Goal: Task Accomplishment & Management: Manage account settings

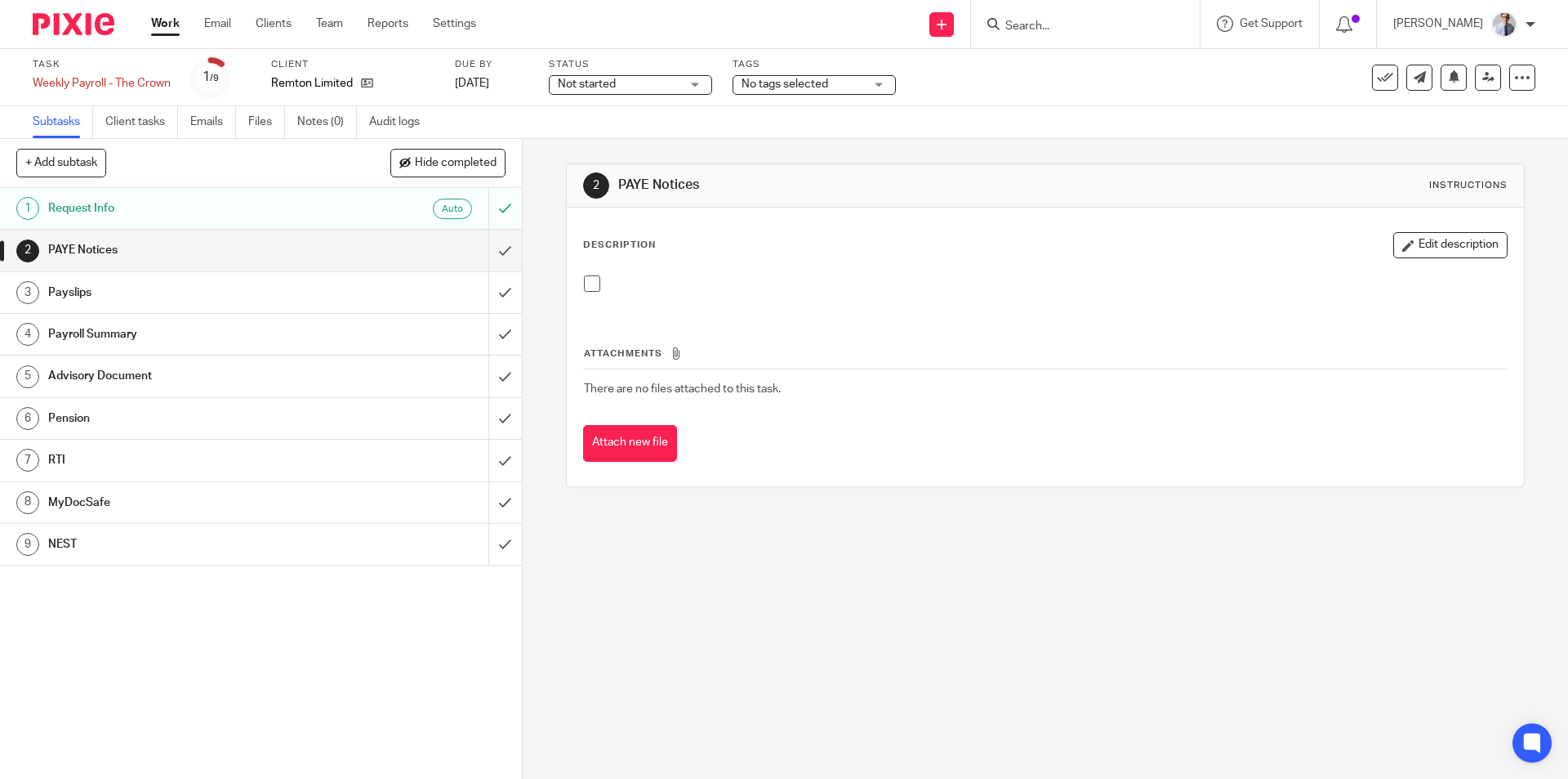
drag, startPoint x: 1070, startPoint y: 159, endPoint x: 976, endPoint y: 134, distance: 97.3
click at [1070, 159] on div "2 PAYE Notices Instructions Description Edit description Attachments There are …" at bounding box center [1045, 325] width 958 height 372
click at [305, 213] on h1 "Request Info" at bounding box center [189, 208] width 283 height 24
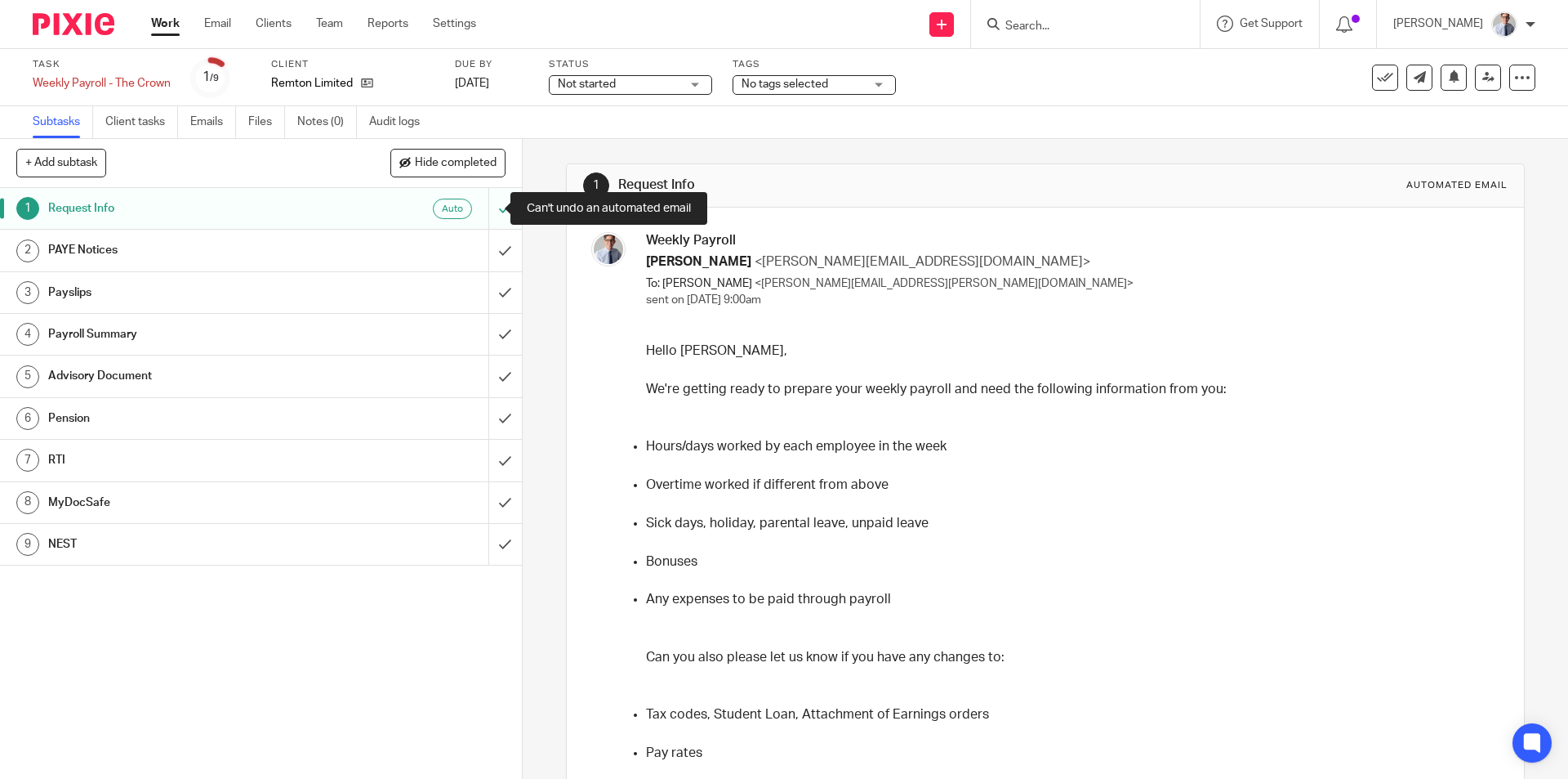
click at [488, 210] on div at bounding box center [505, 208] width 33 height 41
click at [1106, 17] on form at bounding box center [1091, 24] width 174 height 20
drag, startPoint x: 1099, startPoint y: 19, endPoint x: 1061, endPoint y: 28, distance: 39.1
click at [1061, 28] on input "Search" at bounding box center [1077, 27] width 147 height 15
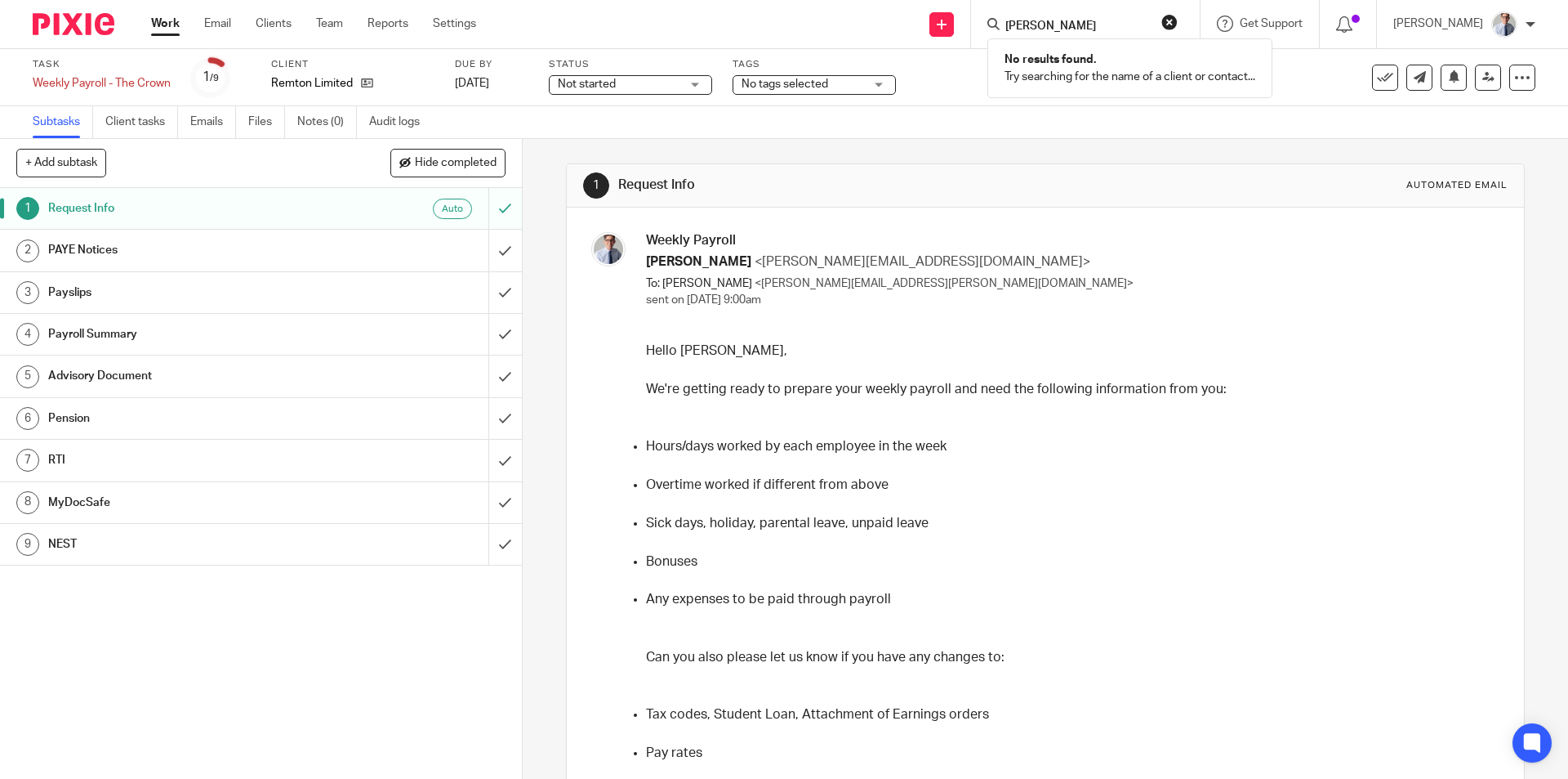
type input "james bolton"
click button "submit" at bounding box center [0, 0] width 0 height 0
drag, startPoint x: 1107, startPoint y: 18, endPoint x: 827, endPoint y: 35, distance: 280.5
click at [828, 34] on div "Send new email Create task Add client Request signature james bolton No results…" at bounding box center [1034, 24] width 1067 height 48
click at [1031, 23] on input "Search" at bounding box center [1077, 27] width 147 height 15
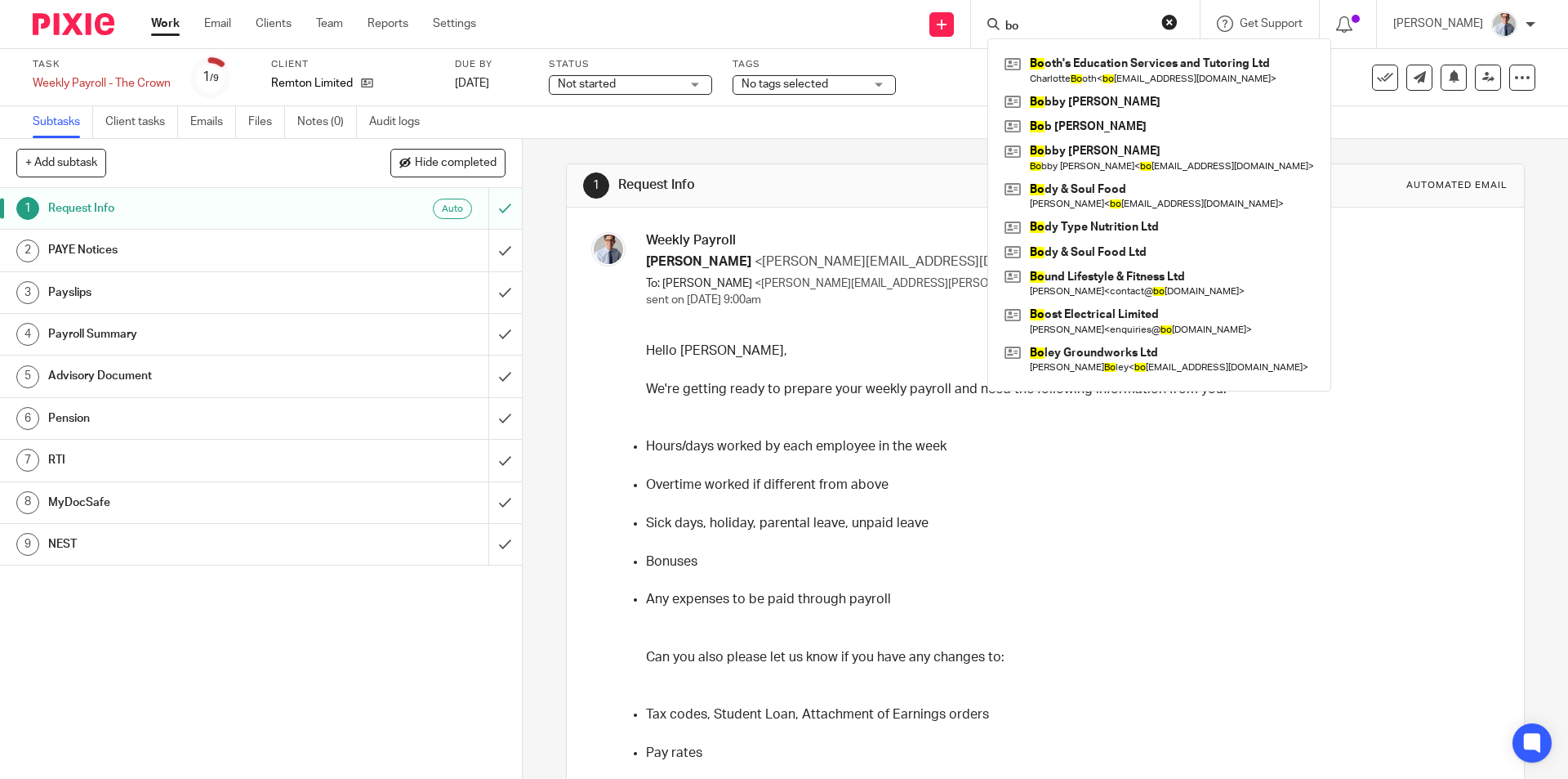
type input "b"
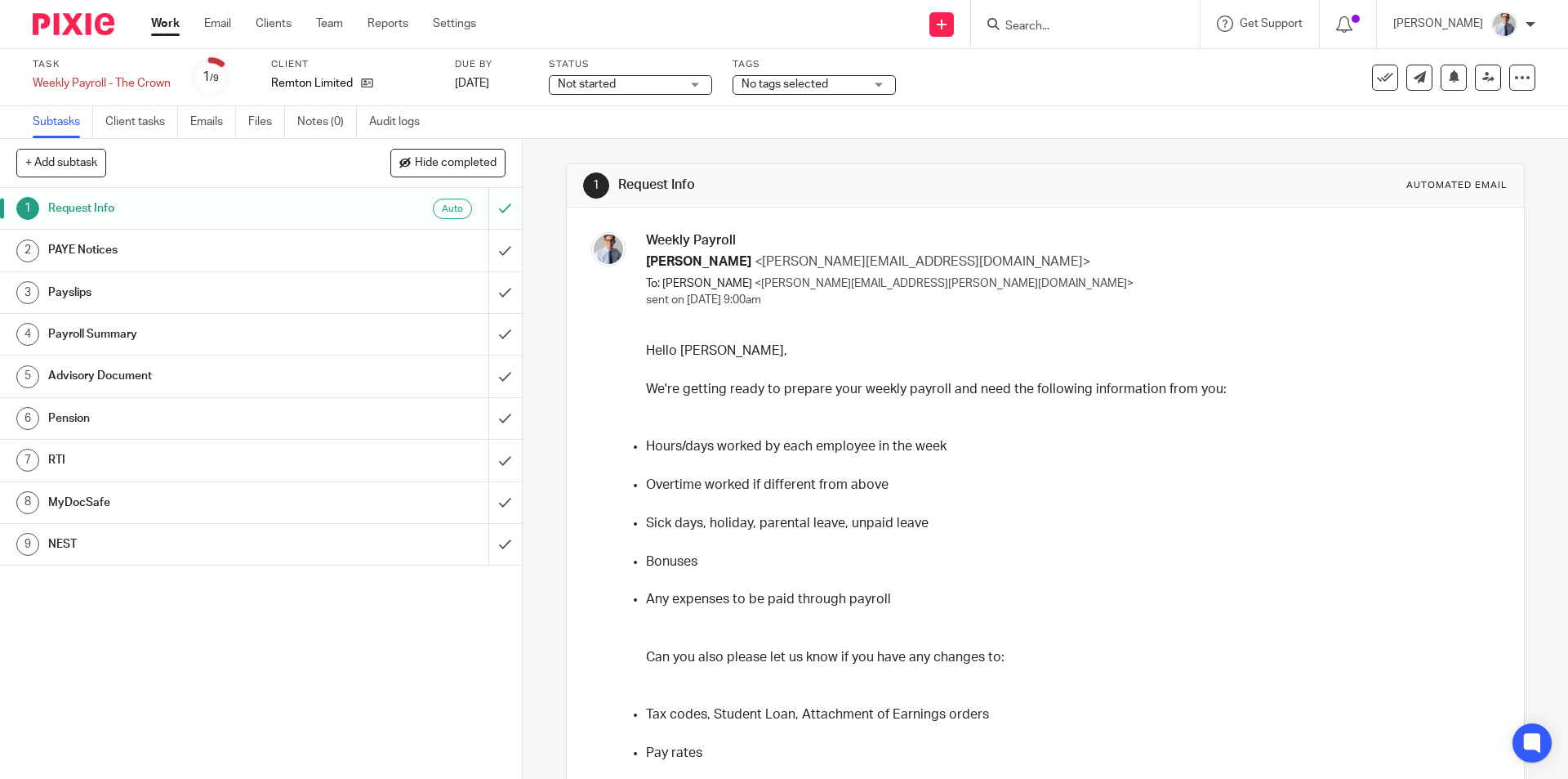
click at [1096, 23] on input "Search" at bounding box center [1077, 27] width 147 height 15
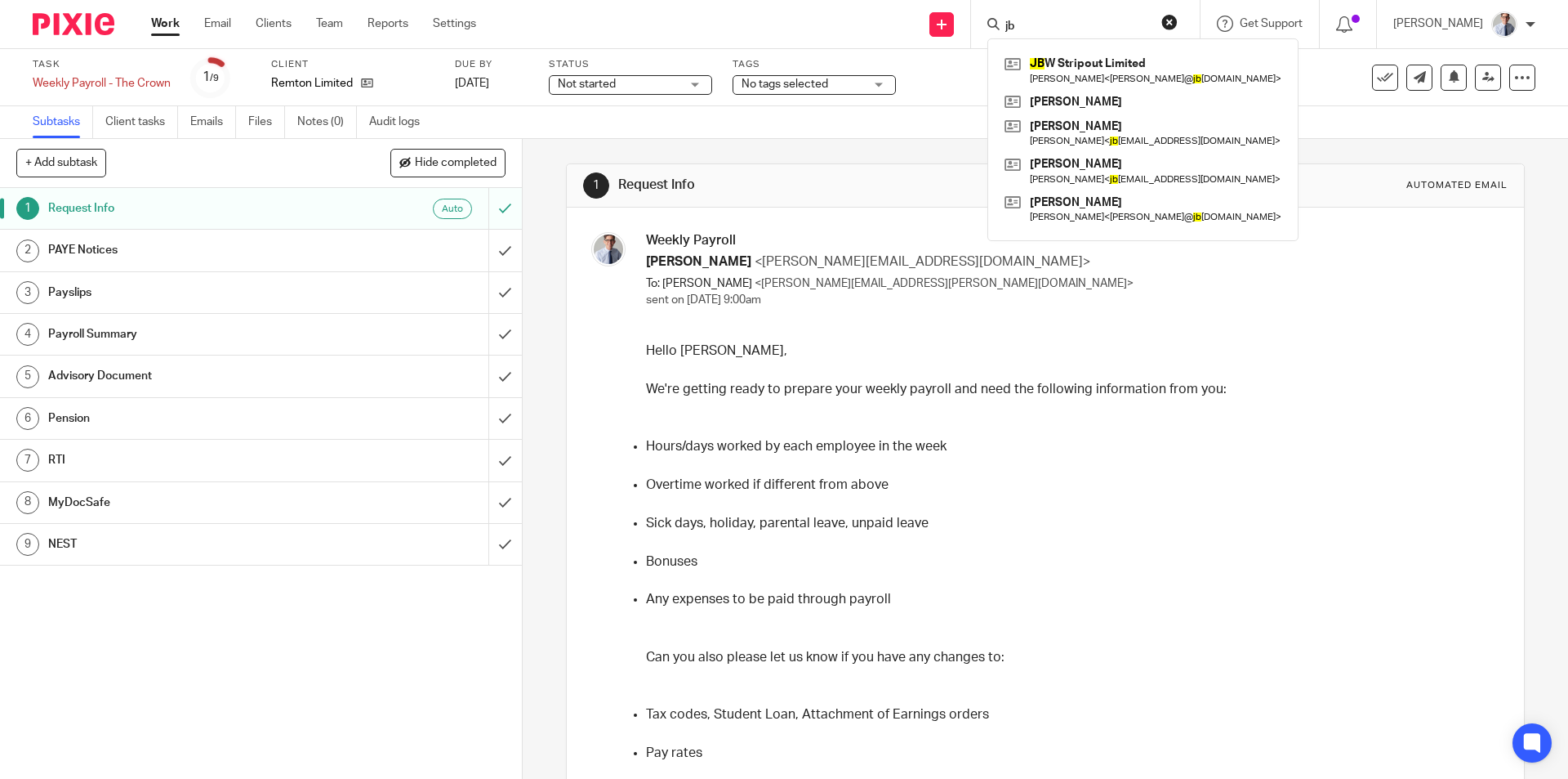
type input "j"
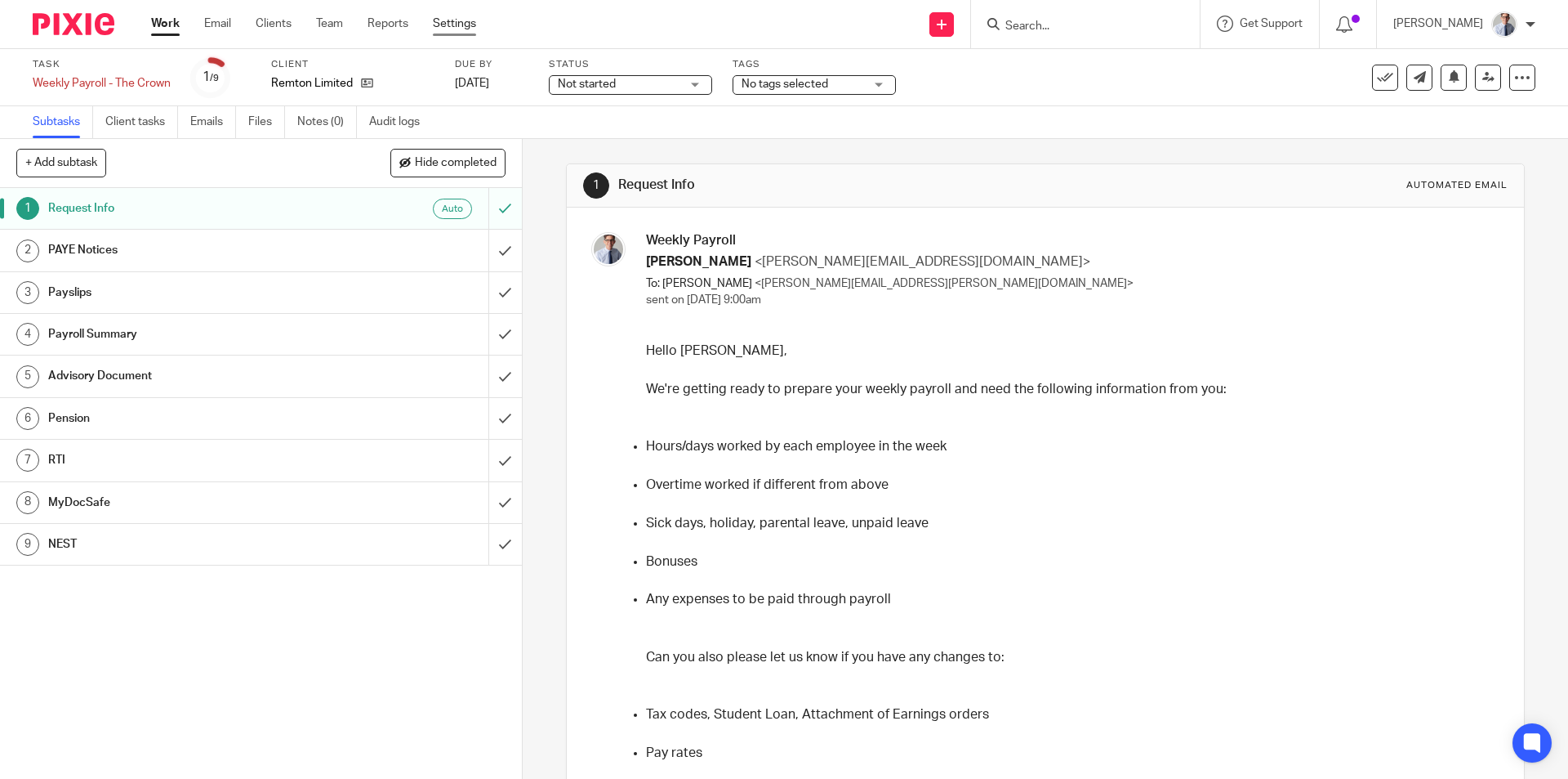
click at [454, 26] on link "Settings" at bounding box center [455, 24] width 43 height 17
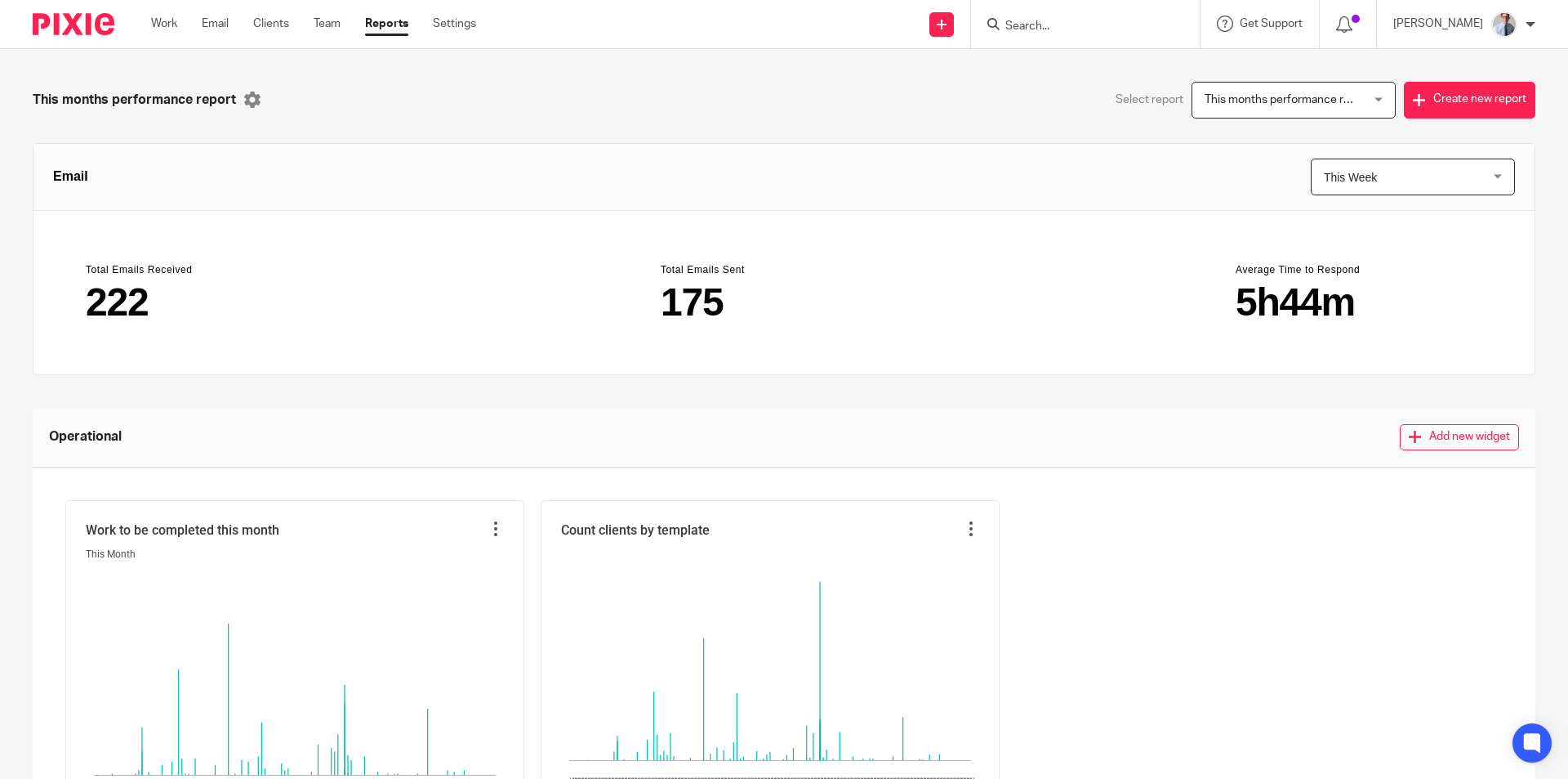
click at [1047, 24] on input "Search" at bounding box center [1077, 27] width 147 height 15
type input "a"
click at [274, 23] on link "Clients" at bounding box center [270, 24] width 36 height 17
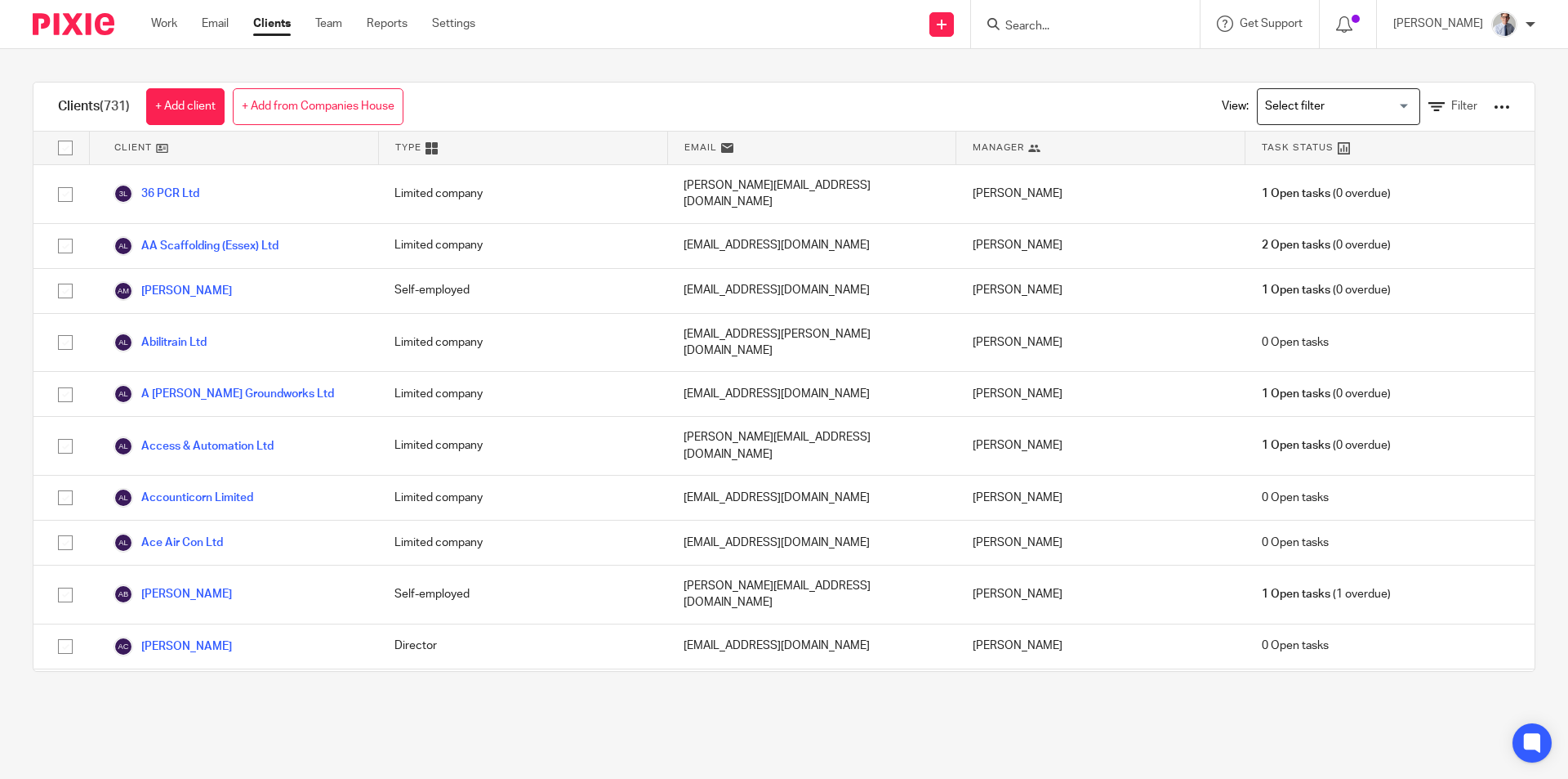
click at [1369, 113] on input "Search for option" at bounding box center [1334, 107] width 151 height 28
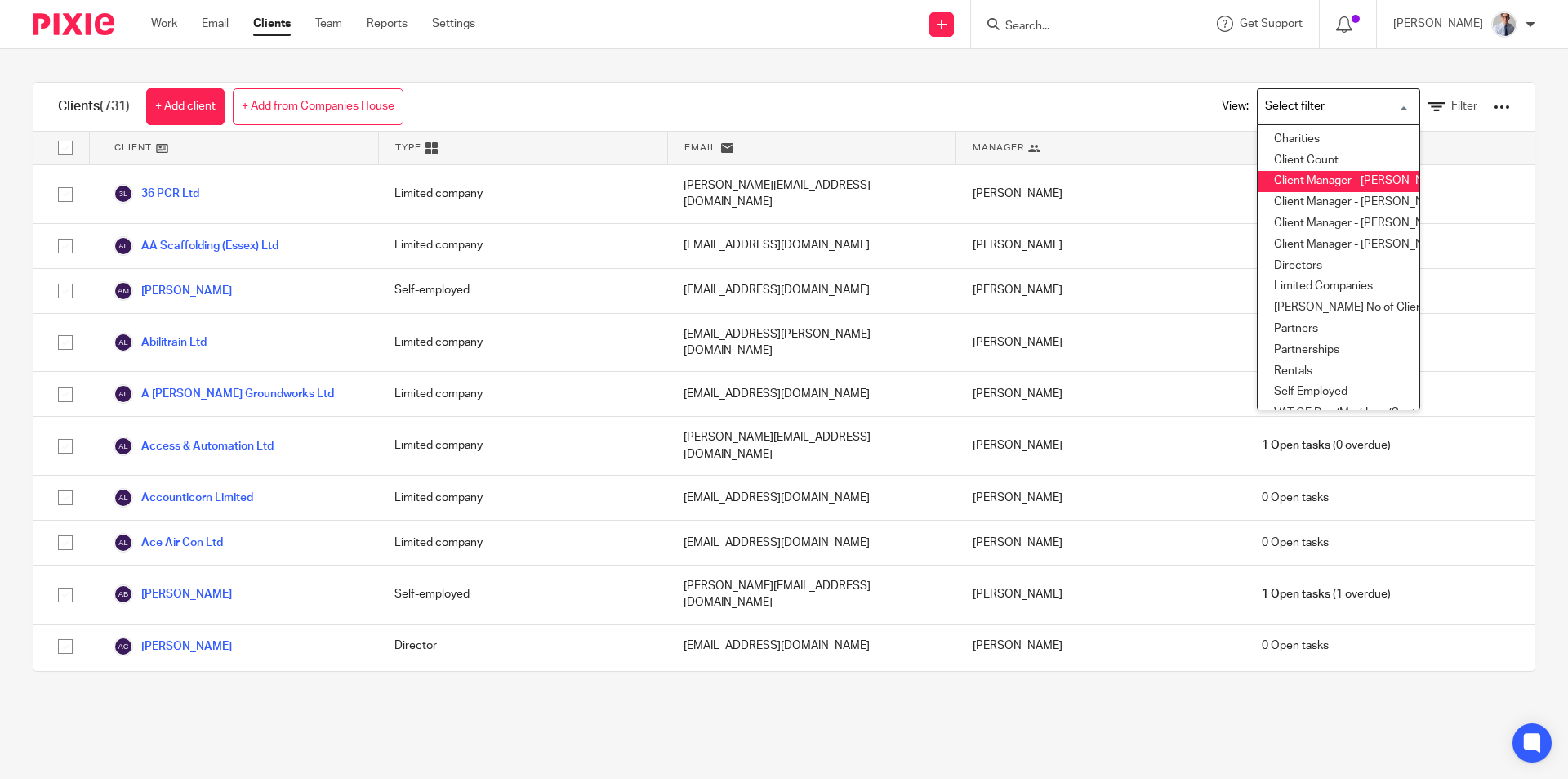
click at [1121, 91] on div "Clients (731) + Add client + Add from Companies House View: Loading... Charitie…" at bounding box center [784, 107] width 1501 height 49
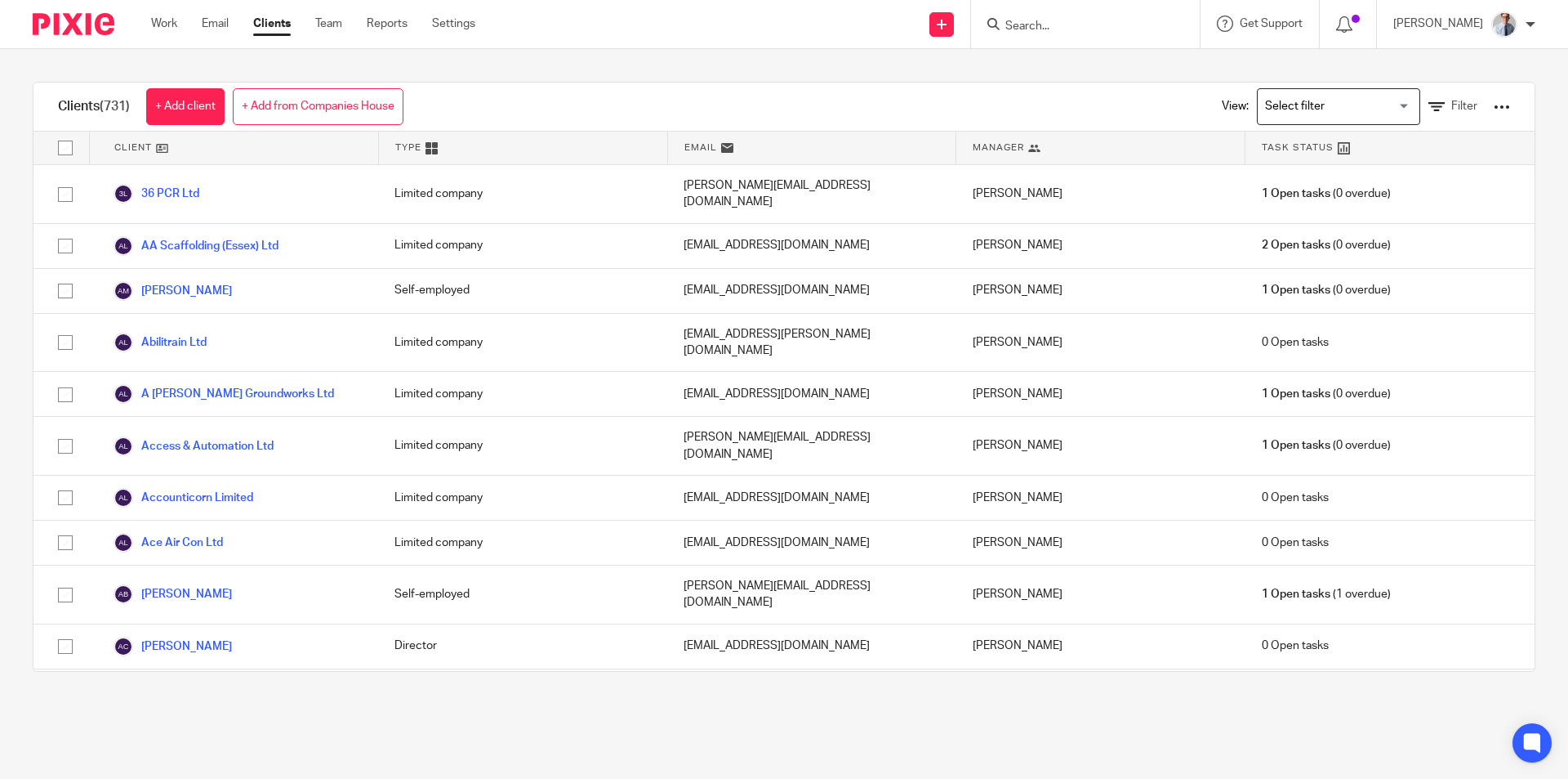
click at [1494, 104] on div at bounding box center [1502, 107] width 17 height 17
click at [1016, 97] on div "Clients (731) + Add client + Add from Companies House View: Loading... Filter" at bounding box center [784, 107] width 1501 height 49
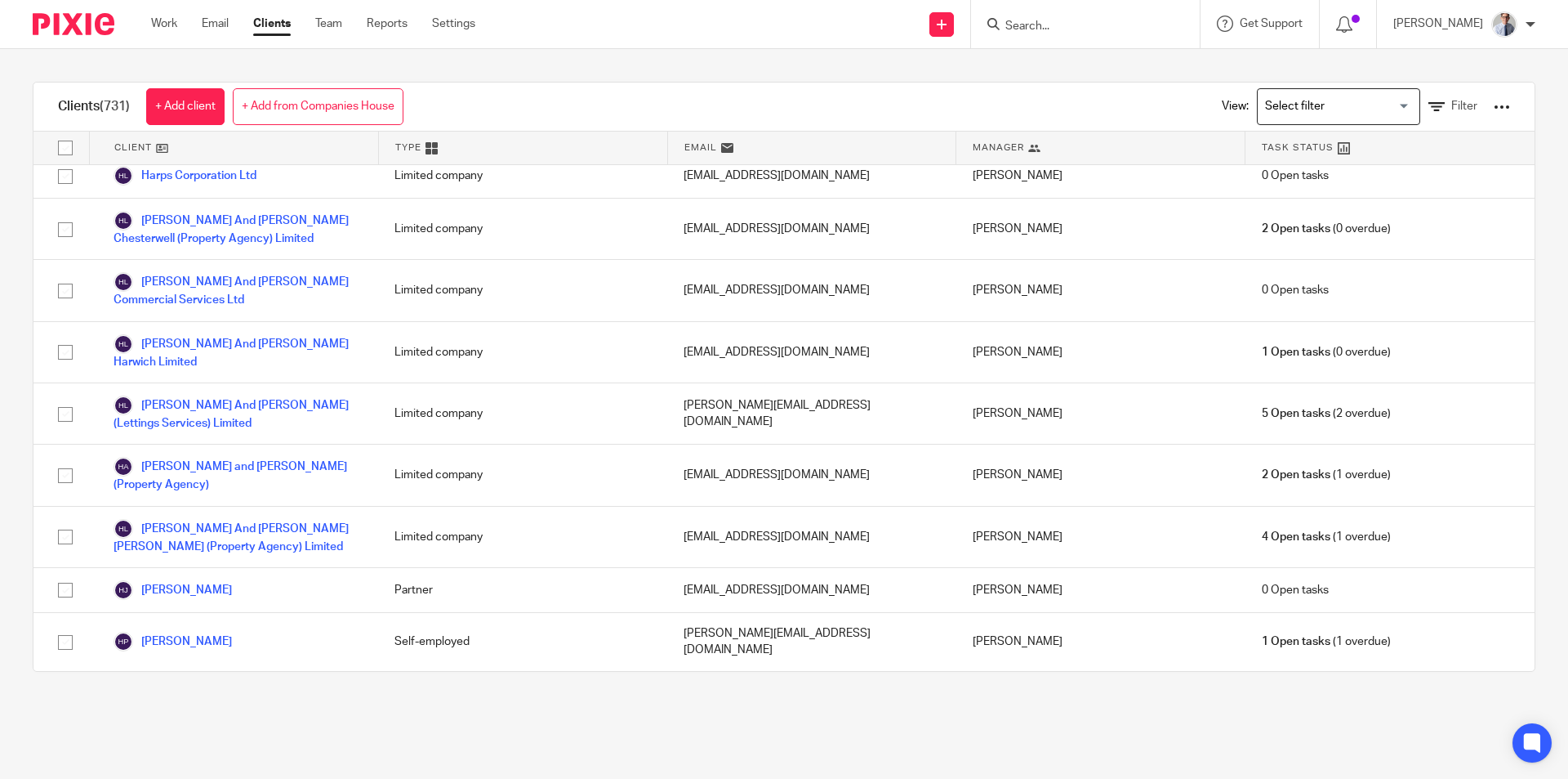
scroll to position [12256, 0]
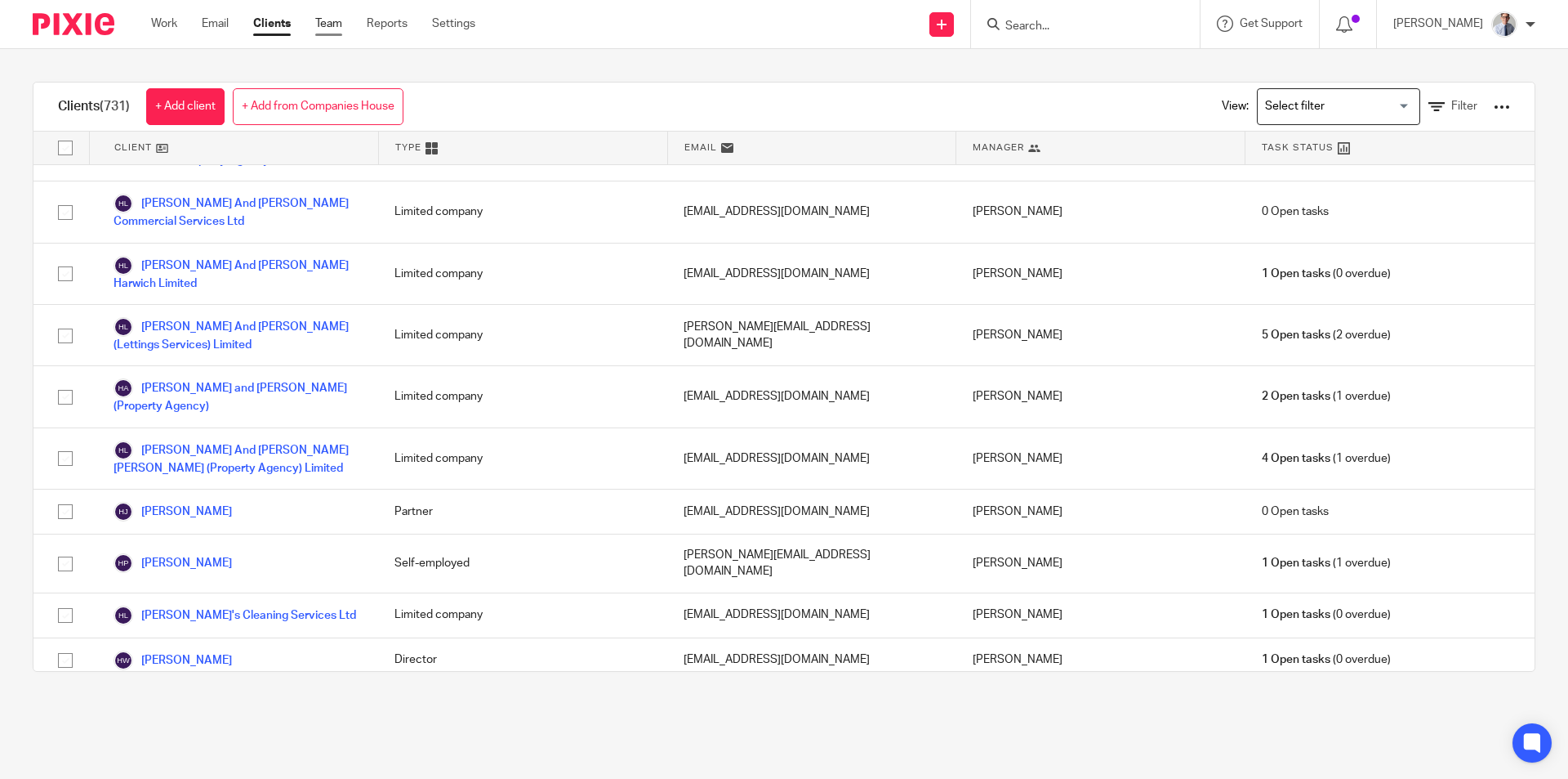
click at [322, 23] on link "Team" at bounding box center [329, 24] width 27 height 17
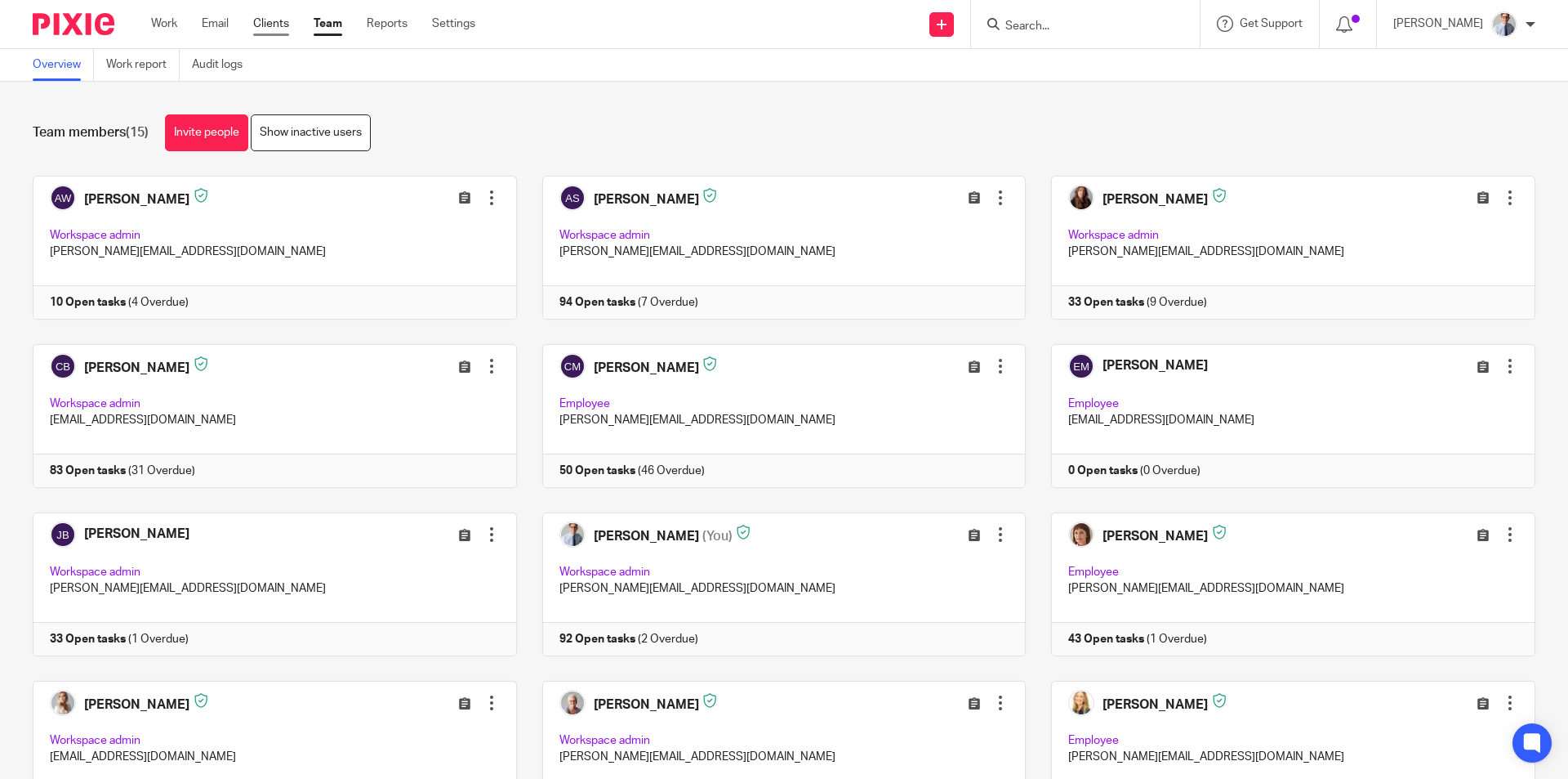
click at [273, 23] on link "Clients" at bounding box center [270, 24] width 36 height 17
click at [273, 28] on link "Clients" at bounding box center [270, 24] width 36 height 17
click at [272, 29] on link "Clients" at bounding box center [270, 24] width 36 height 17
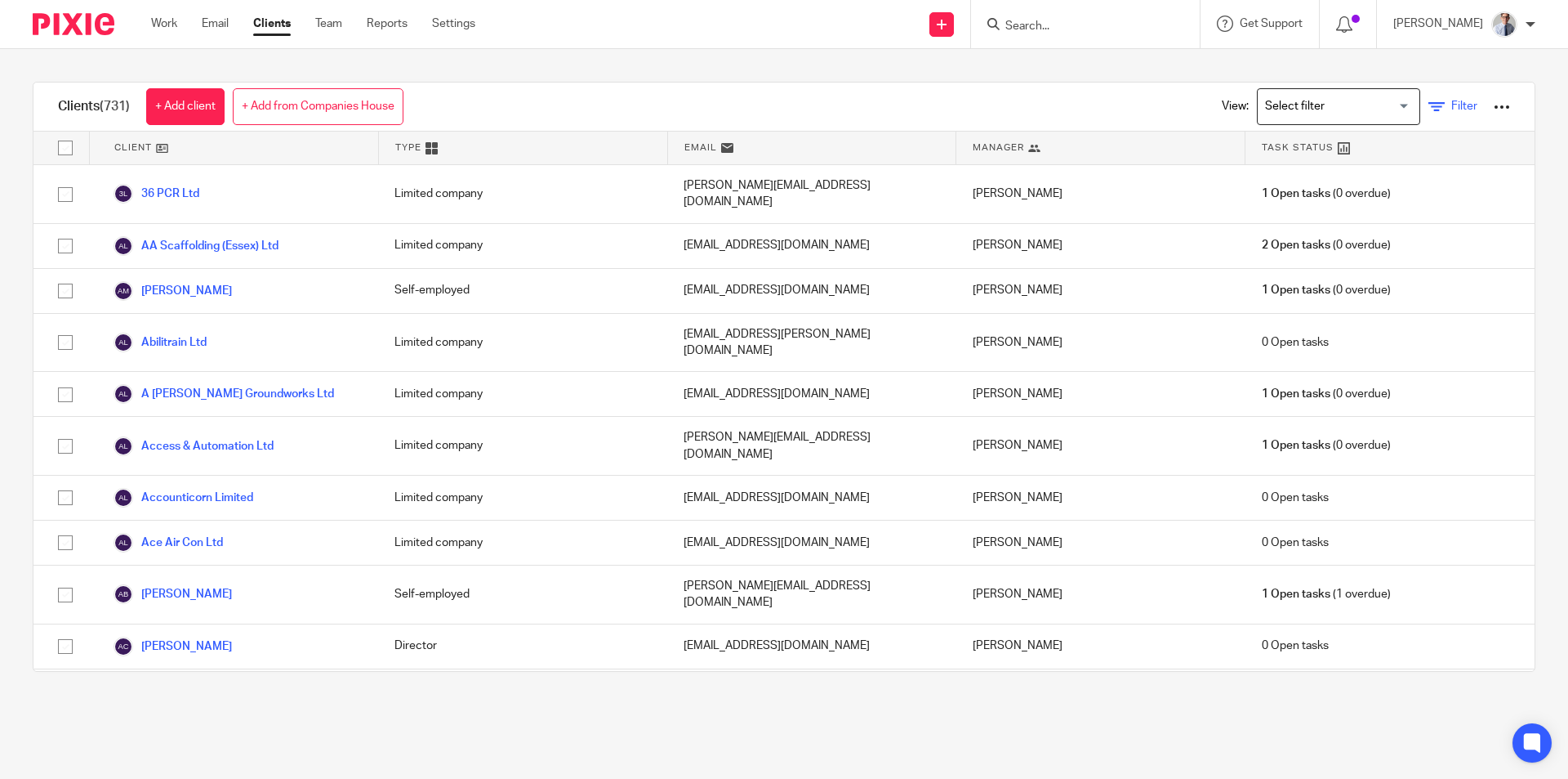
click at [1429, 111] on icon at bounding box center [1437, 107] width 17 height 17
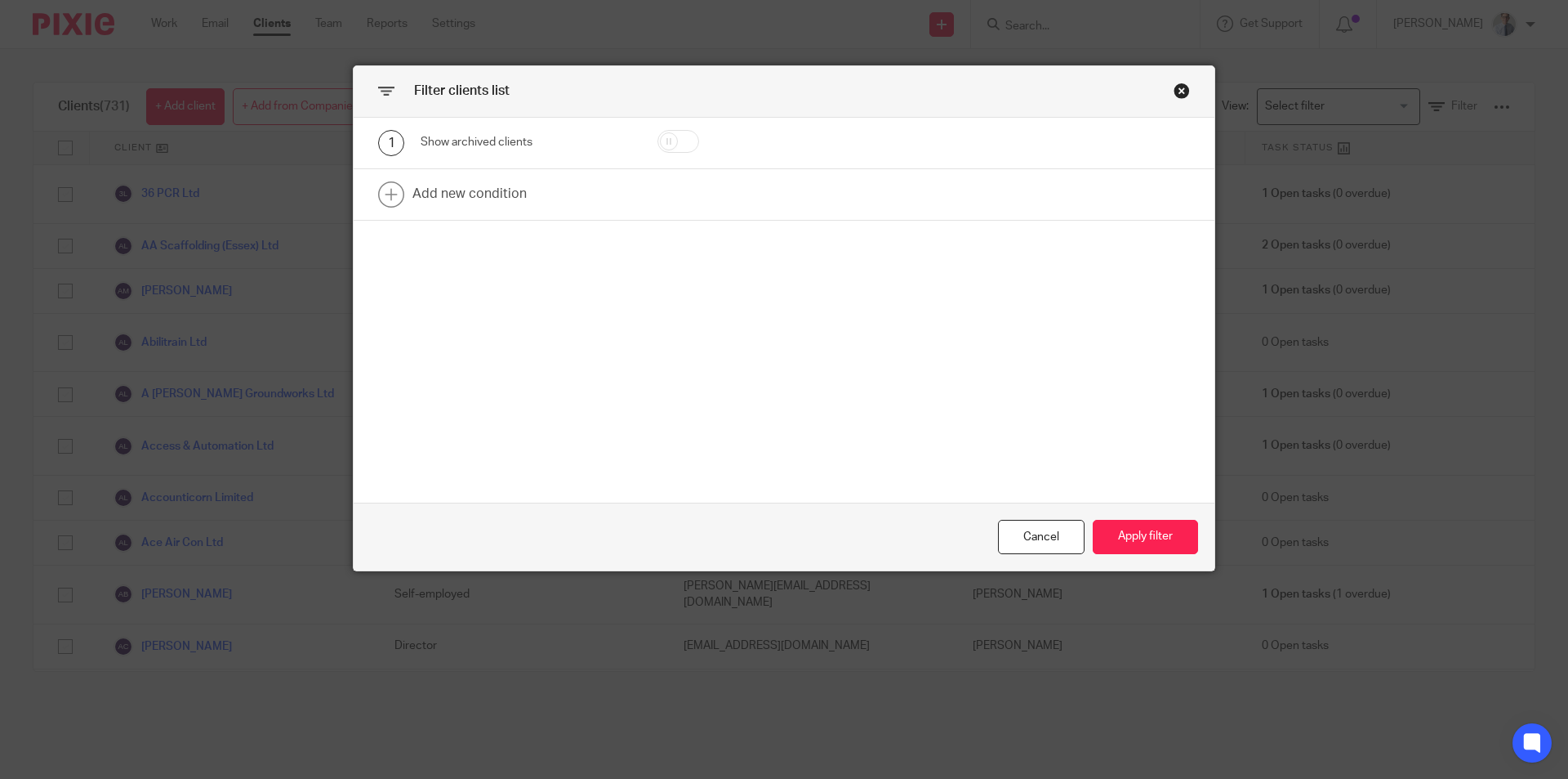
click at [664, 147] on input "checkbox" at bounding box center [678, 141] width 42 height 23
checkbox input "true"
click at [1121, 549] on button "Apply filter" at bounding box center [1145, 537] width 105 height 35
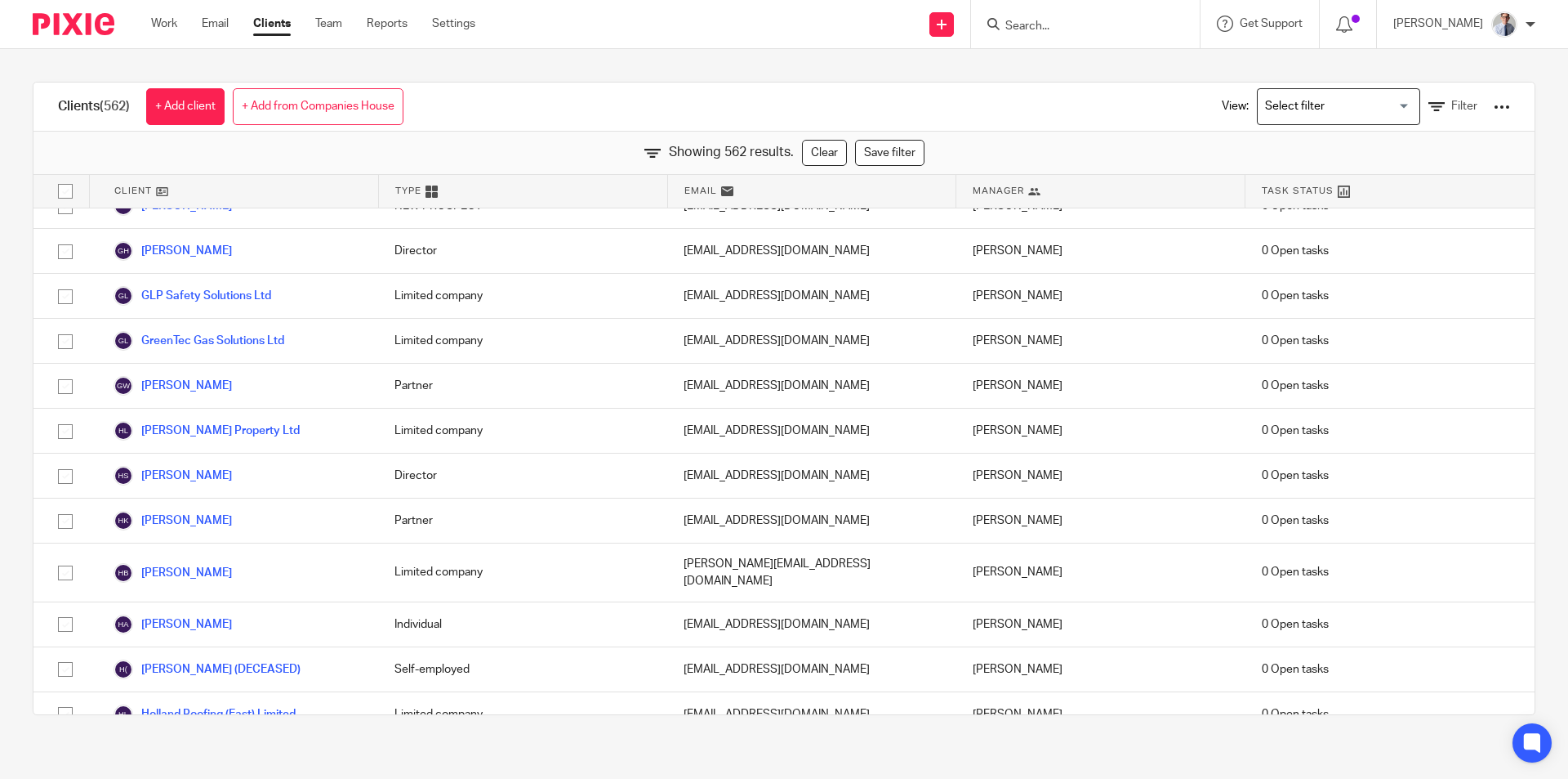
scroll to position [9151, 0]
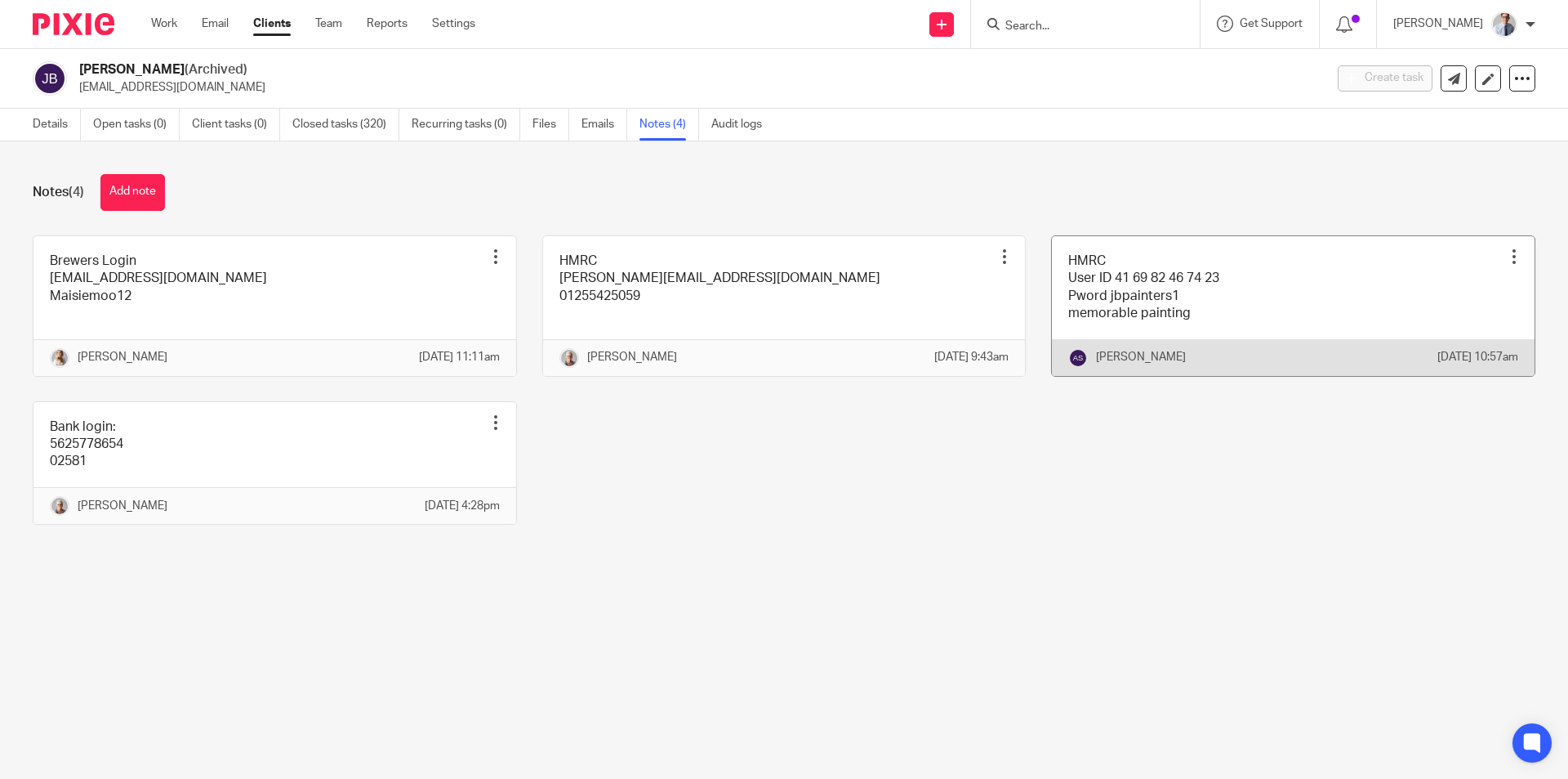
click at [1306, 311] on link at bounding box center [1293, 306] width 482 height 139
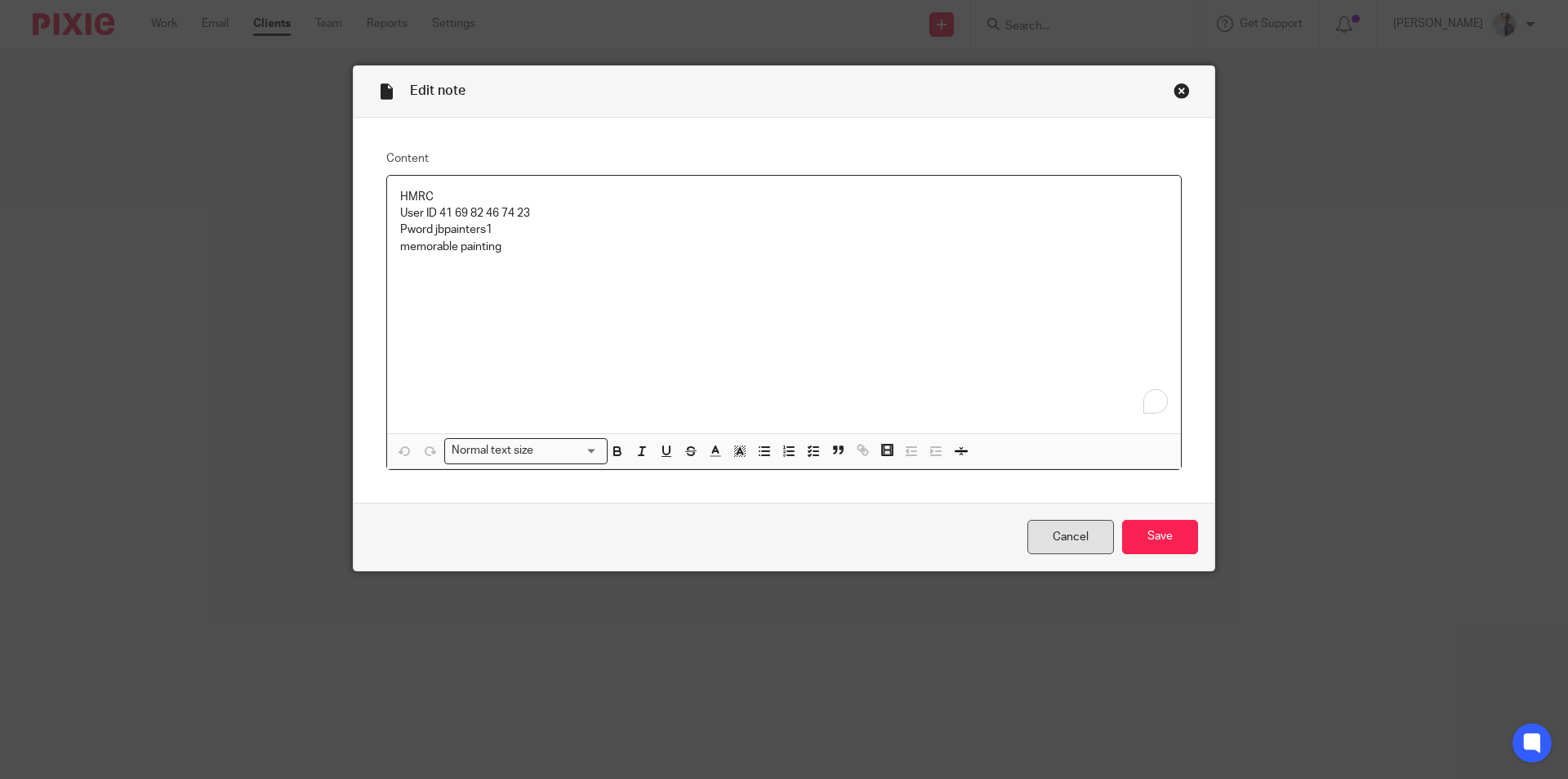
click at [1054, 541] on link "Cancel" at bounding box center [1071, 537] width 87 height 35
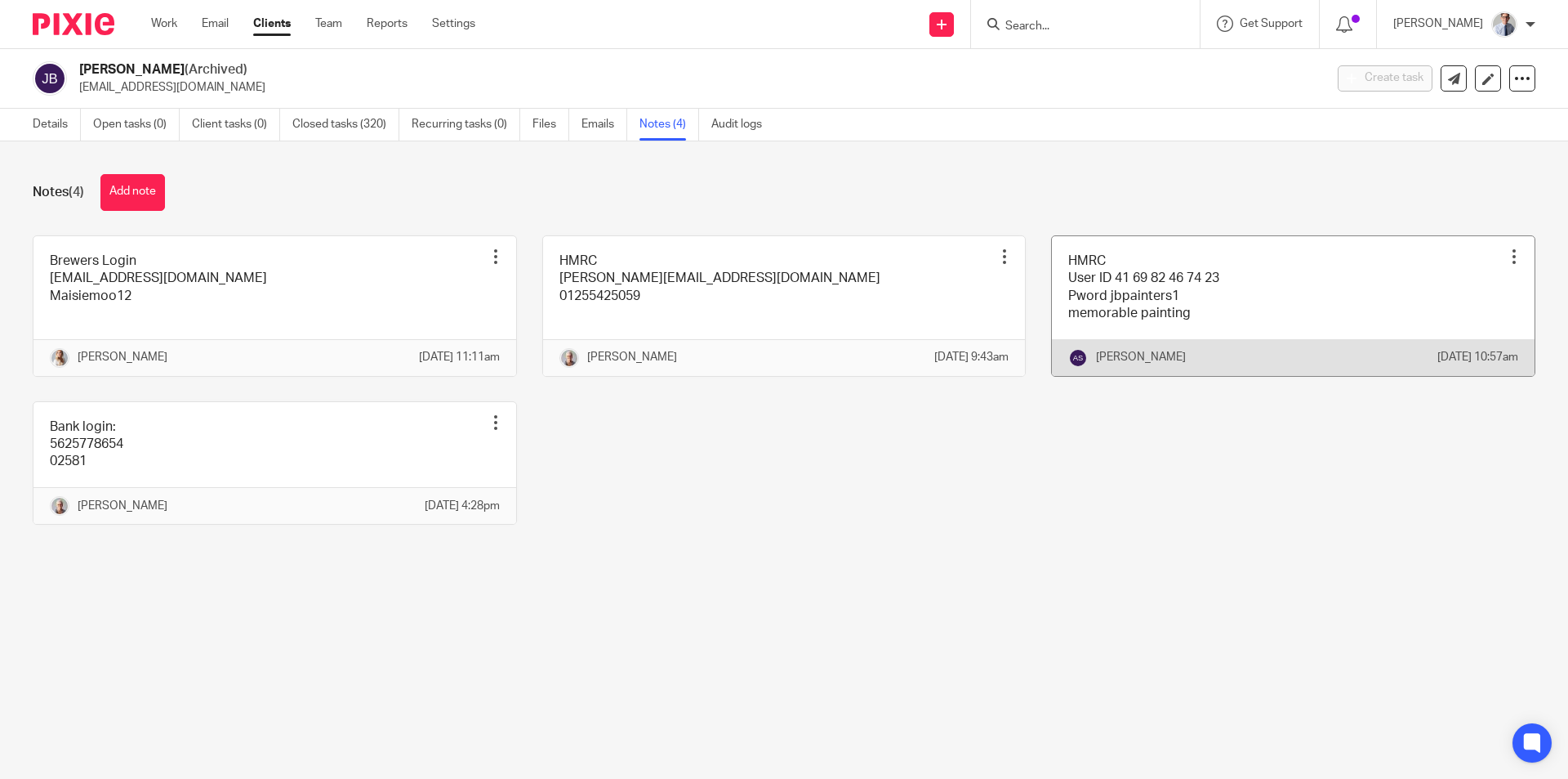
click at [1298, 286] on link at bounding box center [1293, 306] width 482 height 139
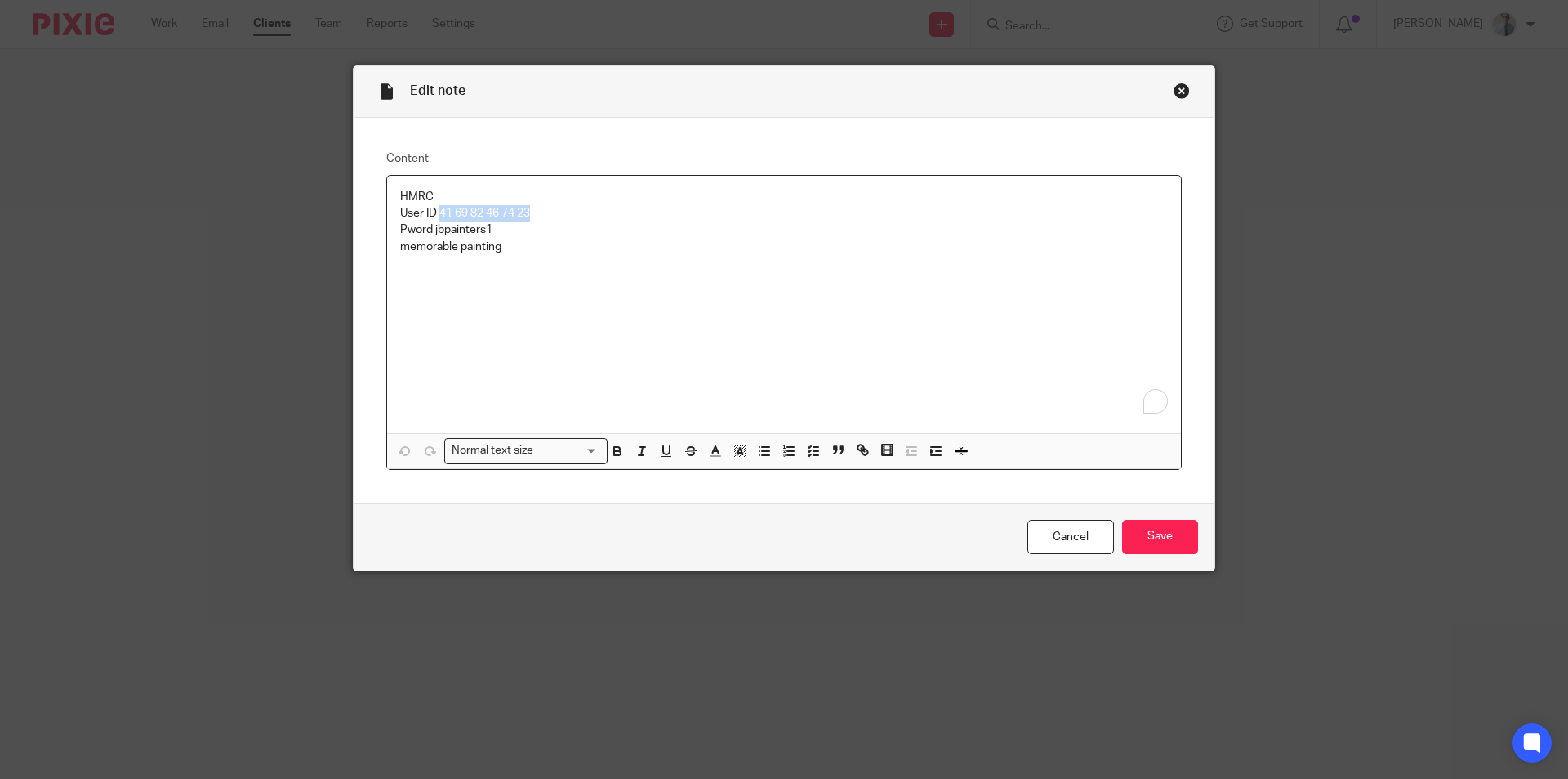
drag, startPoint x: 432, startPoint y: 210, endPoint x: 537, endPoint y: 210, distance: 105.0
click at [537, 210] on p "User ID 41 69 82 46 74 23" at bounding box center [784, 214] width 768 height 17
copy p "41 69 82 46 74 23"
drag, startPoint x: 428, startPoint y: 227, endPoint x: 485, endPoint y: 228, distance: 57.0
click at [485, 228] on p "Pword jbpainters1" at bounding box center [784, 230] width 768 height 17
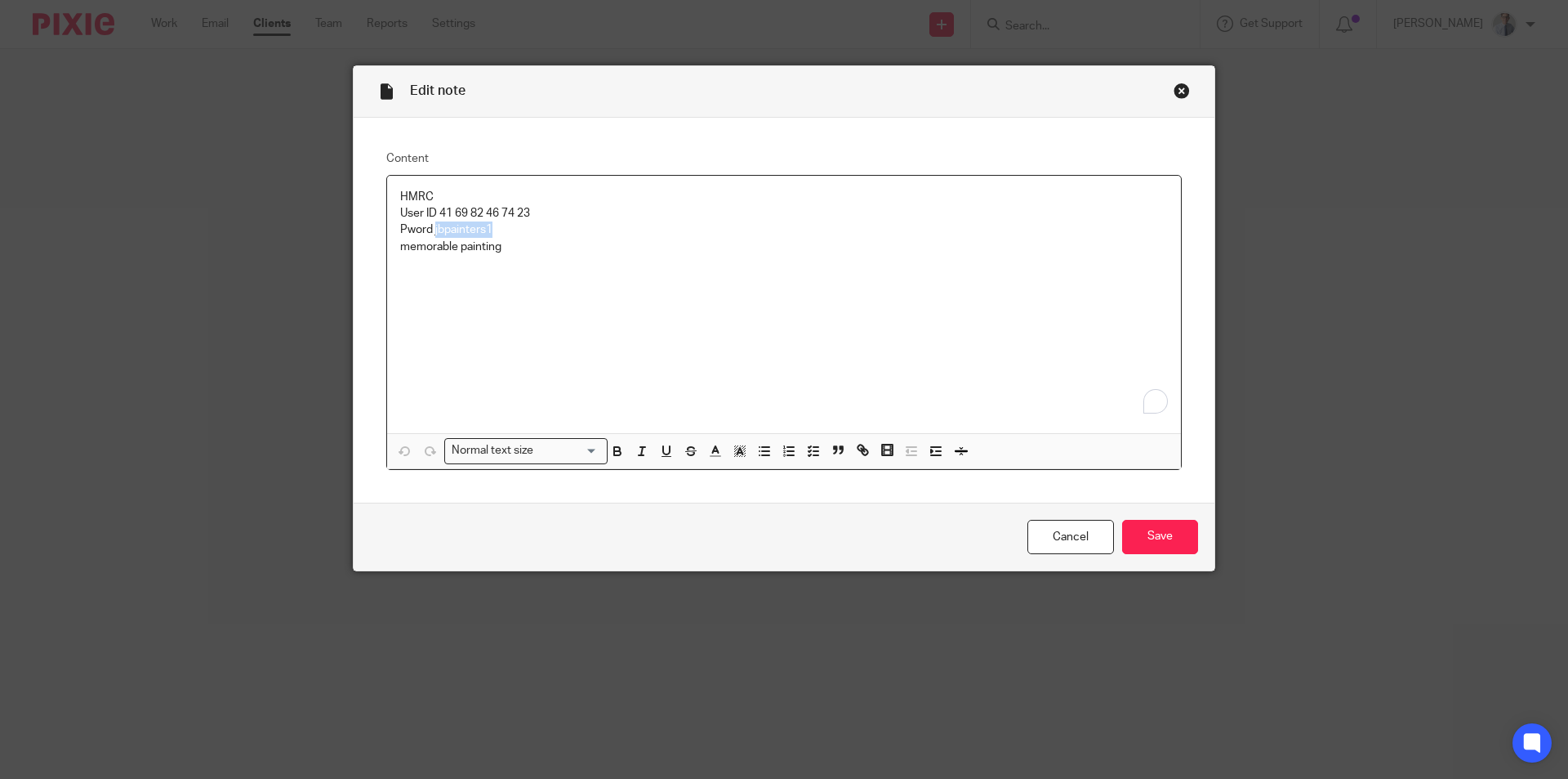
copy p "jbpainters1"
click at [1050, 535] on link "Cancel" at bounding box center [1071, 537] width 87 height 35
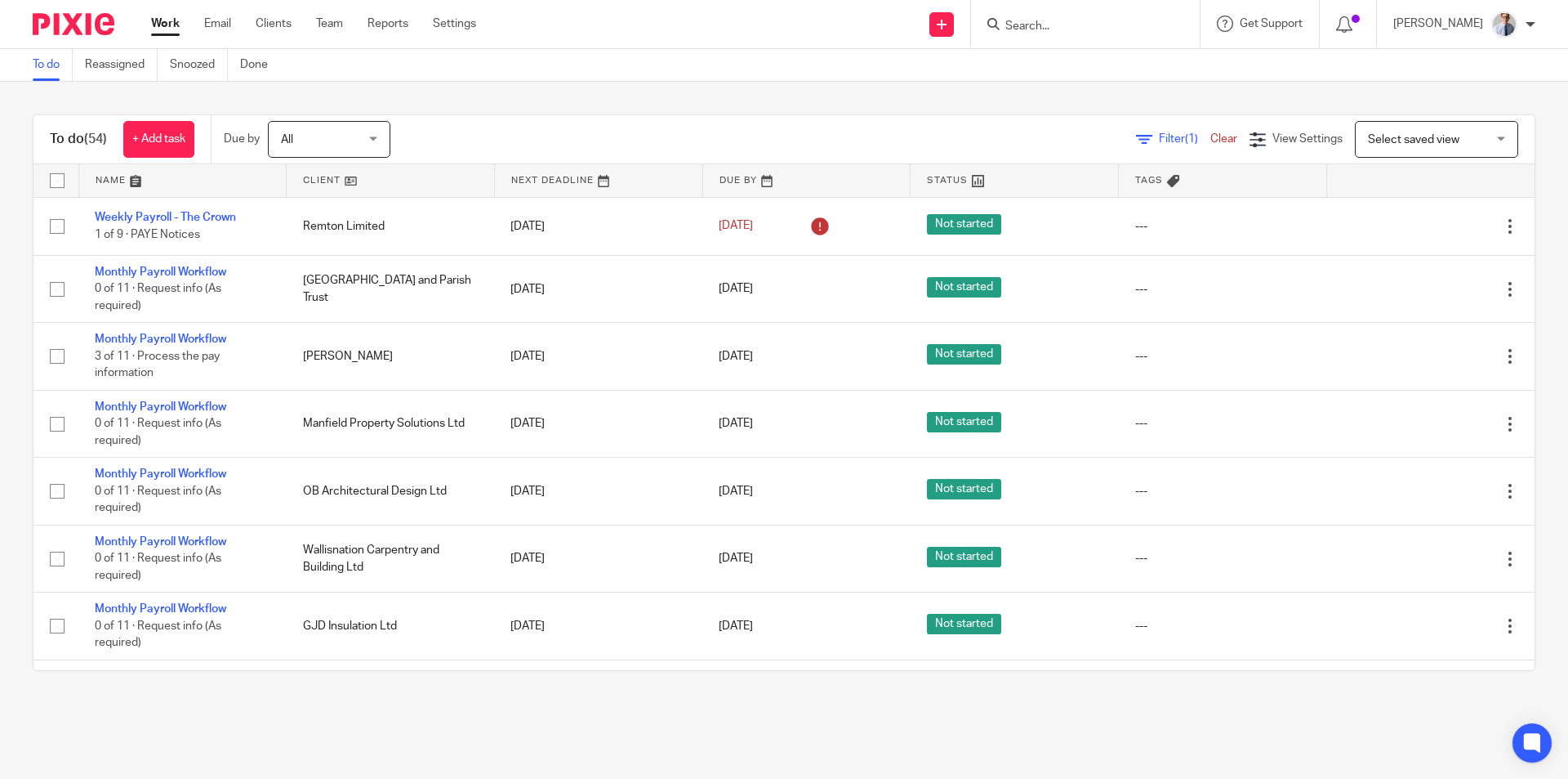
click at [1082, 31] on input "Search" at bounding box center [1077, 27] width 147 height 15
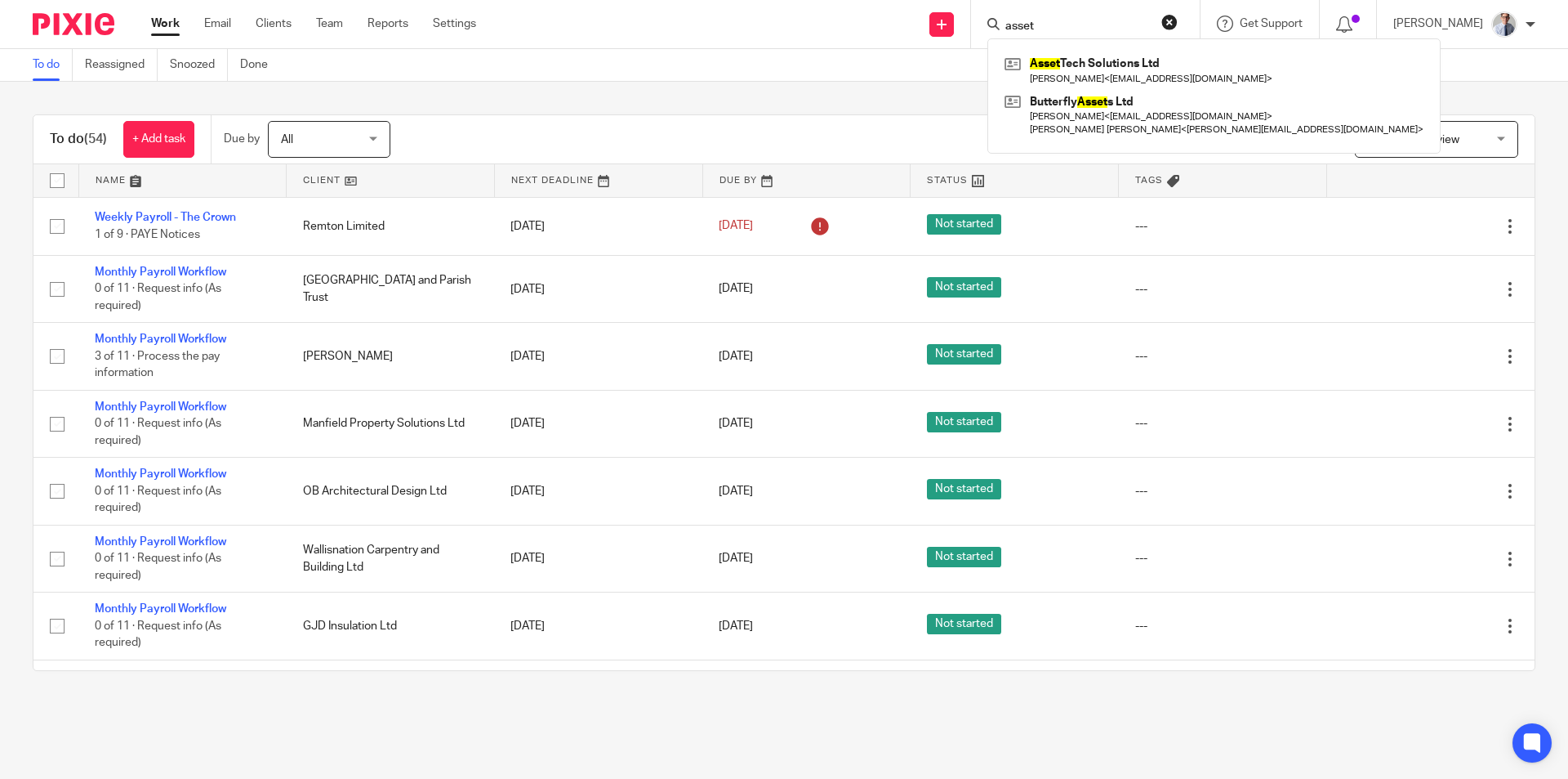
type input "asset"
click button "submit" at bounding box center [0, 0] width 0 height 0
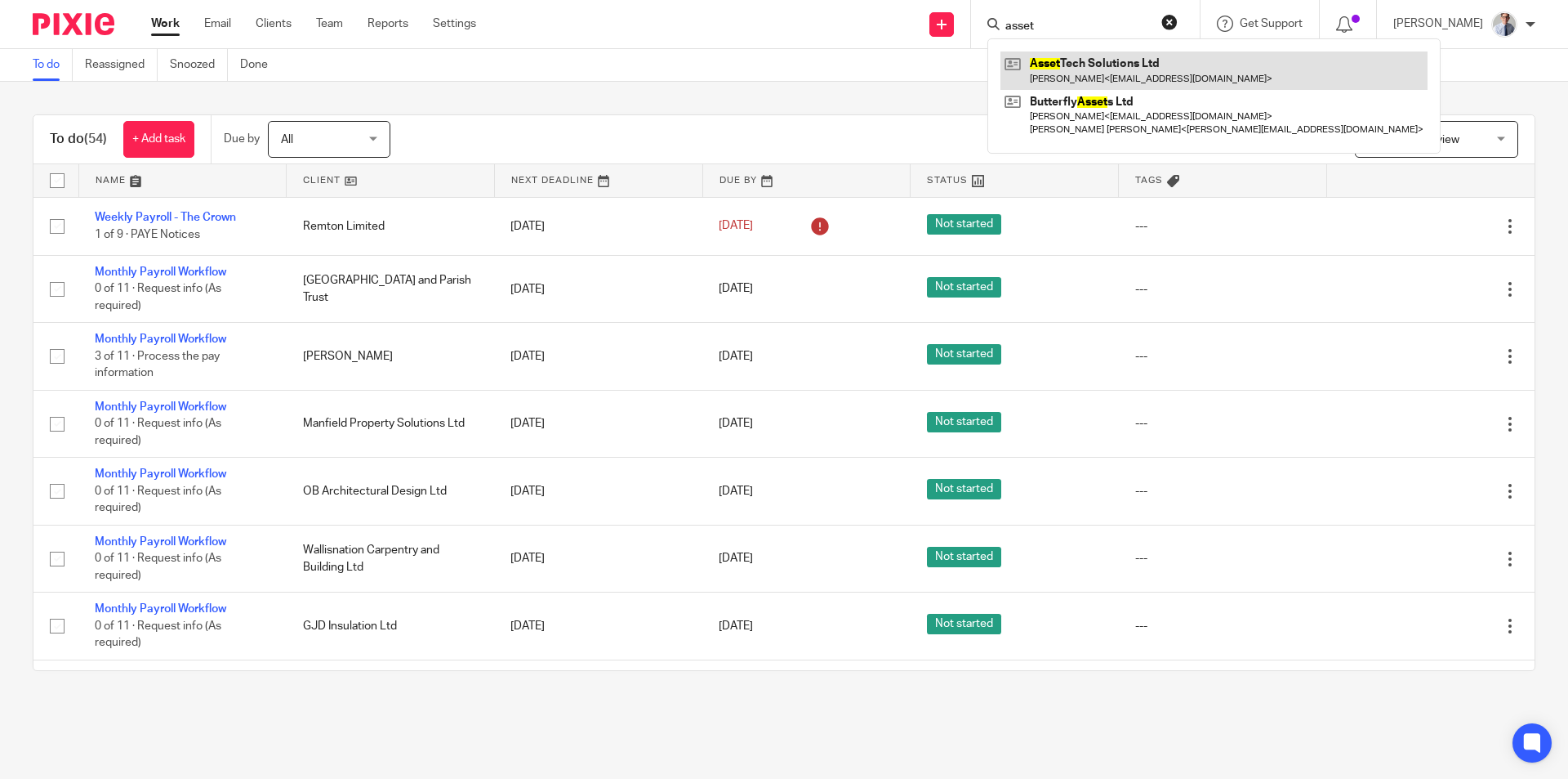
click at [1100, 79] on link at bounding box center [1214, 70] width 427 height 38
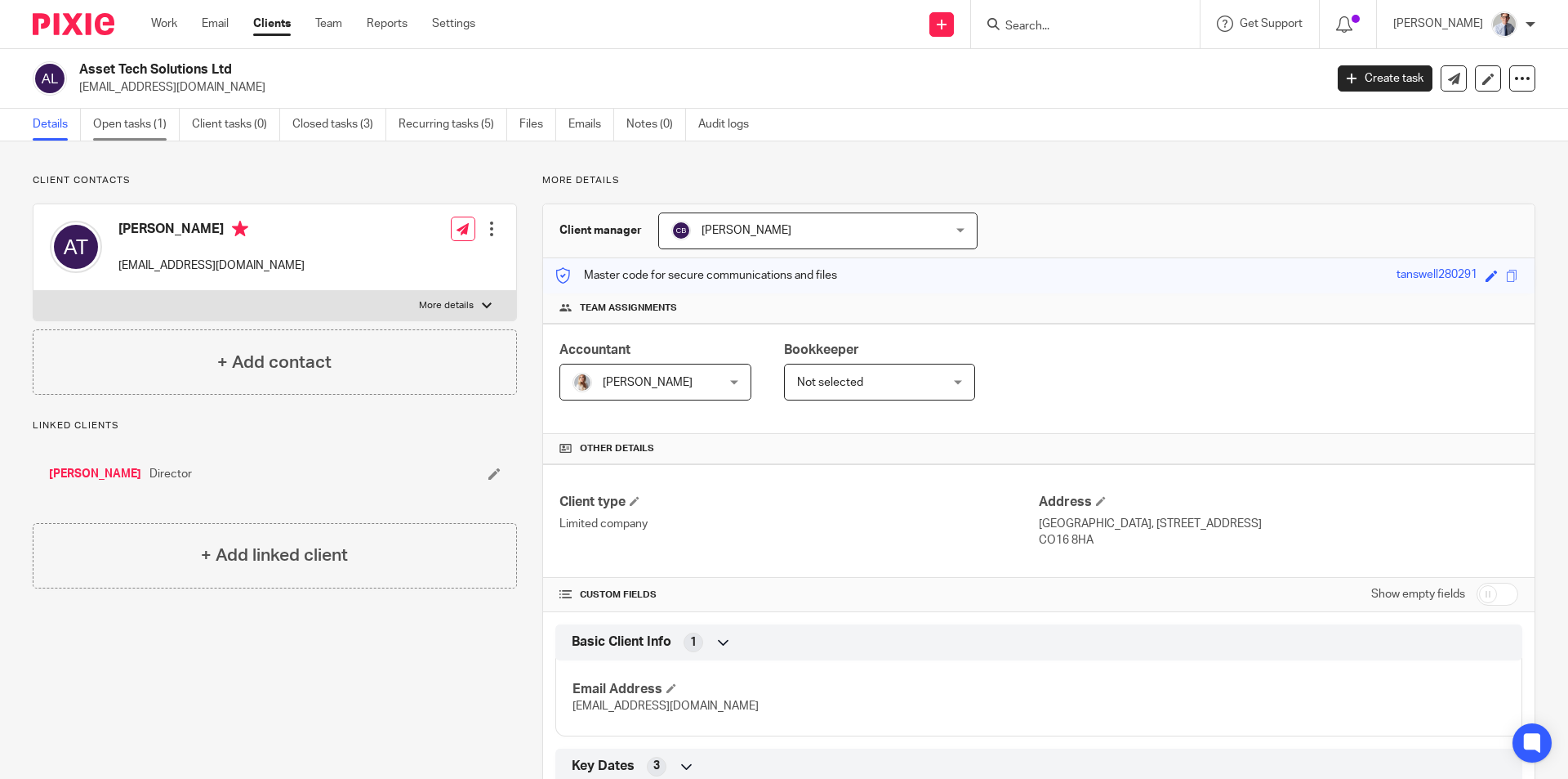
click at [126, 123] on link "Open tasks (1)" at bounding box center [137, 124] width 87 height 32
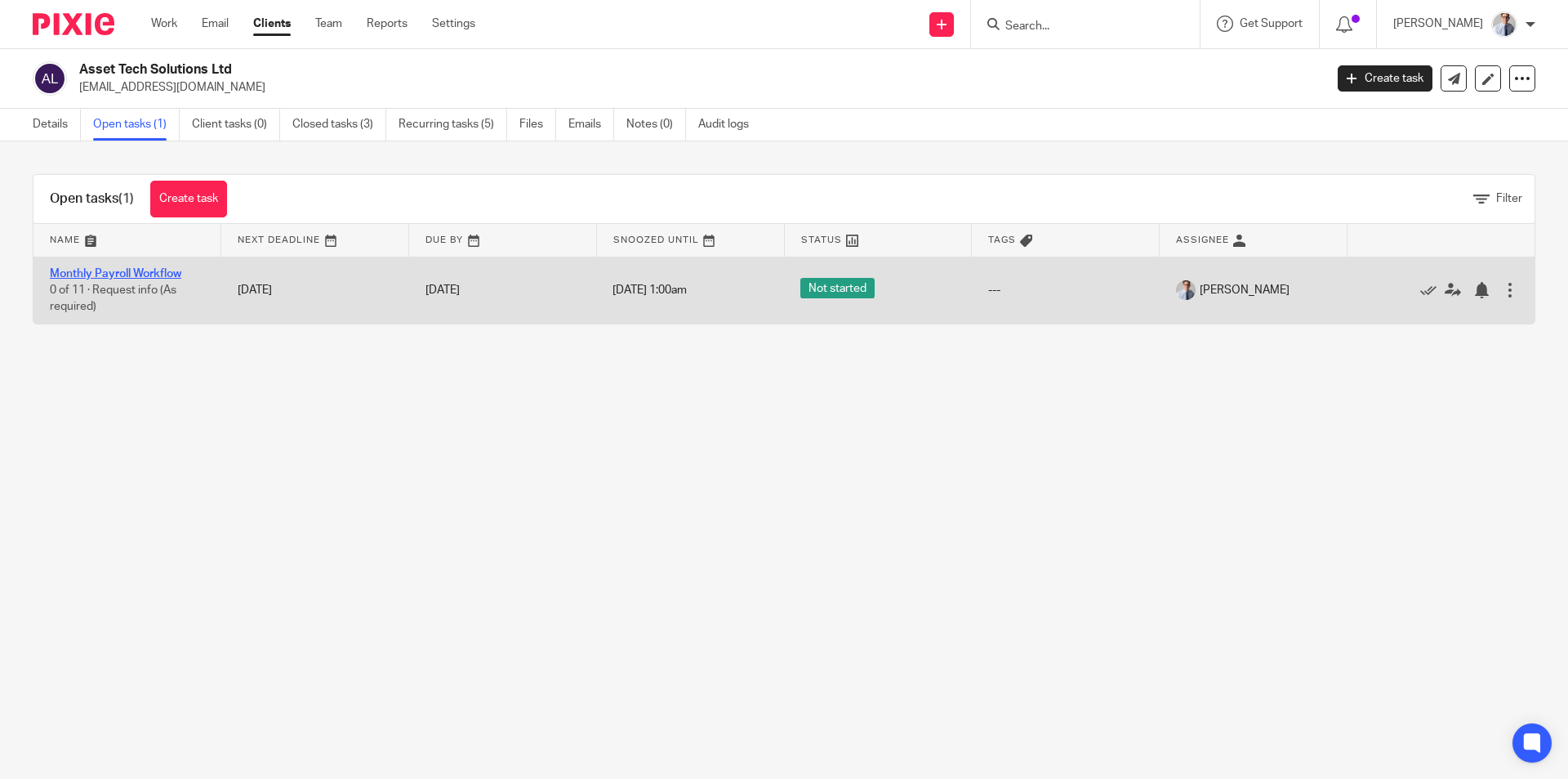
click at [75, 268] on link "Monthly Payroll Workflow" at bounding box center [116, 274] width 132 height 12
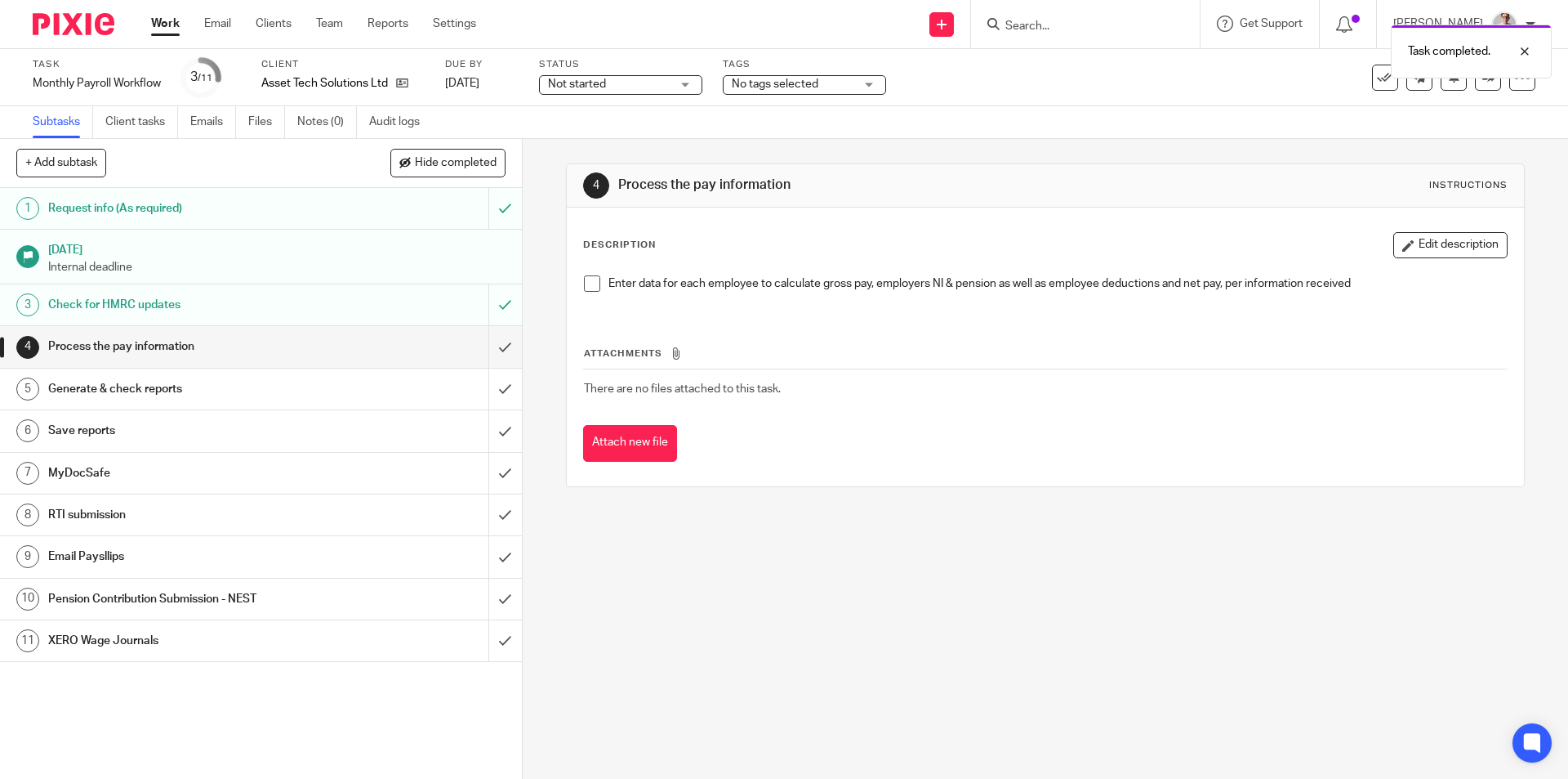
click at [585, 281] on span at bounding box center [592, 284] width 17 height 17
click at [479, 349] on input "submit" at bounding box center [260, 346] width 522 height 41
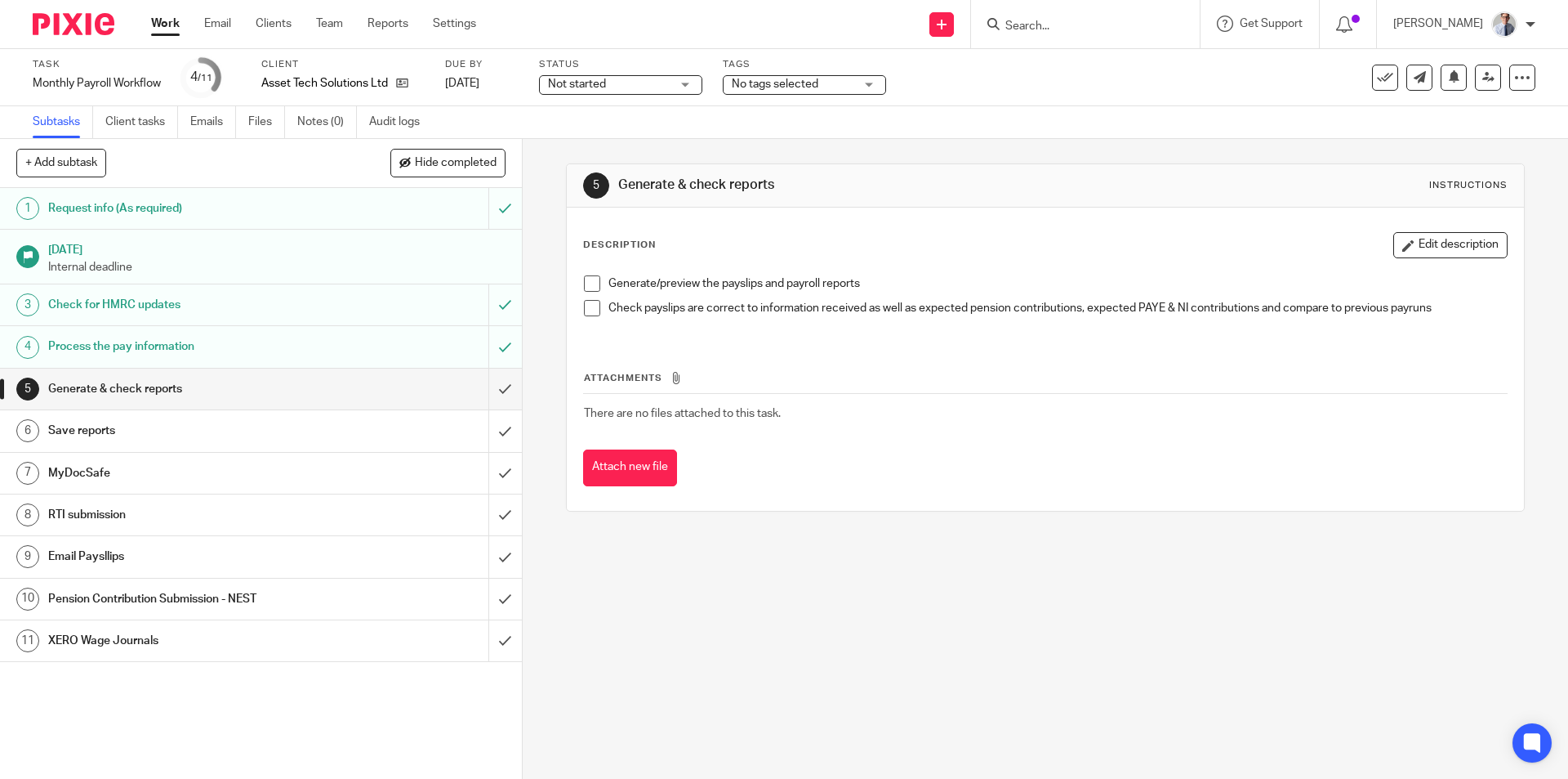
click at [584, 279] on span at bounding box center [592, 284] width 17 height 17
click at [585, 312] on span at bounding box center [592, 308] width 17 height 17
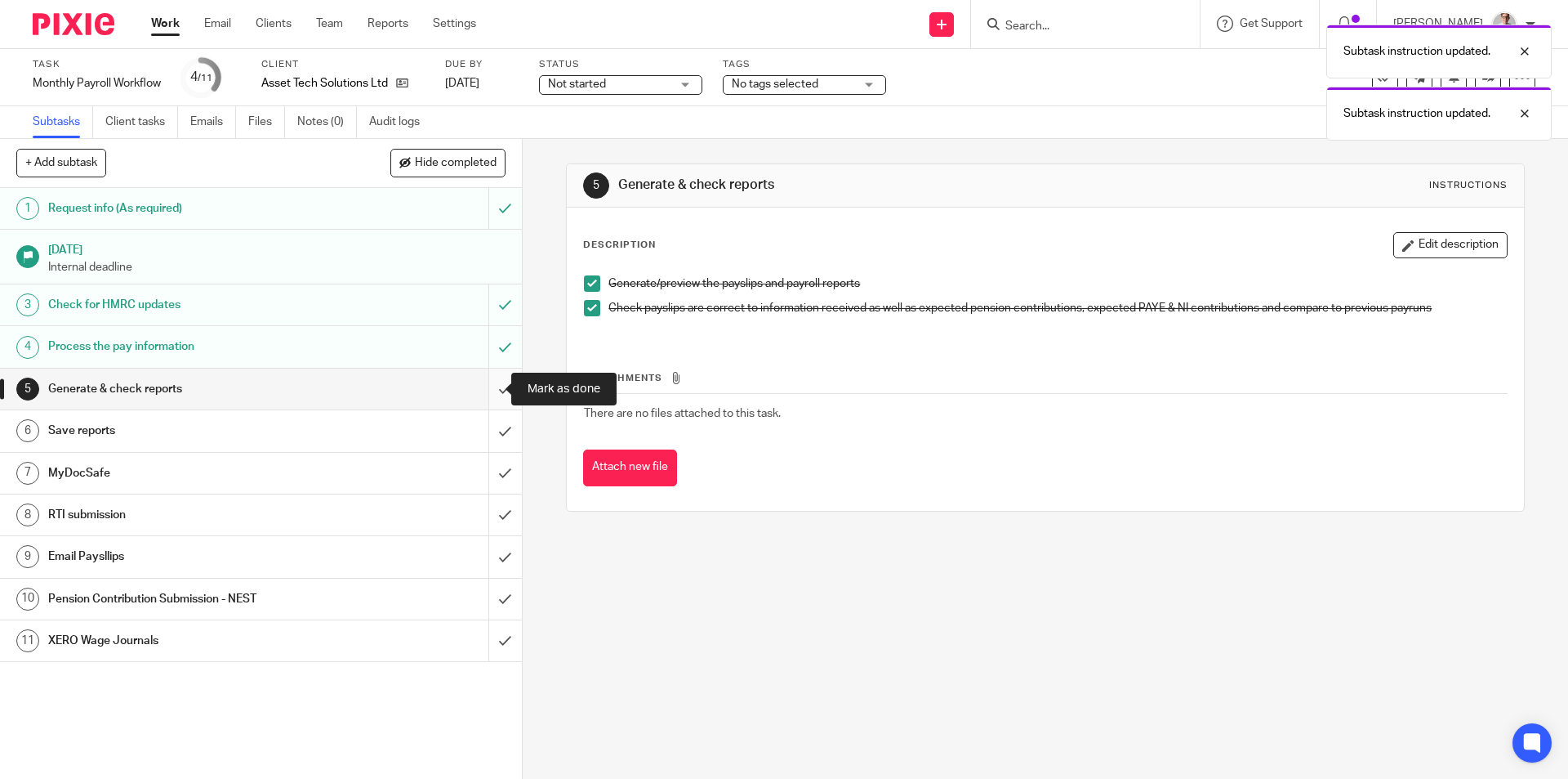
click at [487, 379] on input "submit" at bounding box center [260, 388] width 522 height 41
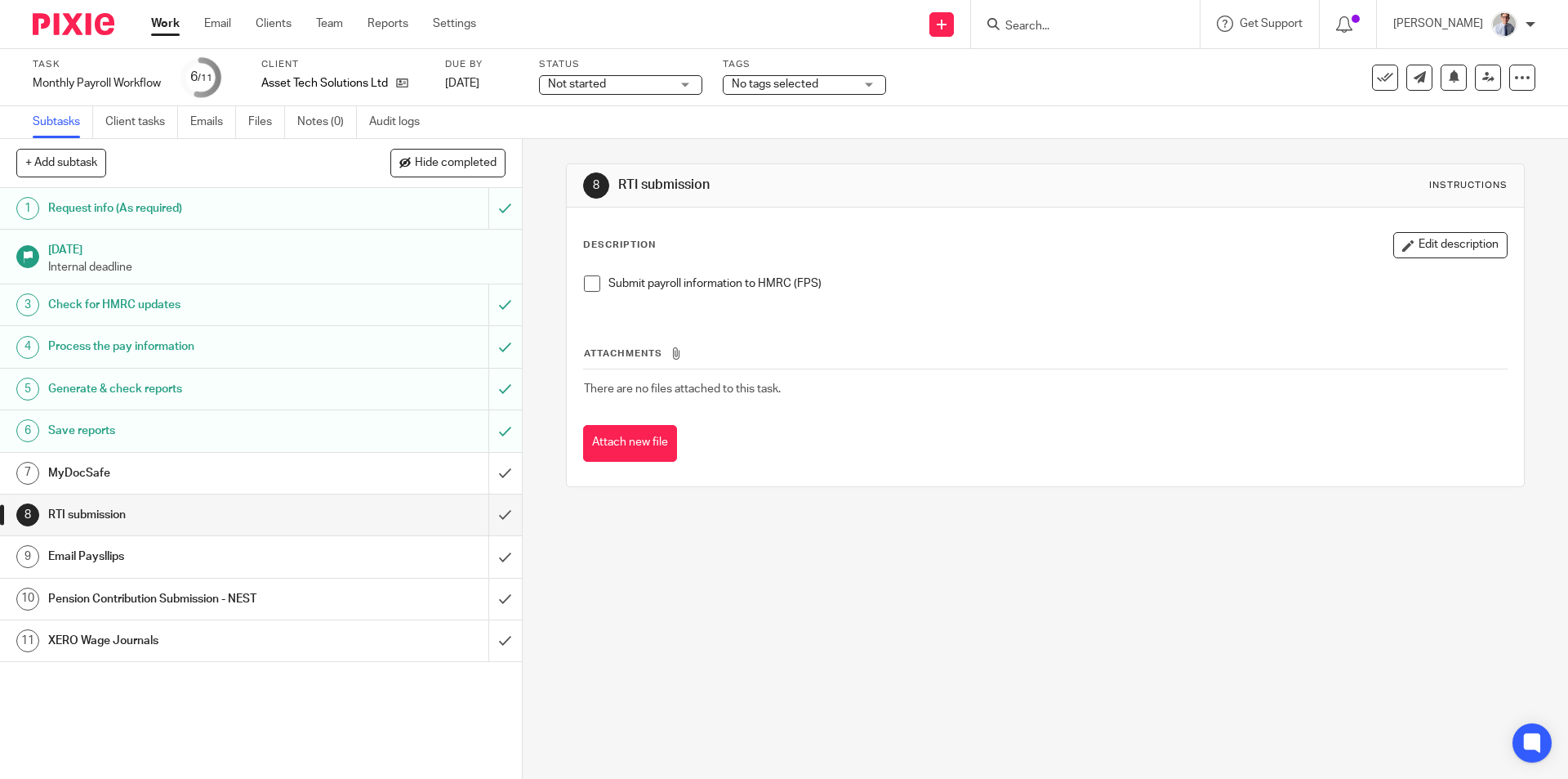
click at [335, 456] on link "7 MyDocSafe" at bounding box center [244, 473] width 488 height 41
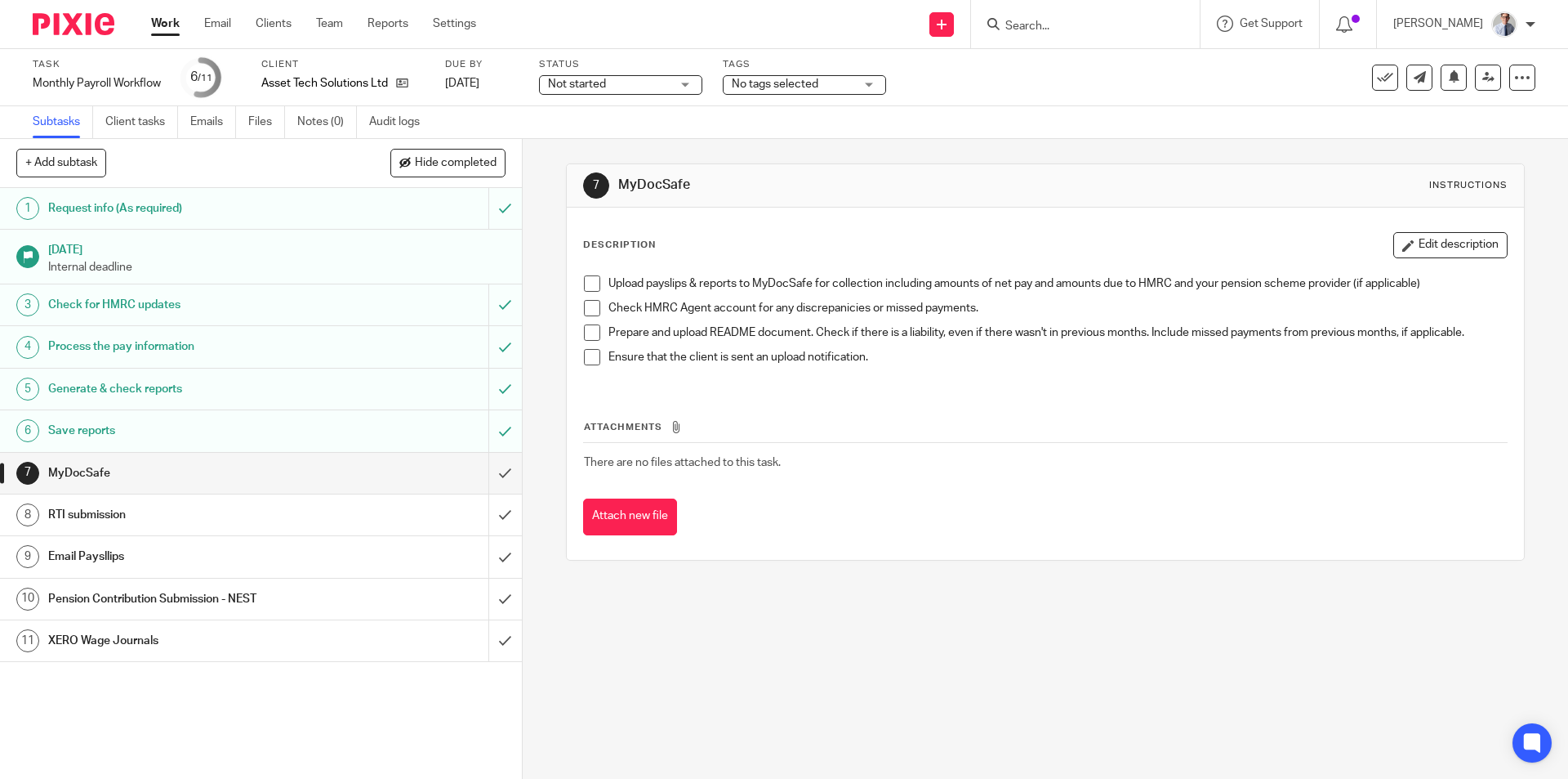
drag, startPoint x: 584, startPoint y: 286, endPoint x: 594, endPoint y: 312, distance: 27.9
click at [584, 286] on span at bounding box center [592, 284] width 17 height 17
click at [587, 302] on span at bounding box center [592, 308] width 17 height 17
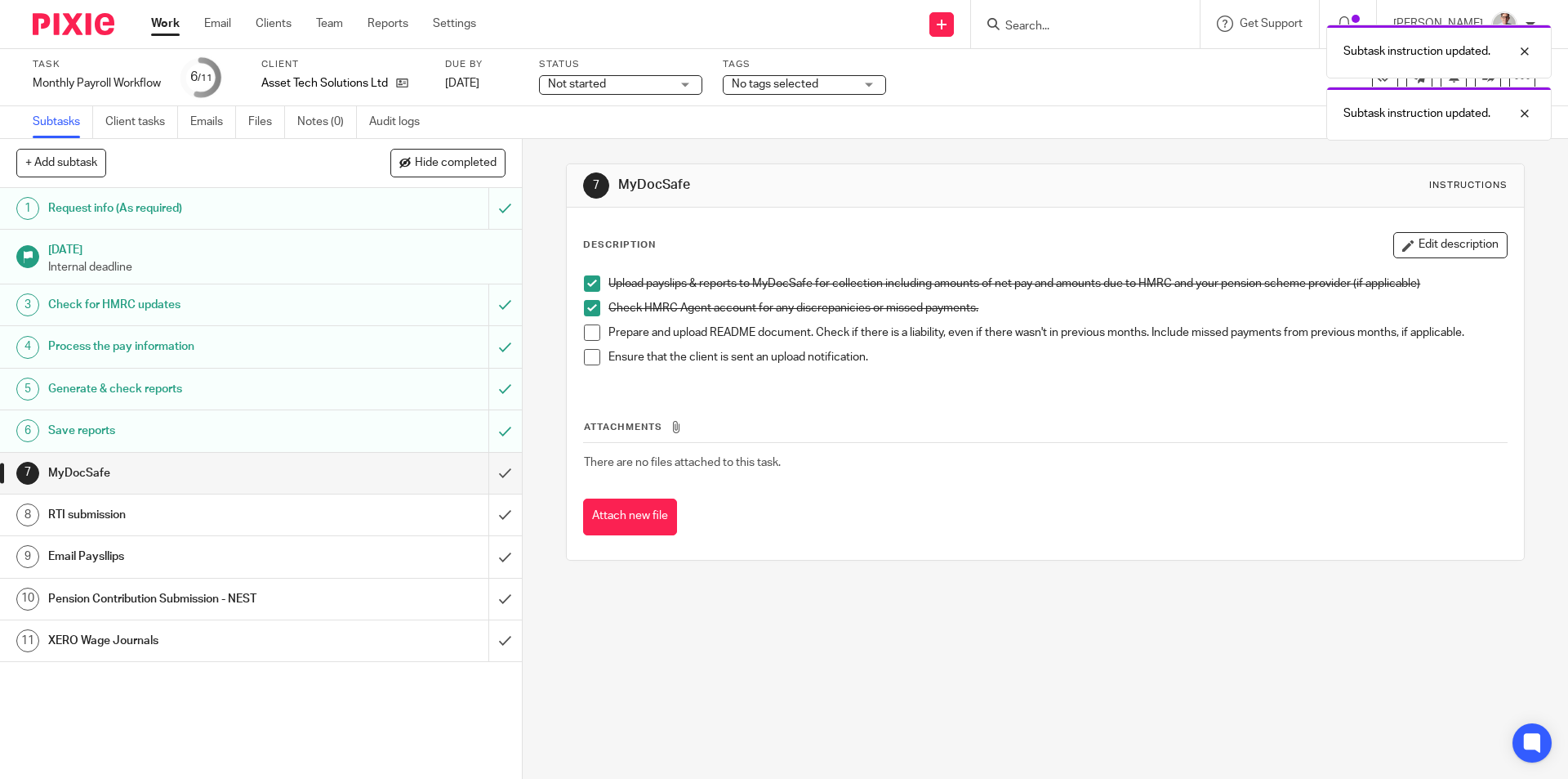
click at [591, 325] on span at bounding box center [592, 333] width 17 height 17
click at [587, 356] on span at bounding box center [592, 357] width 17 height 17
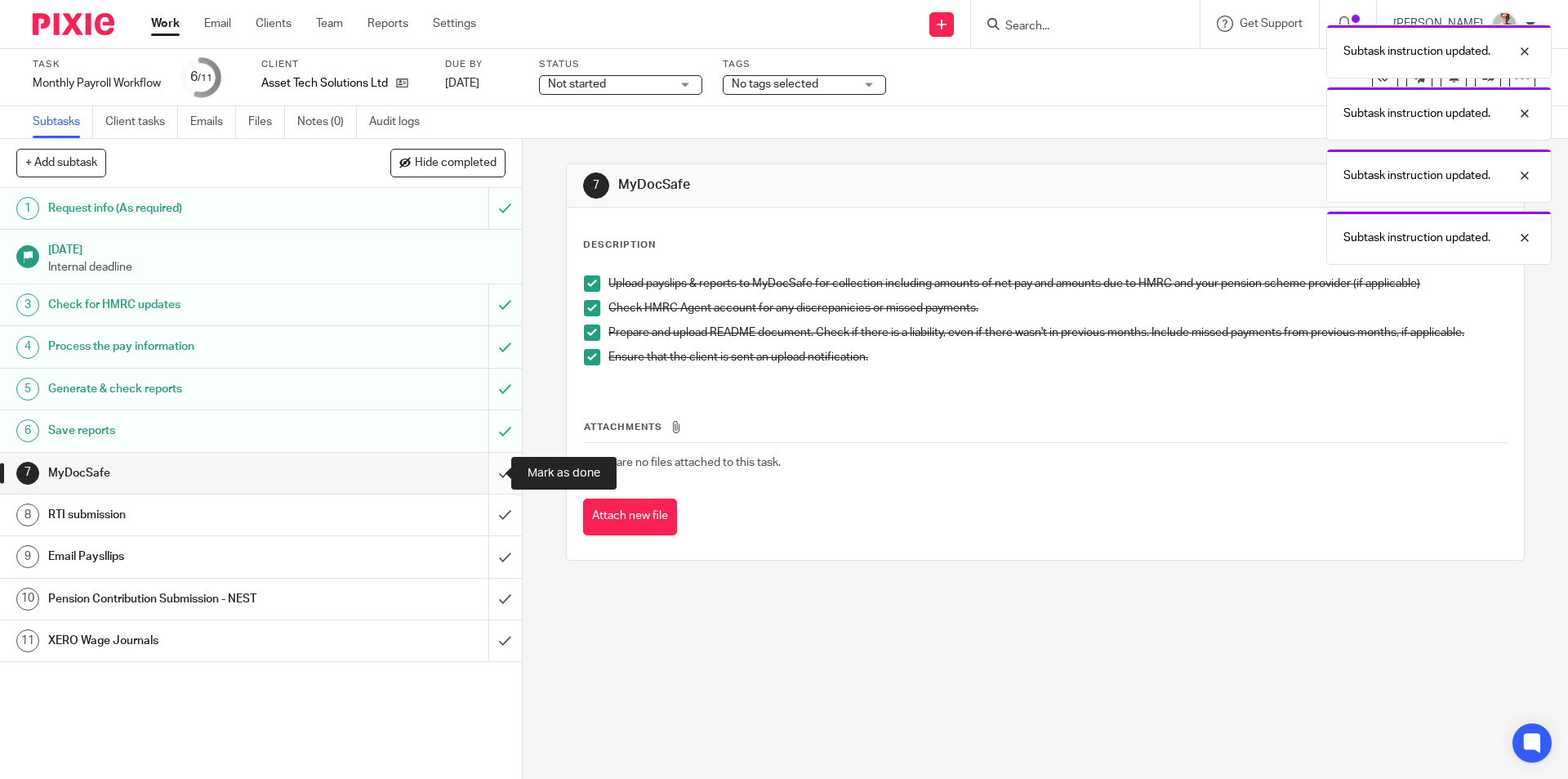
click at [487, 472] on input "submit" at bounding box center [260, 473] width 522 height 41
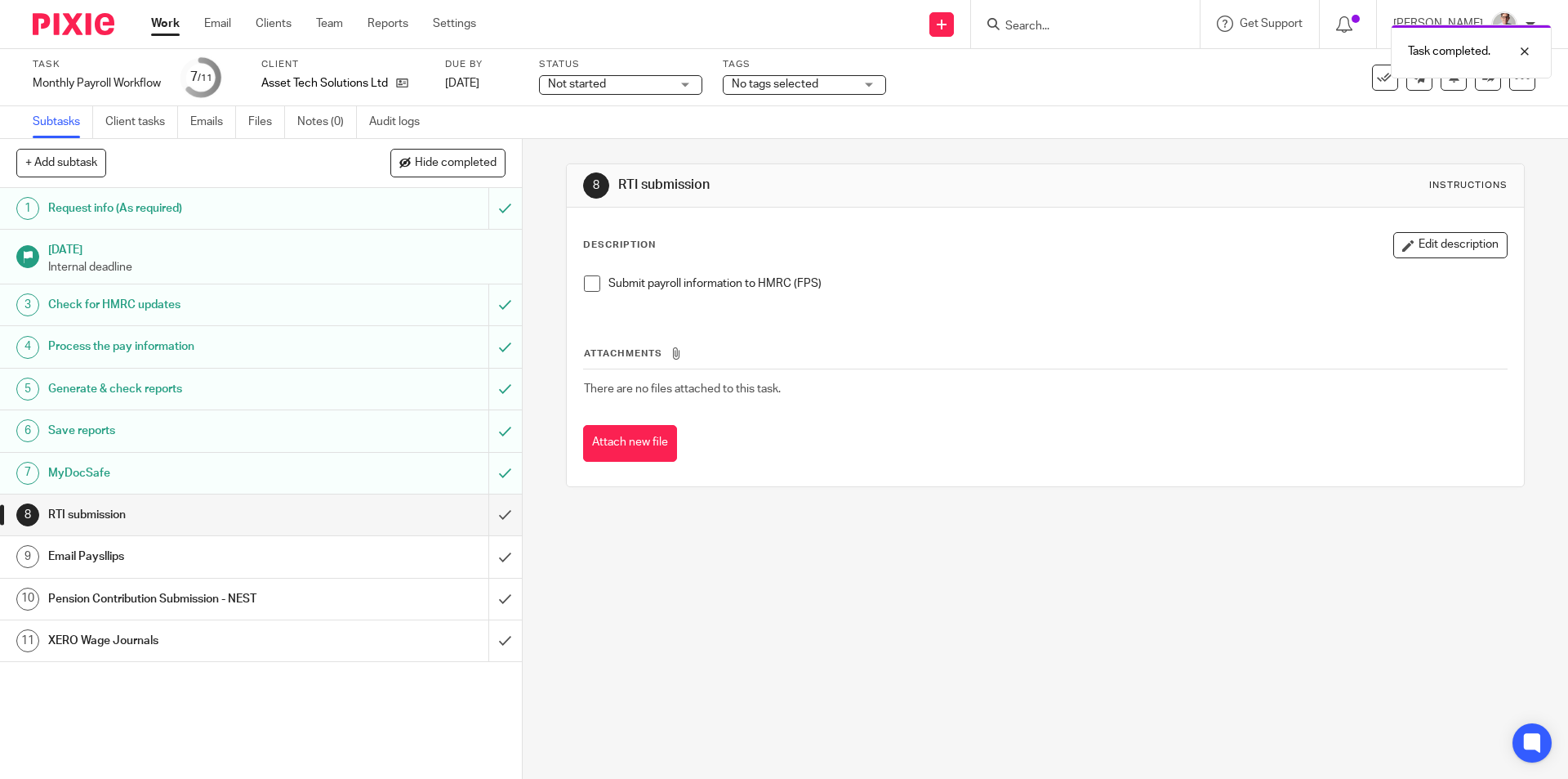
click at [592, 285] on span at bounding box center [592, 284] width 17 height 17
click at [481, 529] on input "submit" at bounding box center [260, 514] width 522 height 41
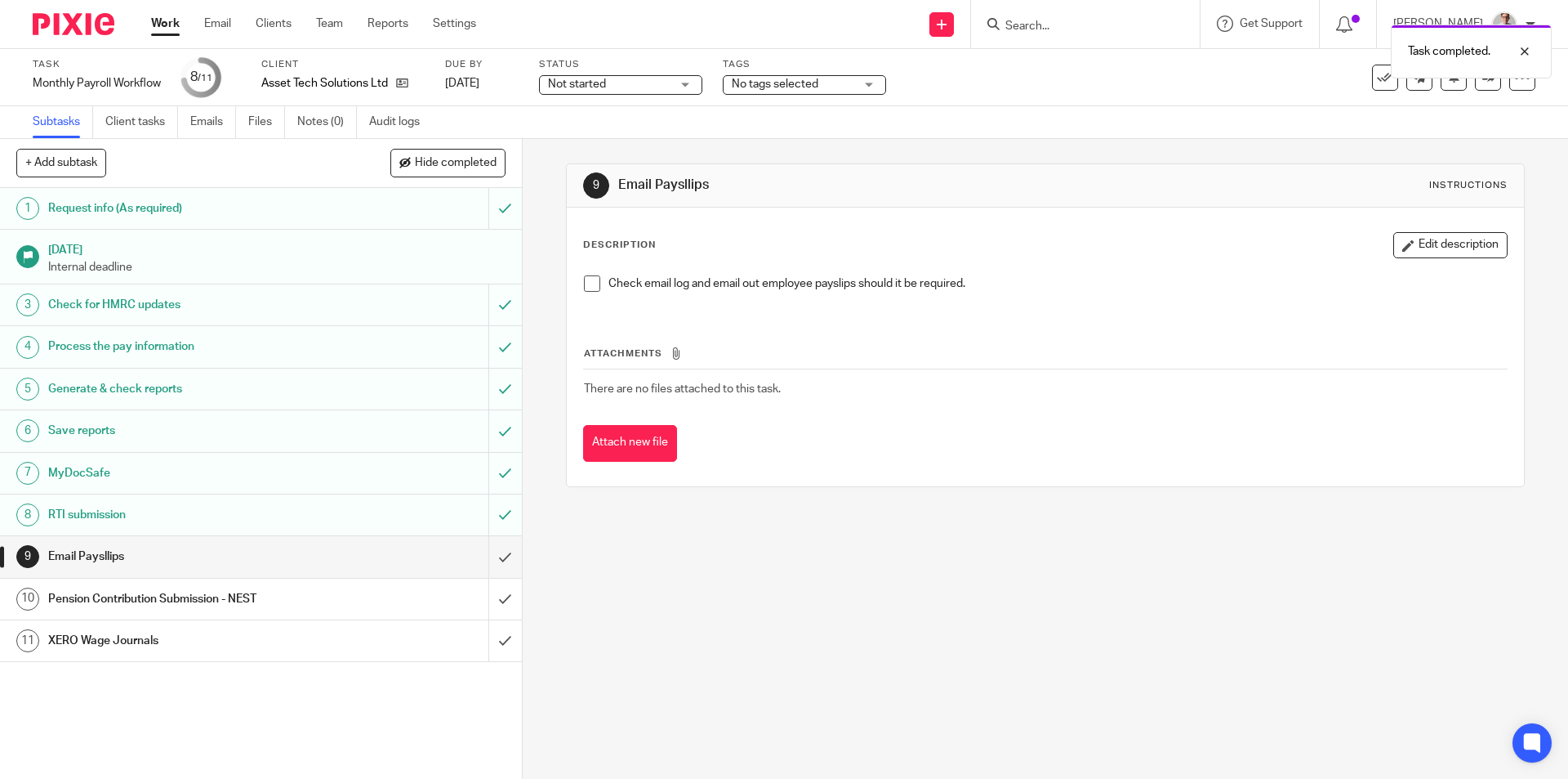
click at [584, 280] on span at bounding box center [592, 284] width 17 height 17
click at [488, 557] on input "submit" at bounding box center [260, 556] width 522 height 41
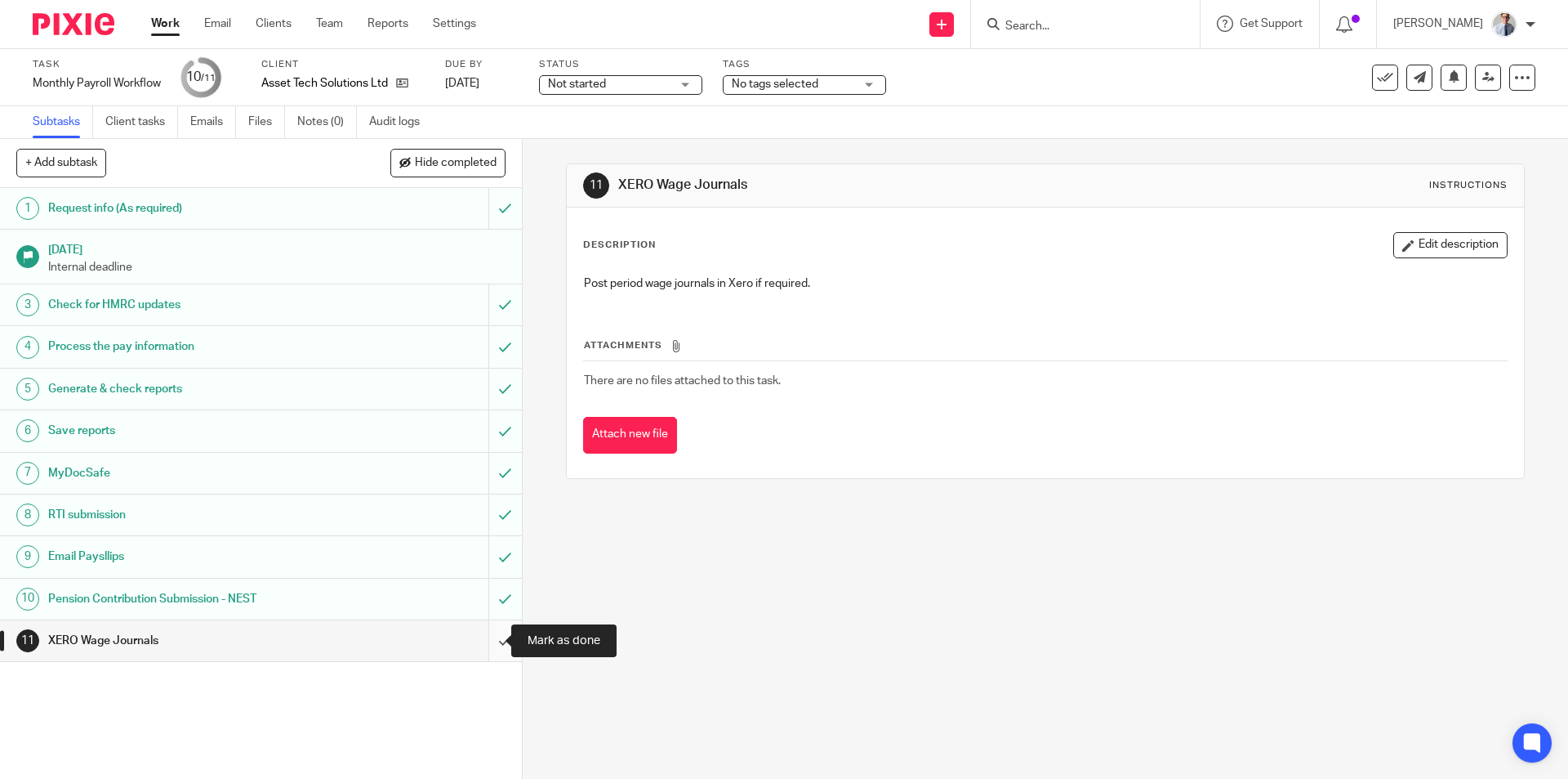
click at [486, 646] on input "submit" at bounding box center [260, 640] width 522 height 41
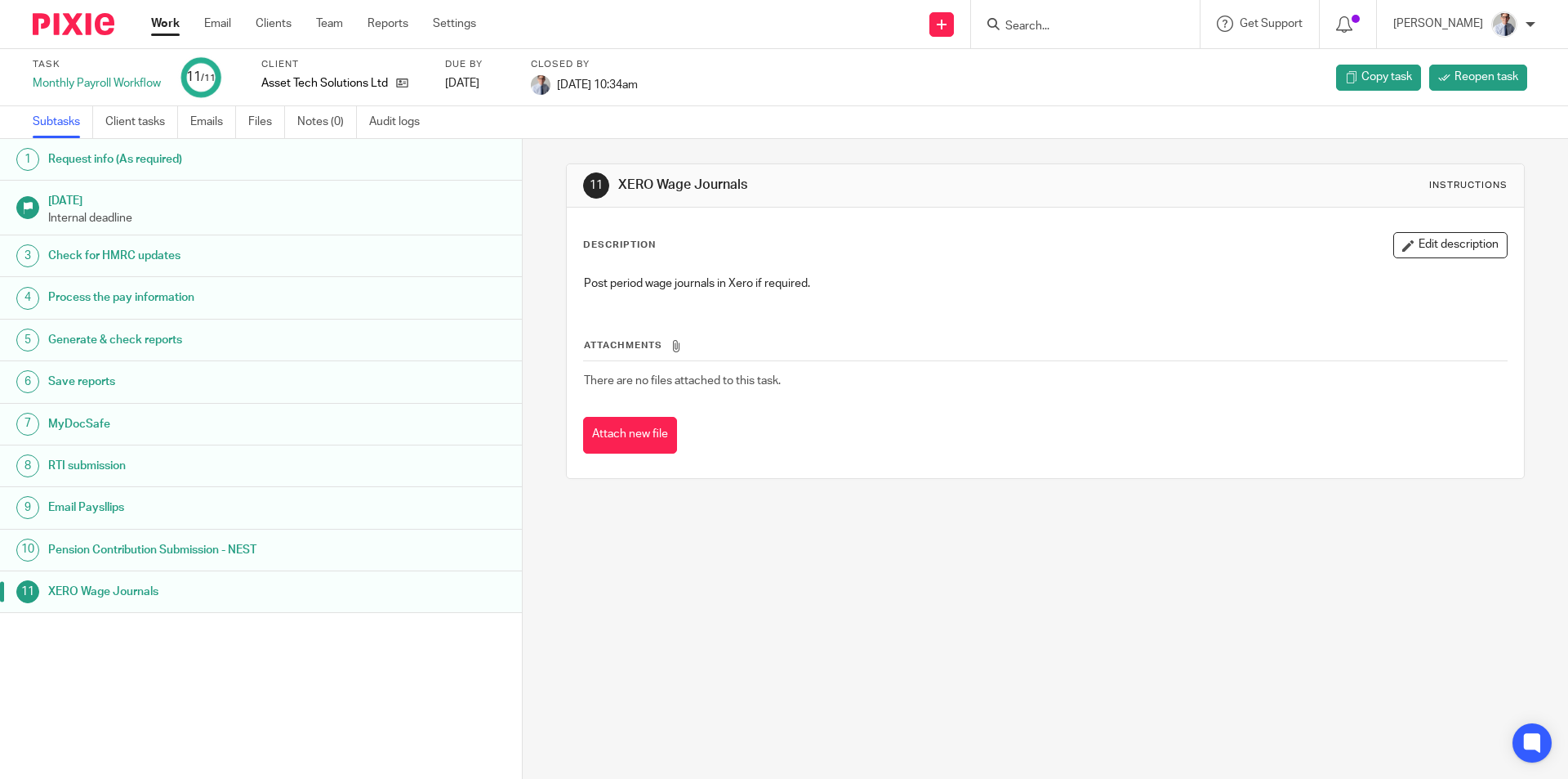
click at [159, 15] on div "Work Email Clients Team Reports Settings Work Email Clients Team Reports Settin…" at bounding box center [317, 24] width 366 height 48
click at [161, 24] on link "Work" at bounding box center [165, 24] width 28 height 17
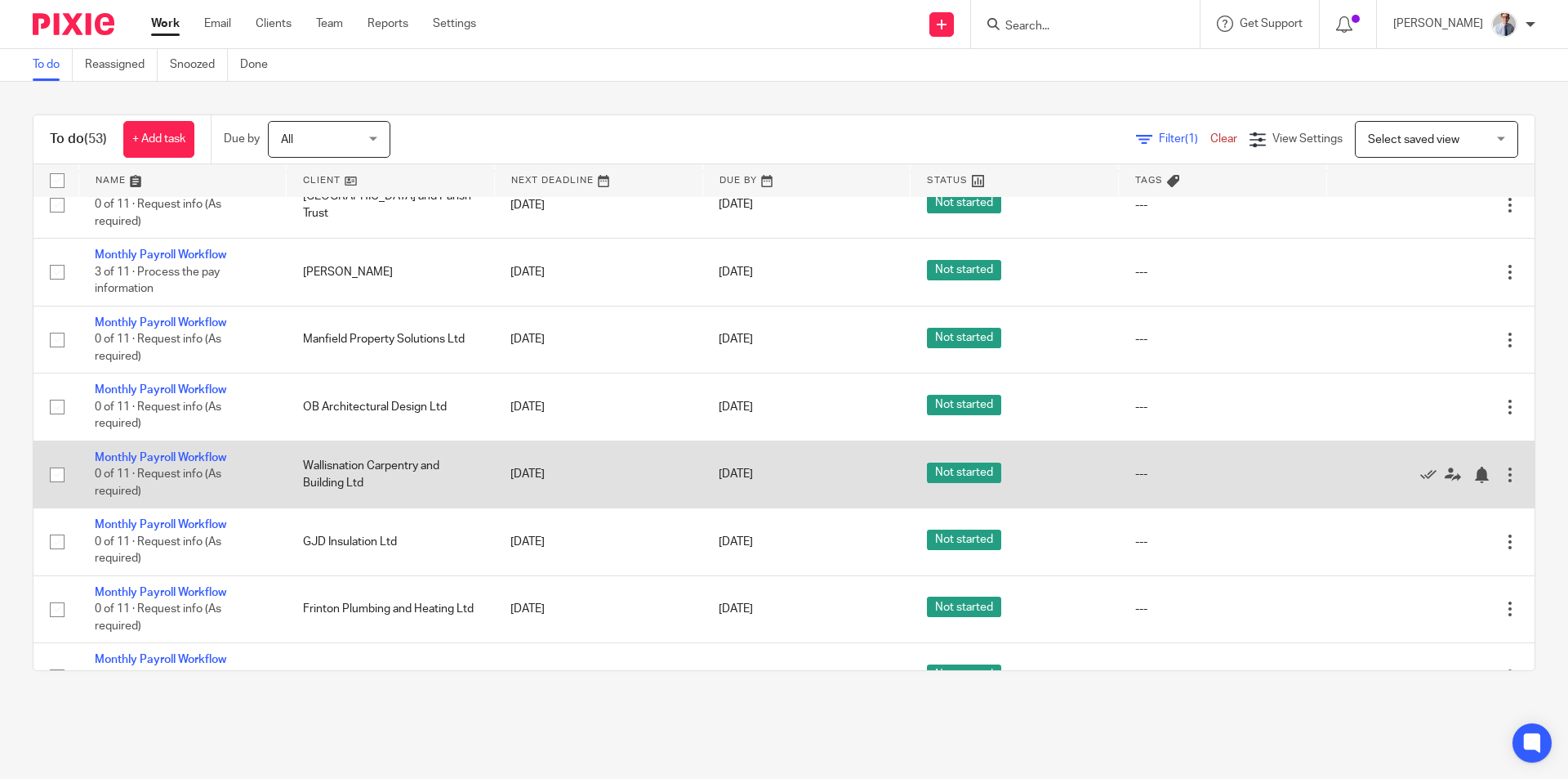
scroll to position [82, 0]
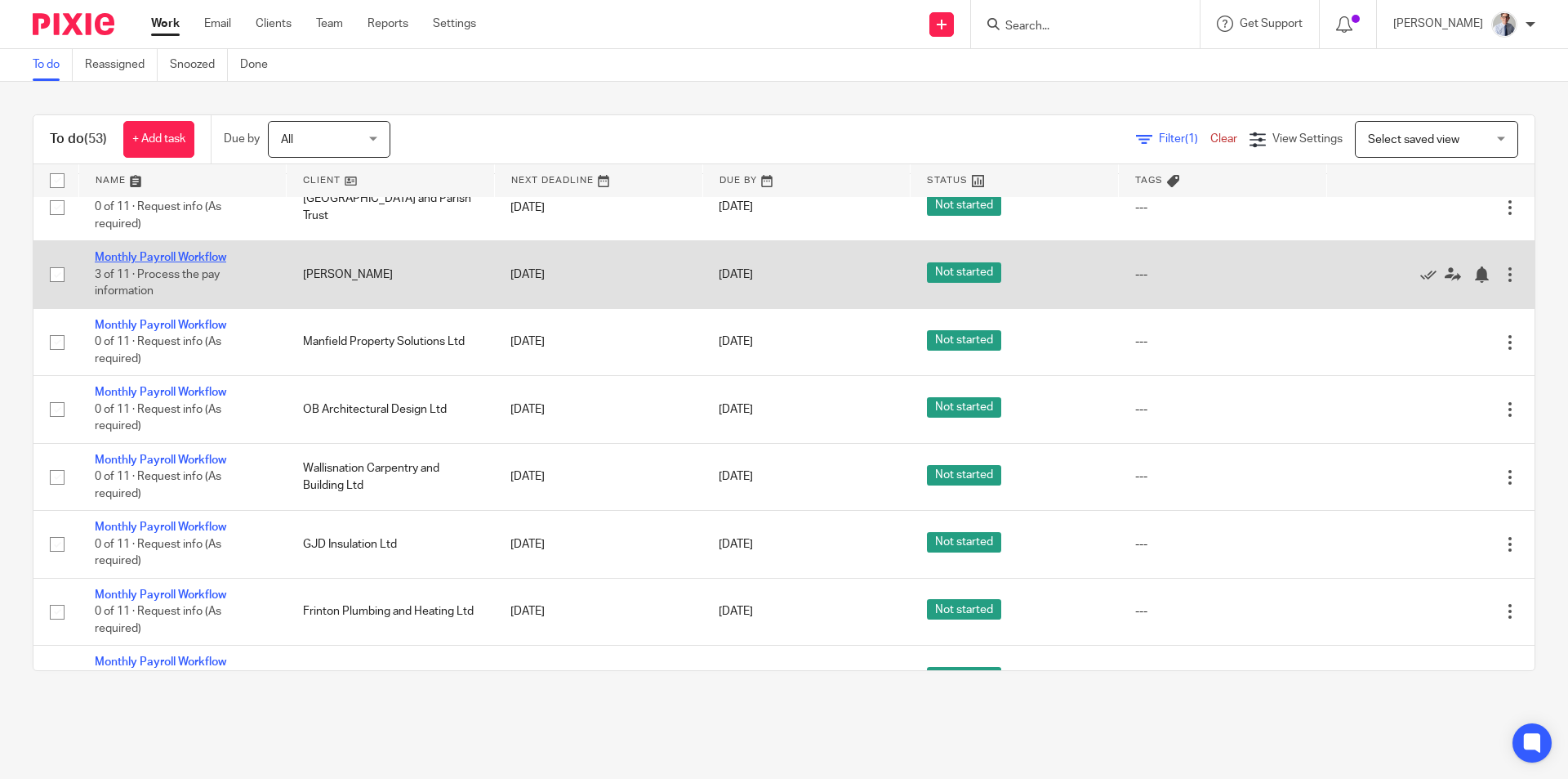
click at [127, 248] on td "Monthly Payroll Workflow 3 of 11 · Process the pay information" at bounding box center [183, 275] width 209 height 67
click at [125, 256] on link "Monthly Payroll Workflow" at bounding box center [161, 257] width 132 height 12
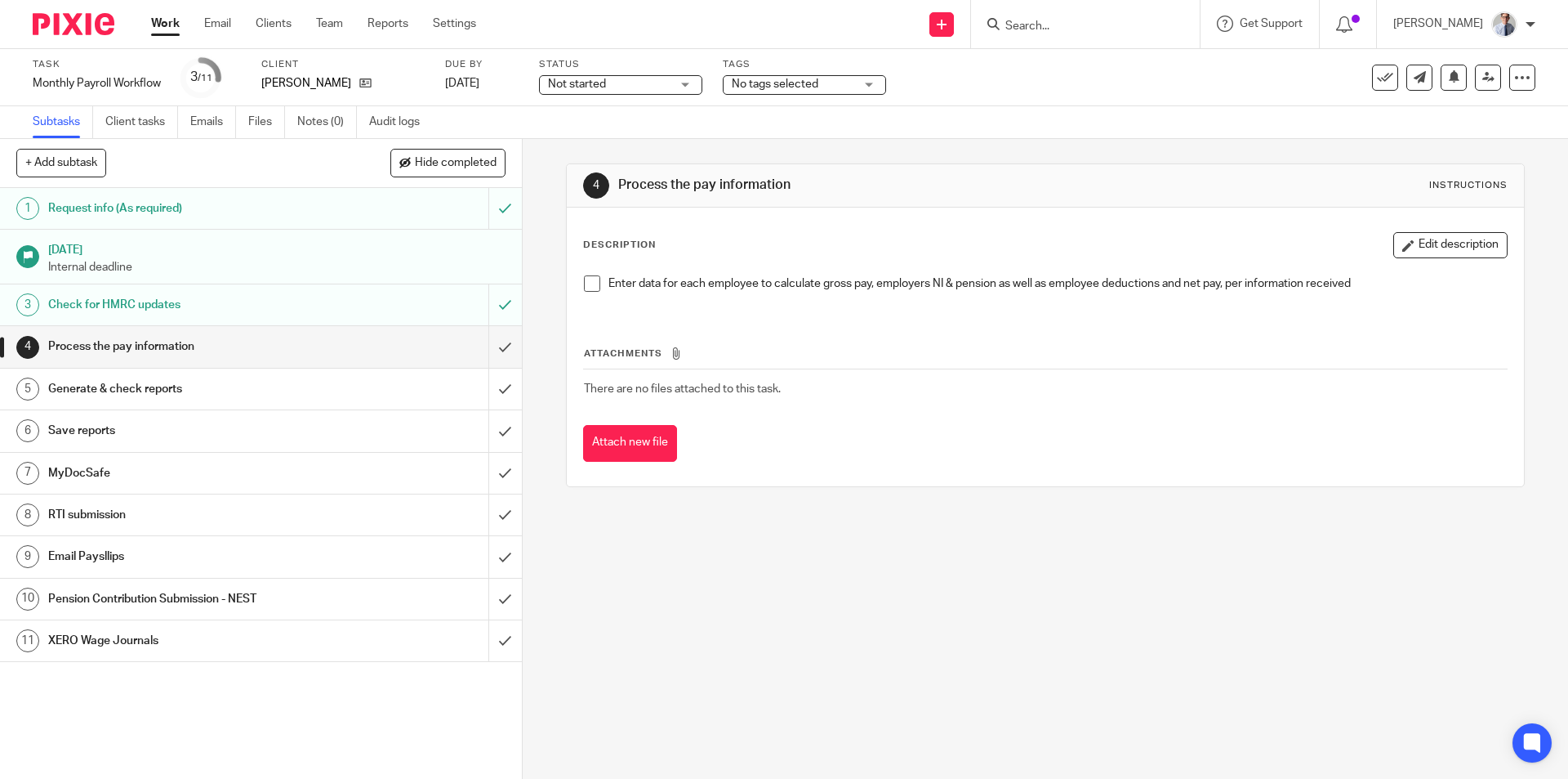
click at [587, 287] on span at bounding box center [592, 284] width 17 height 17
click at [480, 362] on input "submit" at bounding box center [260, 346] width 522 height 41
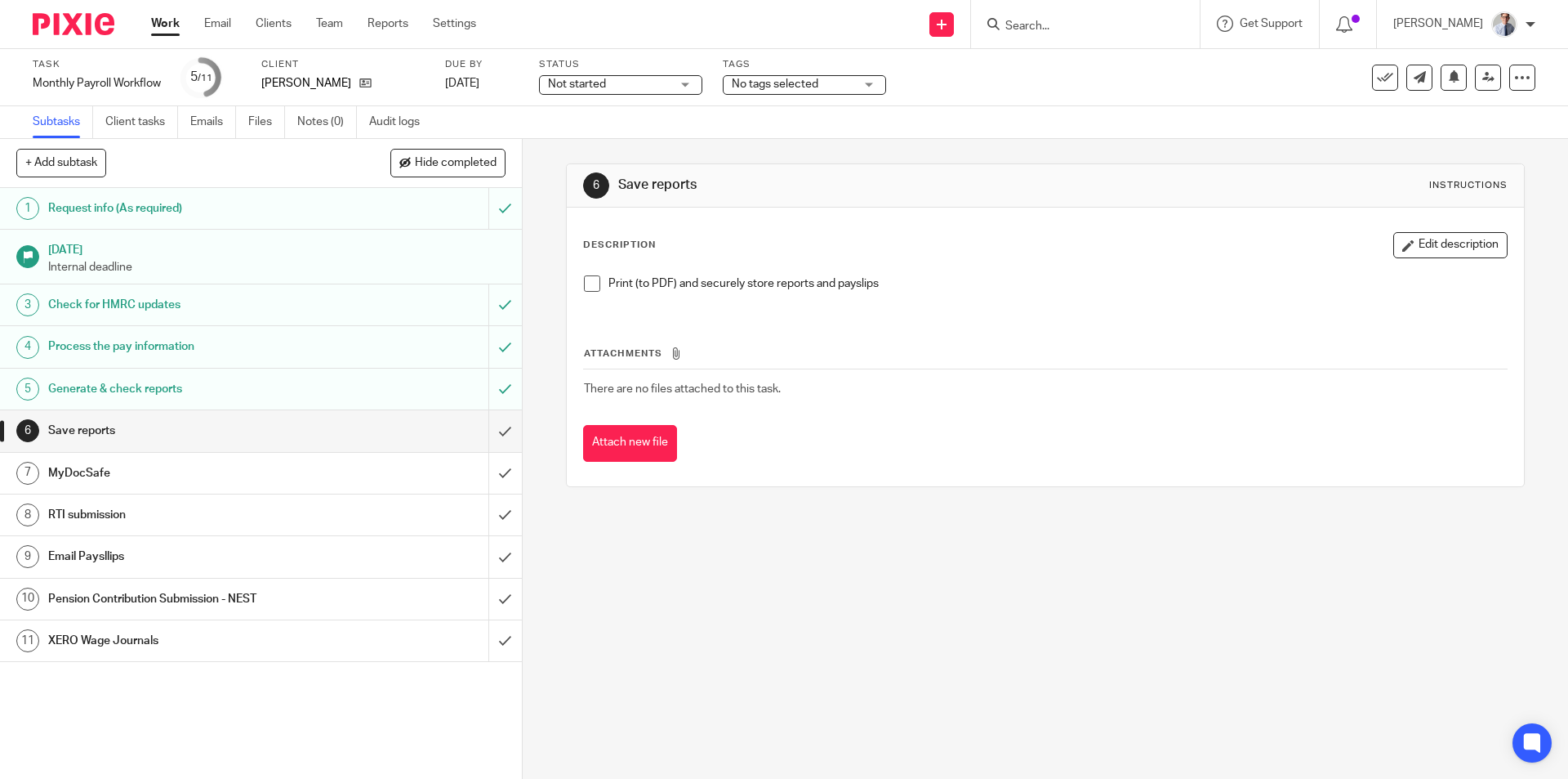
click at [587, 283] on span at bounding box center [592, 284] width 17 height 17
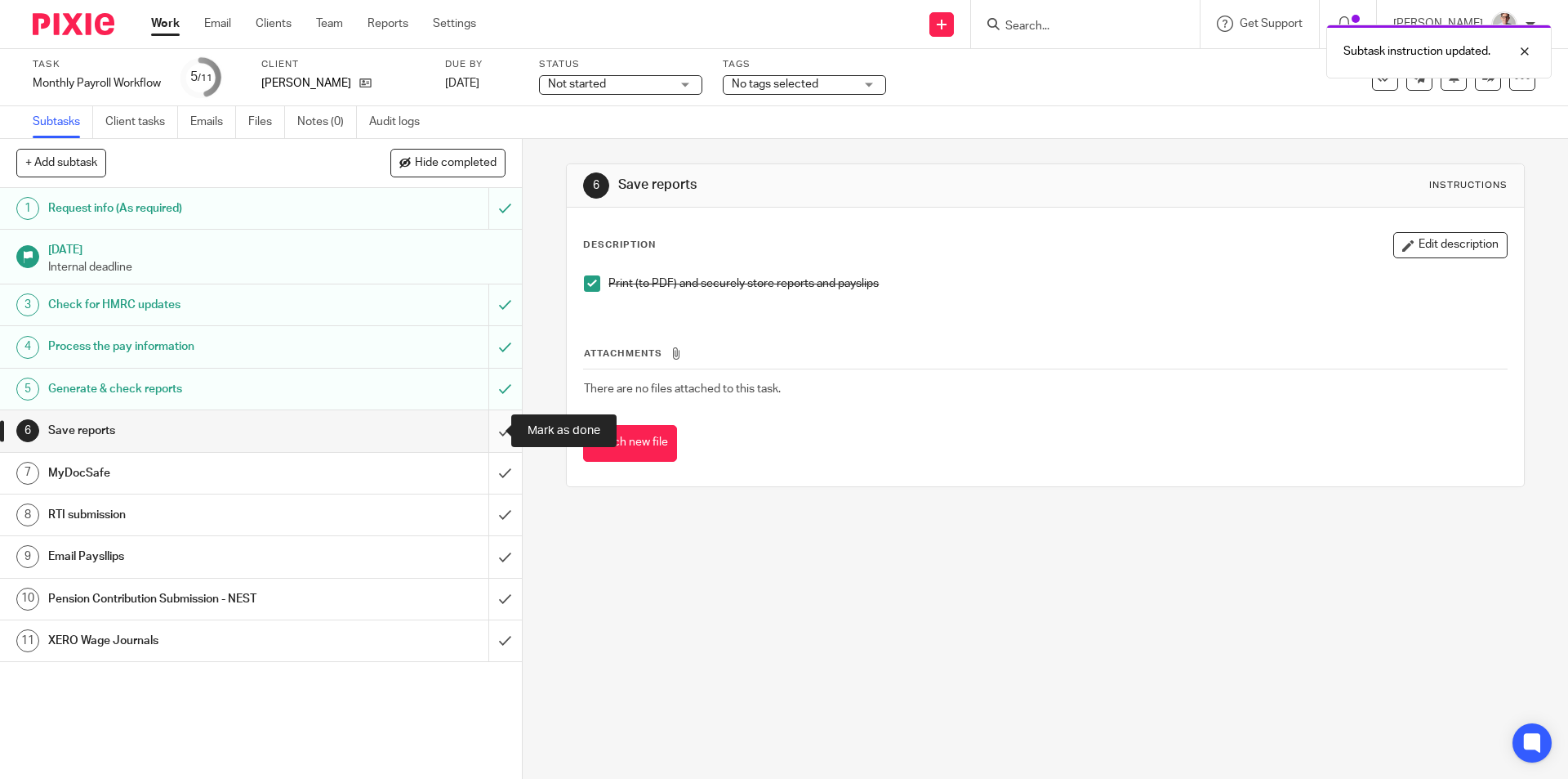
click at [485, 433] on input "submit" at bounding box center [260, 430] width 522 height 41
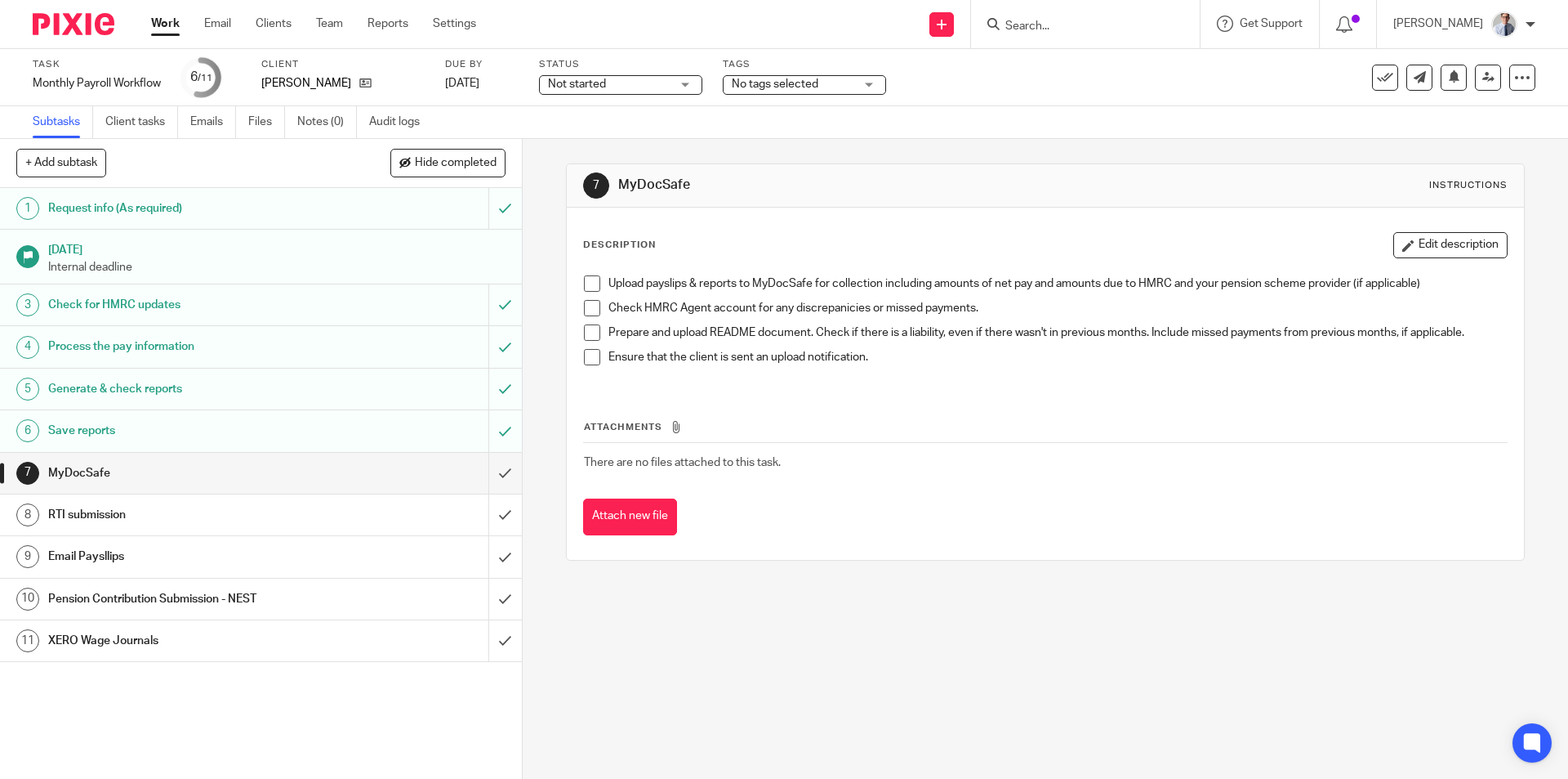
drag, startPoint x: 586, startPoint y: 283, endPoint x: 590, endPoint y: 315, distance: 32.2
click at [587, 283] on span at bounding box center [592, 284] width 17 height 17
click at [589, 311] on span at bounding box center [592, 308] width 17 height 17
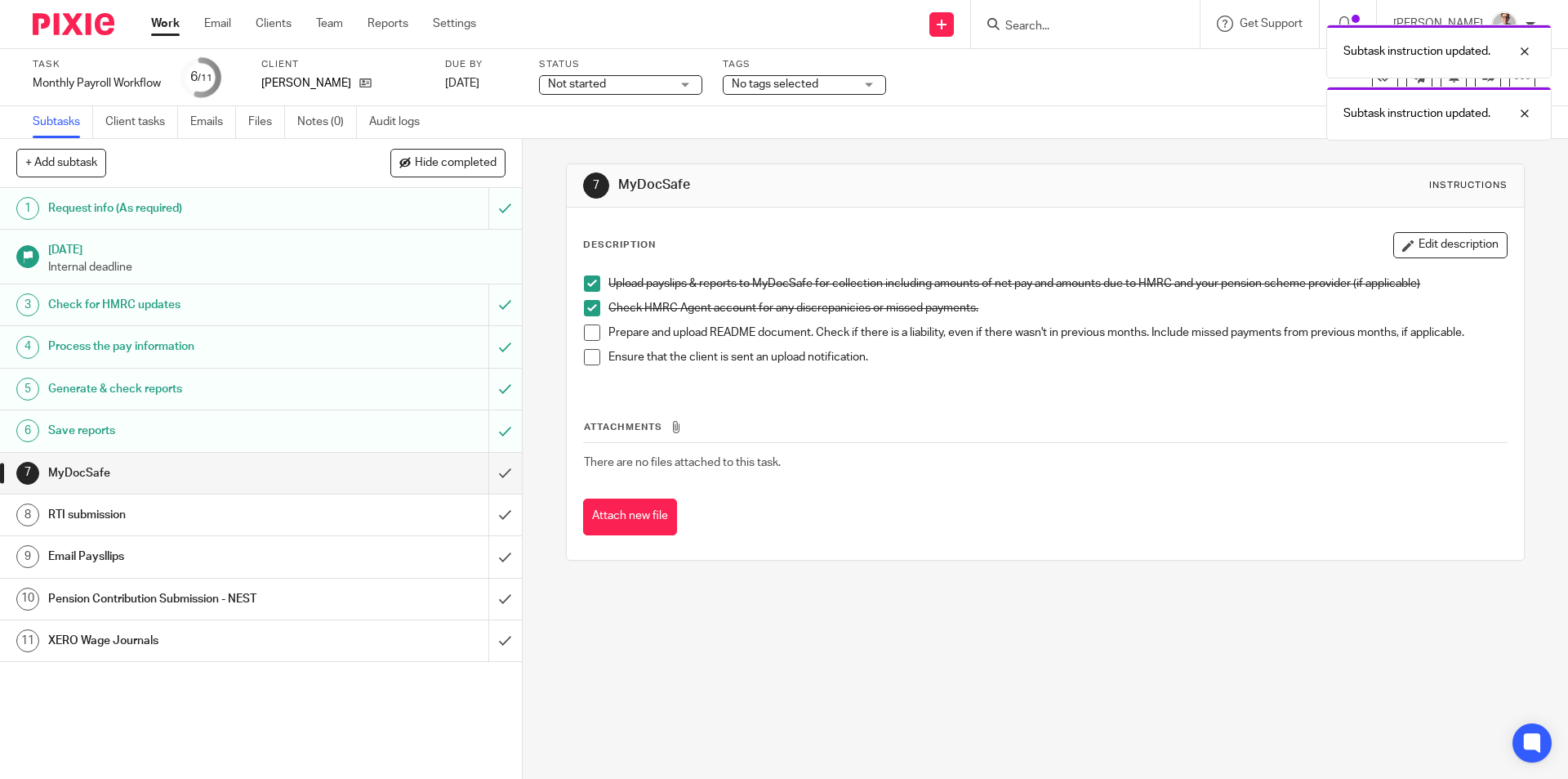
click at [590, 332] on span at bounding box center [592, 333] width 17 height 17
click at [592, 365] on li "Ensure that the client is sent an upload notification." at bounding box center [1045, 361] width 922 height 24
click at [584, 360] on span at bounding box center [592, 357] width 17 height 17
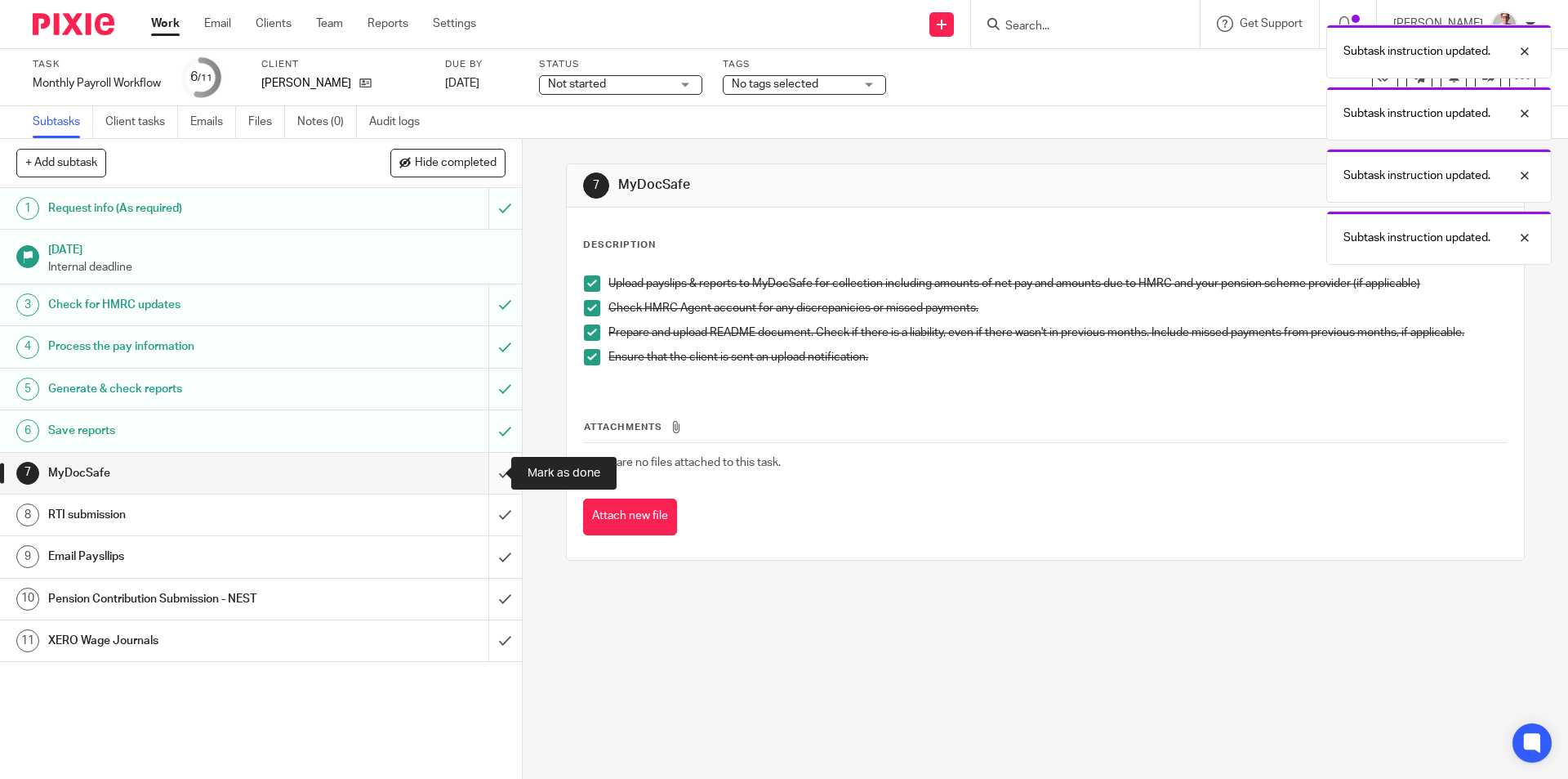
click at [489, 479] on input "submit" at bounding box center [260, 473] width 522 height 41
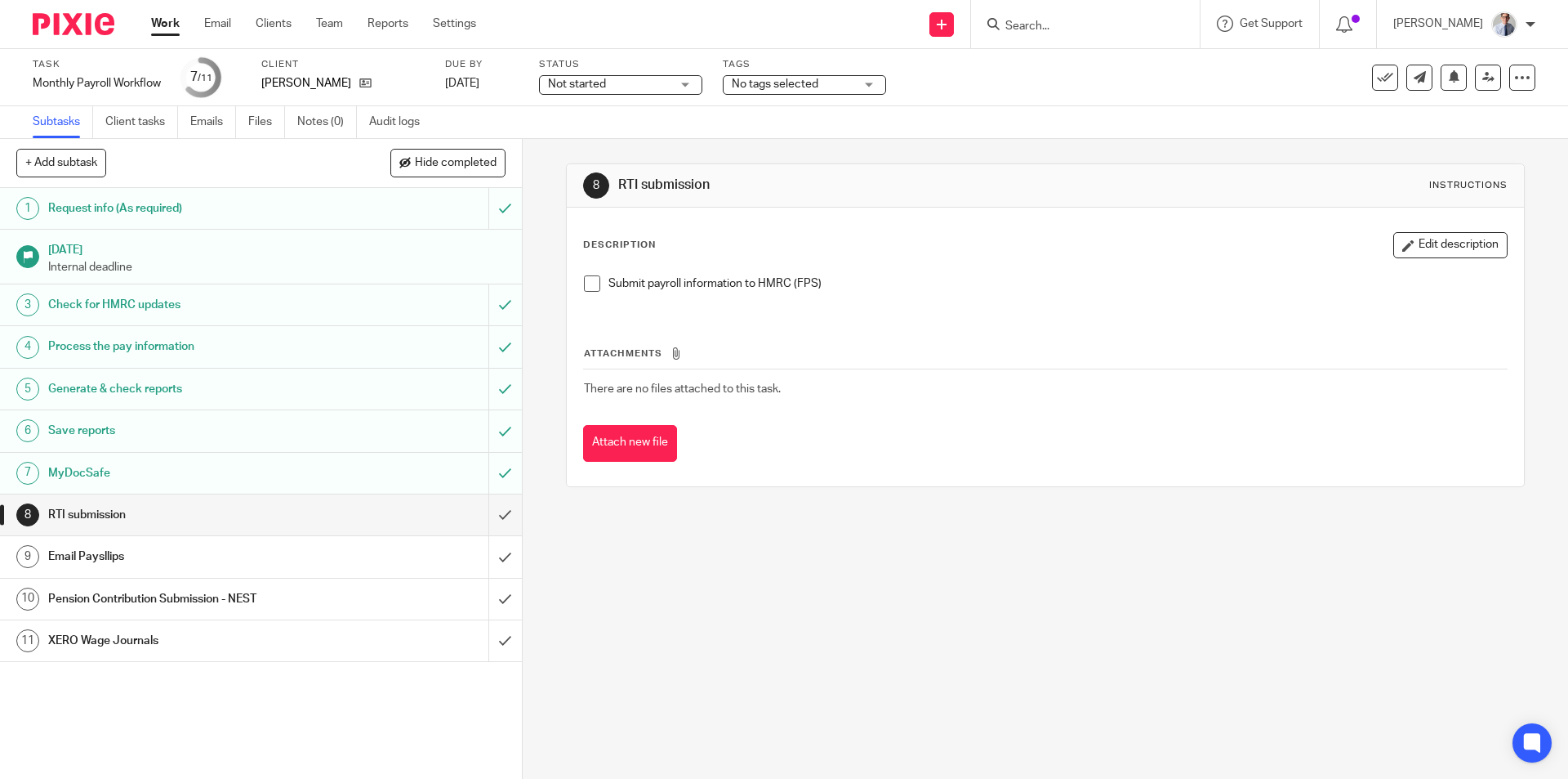
drag, startPoint x: 589, startPoint y: 285, endPoint x: 569, endPoint y: 329, distance: 48.3
click at [589, 285] on span at bounding box center [592, 284] width 17 height 17
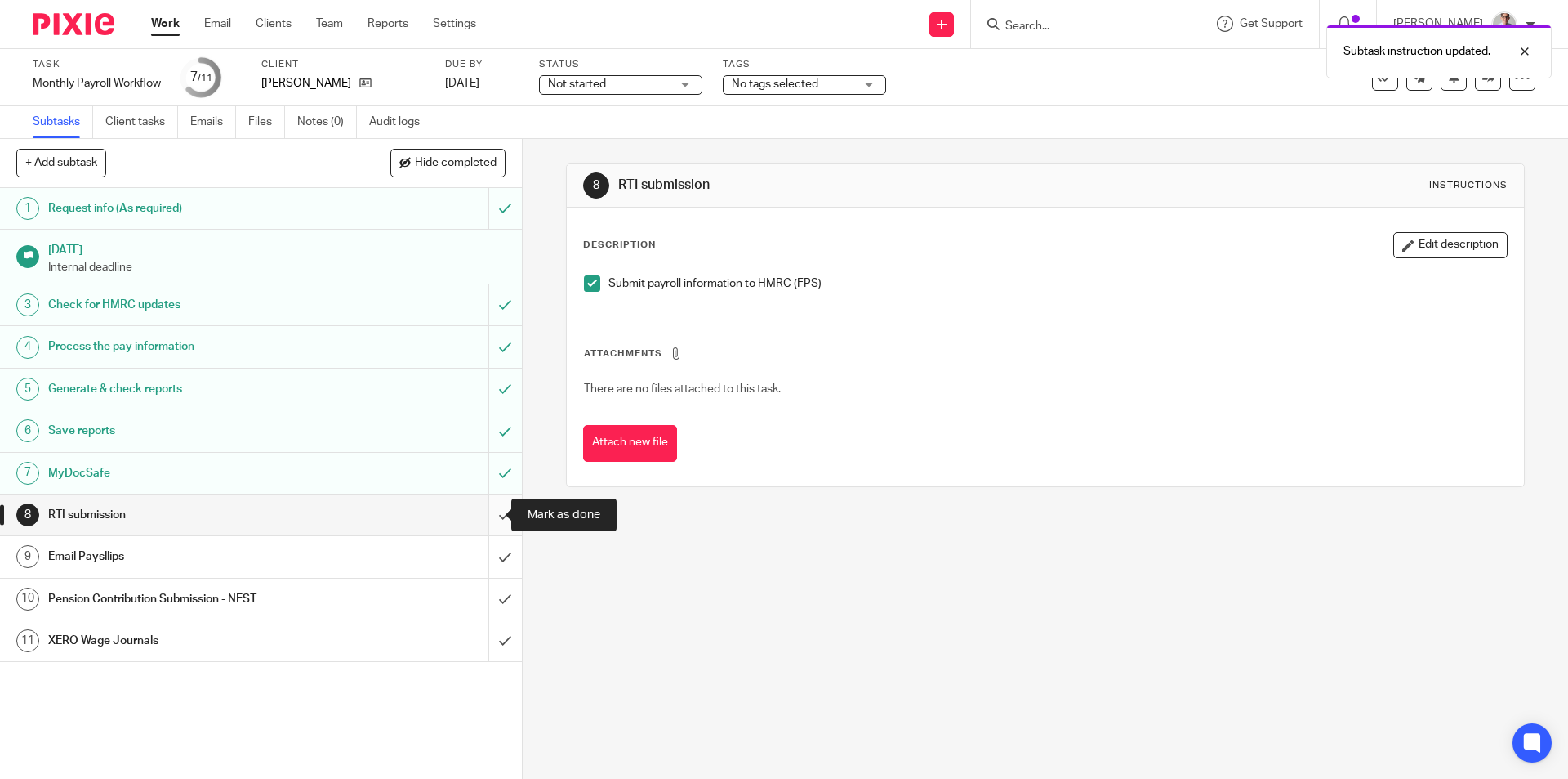
click at [480, 510] on input "submit" at bounding box center [260, 514] width 522 height 41
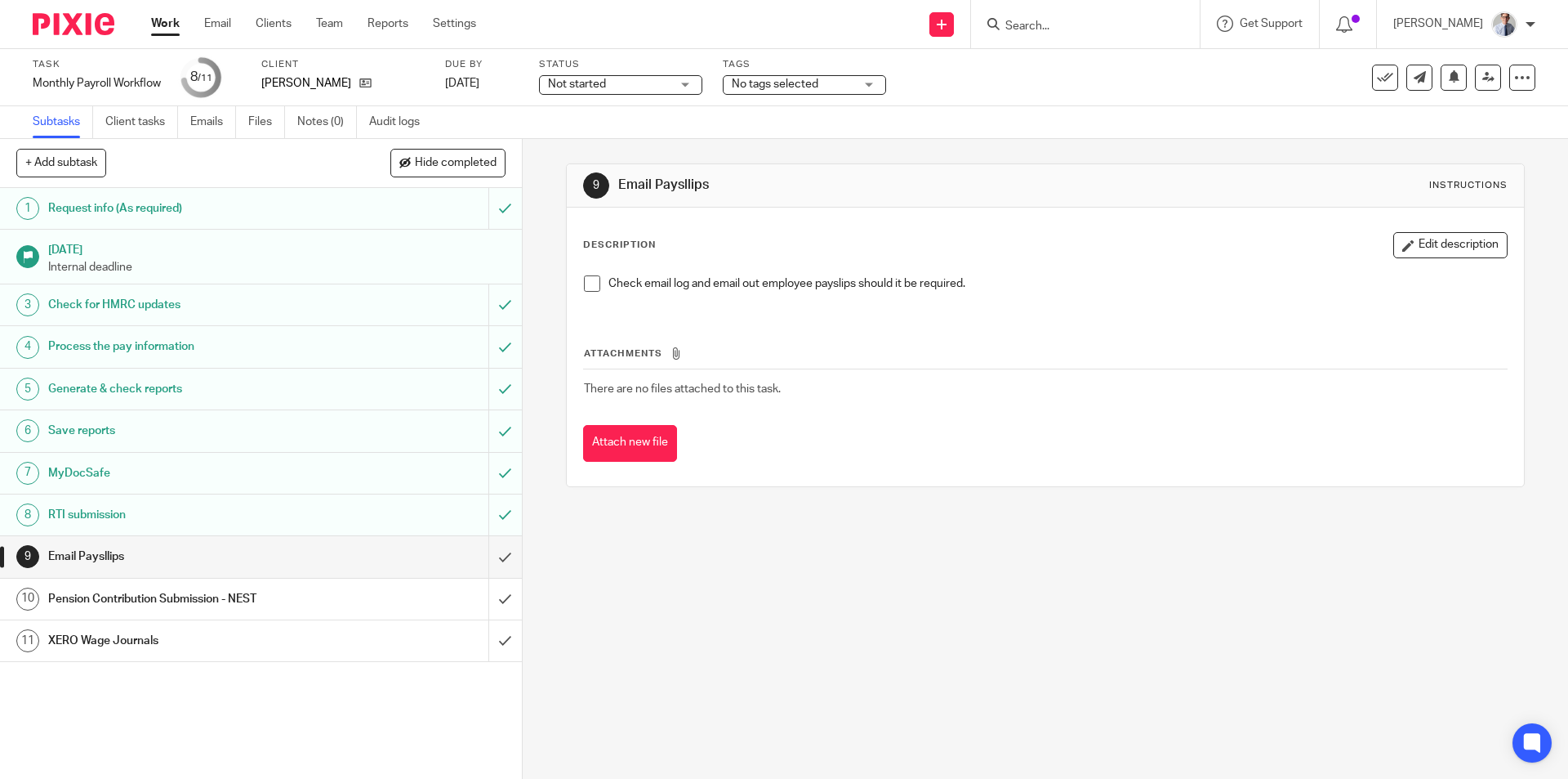
click at [591, 283] on span at bounding box center [592, 284] width 17 height 17
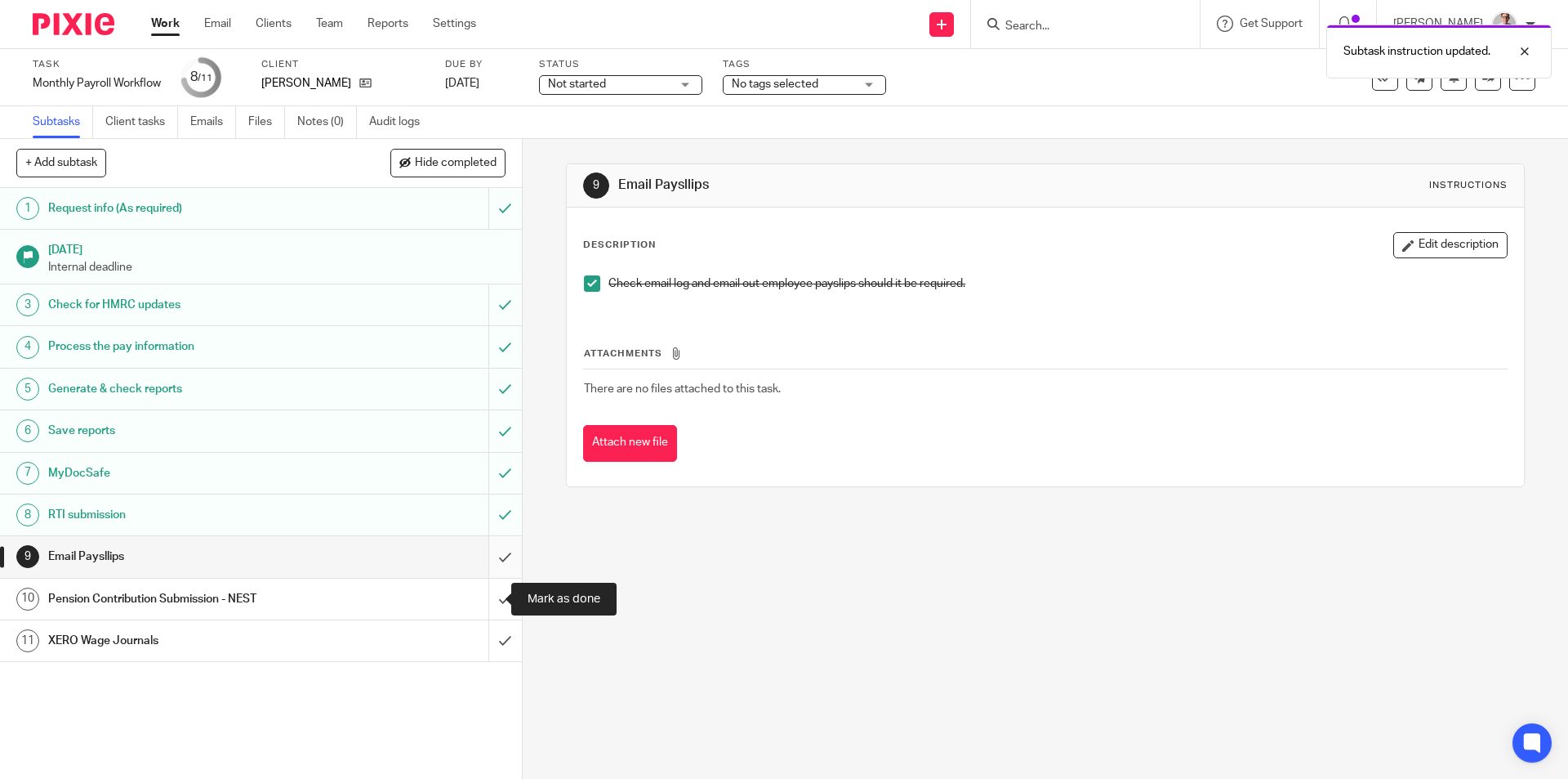
click at [492, 555] on input "submit" at bounding box center [260, 556] width 522 height 41
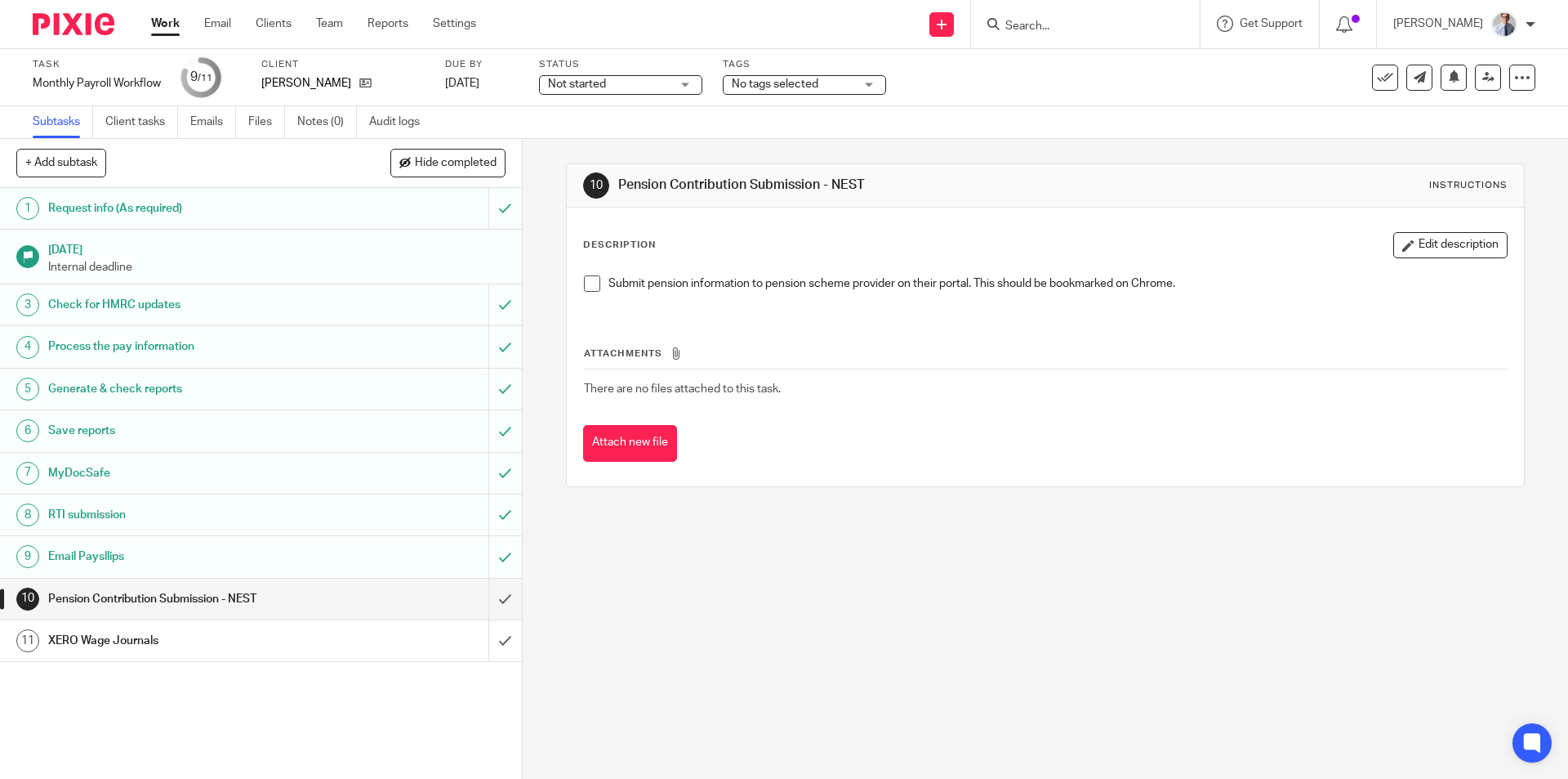
click at [156, 28] on link "Work" at bounding box center [165, 24] width 28 height 17
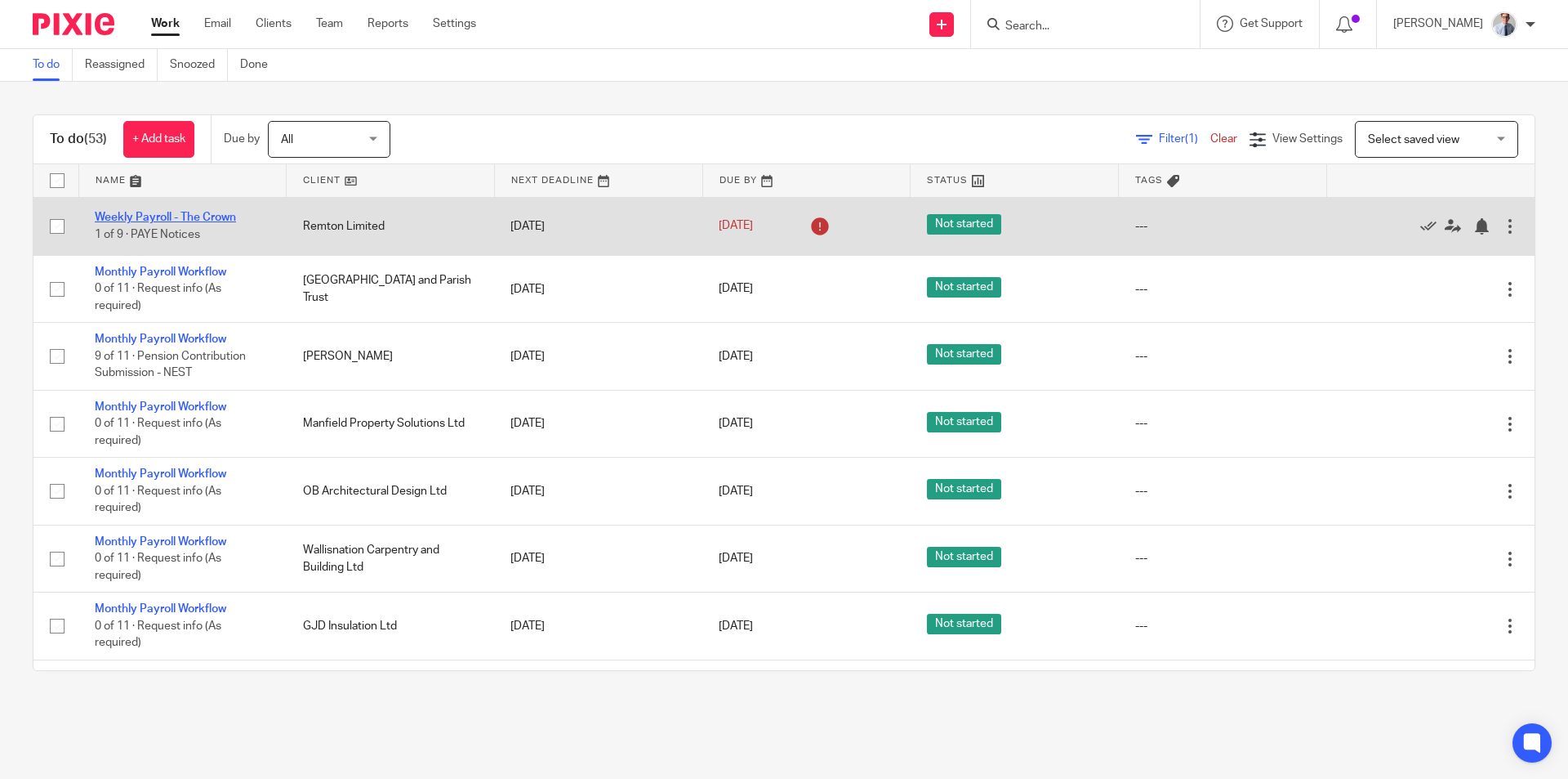
click at [195, 220] on link "Weekly Payroll - The Crown" at bounding box center [165, 217] width 141 height 12
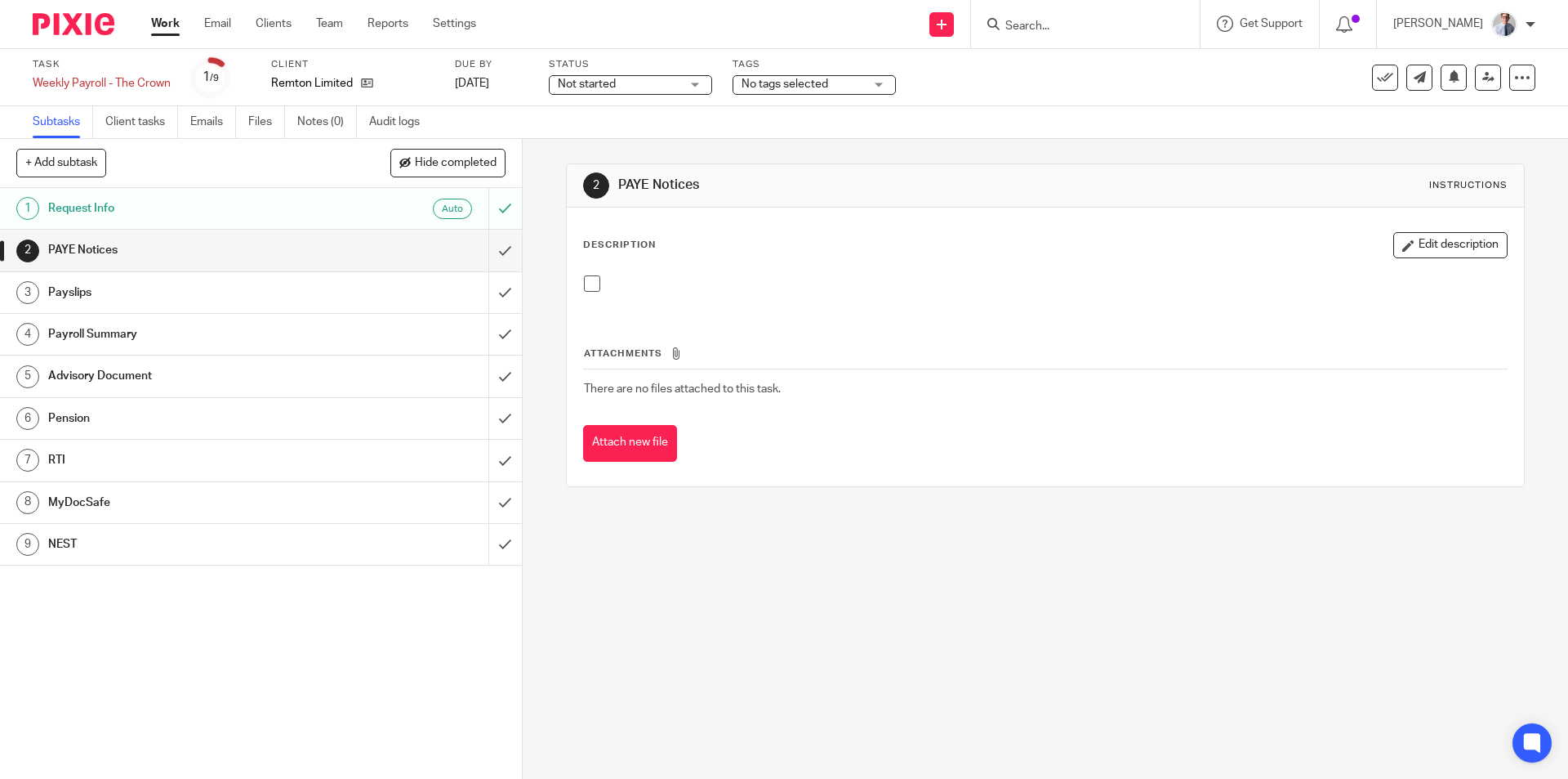
drag, startPoint x: 590, startPoint y: 279, endPoint x: 514, endPoint y: 261, distance: 78.1
click at [590, 280] on span at bounding box center [592, 284] width 17 height 17
click at [489, 250] on input "submit" at bounding box center [260, 250] width 522 height 41
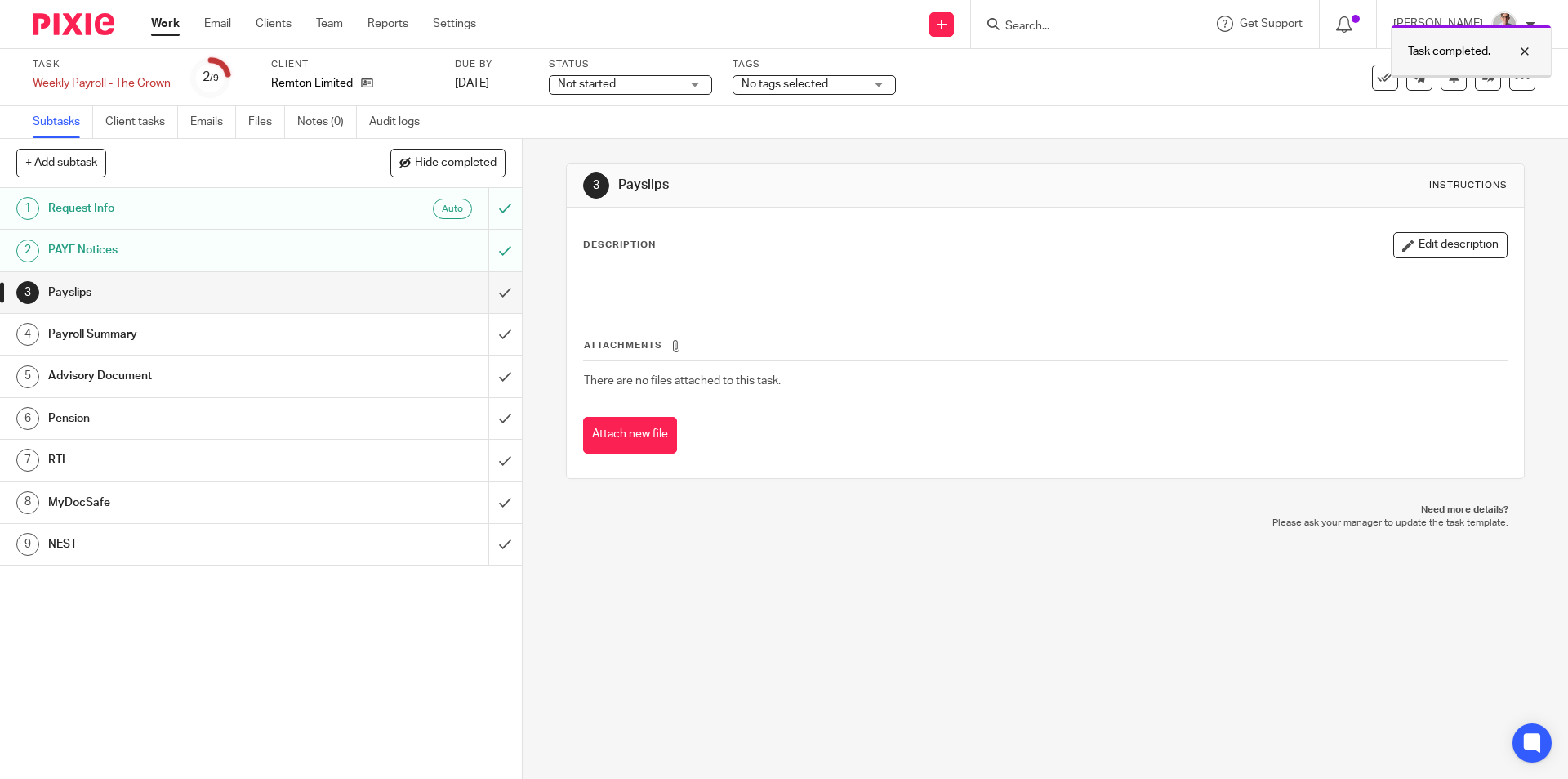
click at [1530, 51] on div at bounding box center [1512, 51] width 44 height 19
click at [1448, 81] on icon at bounding box center [1454, 76] width 13 height 13
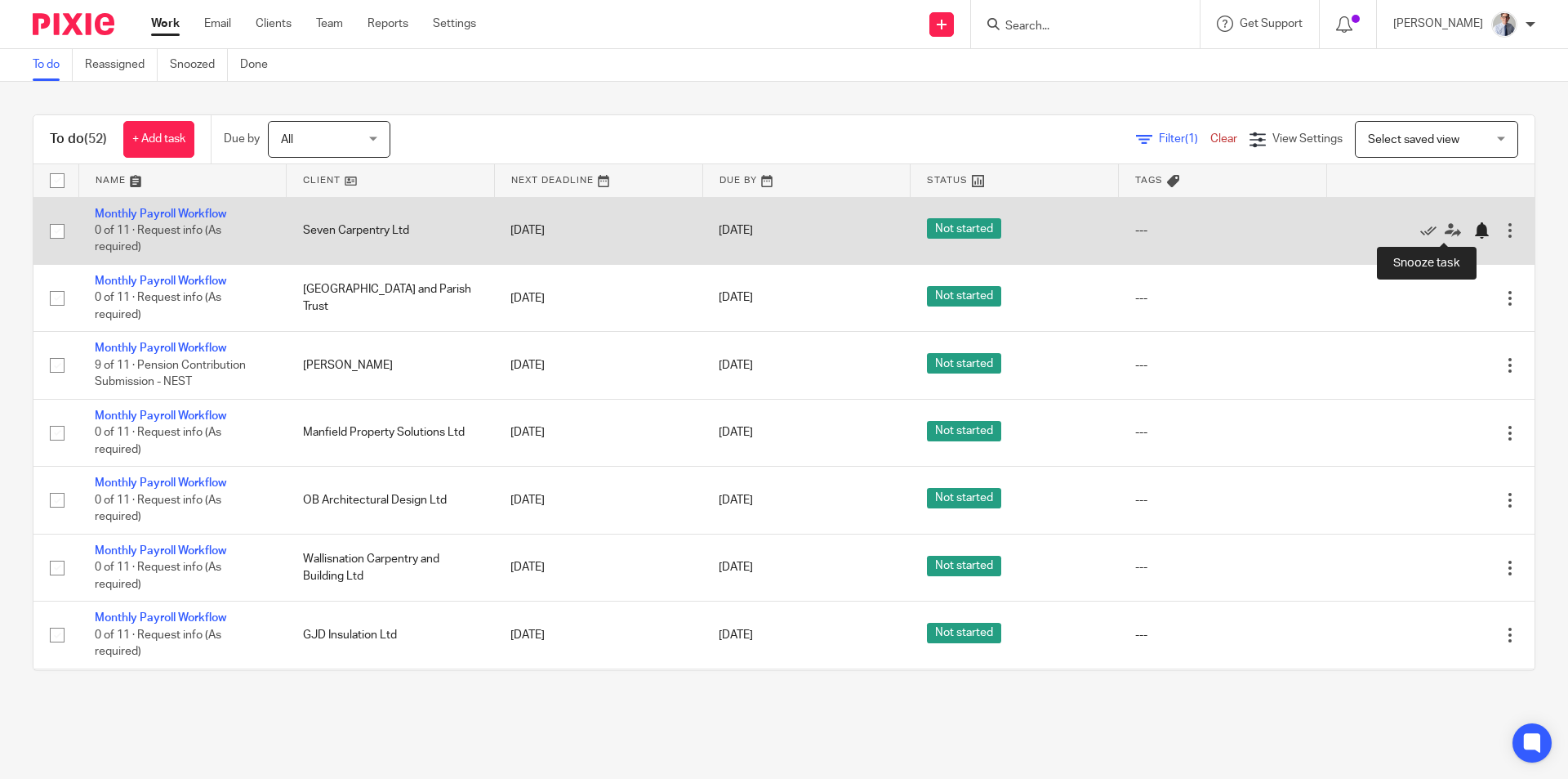
click at [1473, 231] on div at bounding box center [1481, 230] width 17 height 17
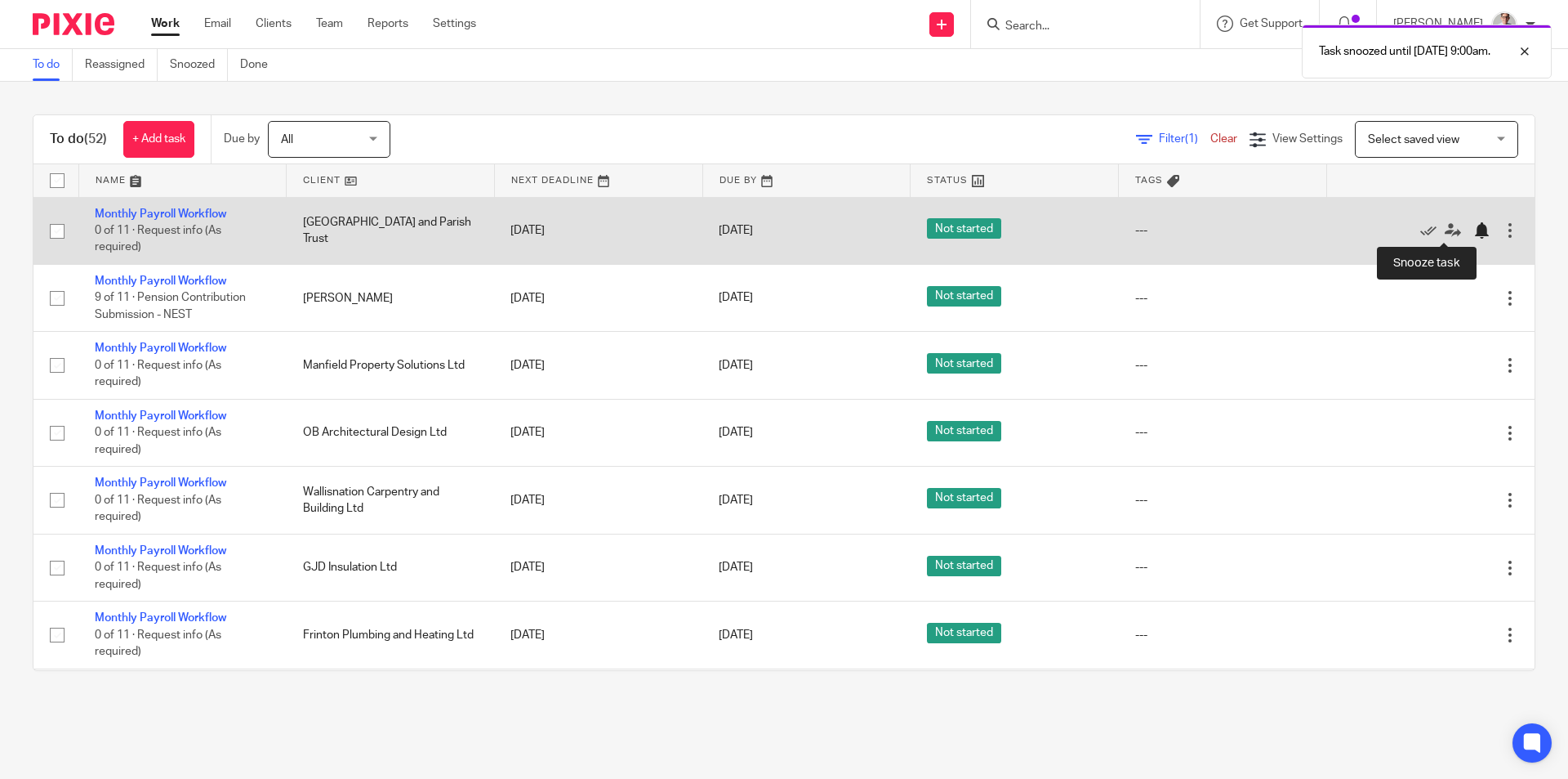
click at [1473, 236] on div at bounding box center [1481, 230] width 17 height 17
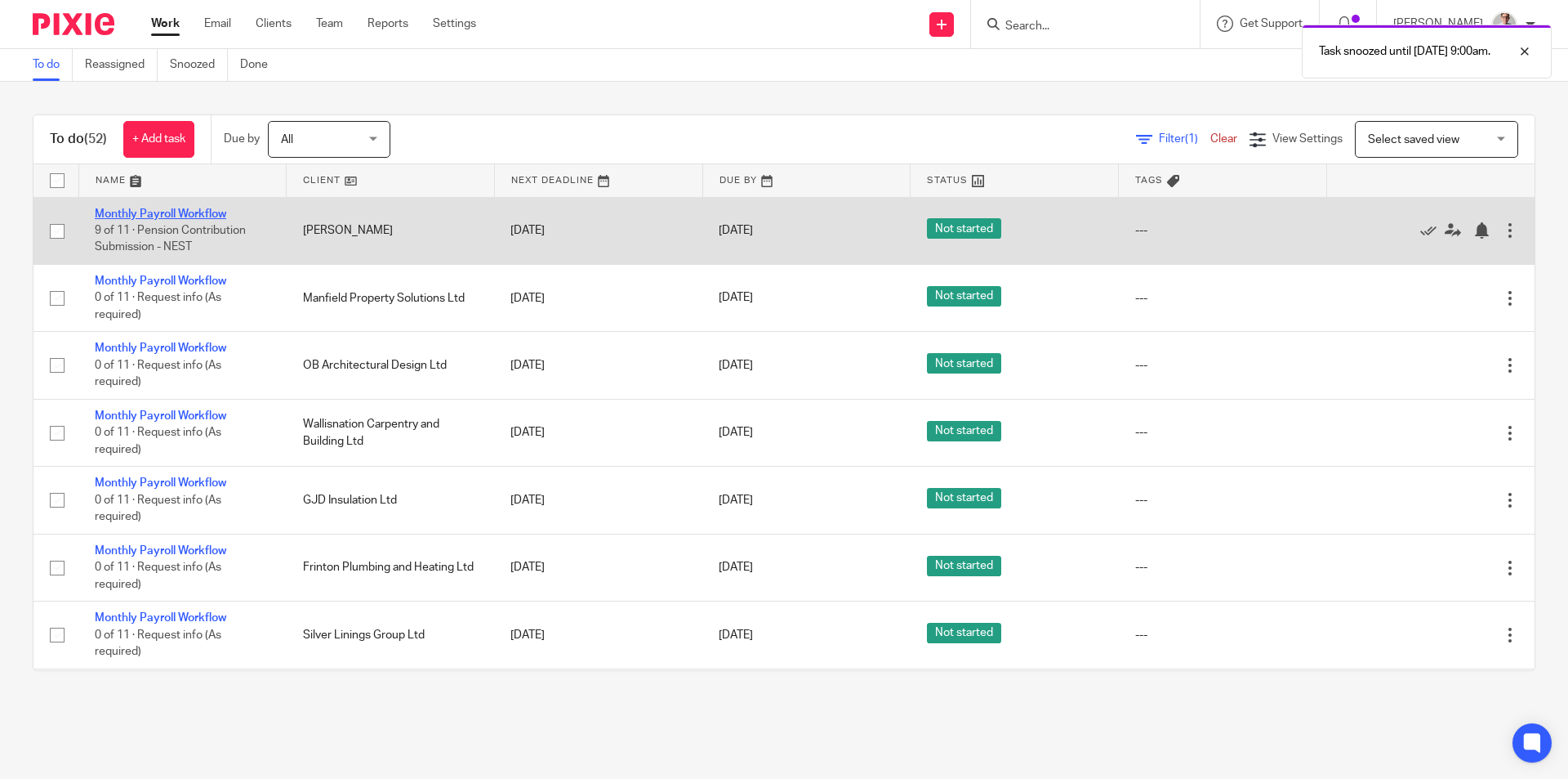
click at [134, 210] on link "Monthly Payroll Workflow" at bounding box center [161, 215] width 132 height 12
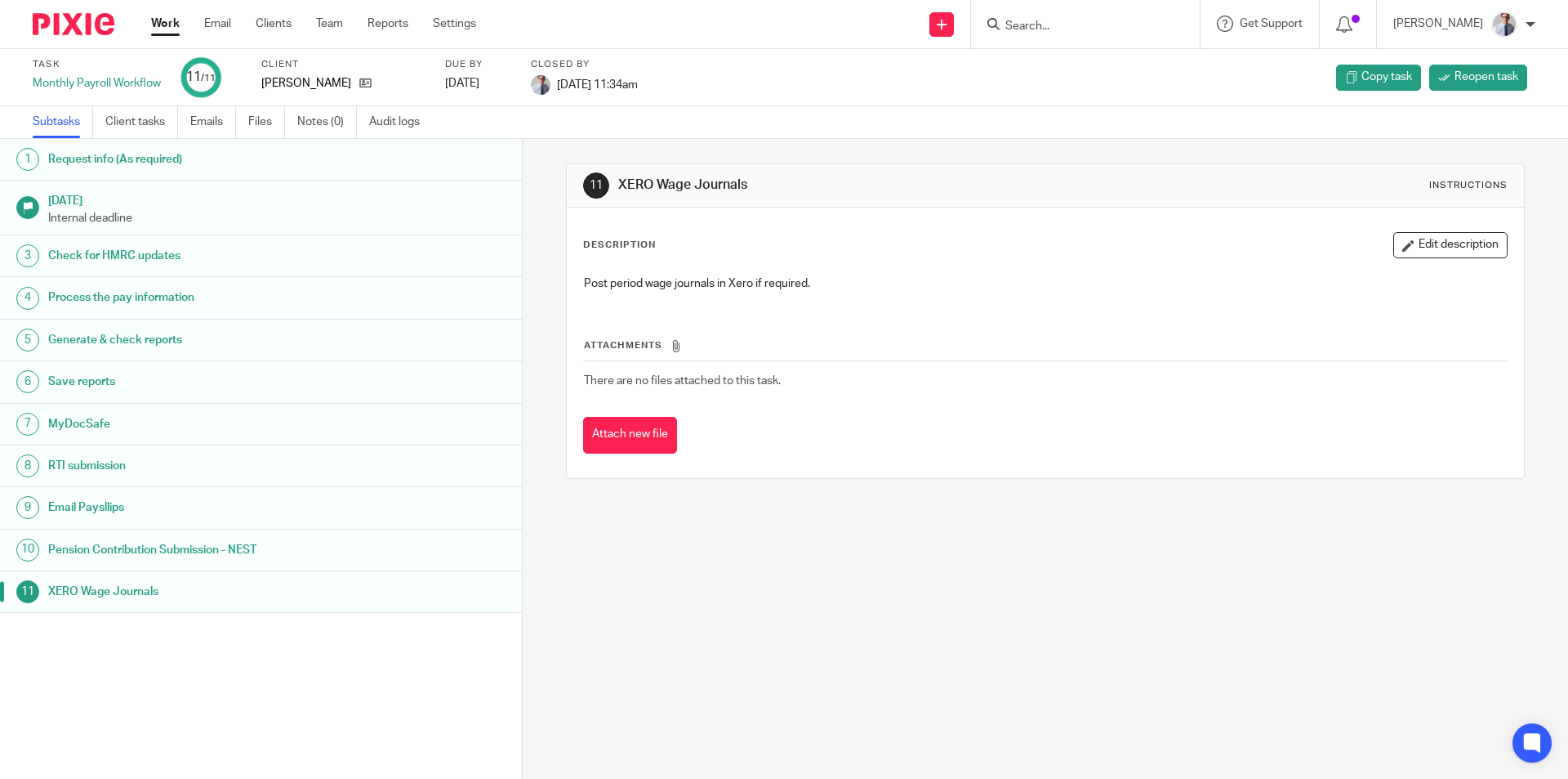
click at [169, 25] on link "Work" at bounding box center [165, 24] width 28 height 17
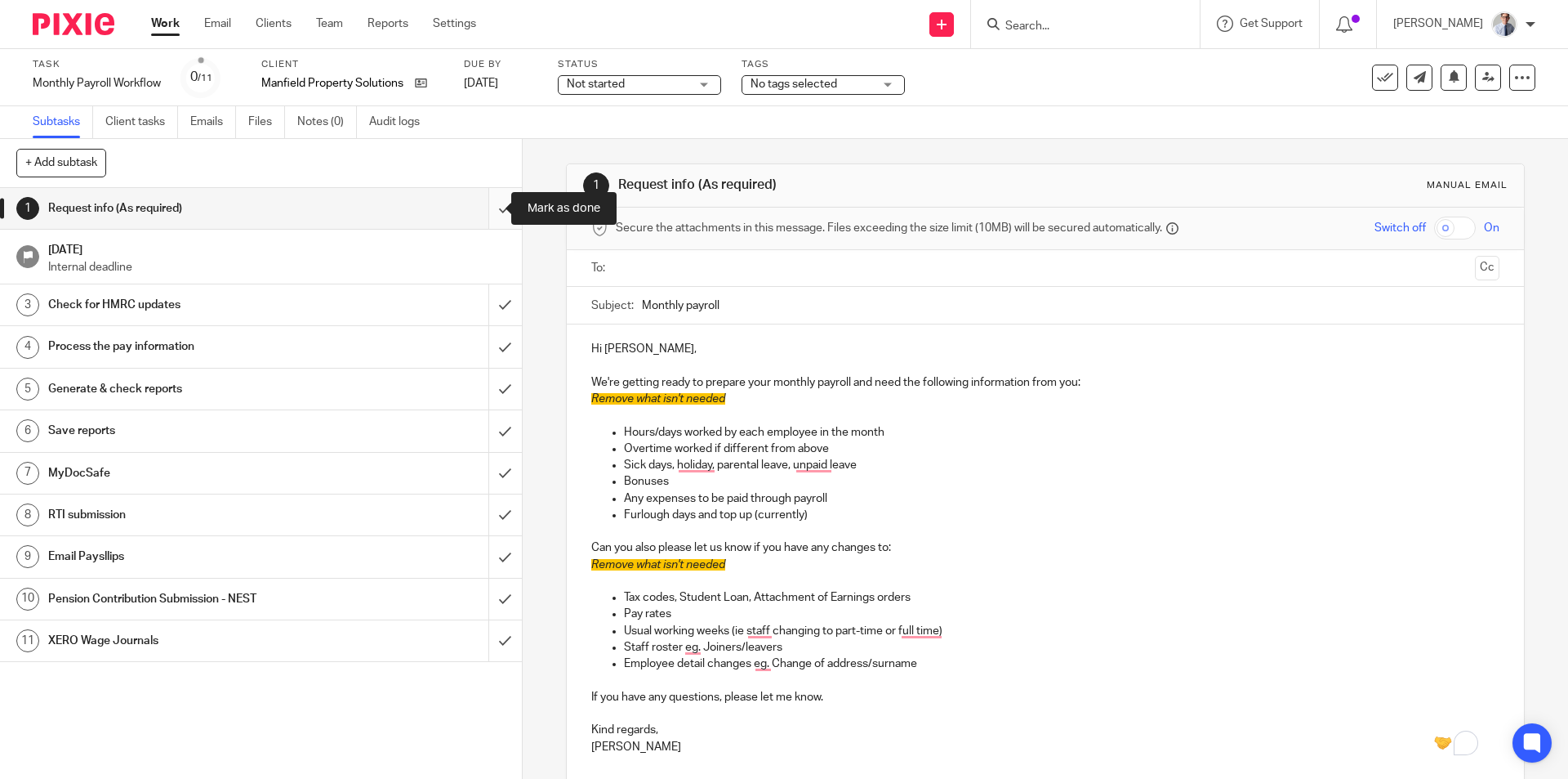
click at [489, 205] on input "submit" at bounding box center [260, 208] width 522 height 41
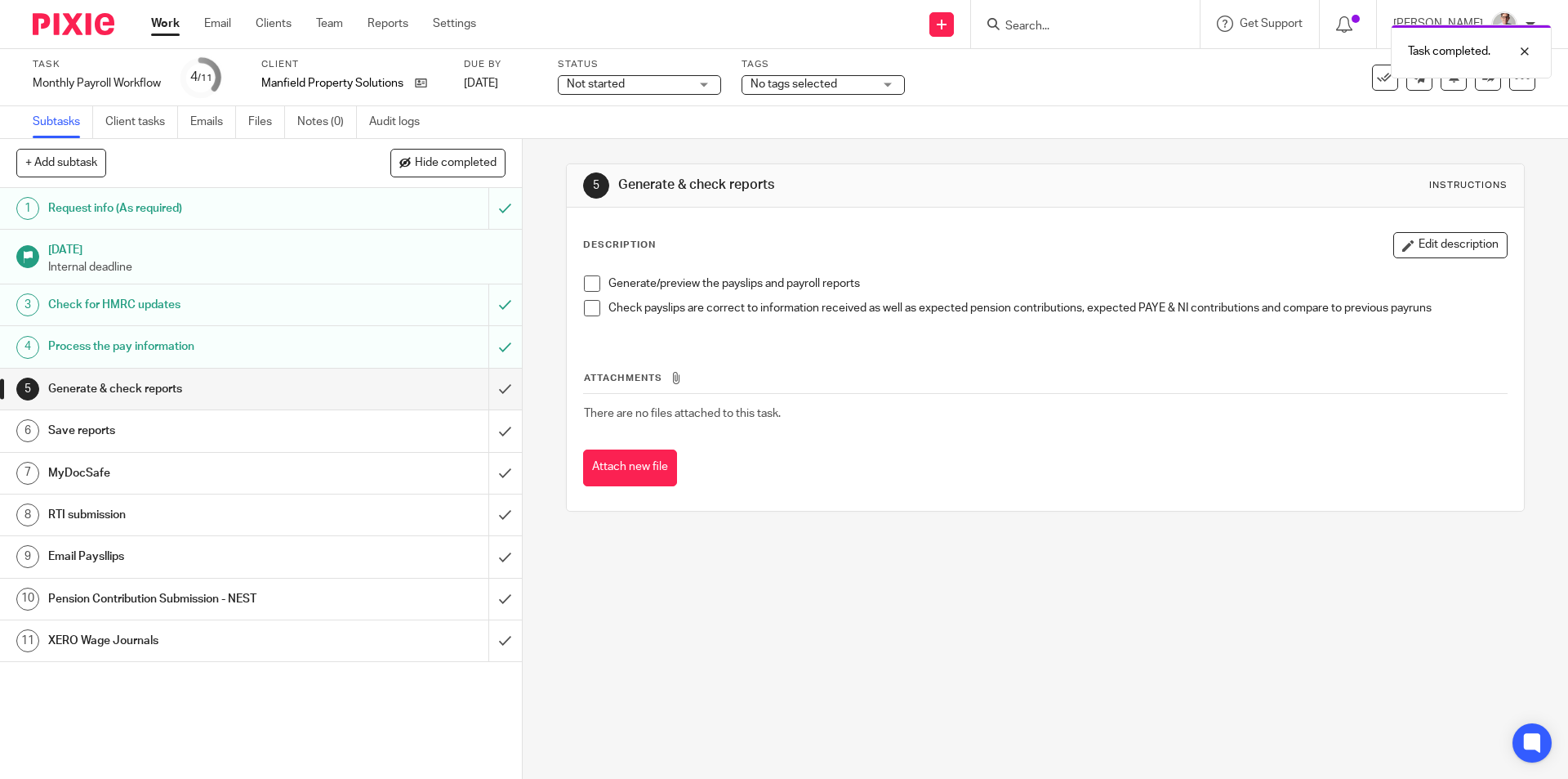
drag, startPoint x: 592, startPoint y: 285, endPoint x: 587, endPoint y: 300, distance: 15.8
click at [592, 285] on span at bounding box center [592, 284] width 17 height 17
click at [587, 309] on span at bounding box center [592, 308] width 17 height 17
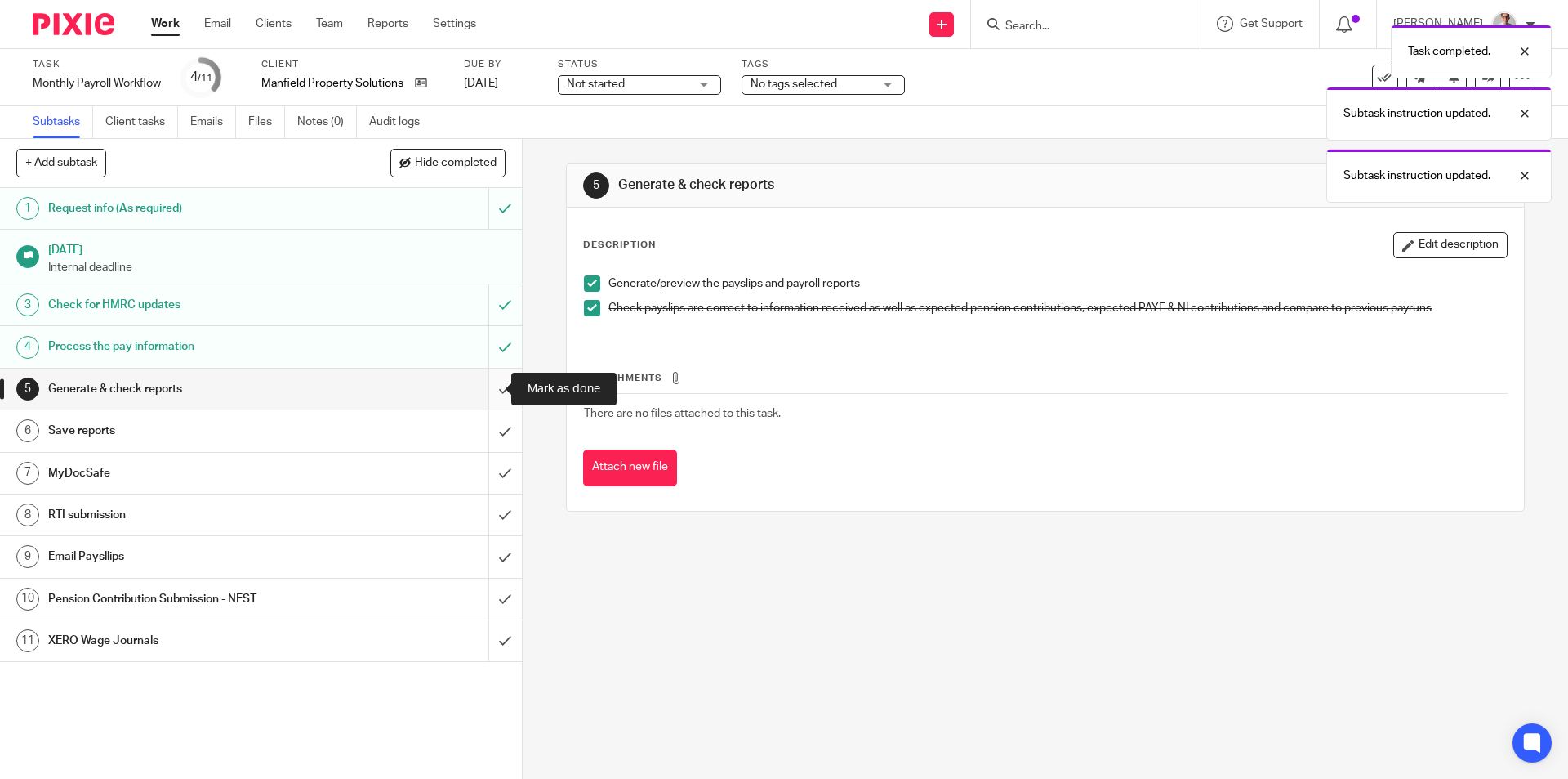
click at [487, 384] on input "submit" at bounding box center [260, 388] width 522 height 41
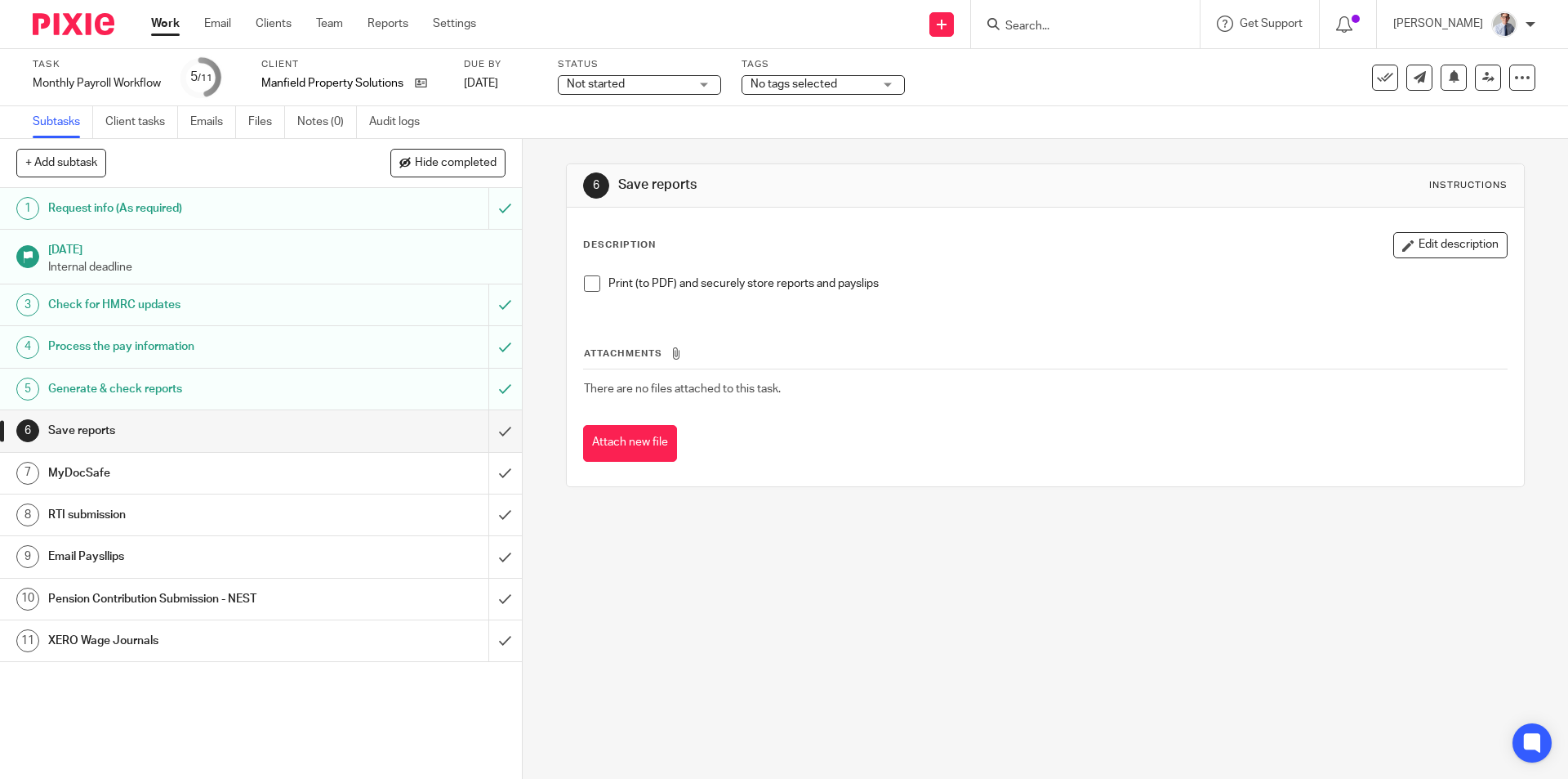
drag, startPoint x: 589, startPoint y: 282, endPoint x: 543, endPoint y: 357, distance: 88.0
click at [589, 282] on span at bounding box center [592, 284] width 17 height 17
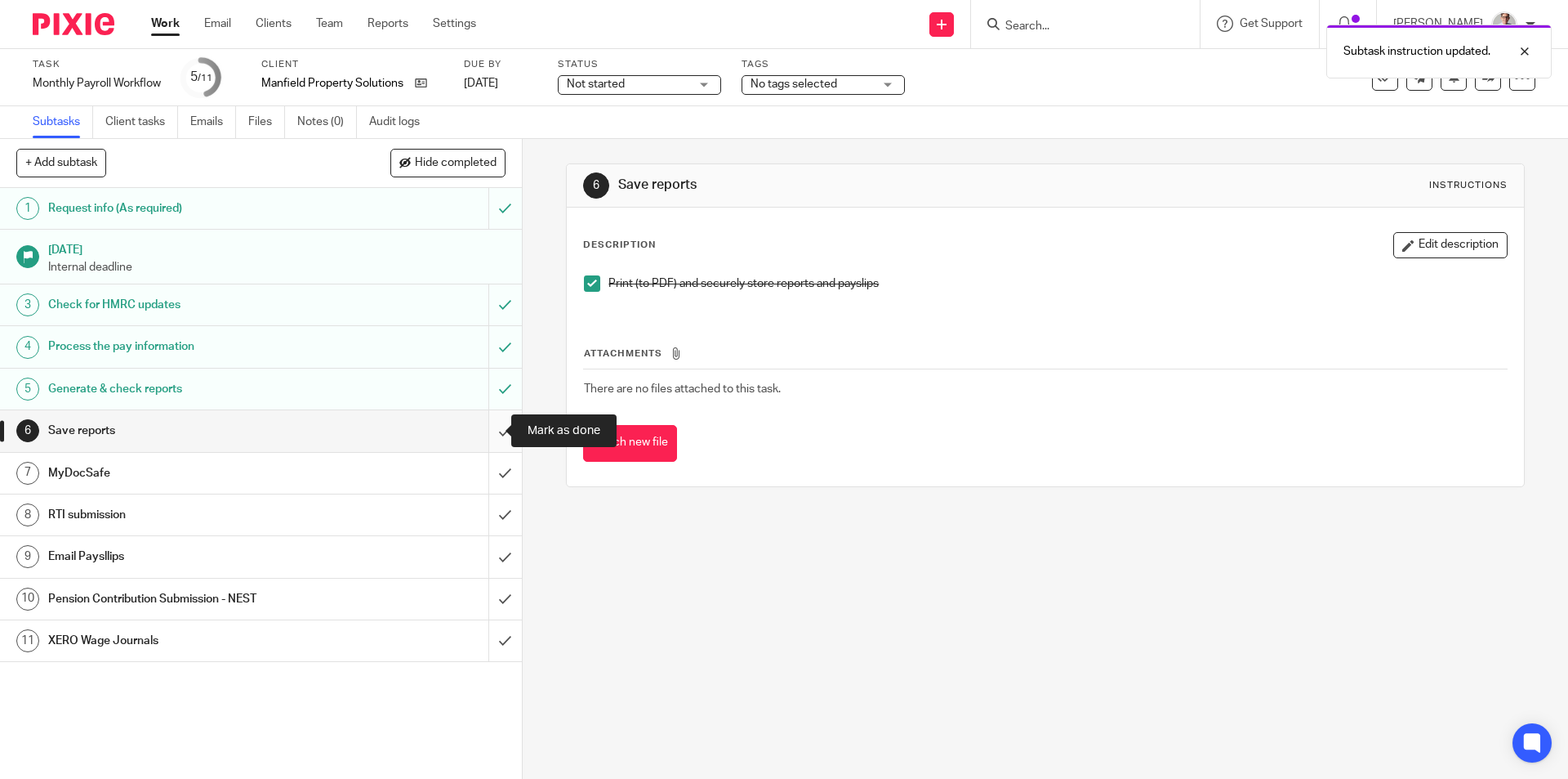
click at [487, 422] on input "submit" at bounding box center [260, 430] width 522 height 41
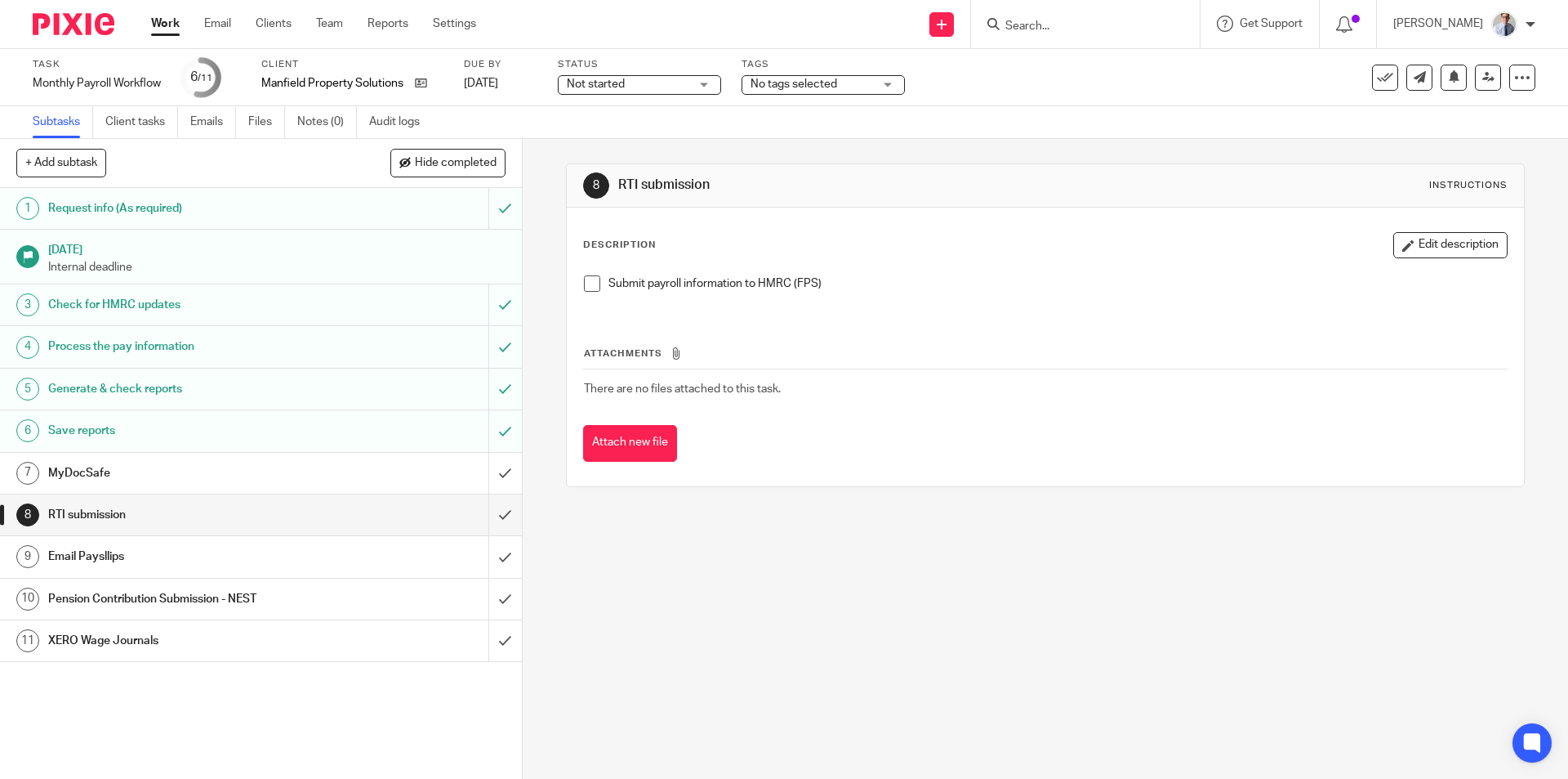
click at [587, 285] on span at bounding box center [592, 284] width 17 height 17
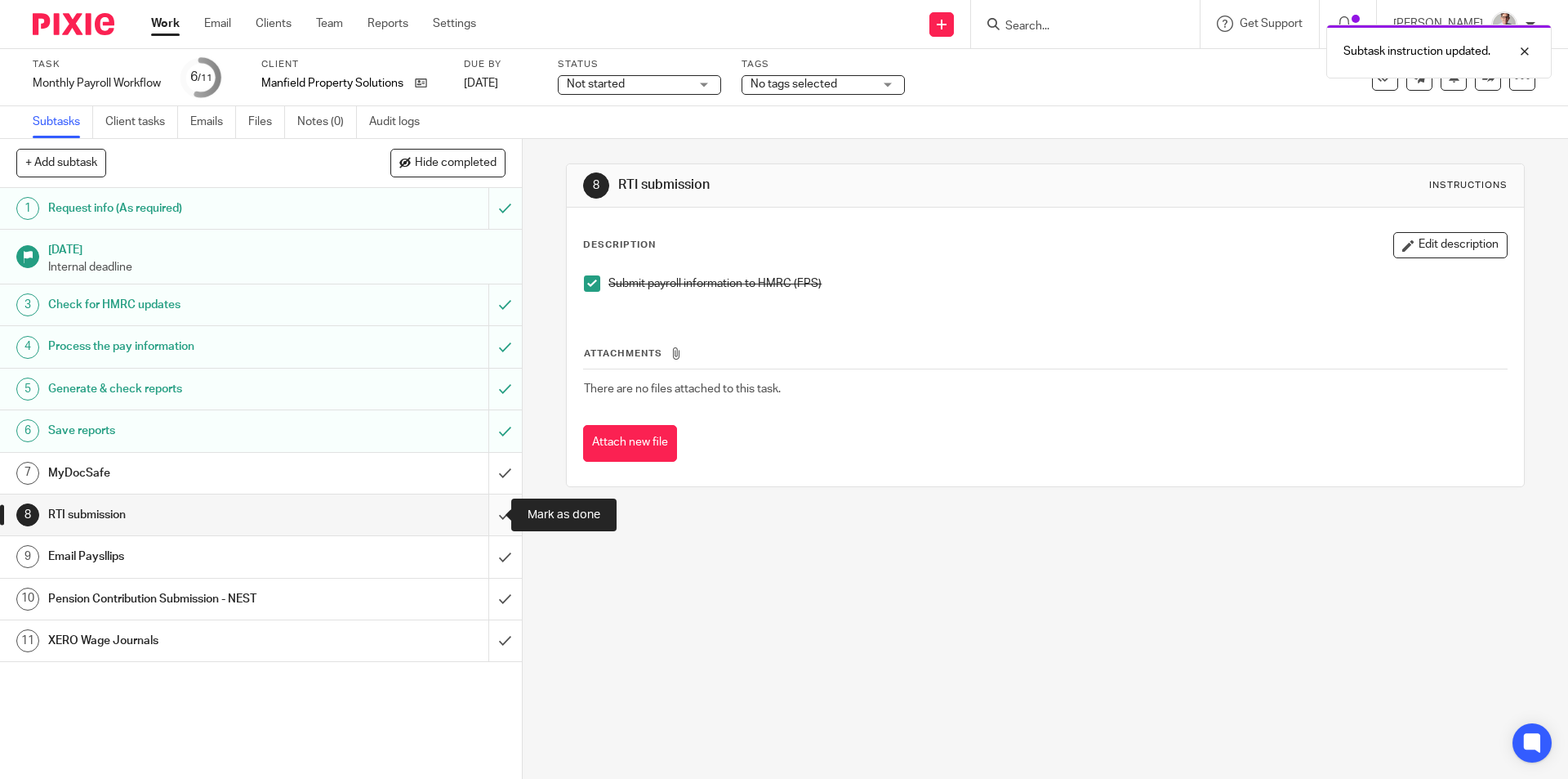
click at [482, 516] on input "submit" at bounding box center [260, 514] width 522 height 41
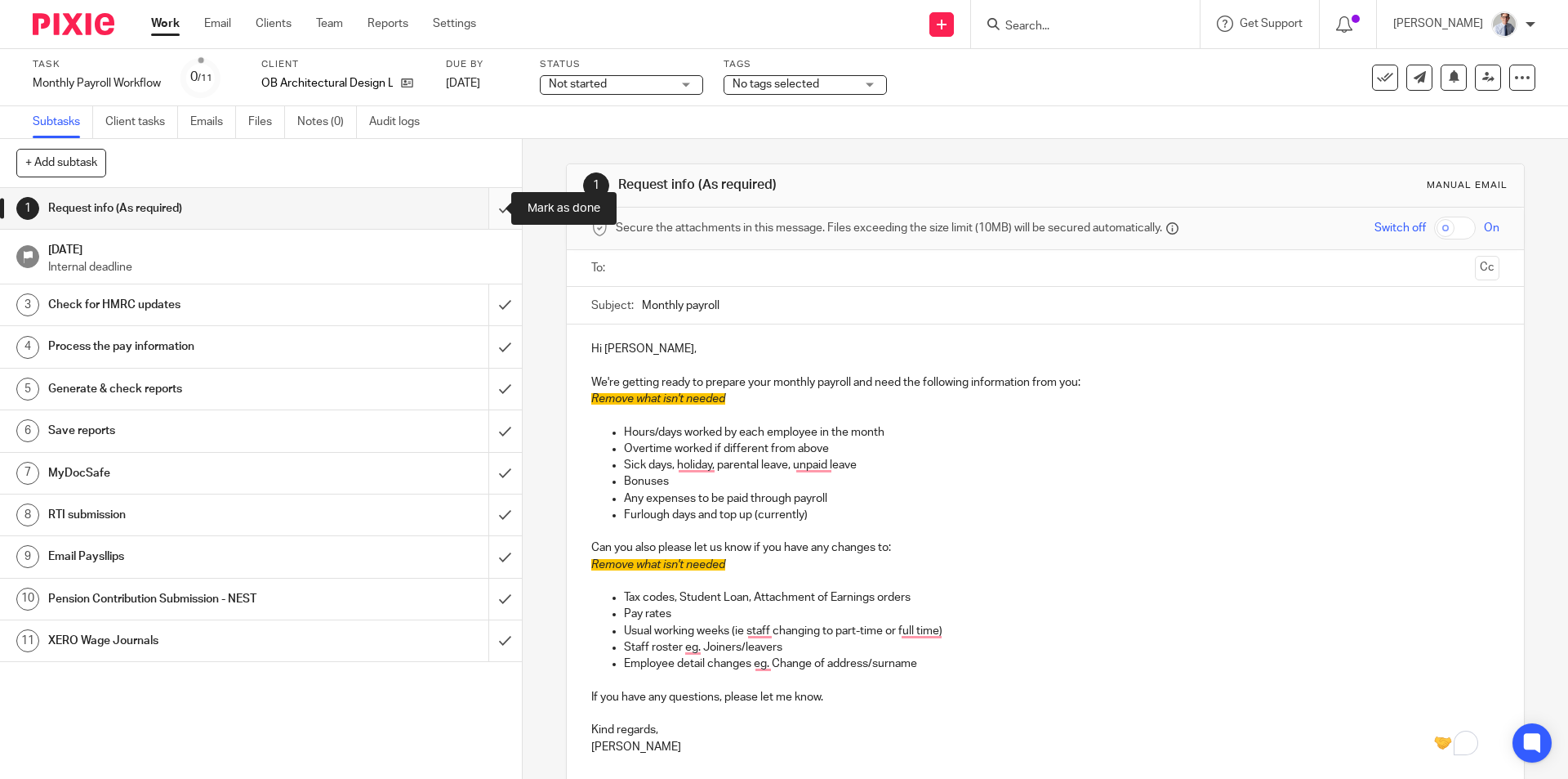
click at [497, 201] on input "submit" at bounding box center [260, 208] width 522 height 41
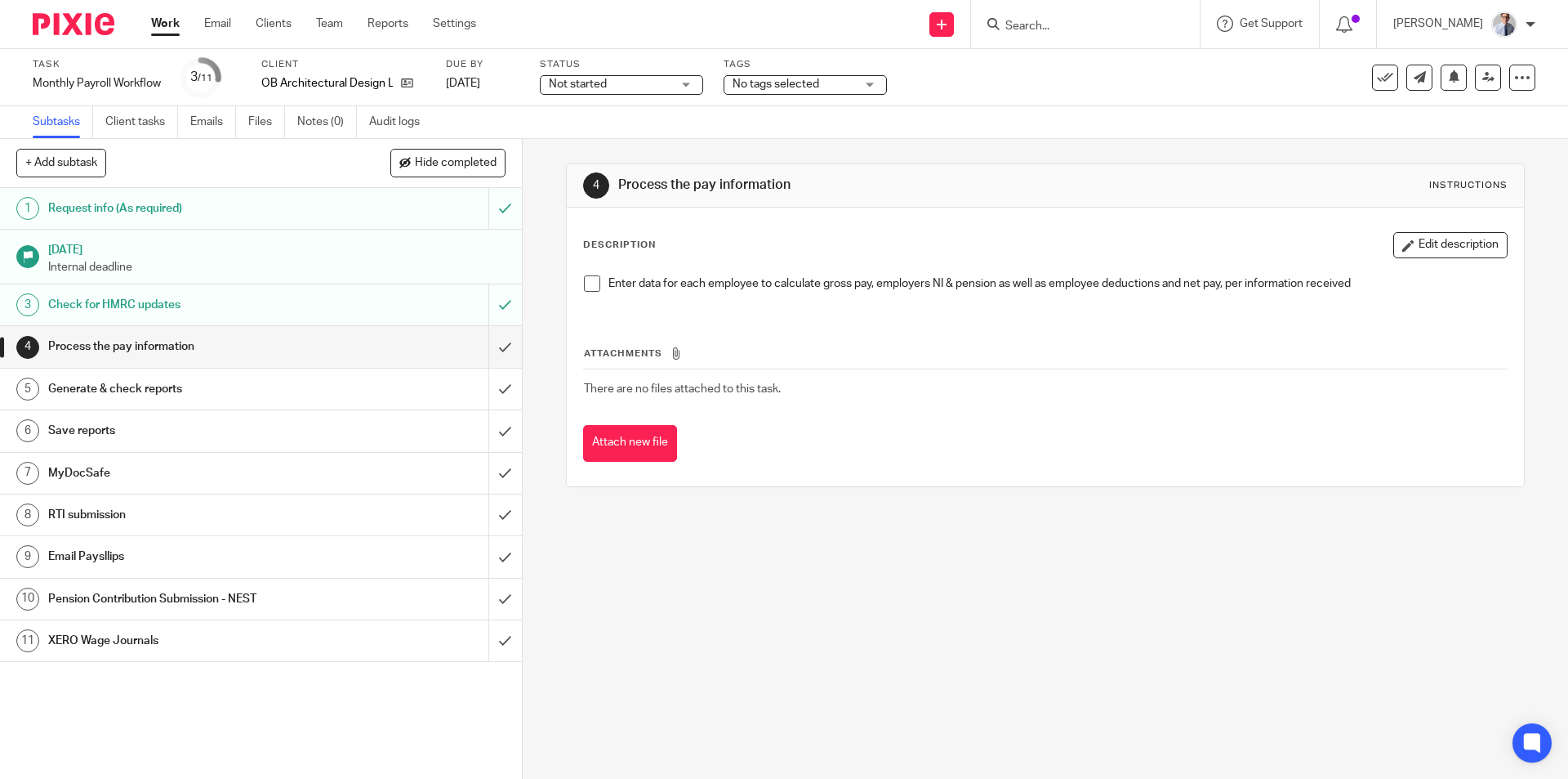
drag, startPoint x: 591, startPoint y: 285, endPoint x: 525, endPoint y: 319, distance: 74.2
click at [591, 286] on span at bounding box center [592, 284] width 17 height 17
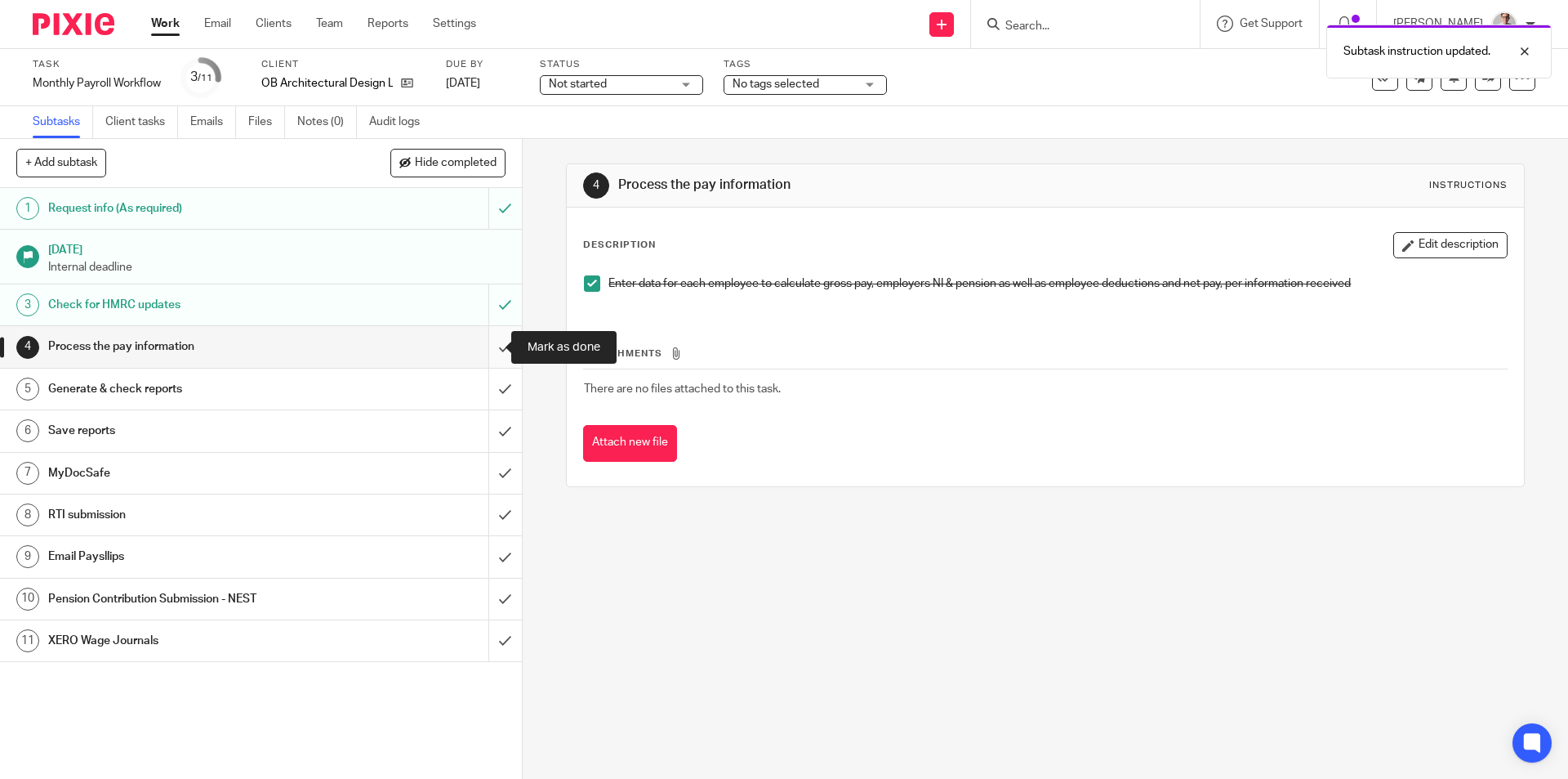
click at [482, 343] on input "submit" at bounding box center [260, 346] width 522 height 41
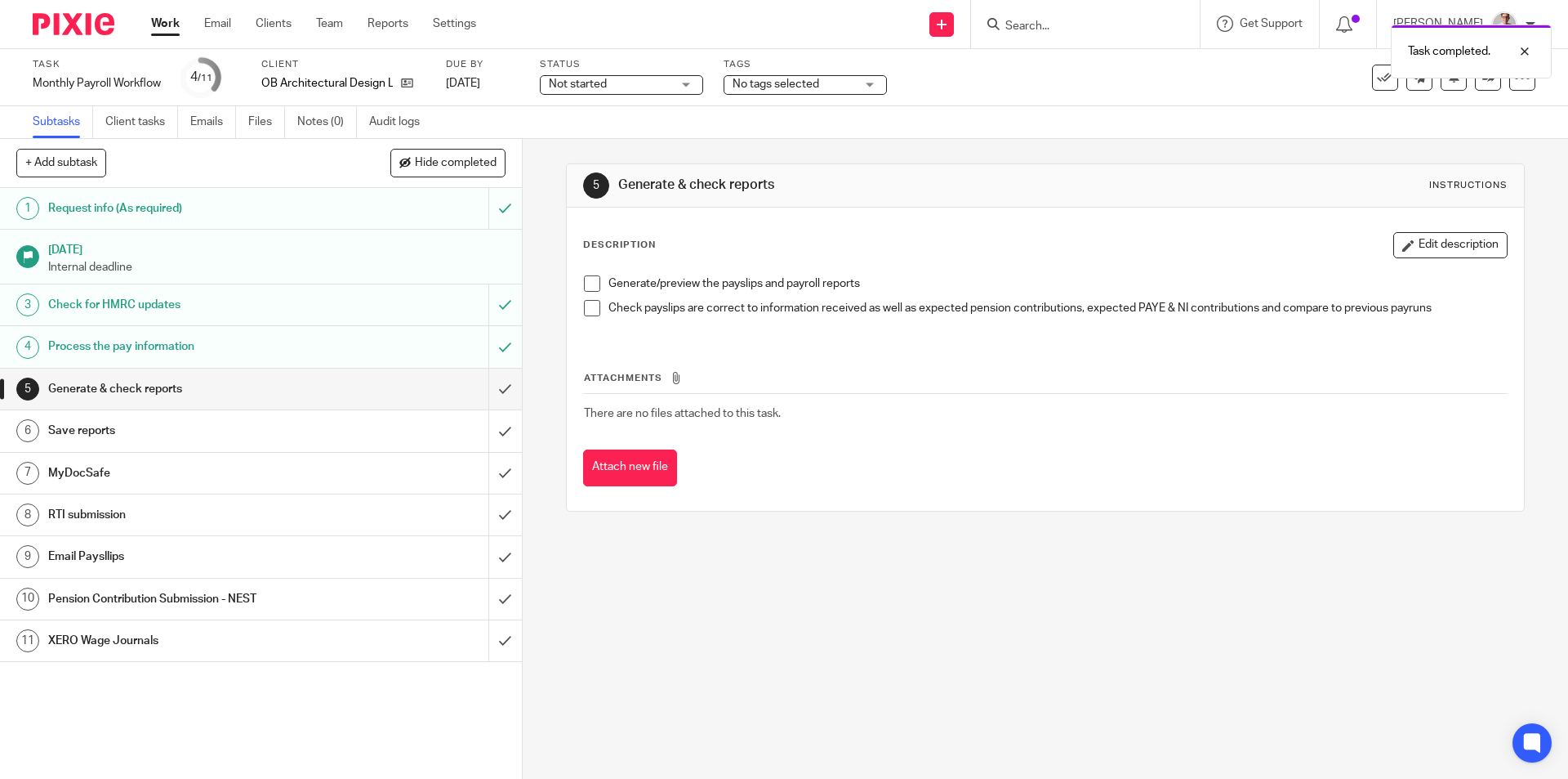
click at [584, 285] on span at bounding box center [592, 284] width 17 height 17
click at [590, 301] on span at bounding box center [592, 308] width 17 height 17
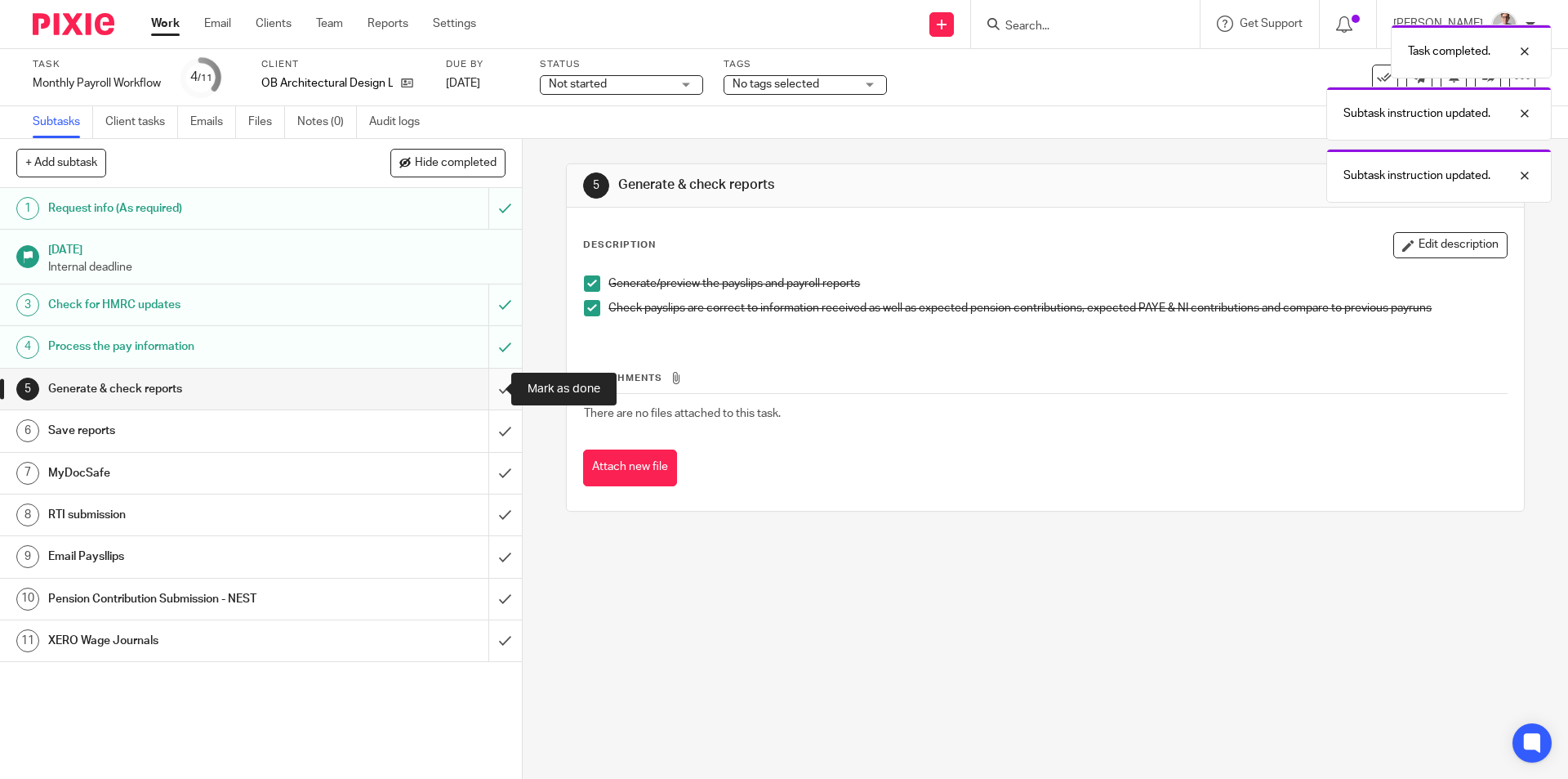
click at [496, 385] on input "submit" at bounding box center [260, 388] width 522 height 41
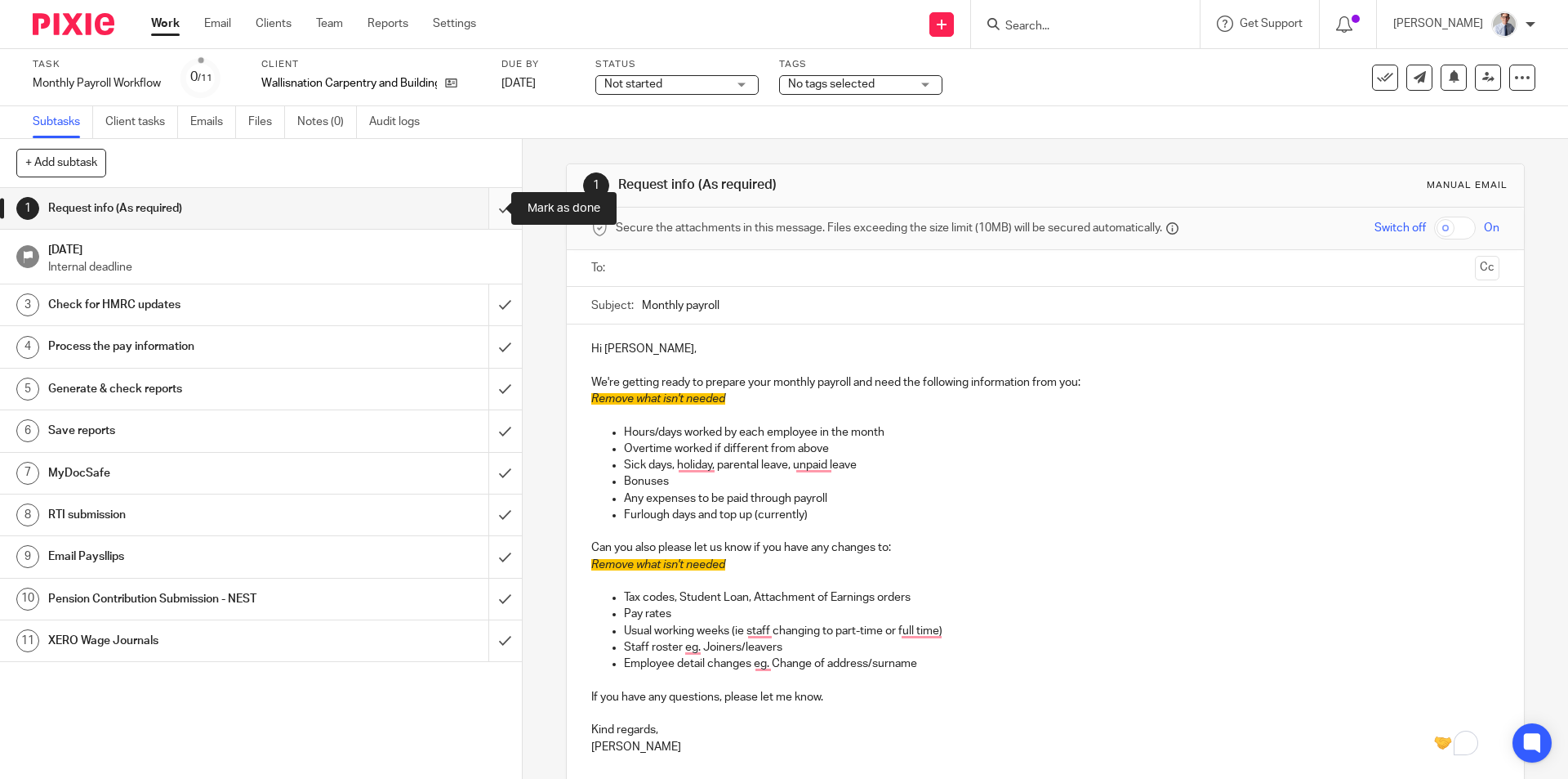
click at [483, 212] on input "submit" at bounding box center [260, 208] width 522 height 41
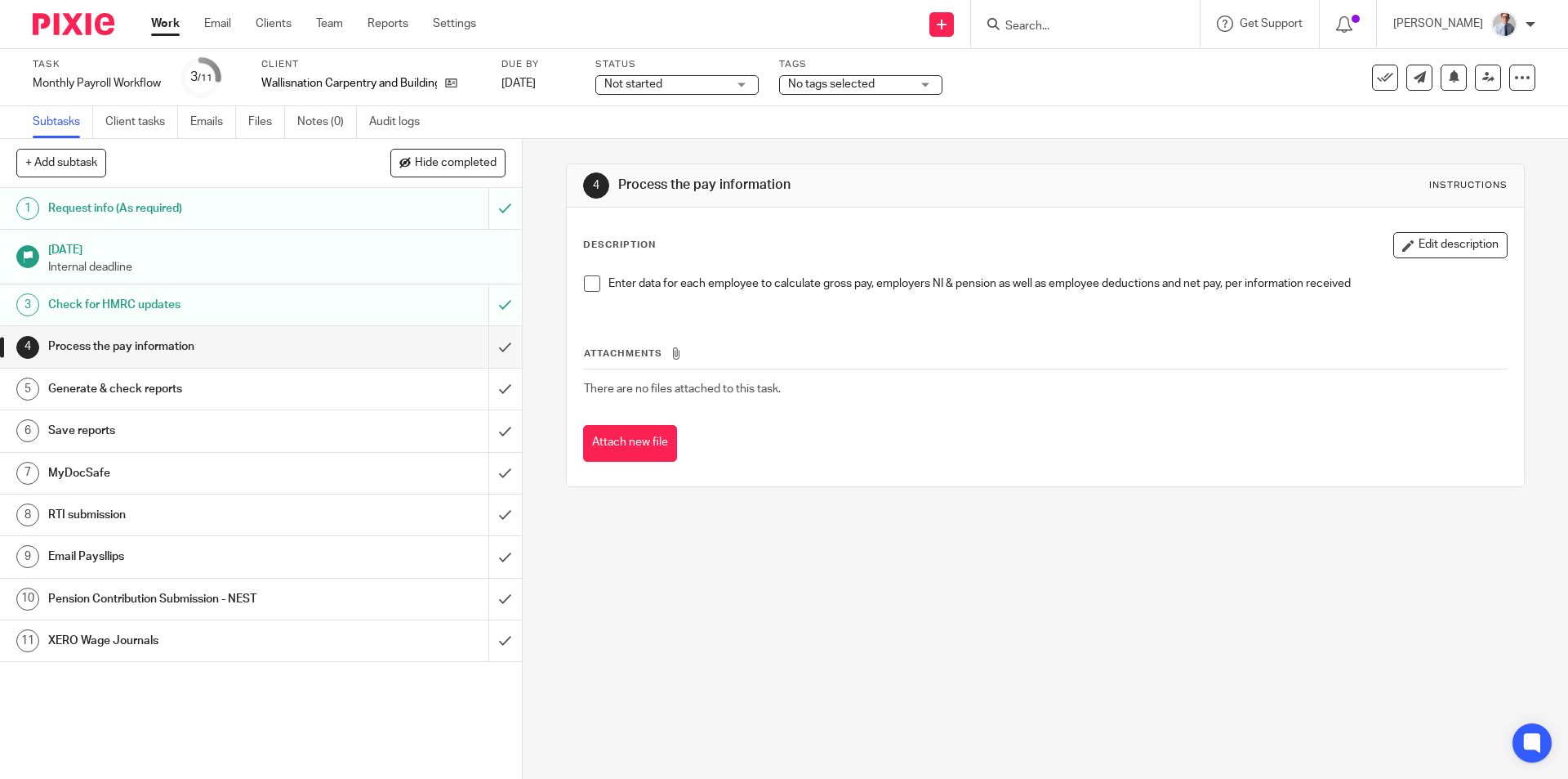
click at [584, 289] on span at bounding box center [592, 284] width 17 height 17
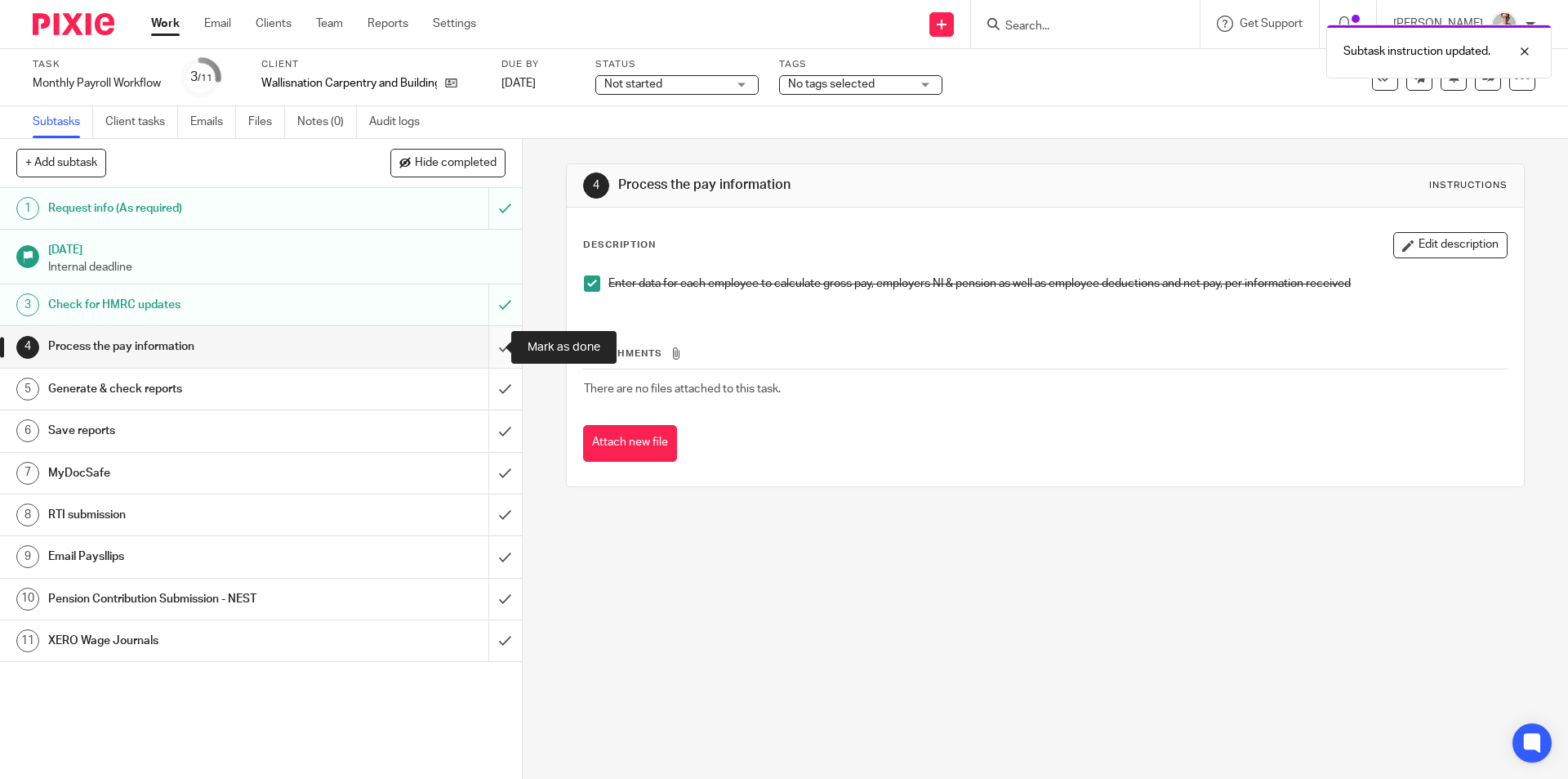
click at [486, 352] on input "submit" at bounding box center [260, 346] width 522 height 41
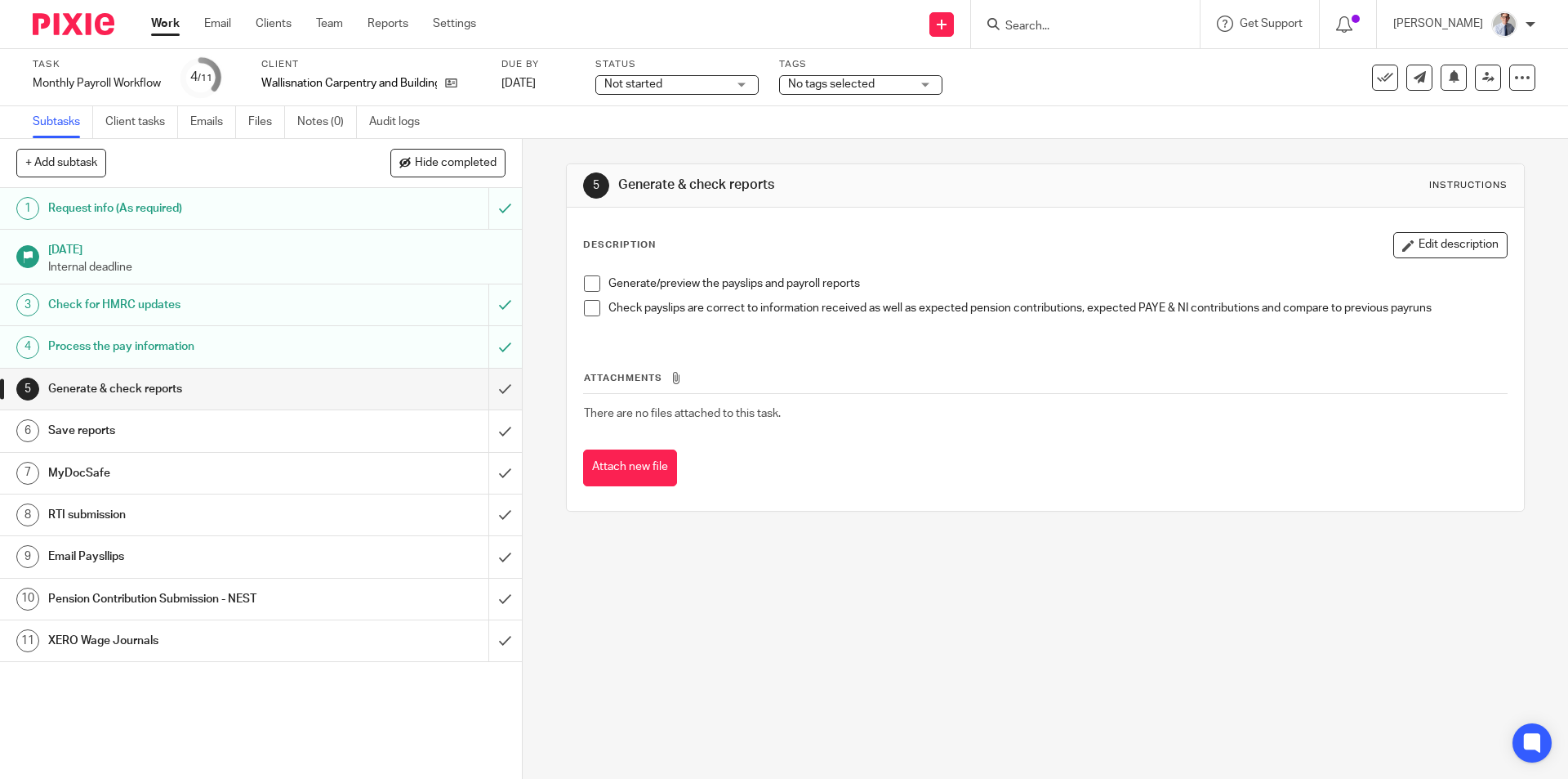
drag, startPoint x: 586, startPoint y: 283, endPoint x: 587, endPoint y: 313, distance: 30.0
click at [586, 283] on span at bounding box center [592, 284] width 17 height 17
click at [587, 313] on span at bounding box center [592, 308] width 17 height 17
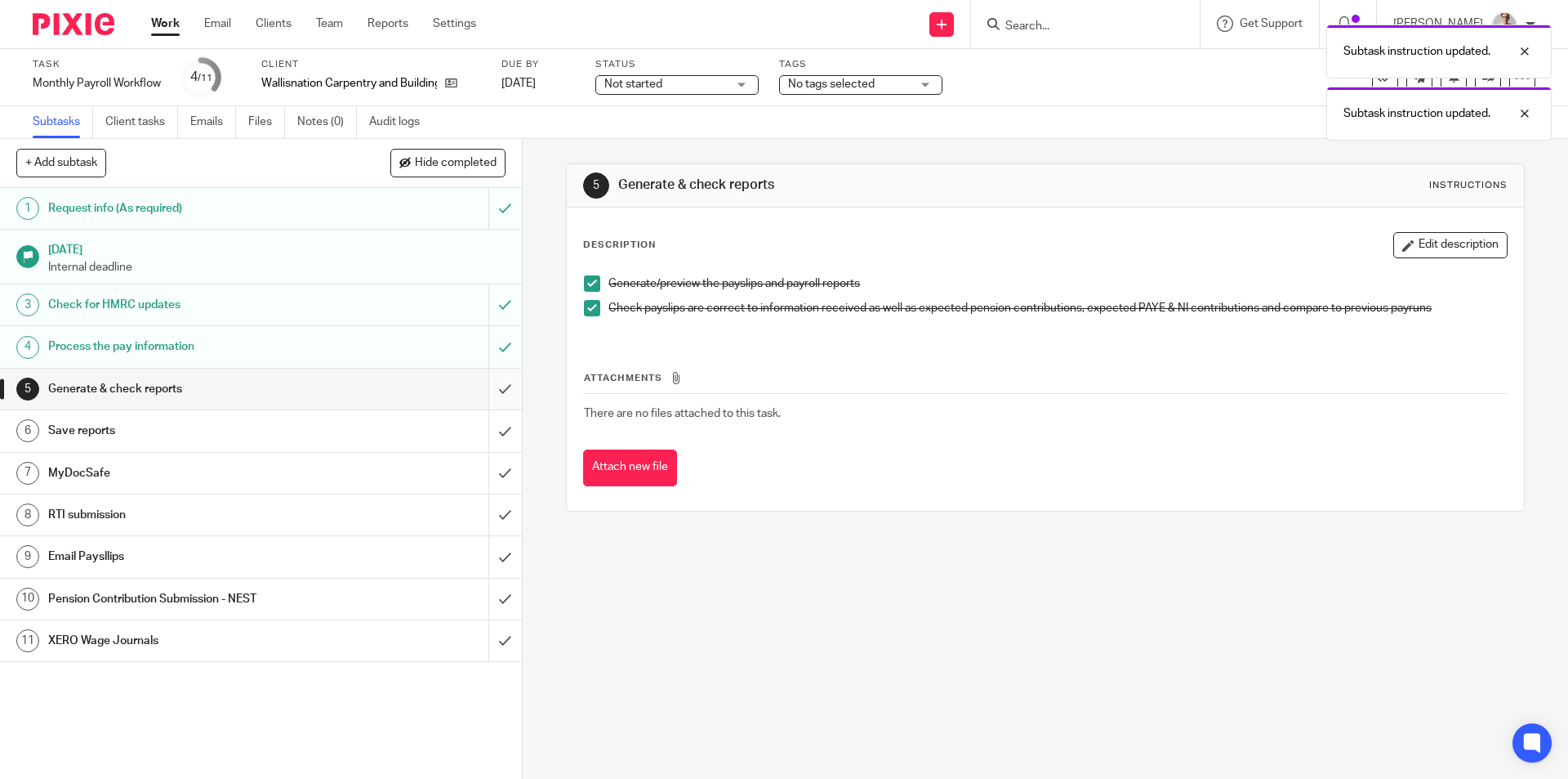
click at [483, 397] on input "submit" at bounding box center [260, 388] width 522 height 41
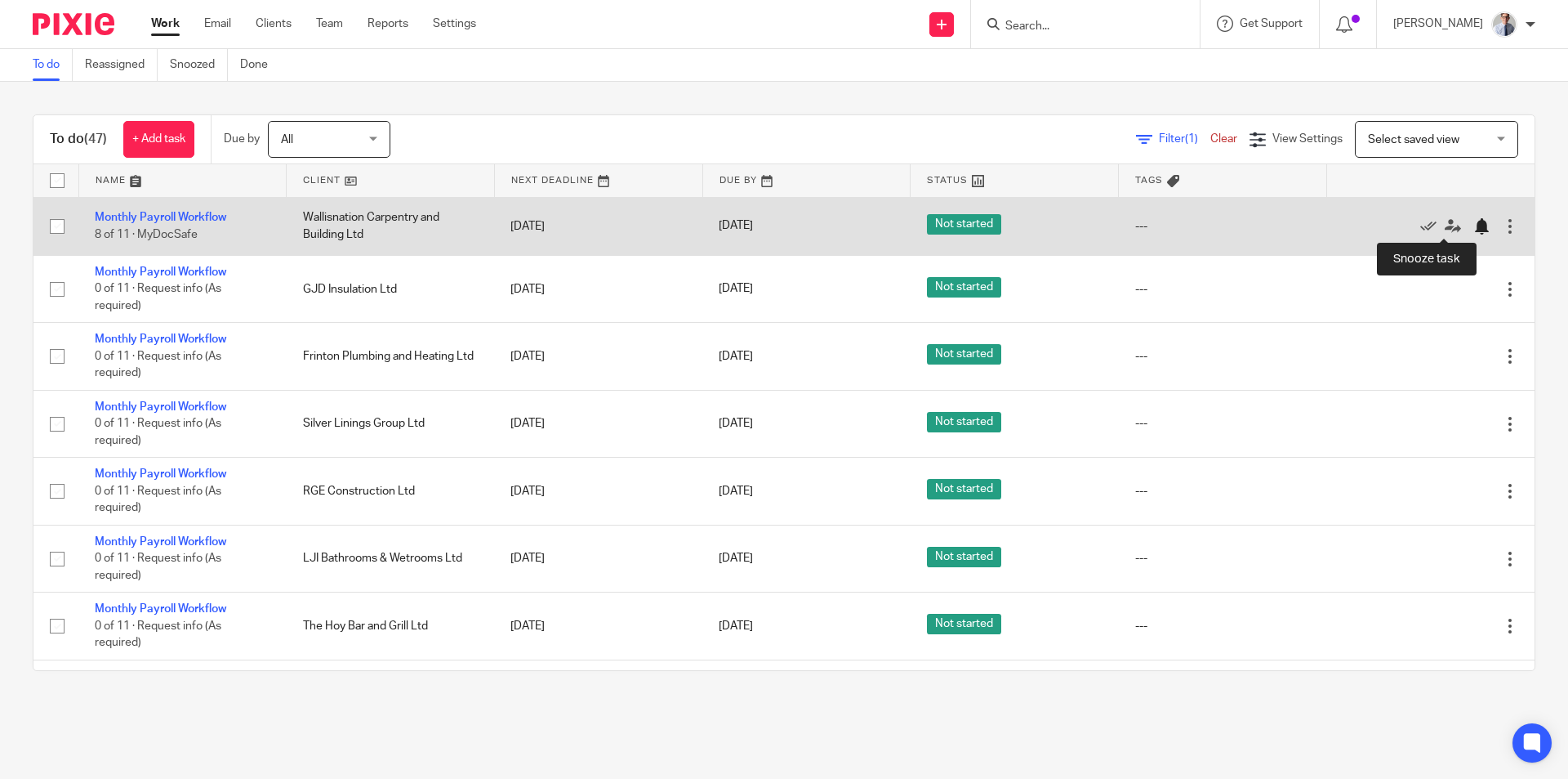
click at [1473, 225] on div at bounding box center [1481, 226] width 17 height 17
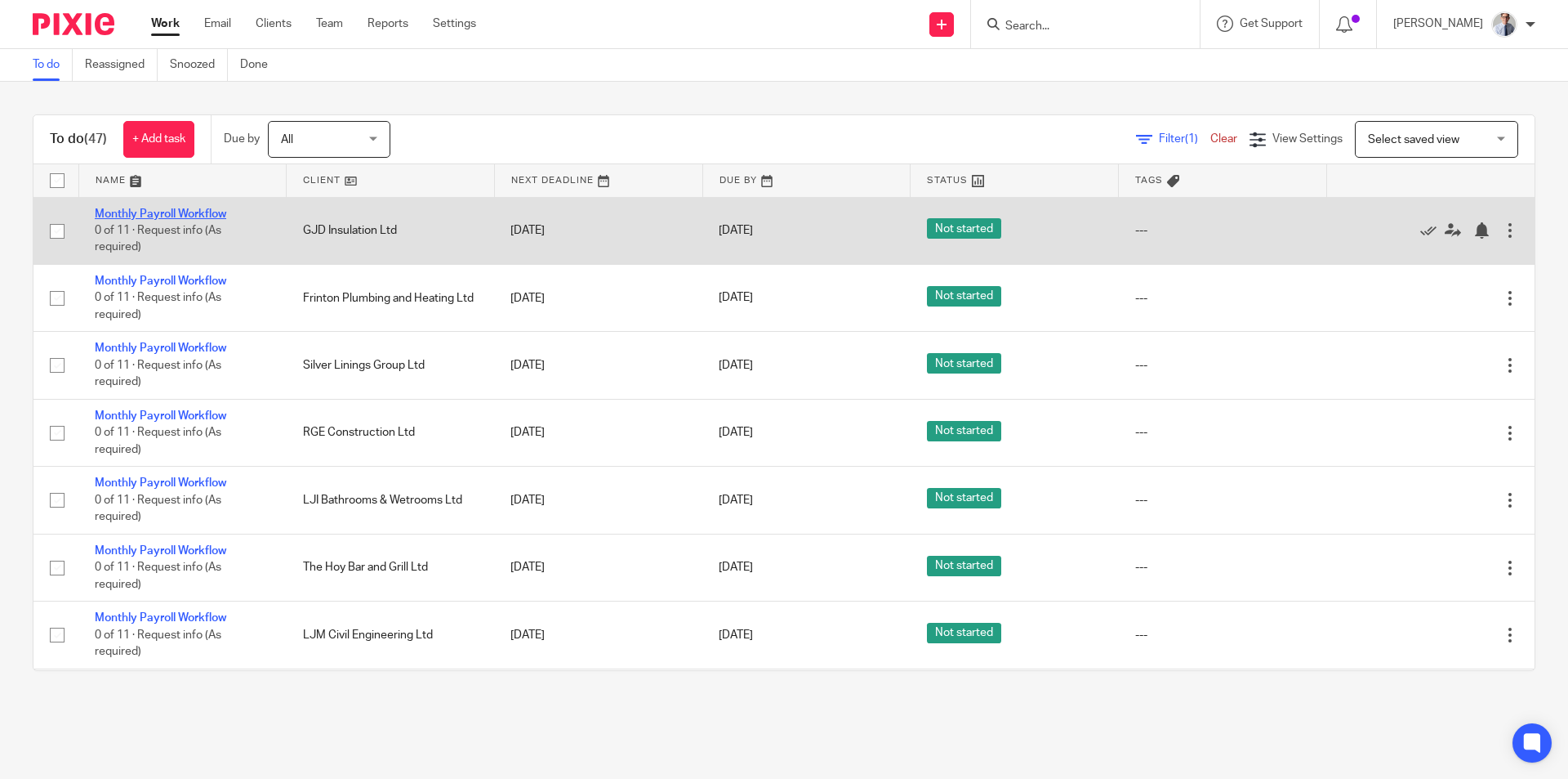
click at [138, 213] on link "Monthly Payroll Workflow" at bounding box center [161, 215] width 132 height 12
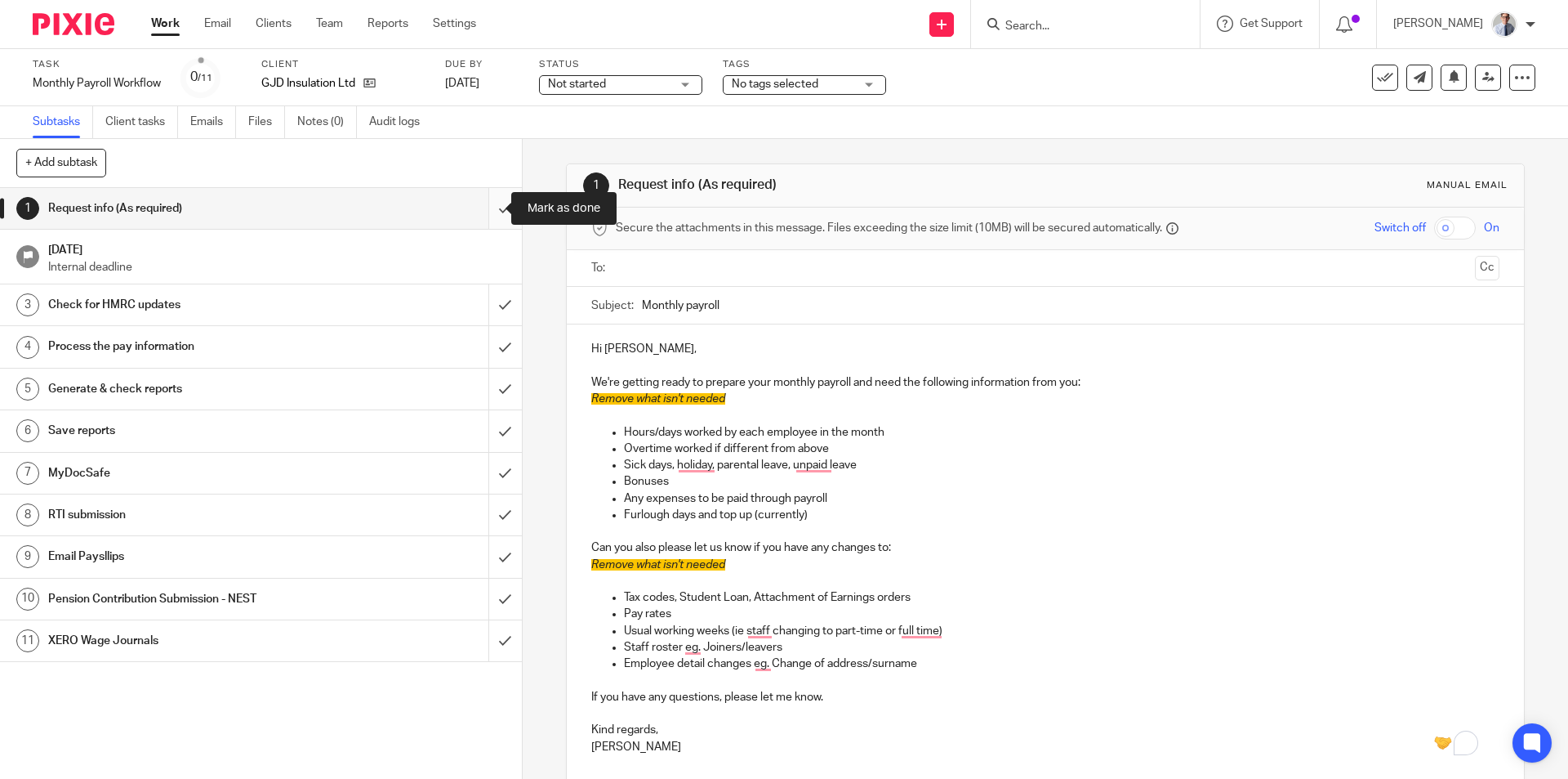
click at [492, 208] on input "submit" at bounding box center [260, 208] width 522 height 41
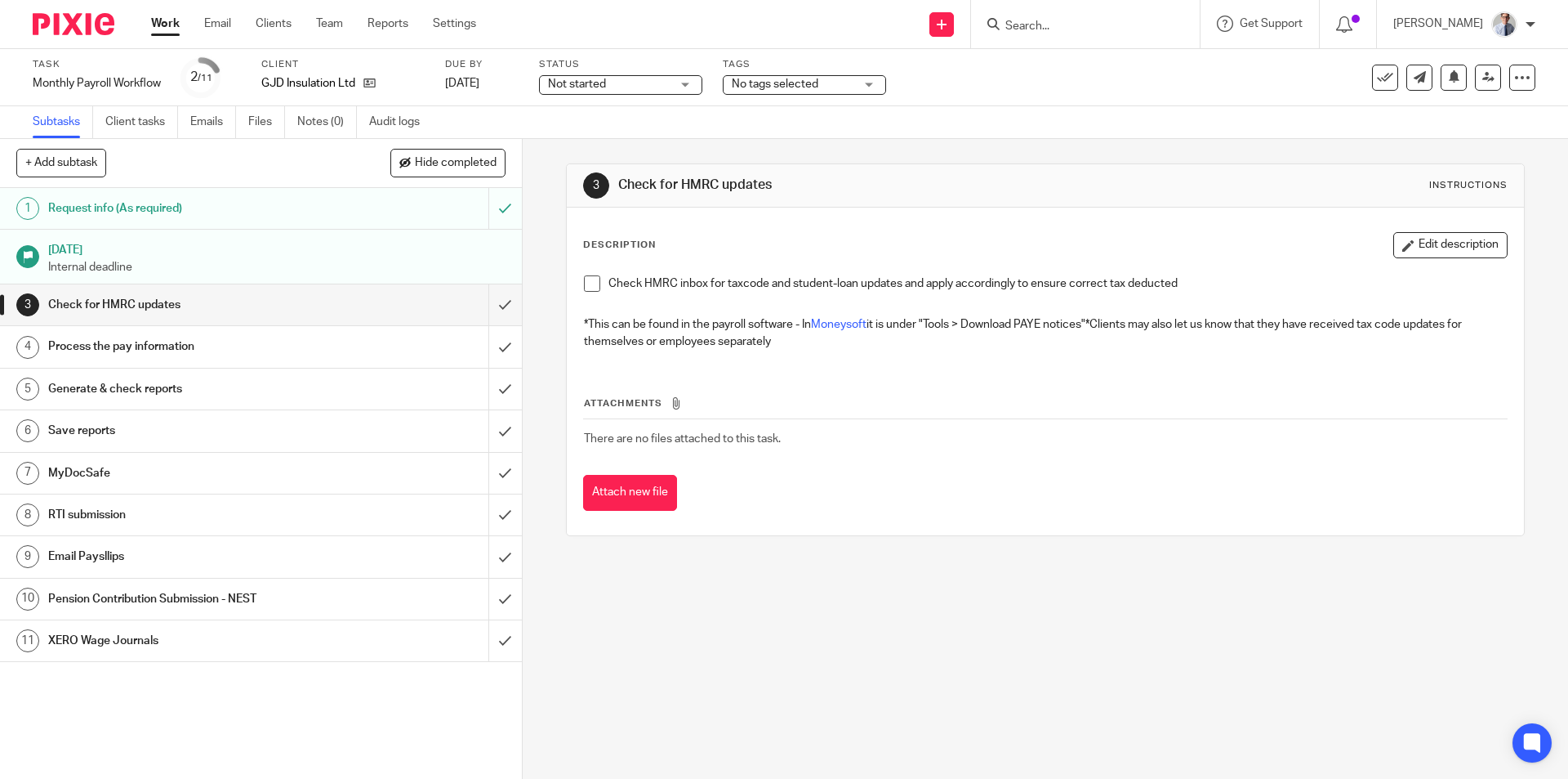
drag, startPoint x: 580, startPoint y: 276, endPoint x: 517, endPoint y: 333, distance: 85.0
click at [584, 276] on span at bounding box center [592, 284] width 17 height 17
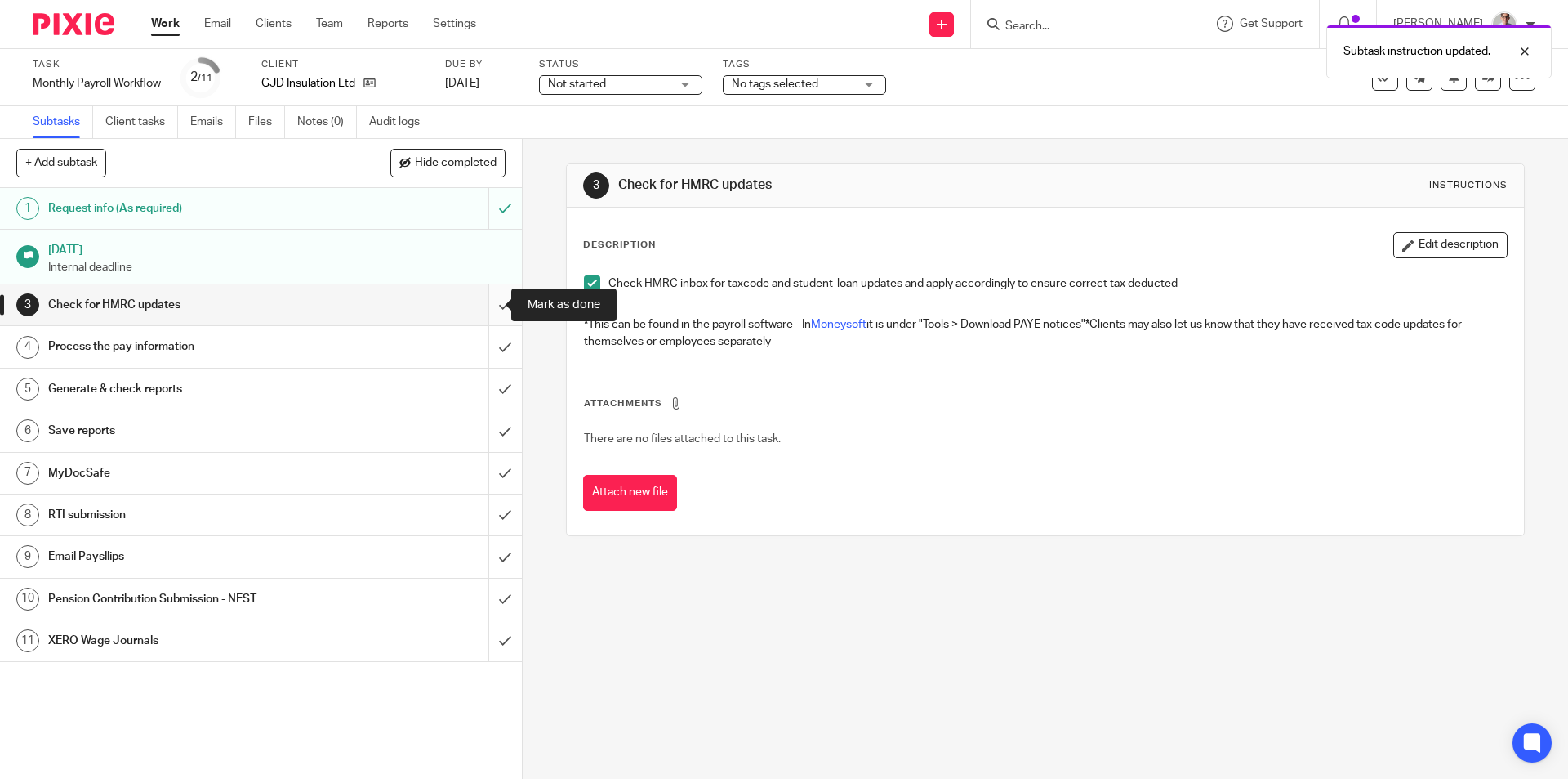
click at [486, 300] on input "submit" at bounding box center [260, 305] width 522 height 41
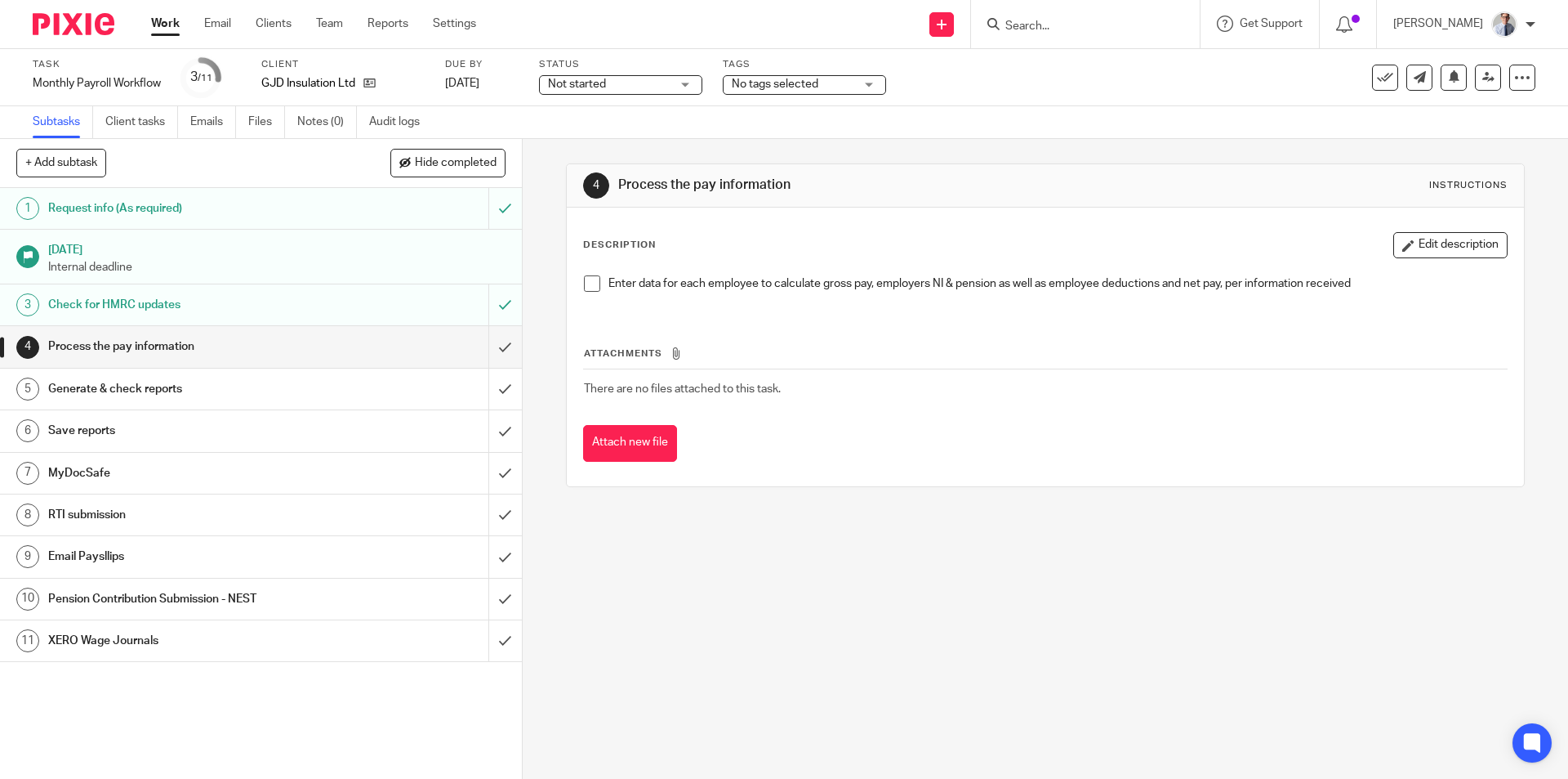
drag, startPoint x: 582, startPoint y: 281, endPoint x: 532, endPoint y: 333, distance: 72.1
click at [584, 284] on span at bounding box center [592, 284] width 17 height 17
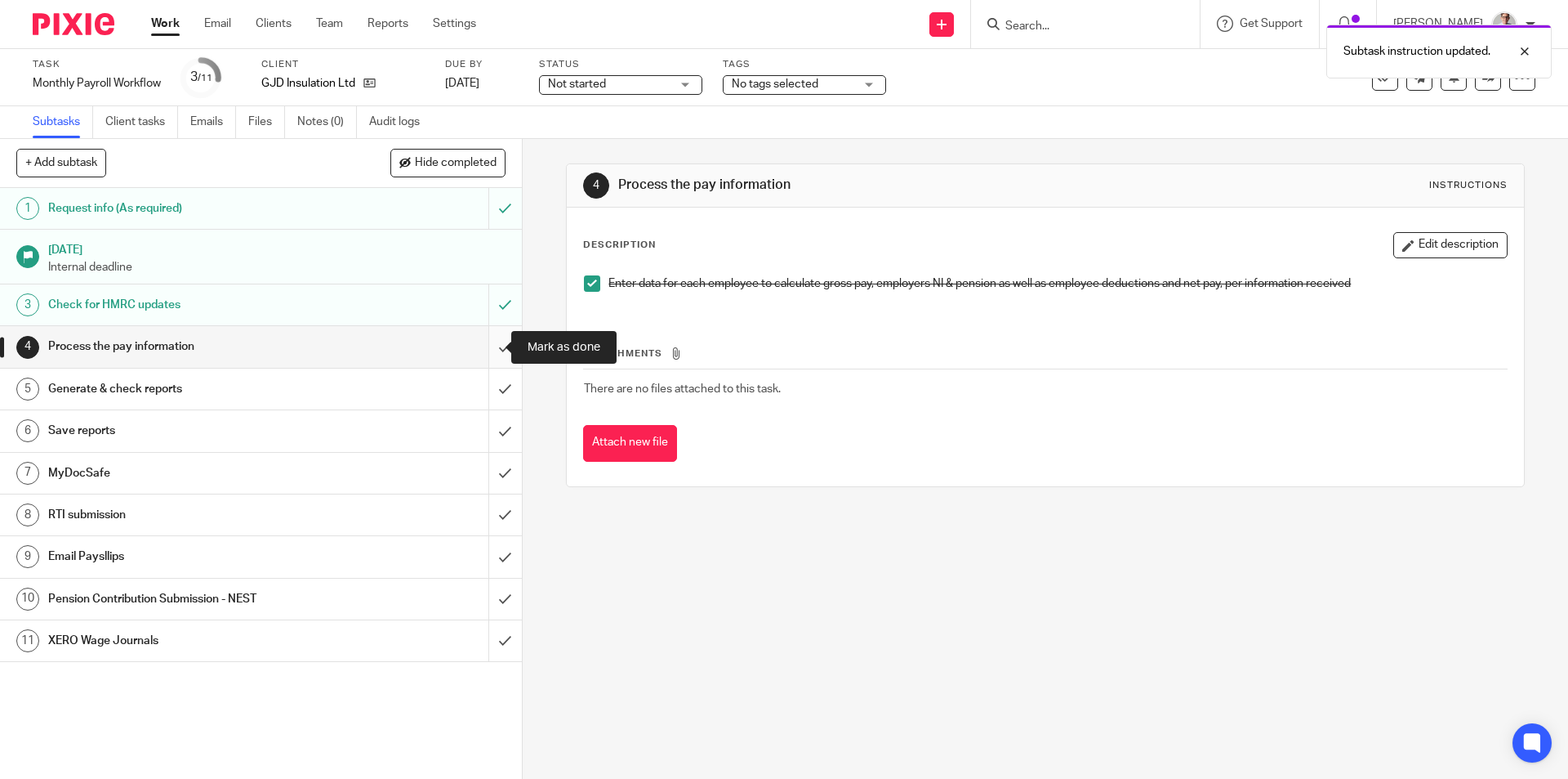
drag, startPoint x: 494, startPoint y: 342, endPoint x: 491, endPoint y: 352, distance: 10.4
click at [494, 343] on input "submit" at bounding box center [260, 346] width 522 height 41
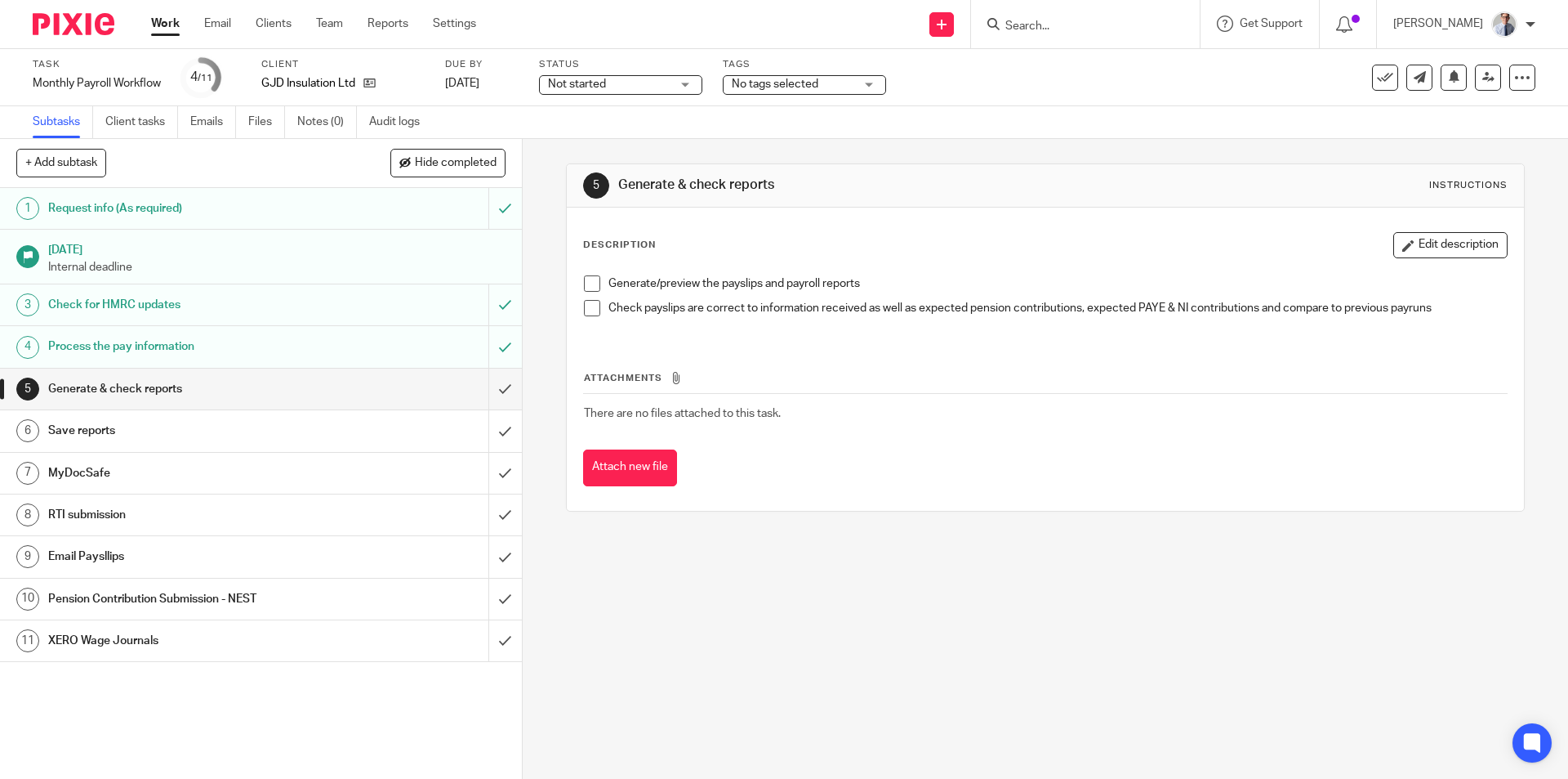
drag, startPoint x: 592, startPoint y: 282, endPoint x: 590, endPoint y: 323, distance: 41.0
click at [591, 282] on span at bounding box center [592, 284] width 17 height 17
click at [584, 307] on span at bounding box center [592, 308] width 17 height 17
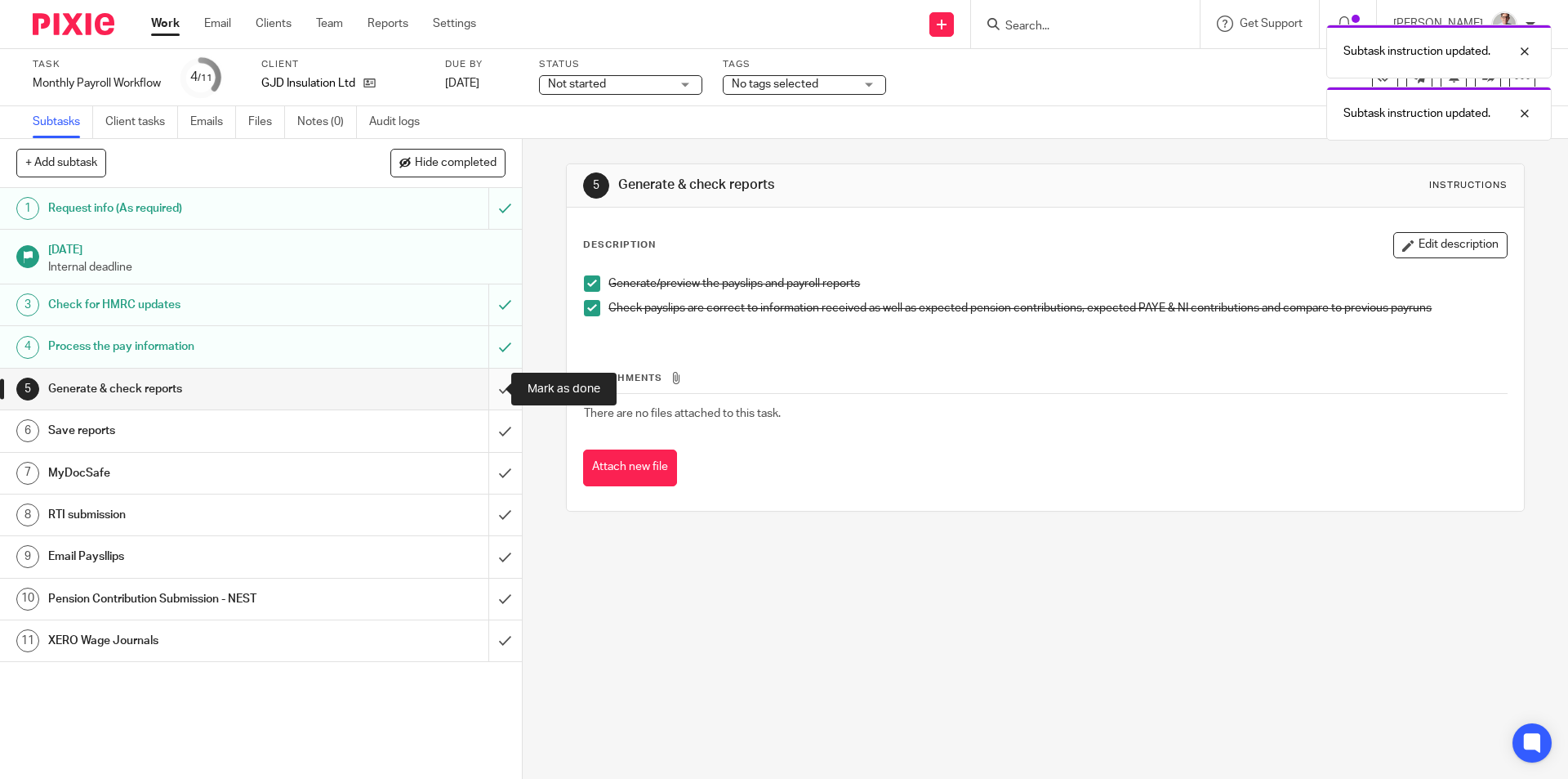
click at [482, 386] on input "submit" at bounding box center [260, 388] width 522 height 41
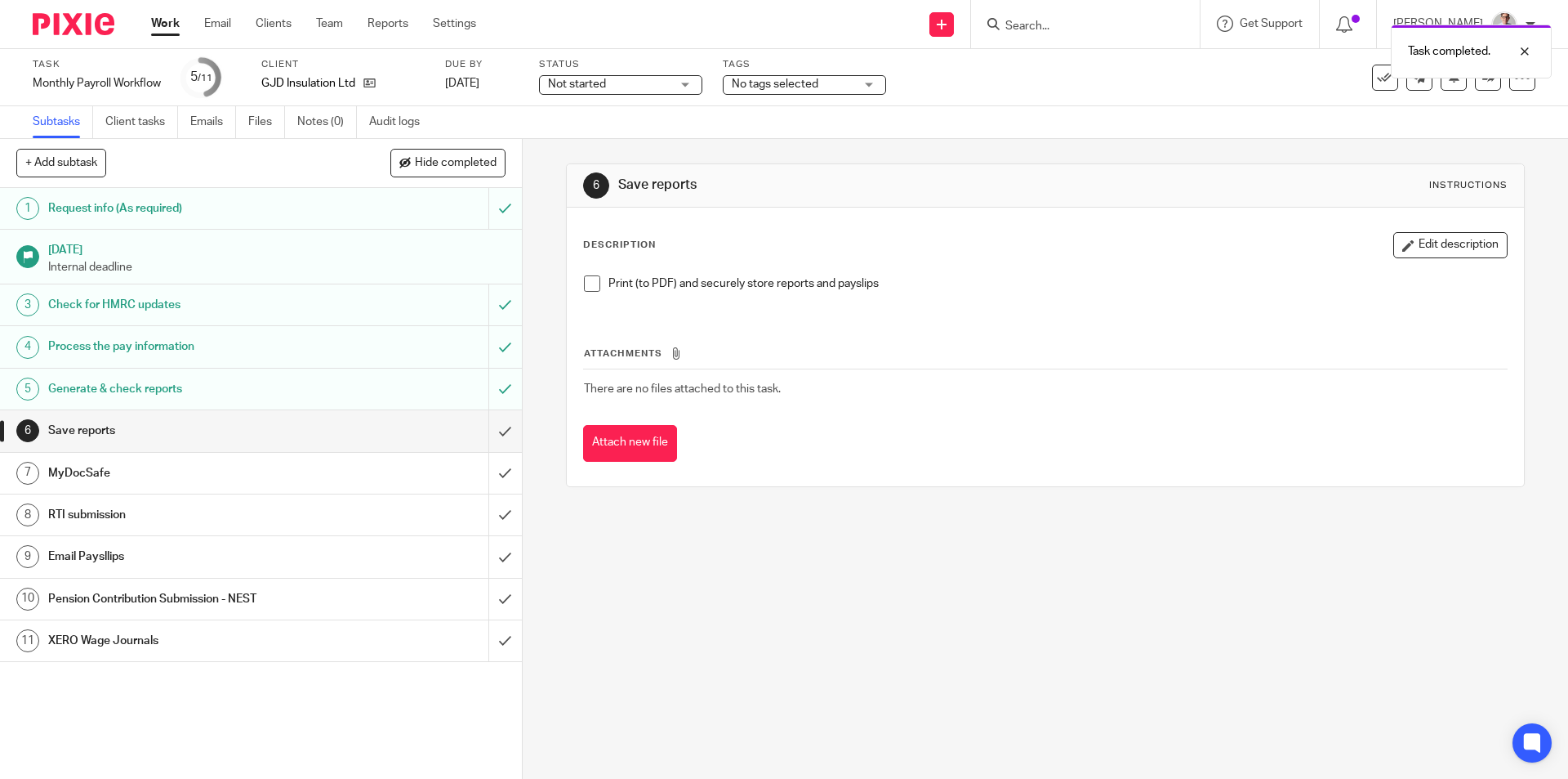
click at [584, 286] on span at bounding box center [592, 284] width 17 height 17
click at [487, 431] on input "submit" at bounding box center [260, 430] width 522 height 41
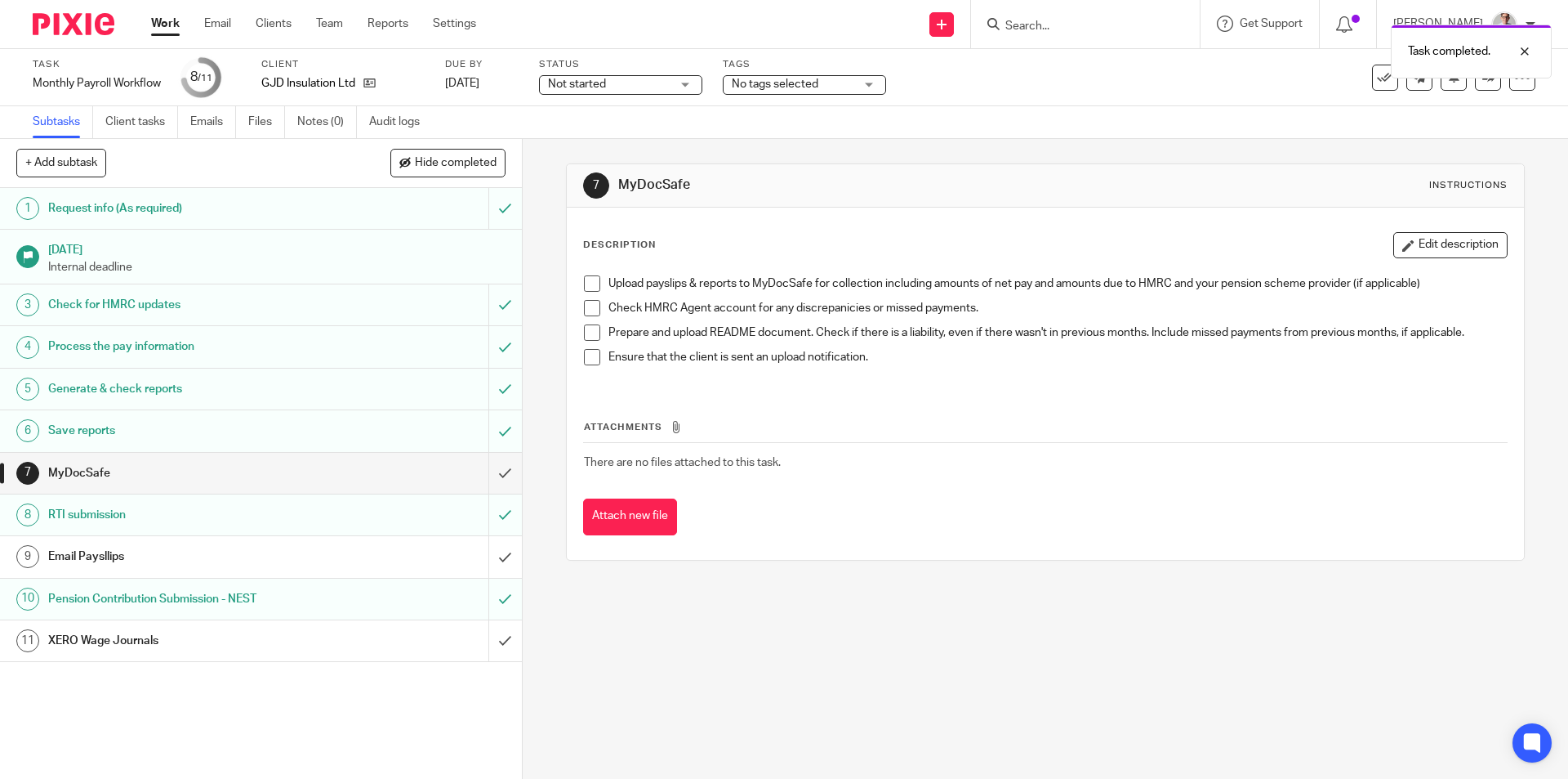
click at [173, 16] on link "Work" at bounding box center [165, 24] width 28 height 17
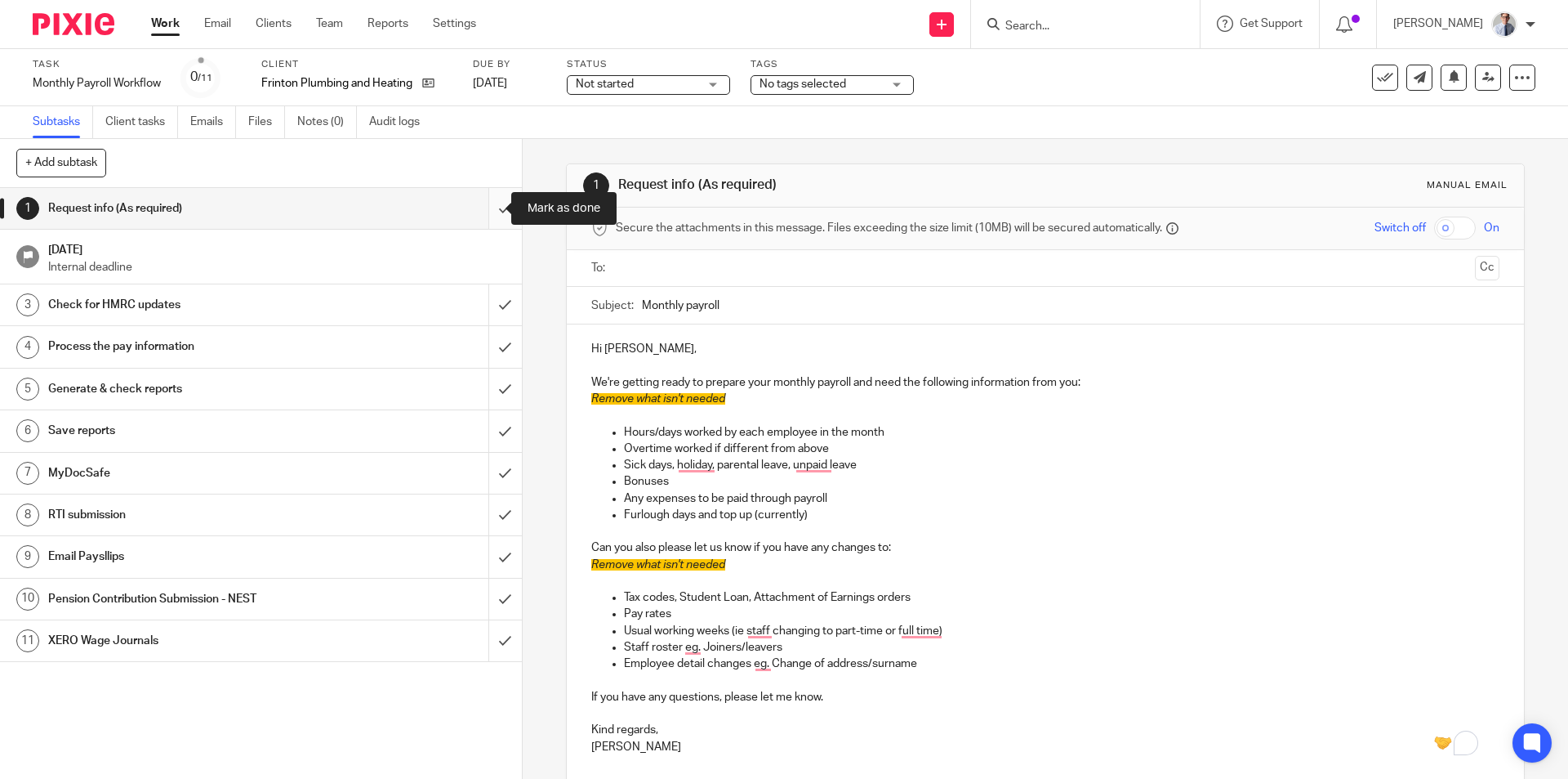
click at [491, 210] on input "submit" at bounding box center [260, 208] width 522 height 41
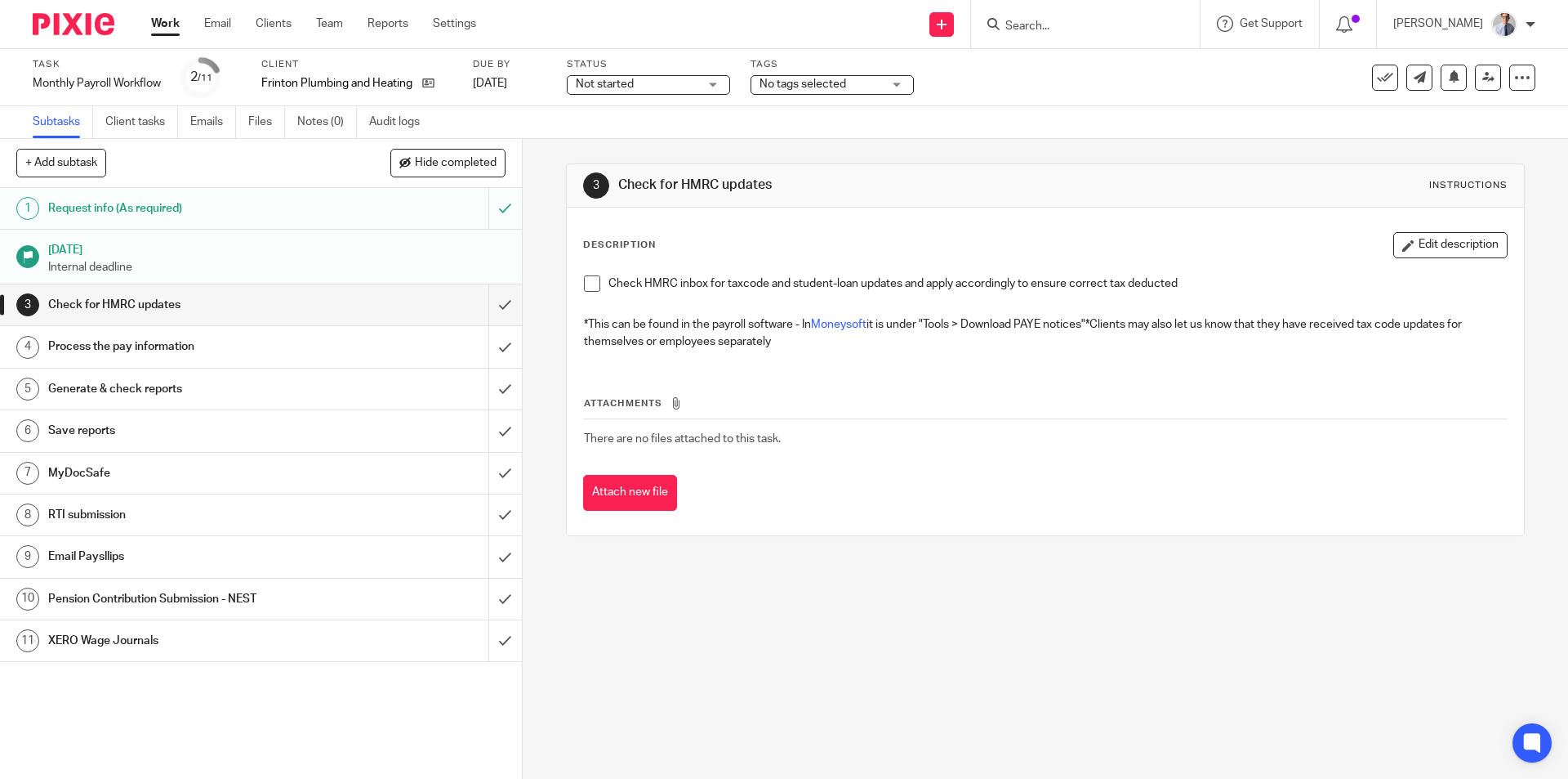
click at [592, 281] on span at bounding box center [592, 284] width 17 height 17
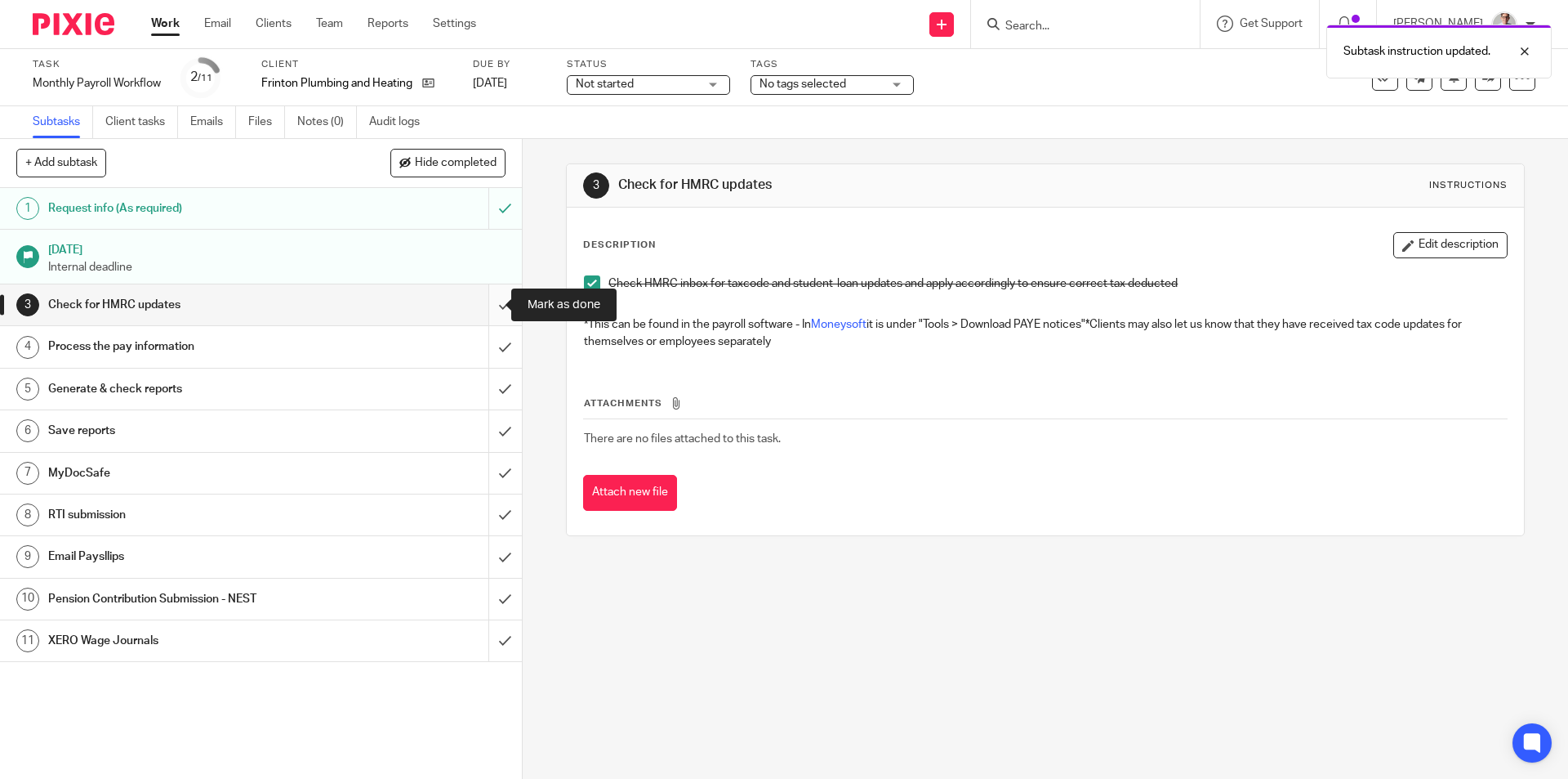
click at [499, 300] on input "submit" at bounding box center [260, 305] width 522 height 41
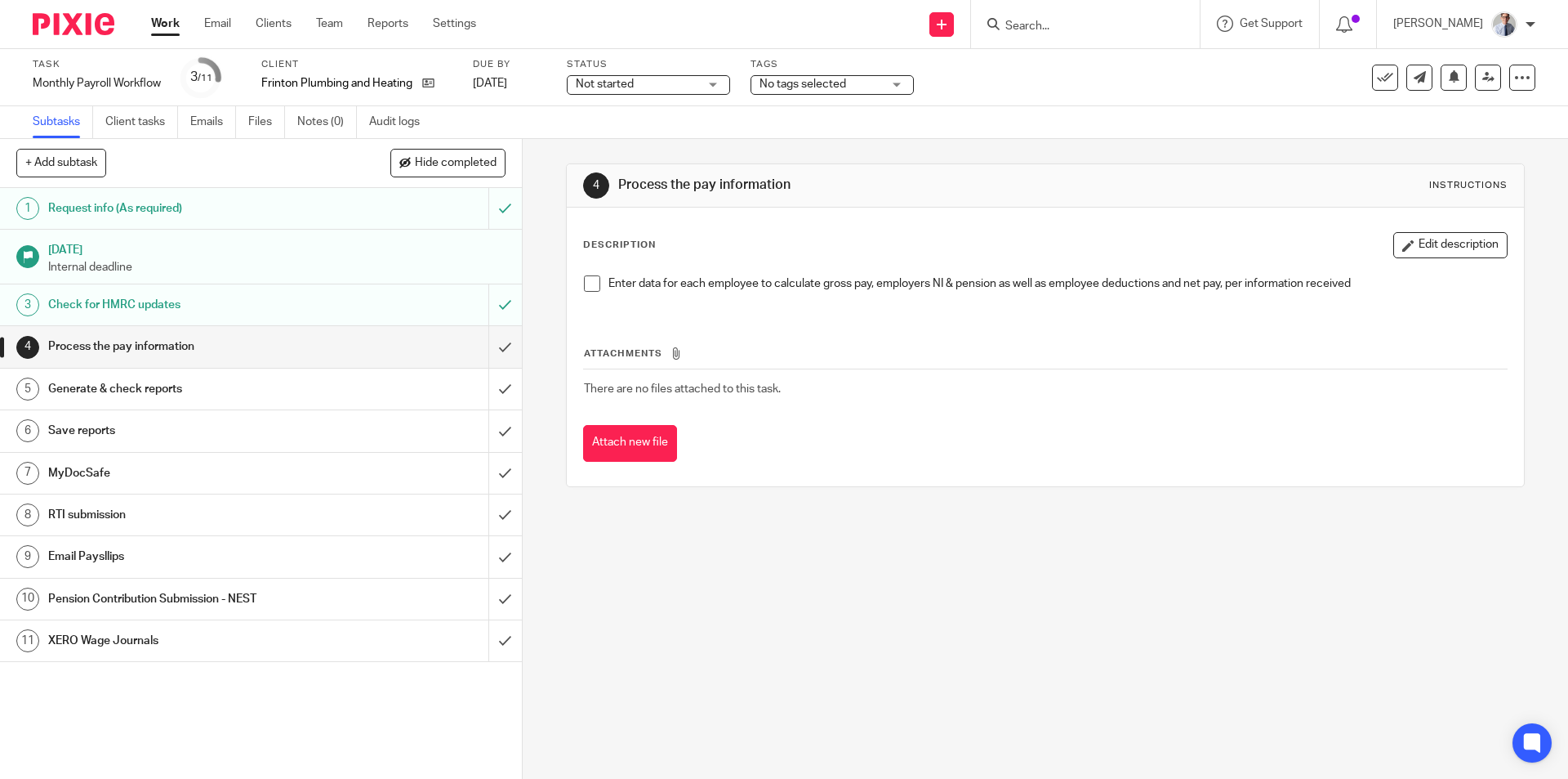
click at [585, 290] on span at bounding box center [592, 284] width 17 height 17
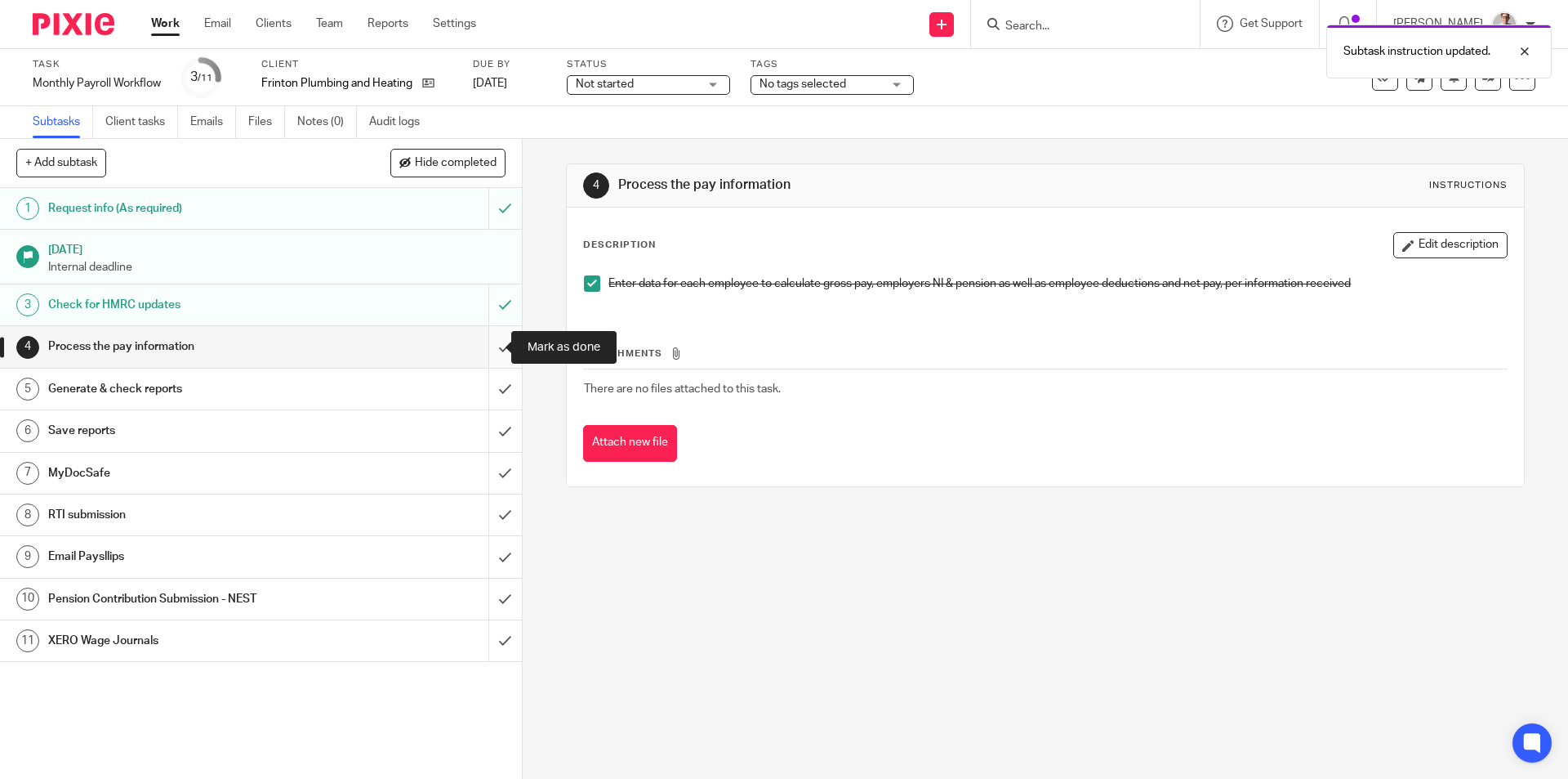
click at [490, 343] on input "submit" at bounding box center [260, 346] width 522 height 41
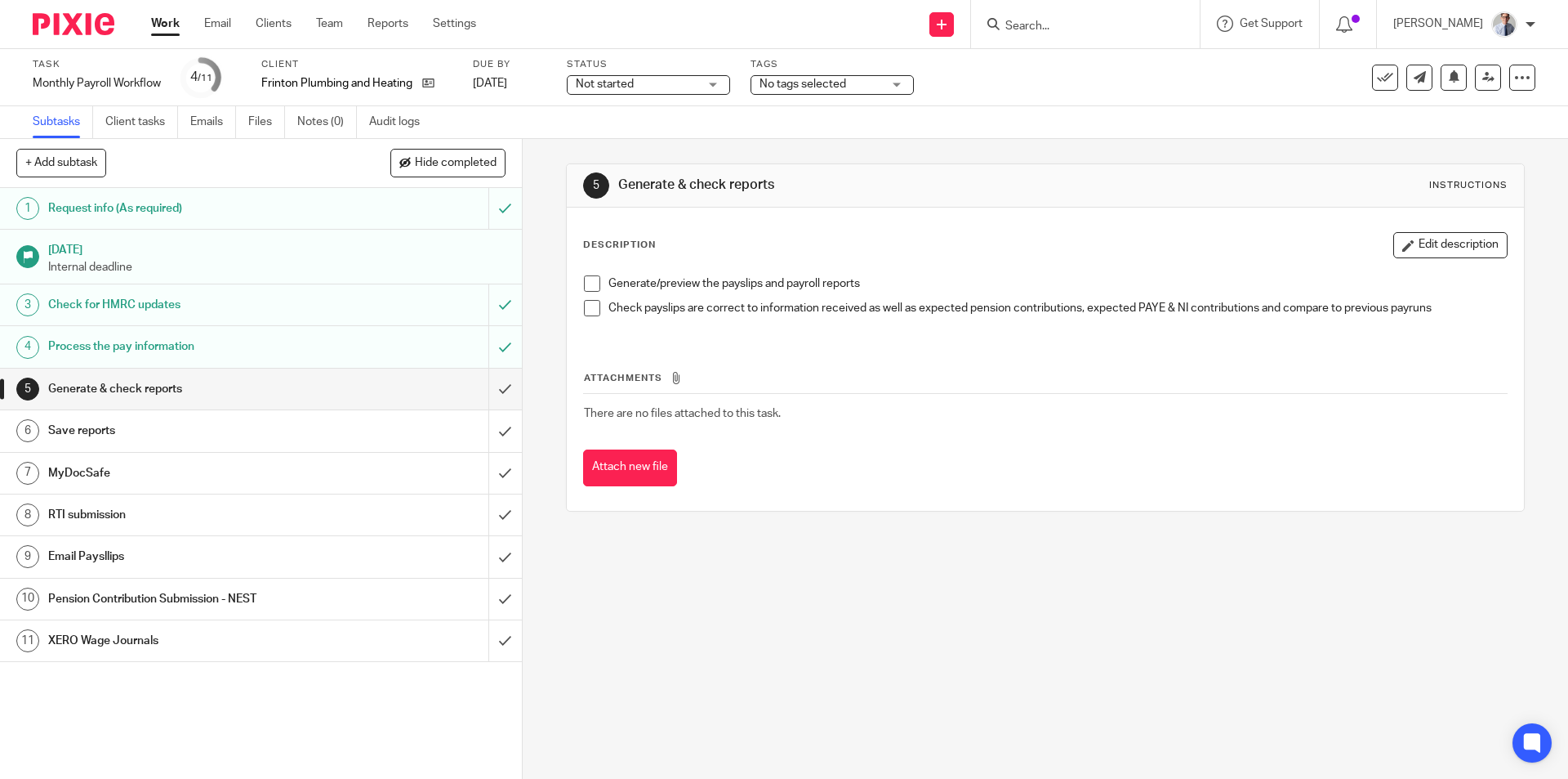
click at [587, 281] on span at bounding box center [592, 284] width 17 height 17
click at [585, 307] on span at bounding box center [592, 308] width 17 height 17
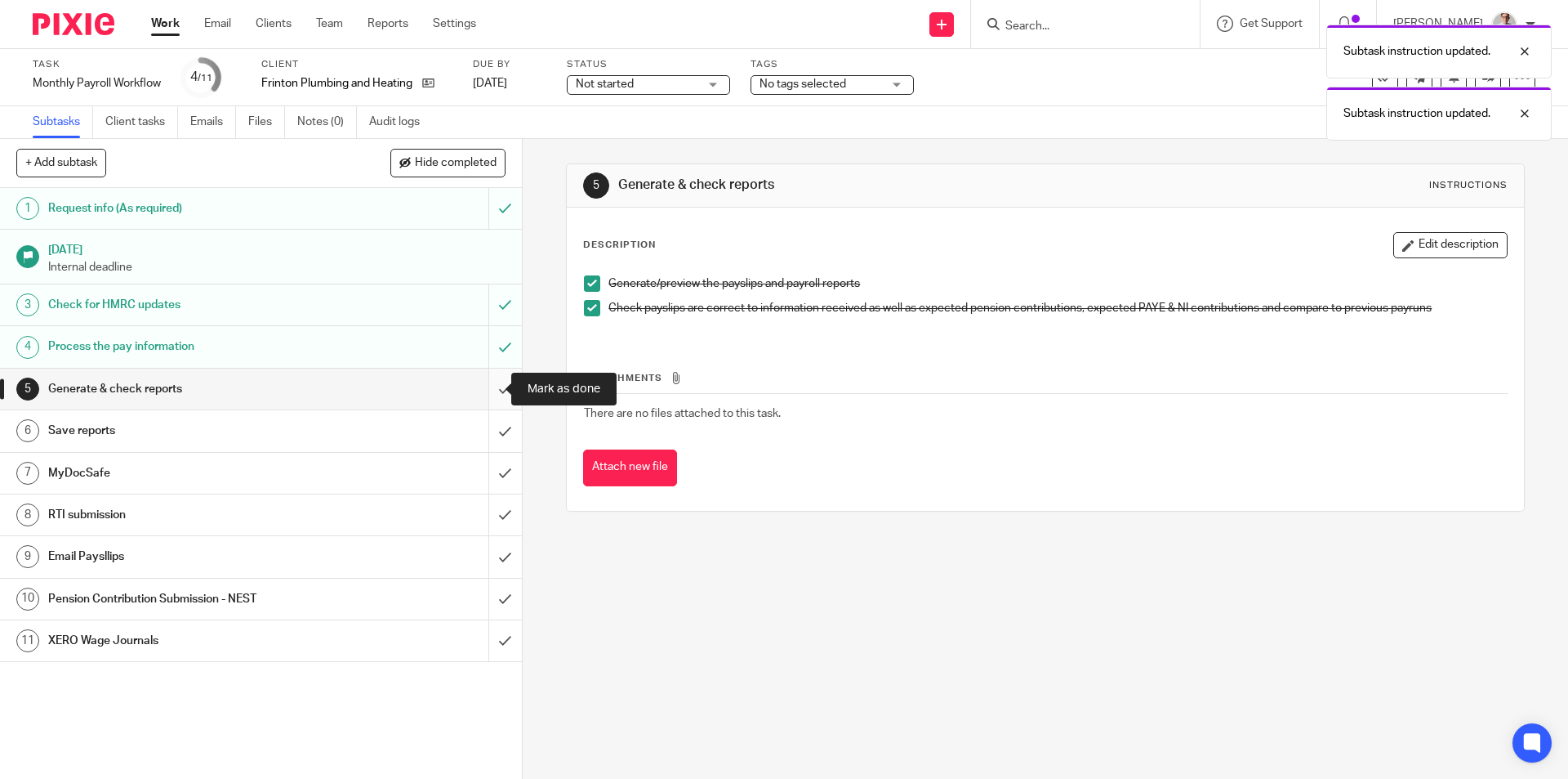
click at [487, 384] on input "submit" at bounding box center [260, 388] width 522 height 41
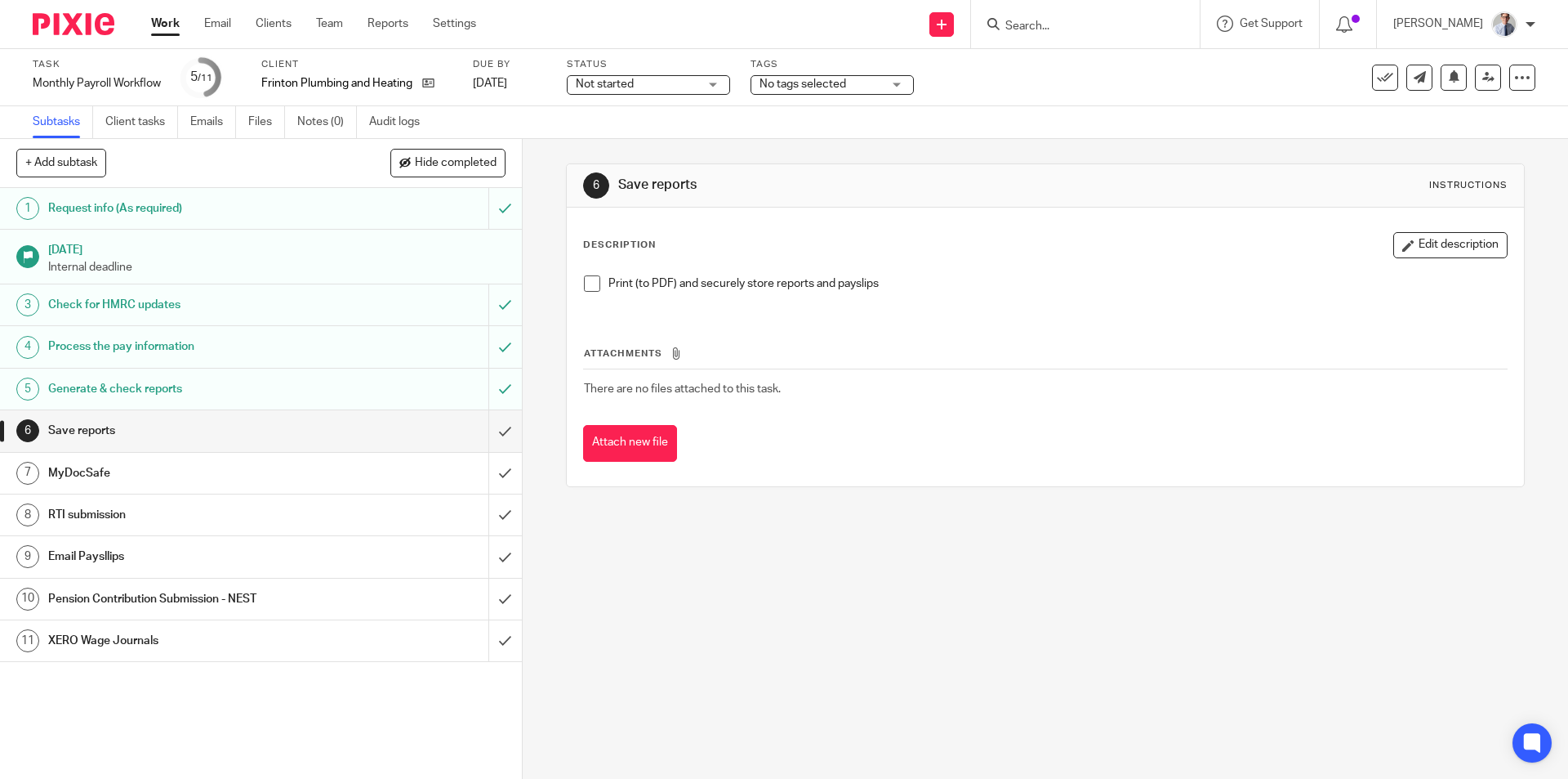
click at [589, 282] on span at bounding box center [592, 284] width 17 height 17
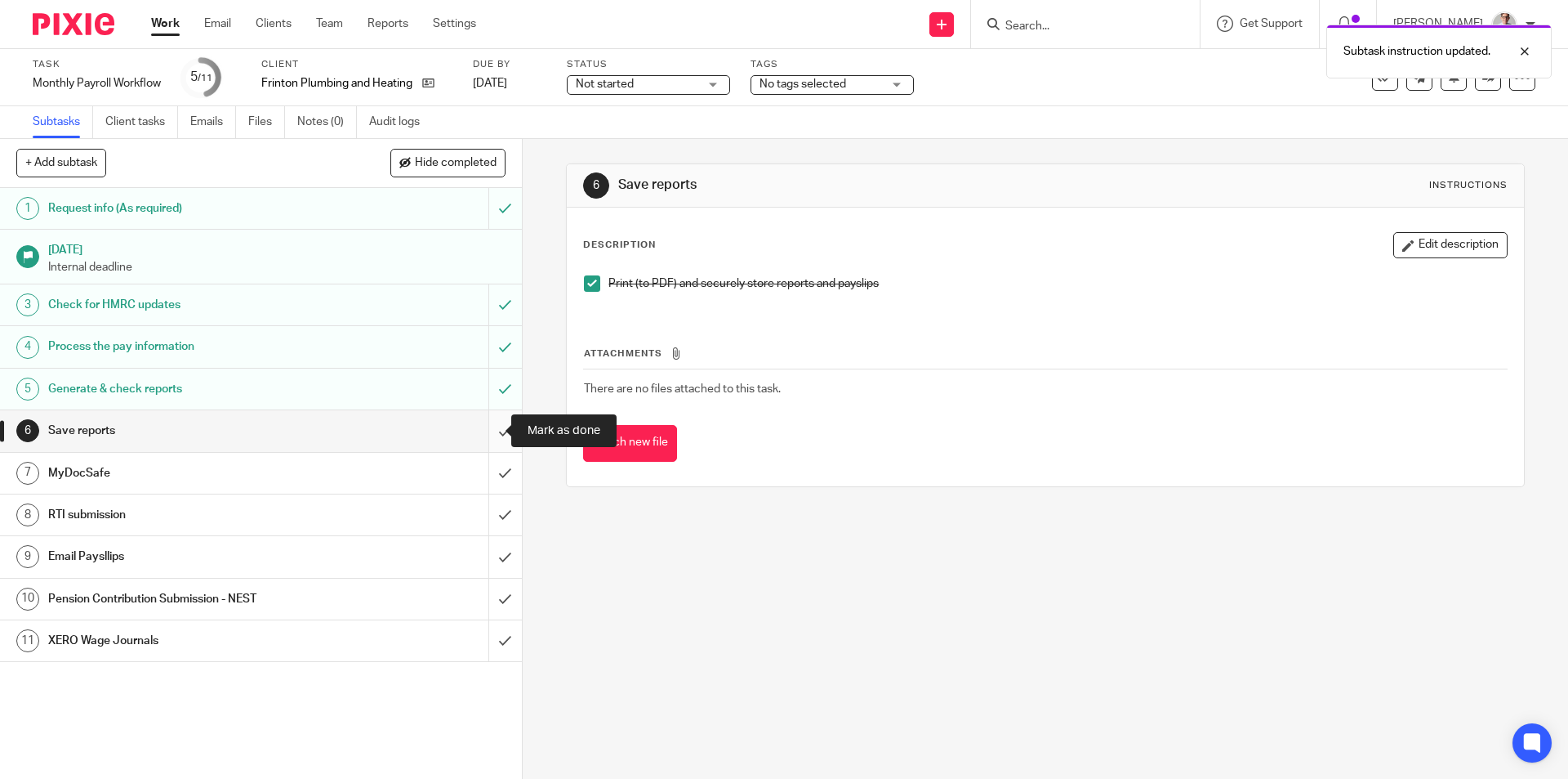
click at [492, 434] on input "submit" at bounding box center [260, 430] width 522 height 41
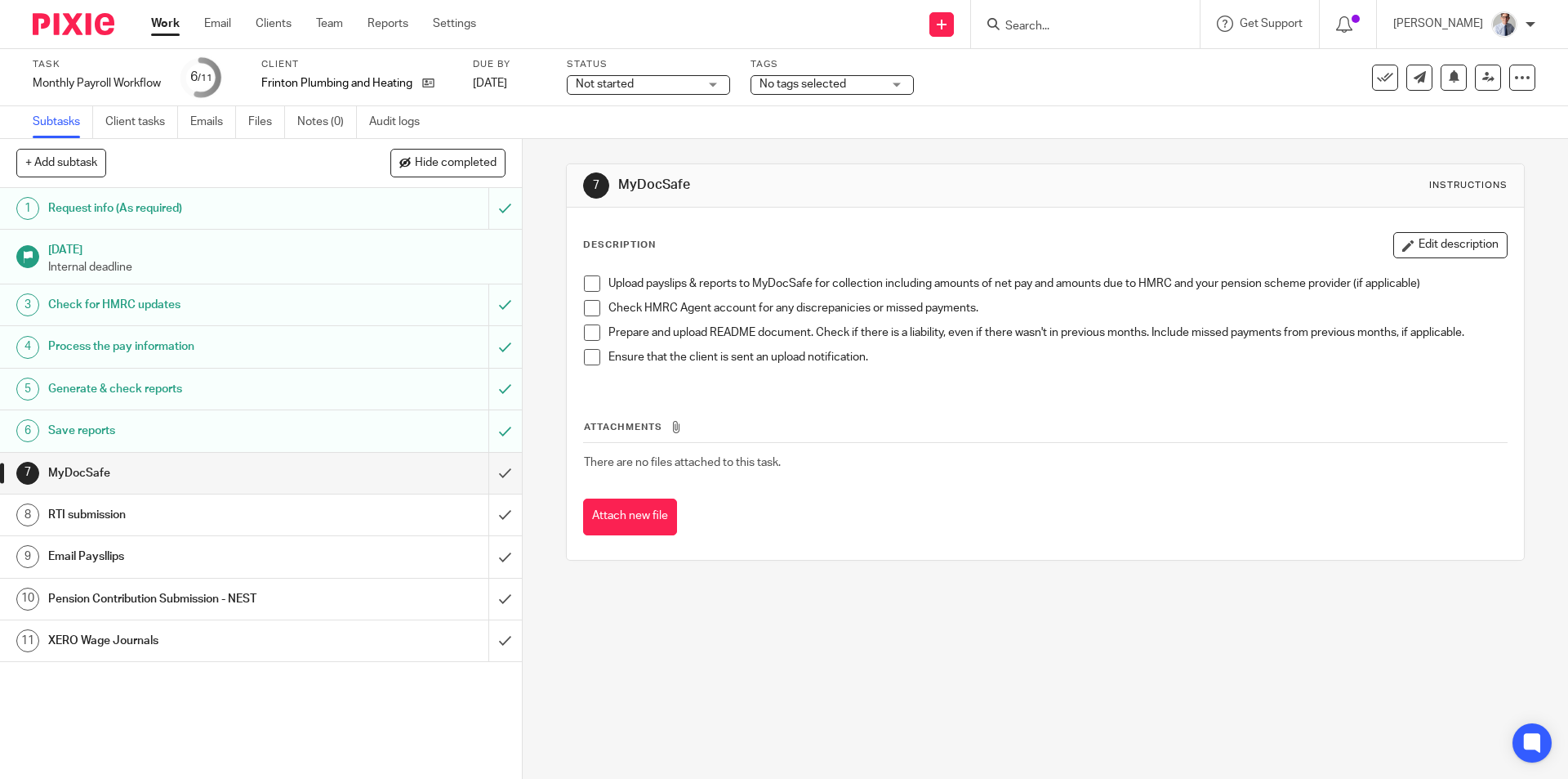
click at [363, 506] on div "RTI submission" at bounding box center [260, 514] width 424 height 24
click at [368, 596] on div "Pension Contribution Submission - NEST" at bounding box center [260, 599] width 424 height 24
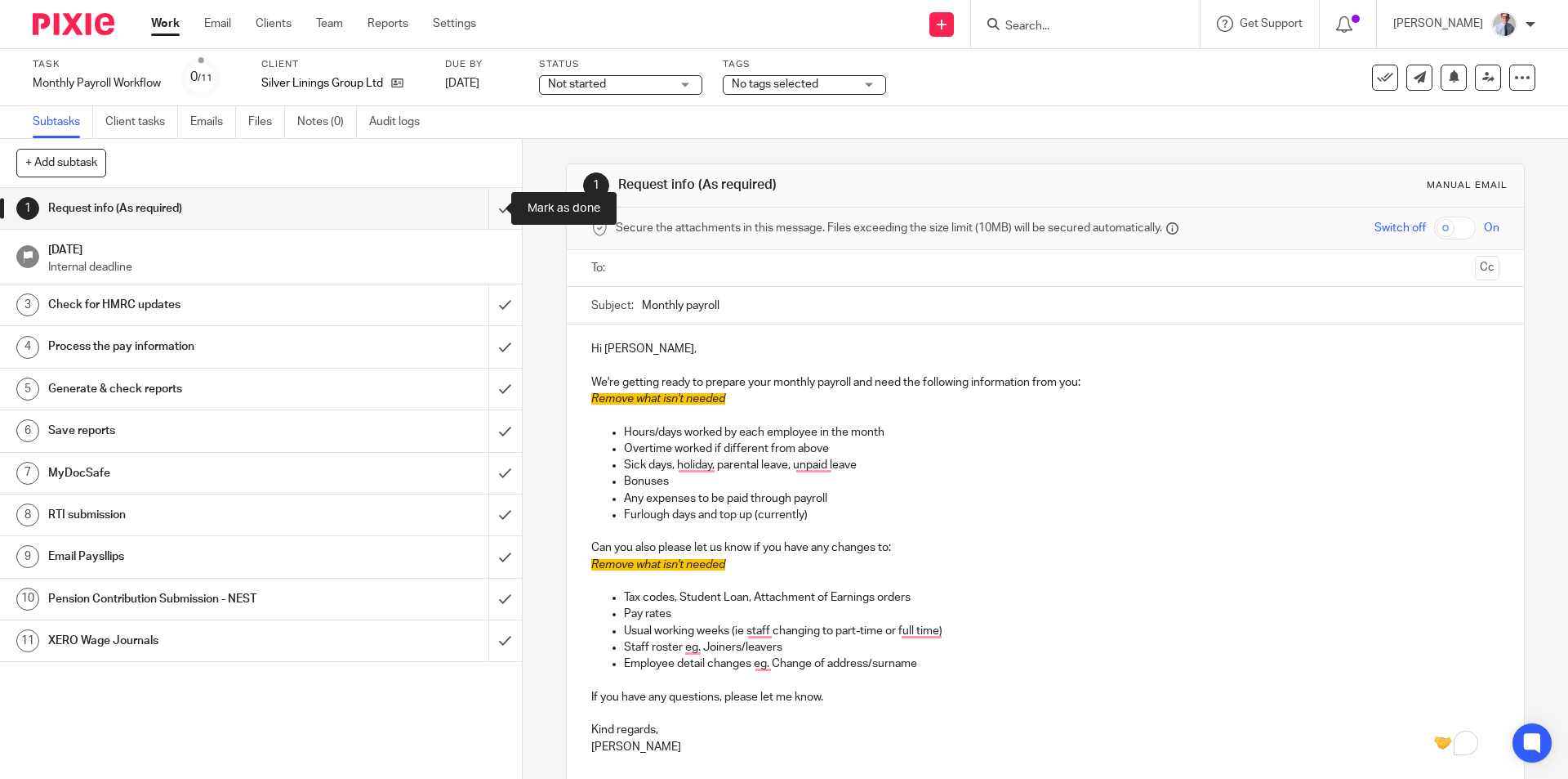
click at [498, 206] on input "submit" at bounding box center [260, 208] width 522 height 41
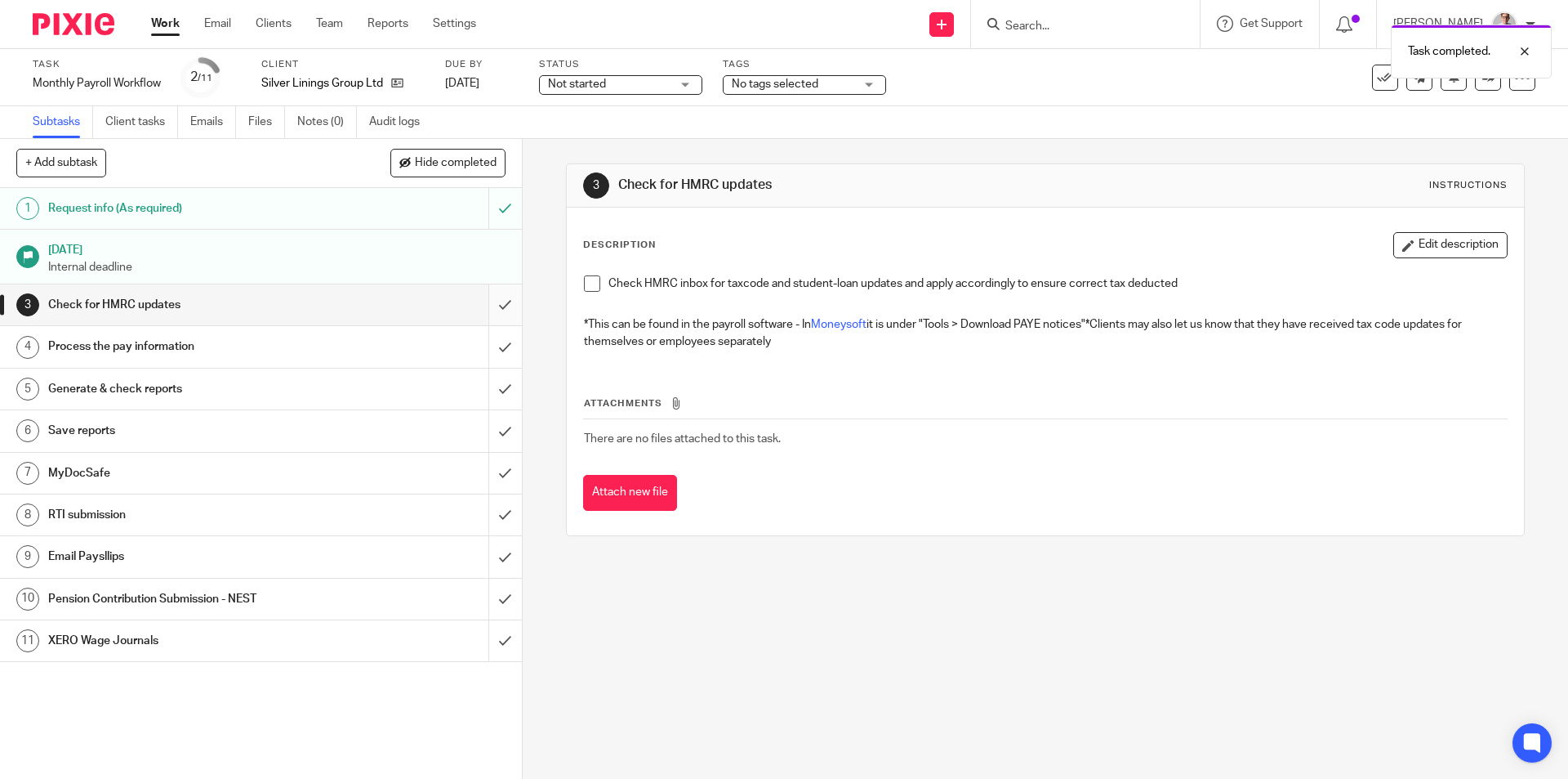
drag, startPoint x: 592, startPoint y: 284, endPoint x: 493, endPoint y: 308, distance: 101.9
click at [592, 283] on span at bounding box center [592, 284] width 17 height 17
click at [485, 311] on input "submit" at bounding box center [260, 305] width 522 height 41
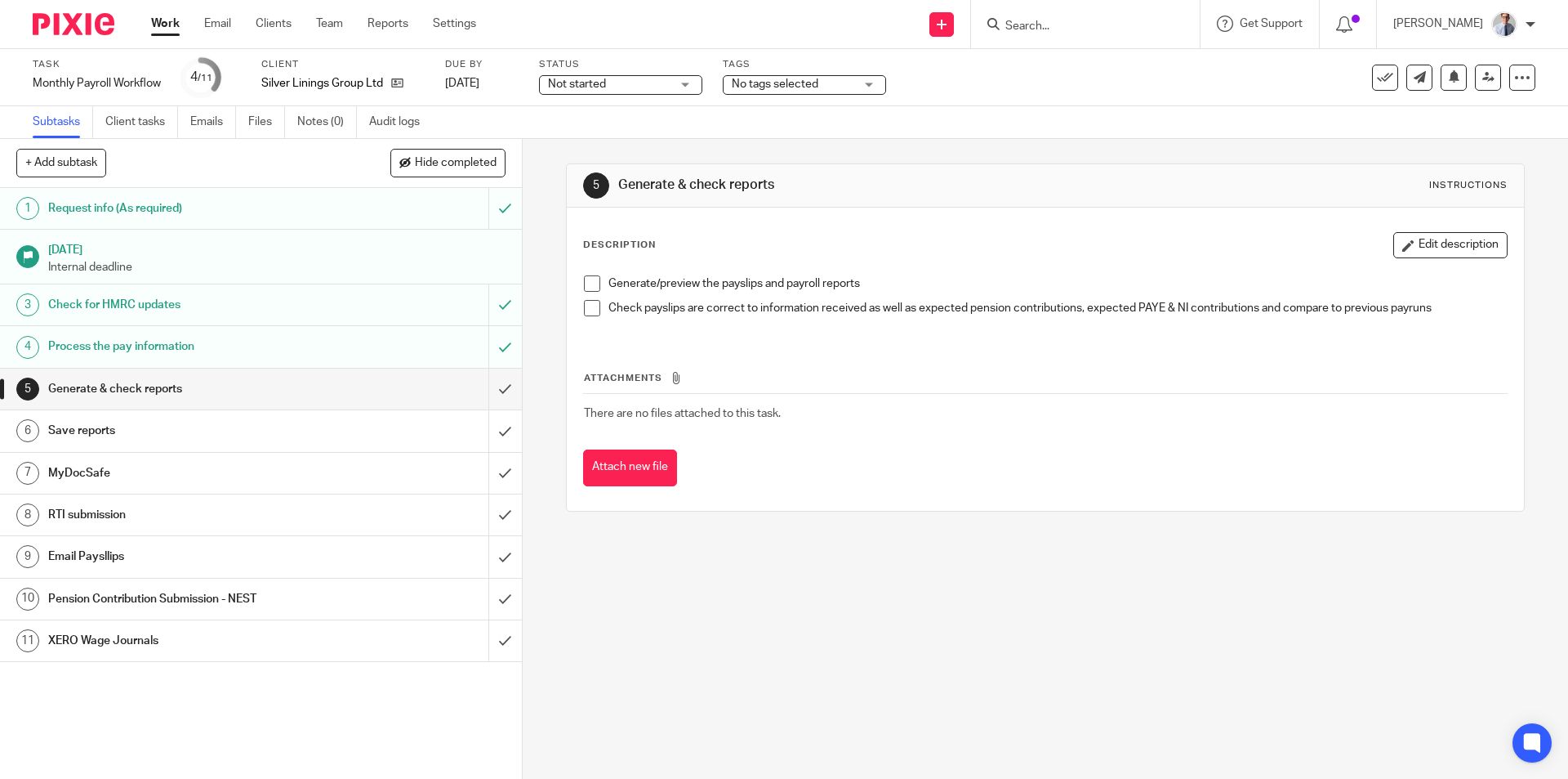
click at [589, 286] on span at bounding box center [592, 284] width 17 height 17
click at [589, 310] on span at bounding box center [592, 308] width 17 height 17
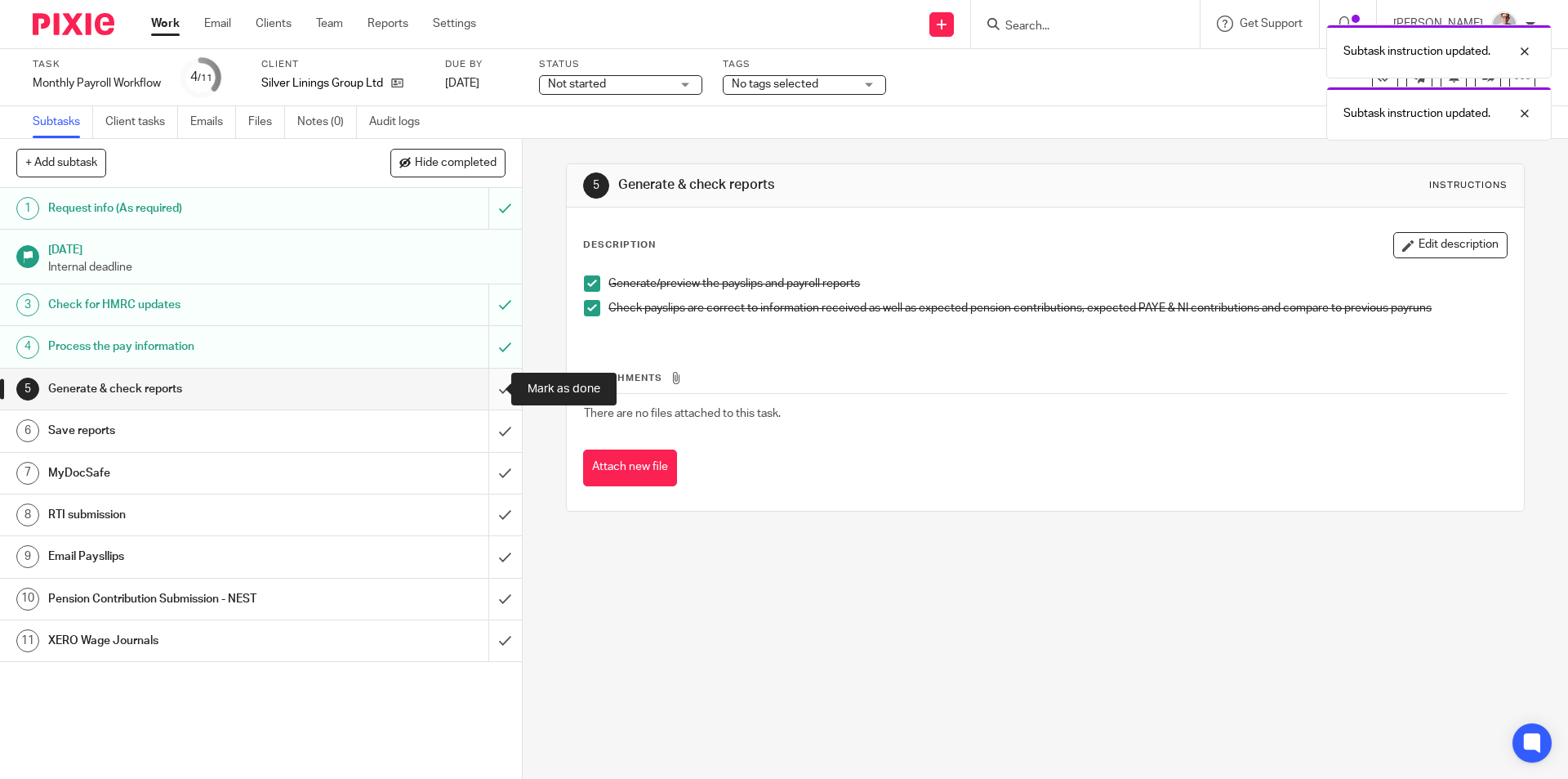
click at [487, 393] on input "submit" at bounding box center [260, 388] width 522 height 41
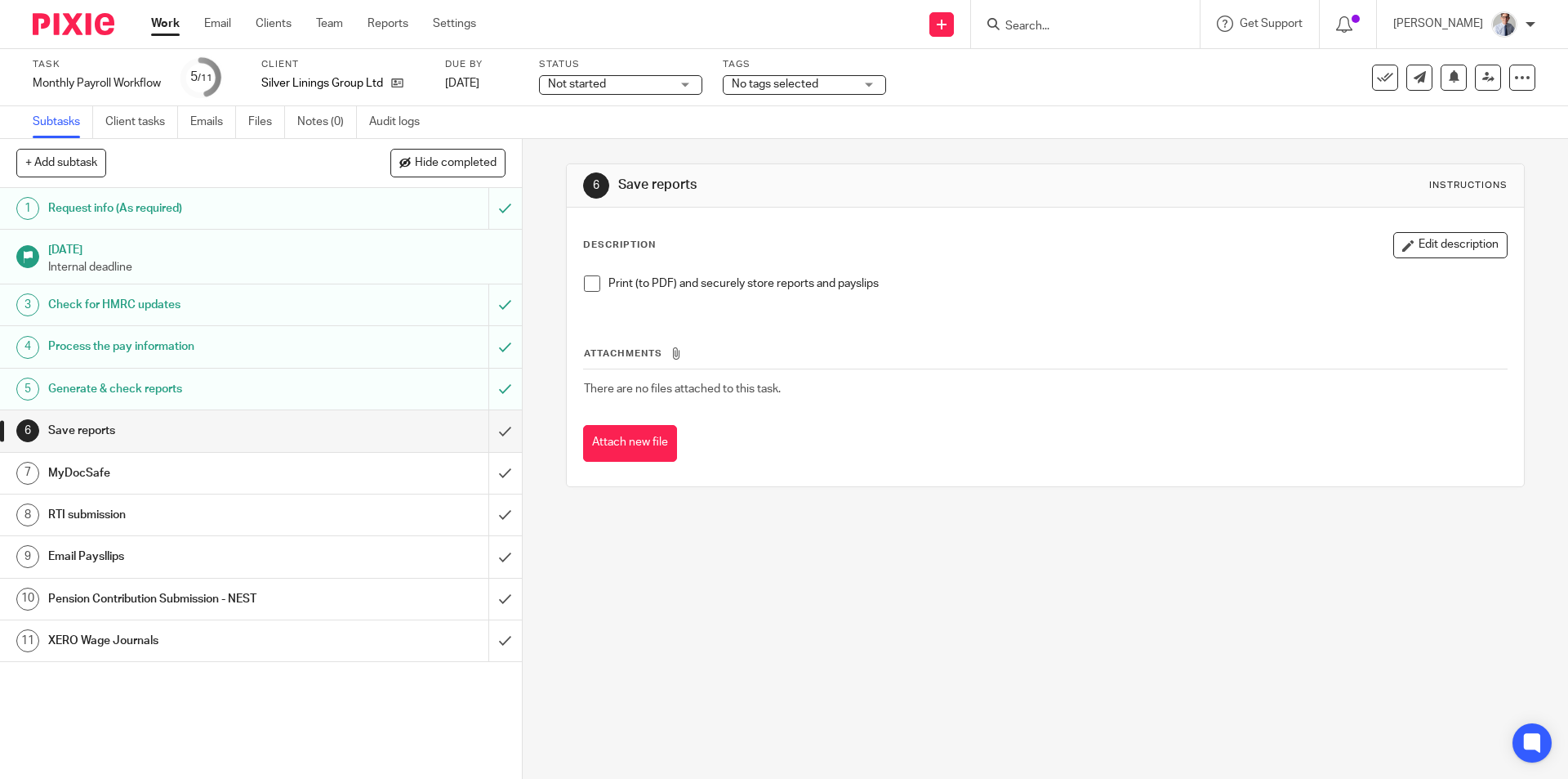
click at [588, 283] on span at bounding box center [592, 284] width 17 height 17
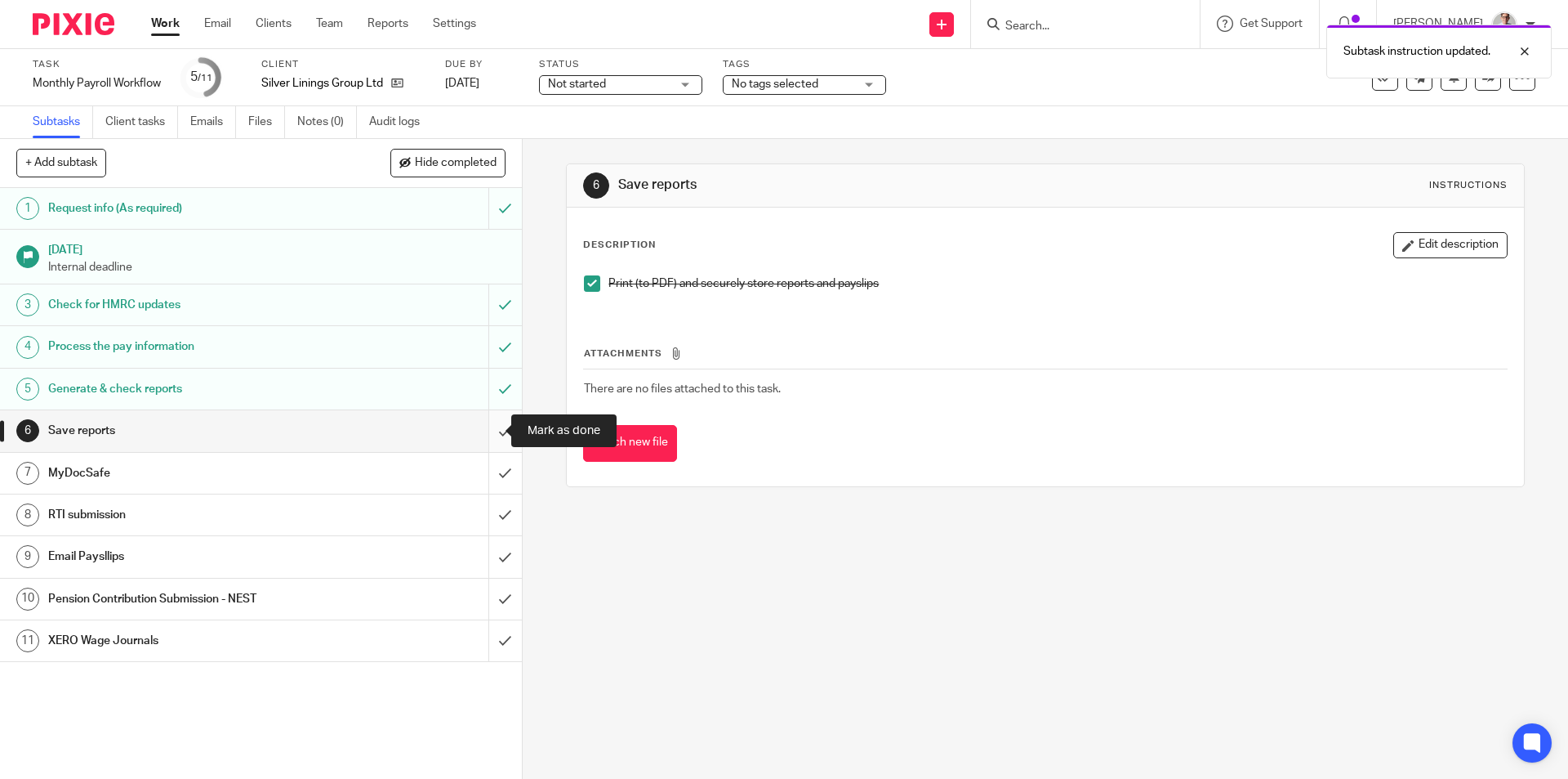
click at [485, 432] on input "submit" at bounding box center [260, 430] width 522 height 41
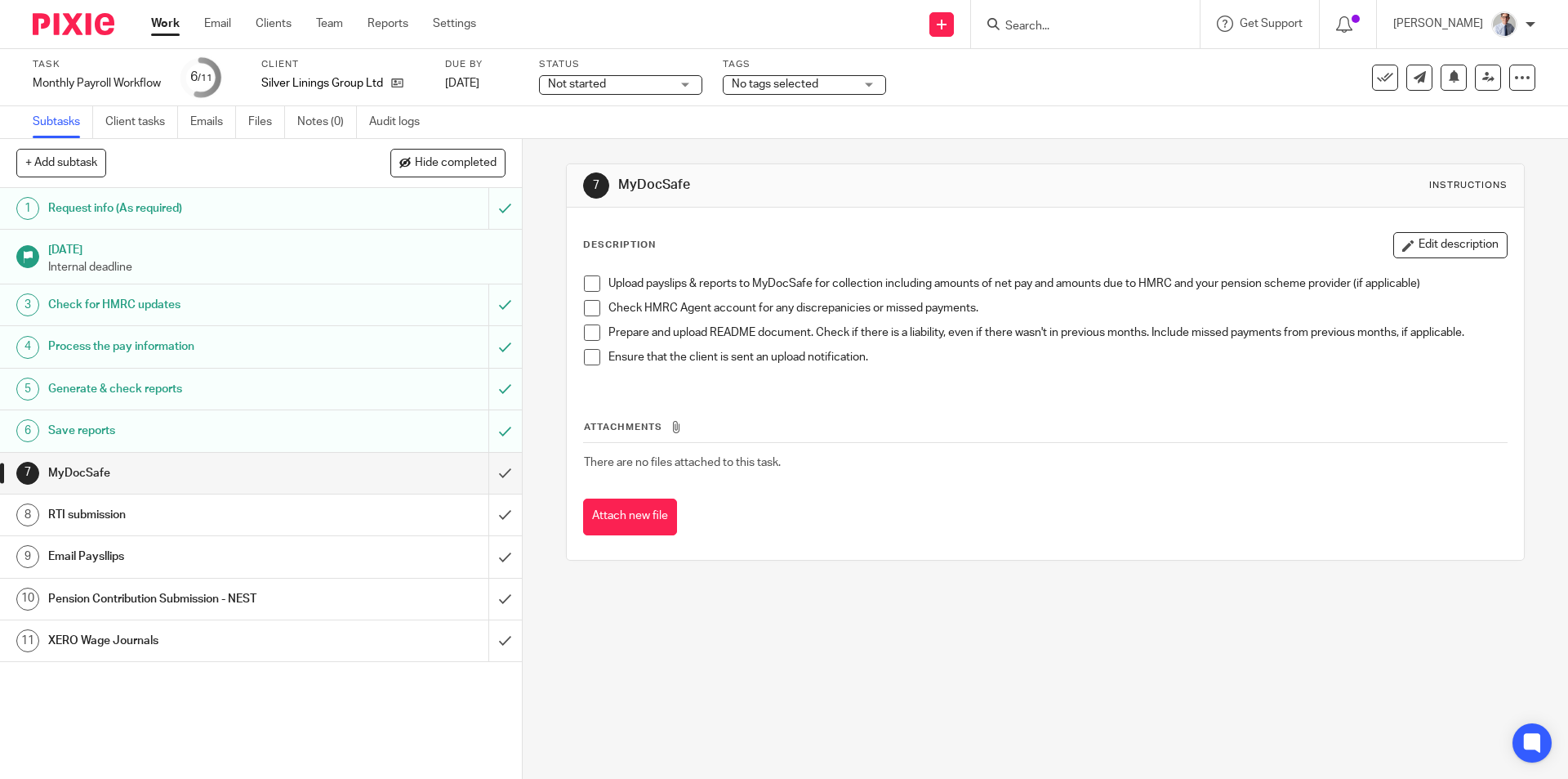
click at [356, 509] on div "RTI submission" at bounding box center [260, 514] width 424 height 24
click at [154, 24] on link "Work" at bounding box center [165, 24] width 28 height 17
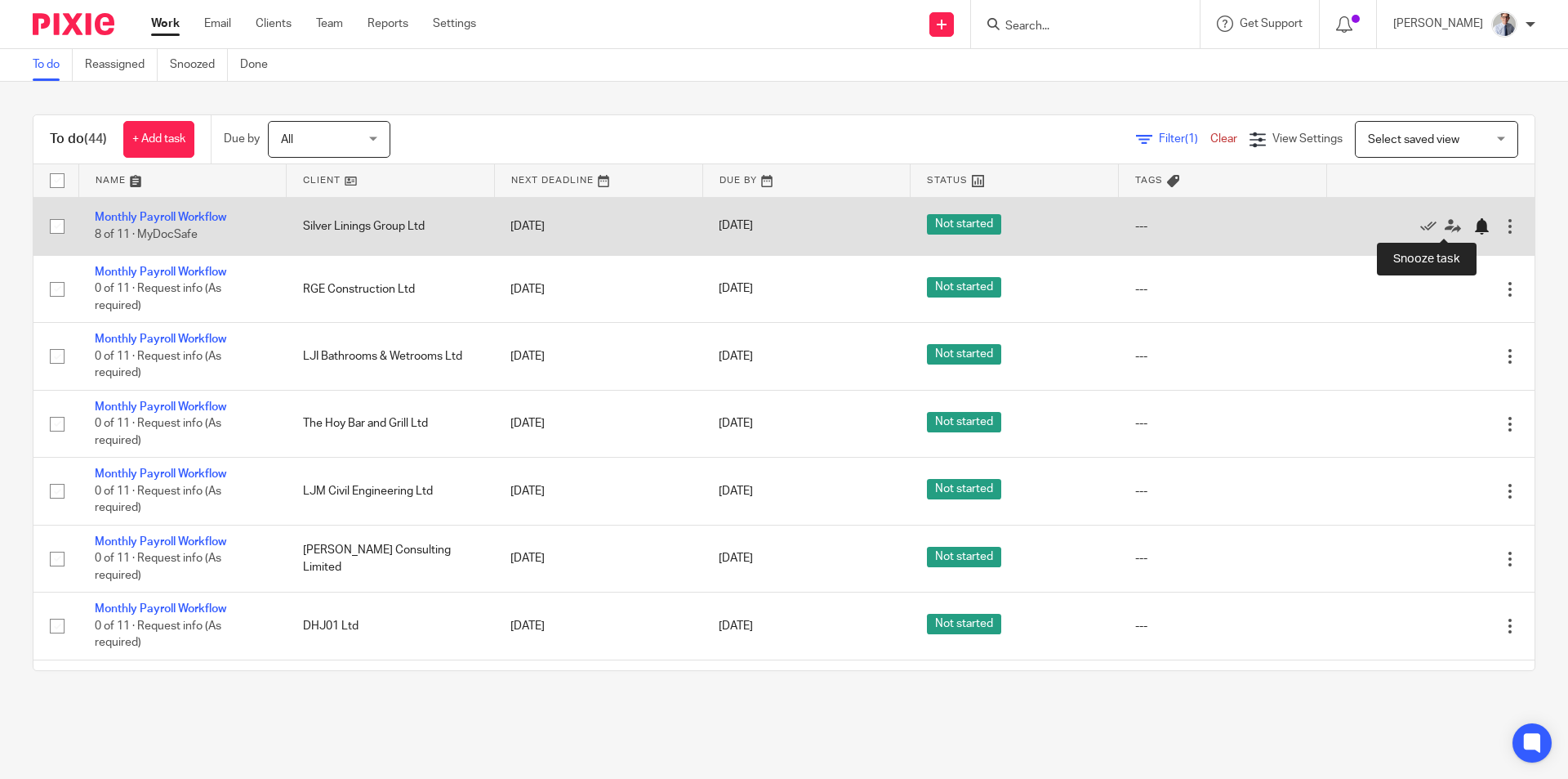
click at [1473, 226] on div at bounding box center [1481, 226] width 17 height 17
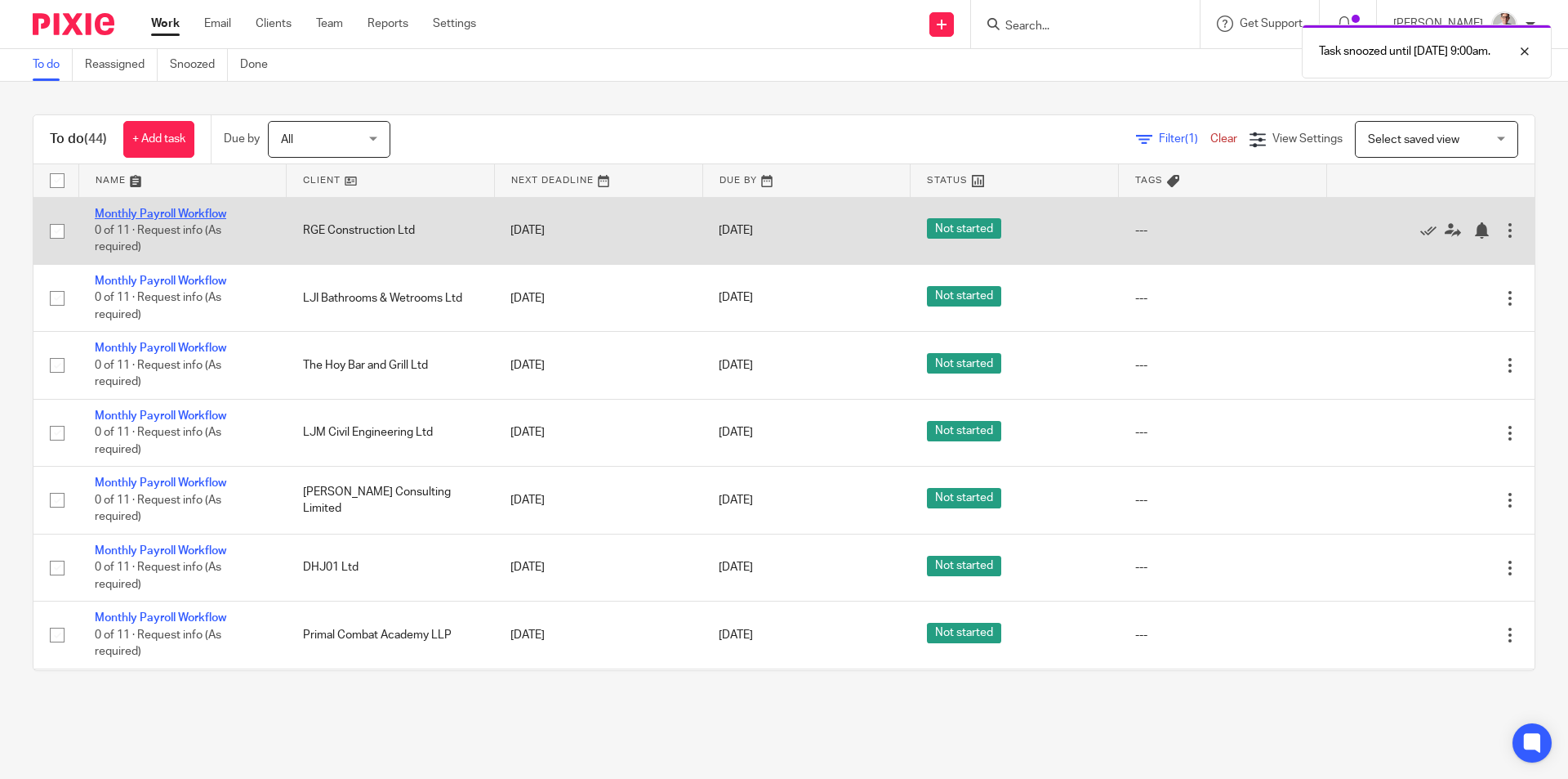
click at [134, 209] on link "Monthly Payroll Workflow" at bounding box center [161, 215] width 132 height 12
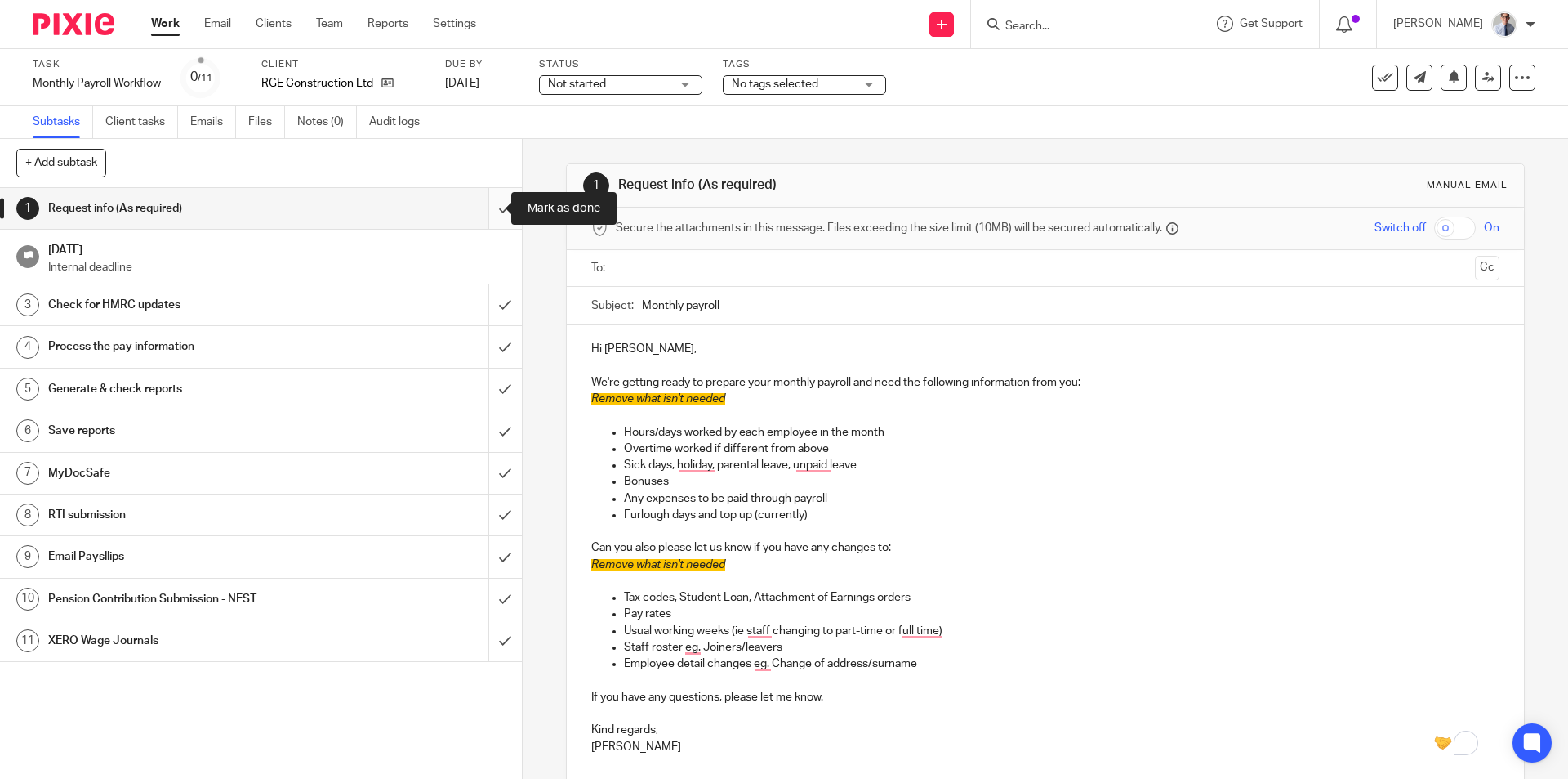
click at [481, 208] on input "submit" at bounding box center [260, 208] width 522 height 41
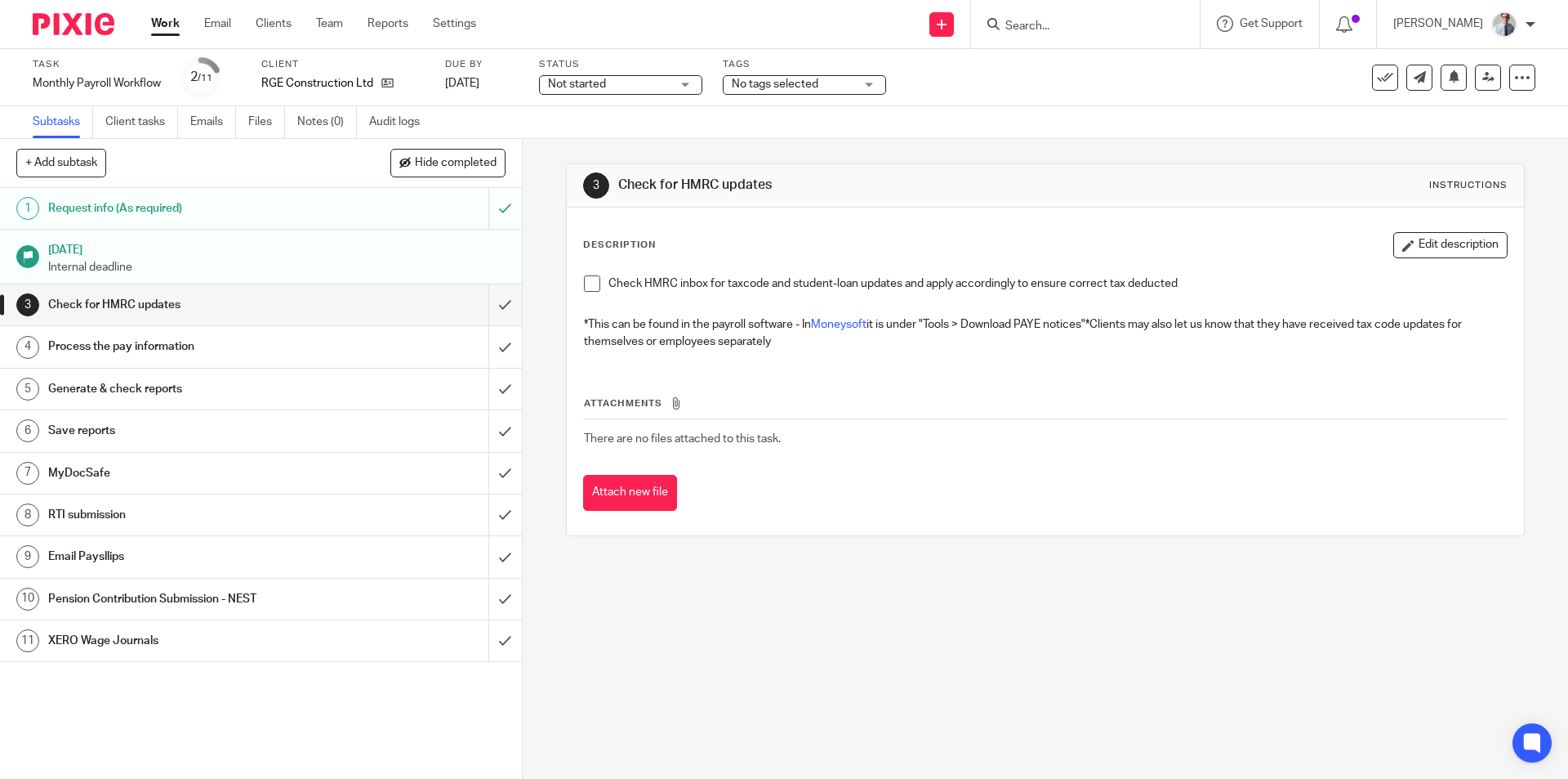
click at [585, 282] on span at bounding box center [592, 284] width 17 height 17
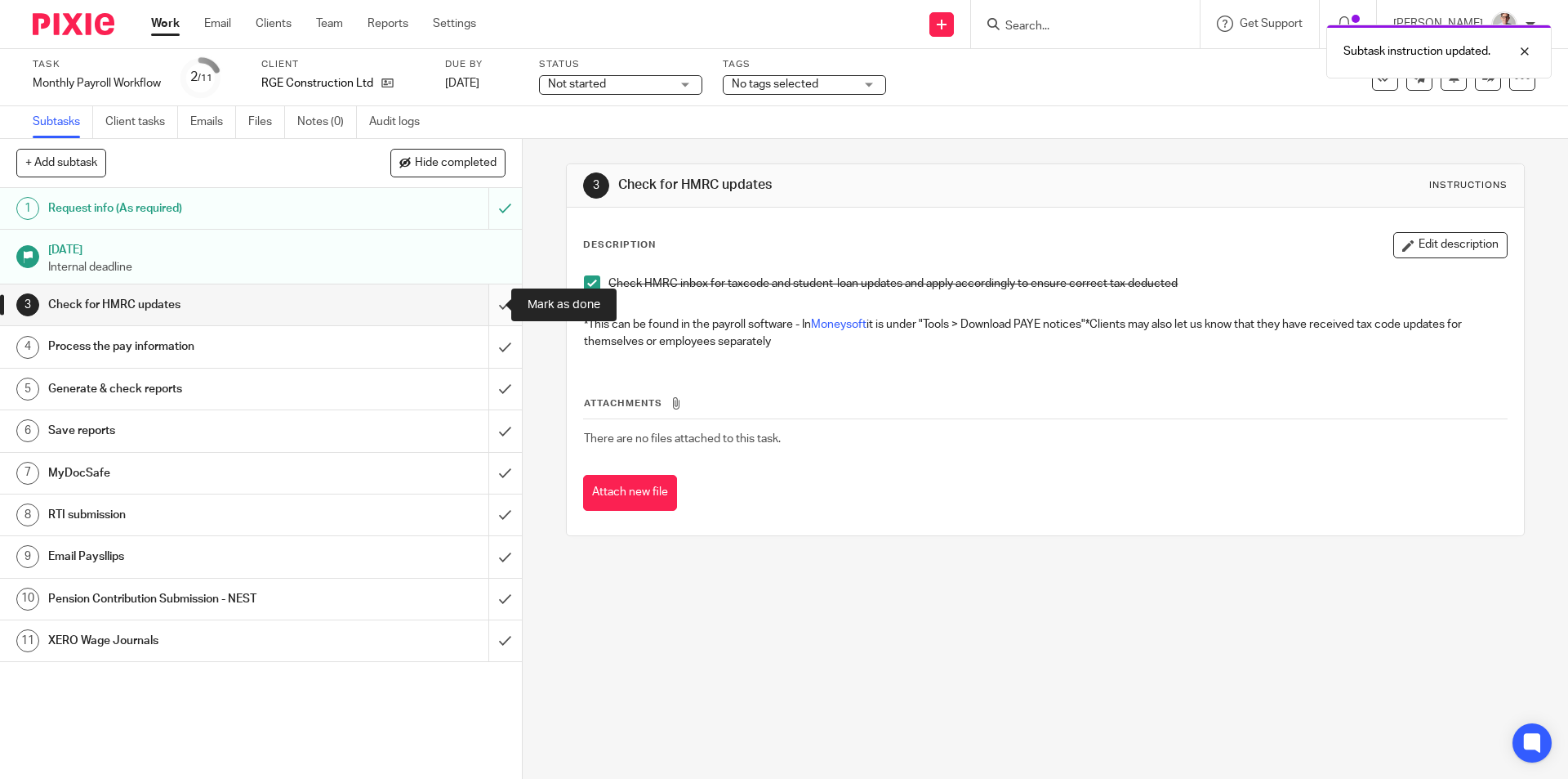
click at [489, 302] on input "submit" at bounding box center [260, 305] width 522 height 41
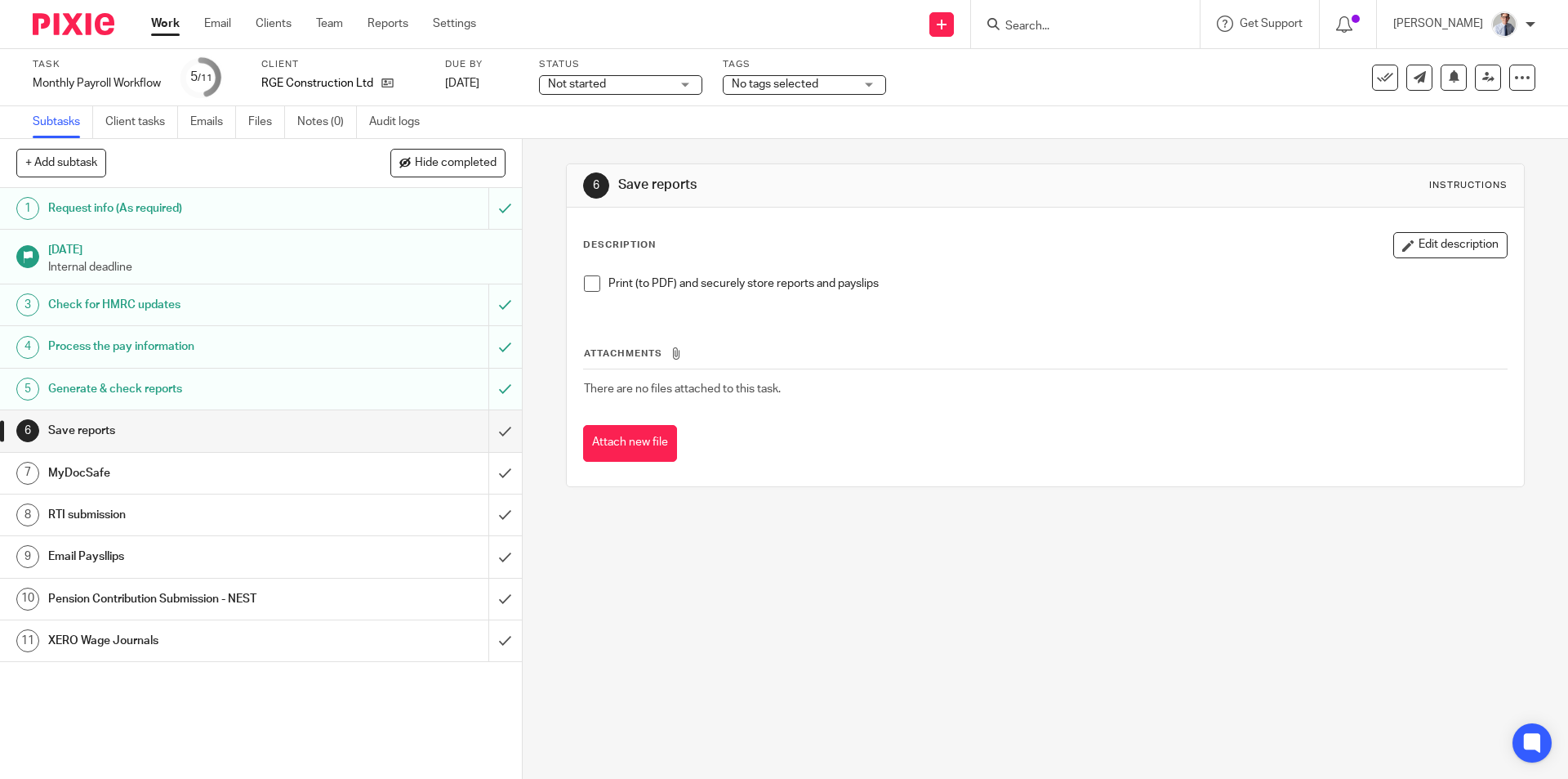
click at [587, 285] on span at bounding box center [592, 284] width 17 height 17
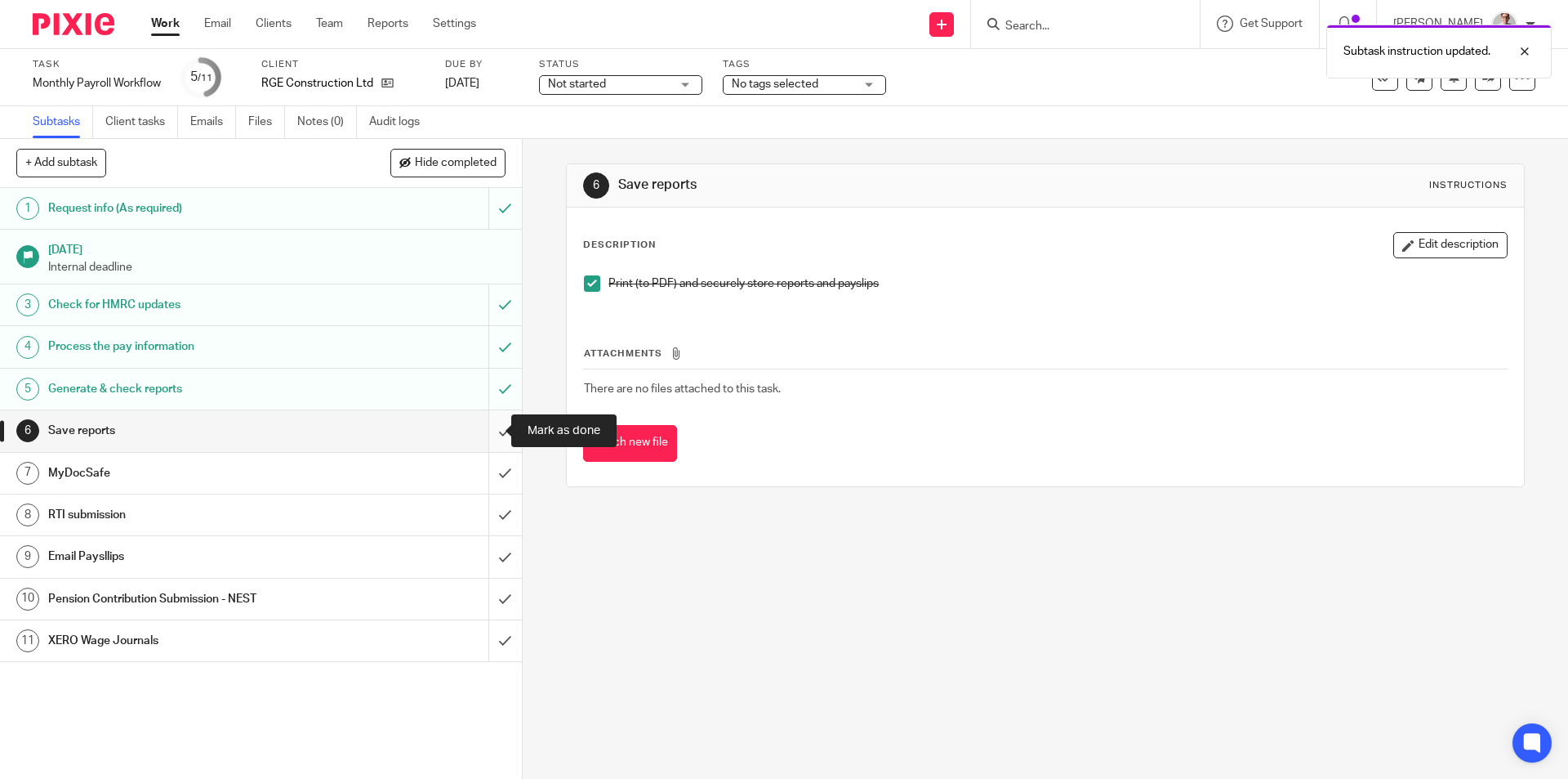
click at [488, 436] on input "submit" at bounding box center [260, 430] width 522 height 41
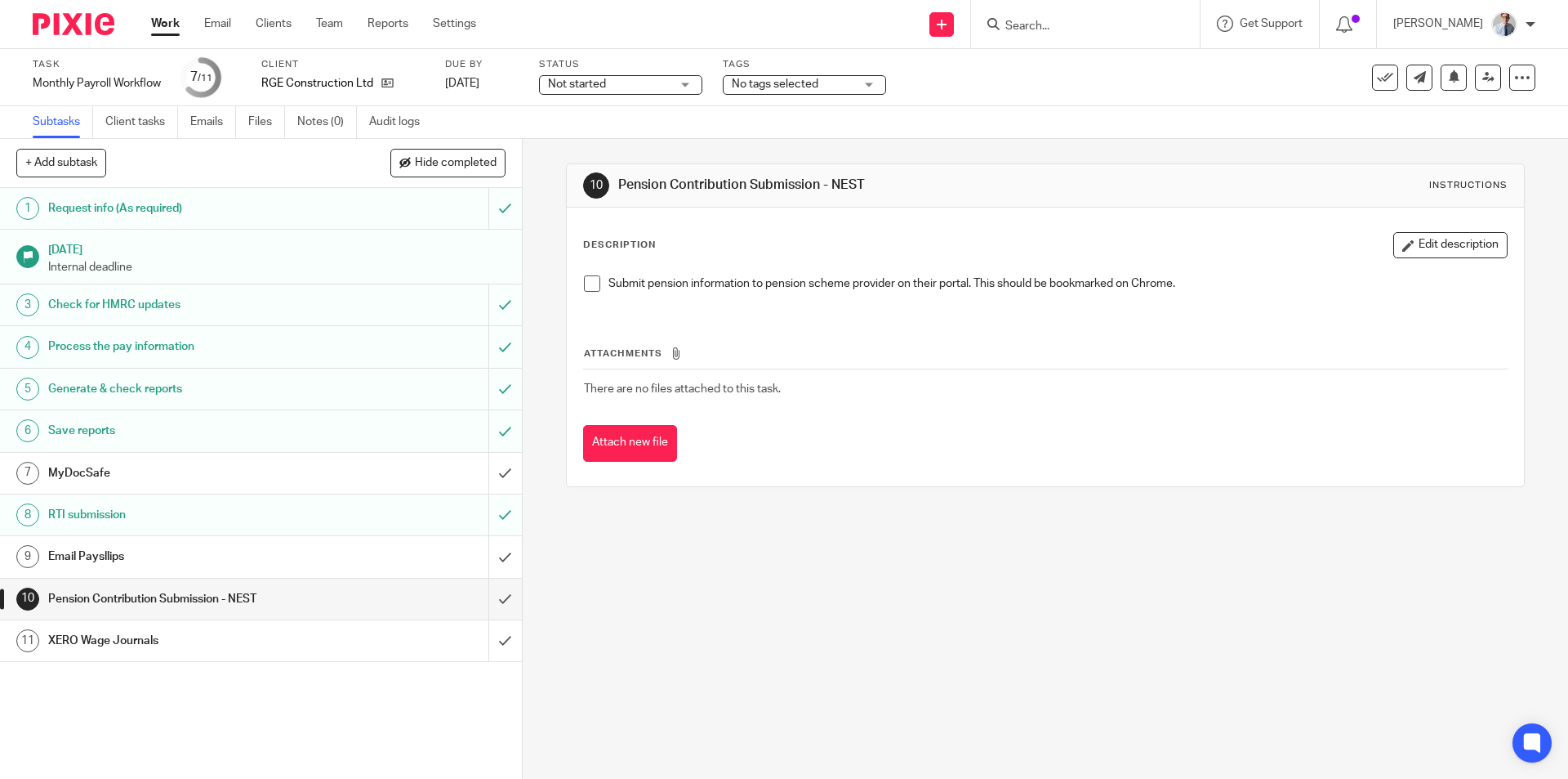
click at [164, 23] on link "Work" at bounding box center [165, 24] width 28 height 17
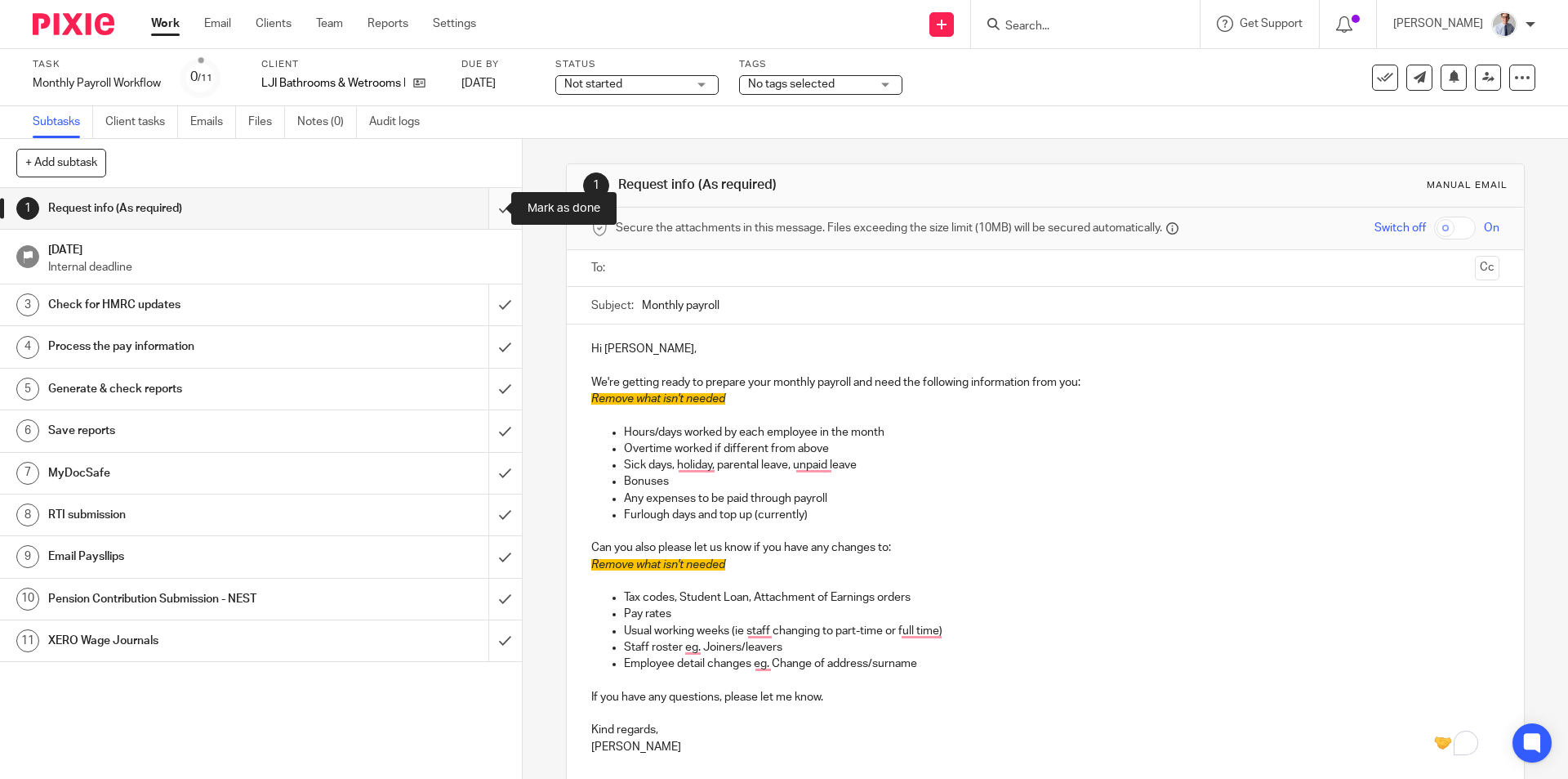
click at [483, 207] on input "submit" at bounding box center [260, 208] width 522 height 41
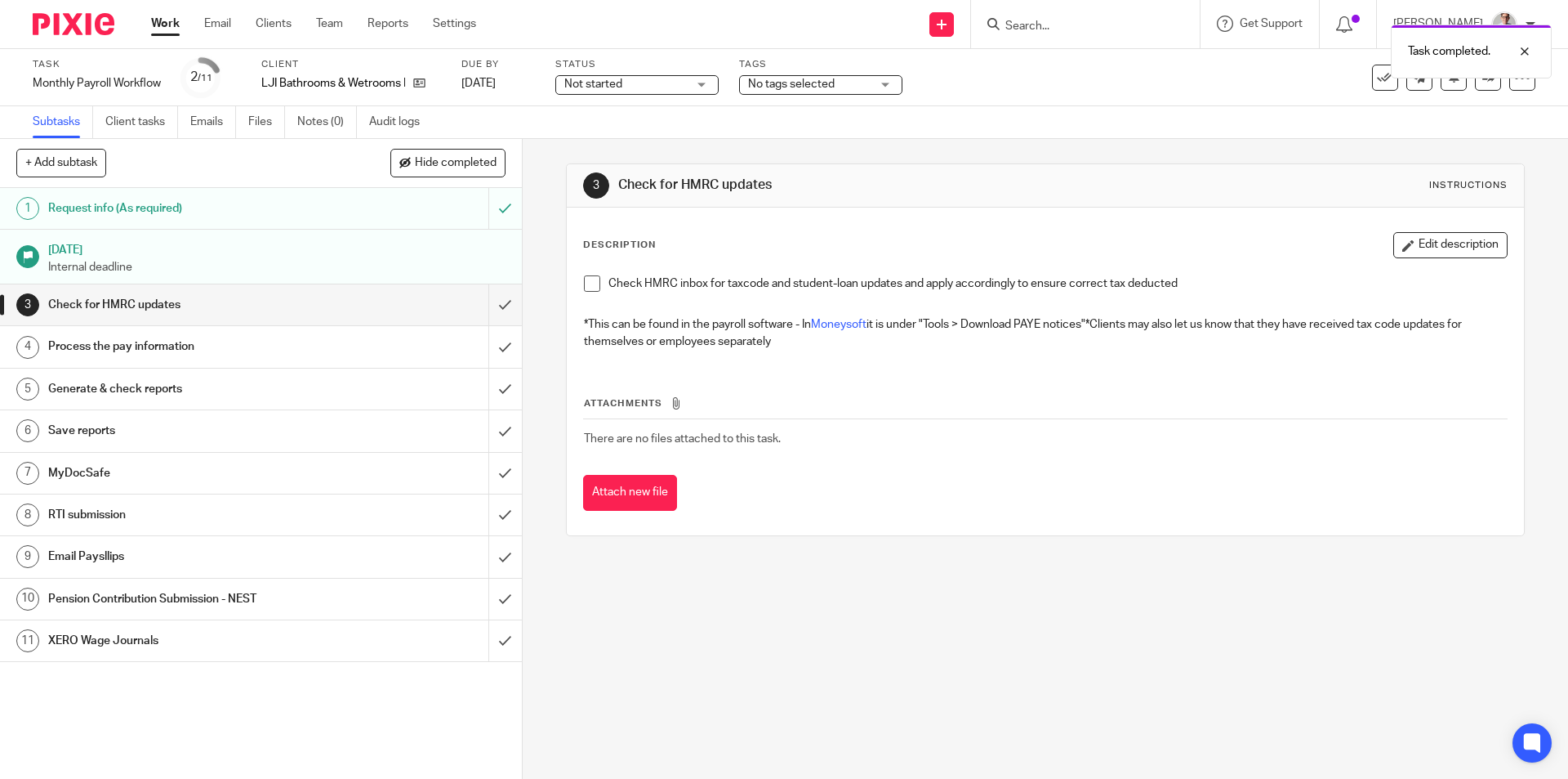
click at [585, 286] on span at bounding box center [592, 284] width 17 height 17
click at [481, 306] on input "submit" at bounding box center [260, 305] width 522 height 41
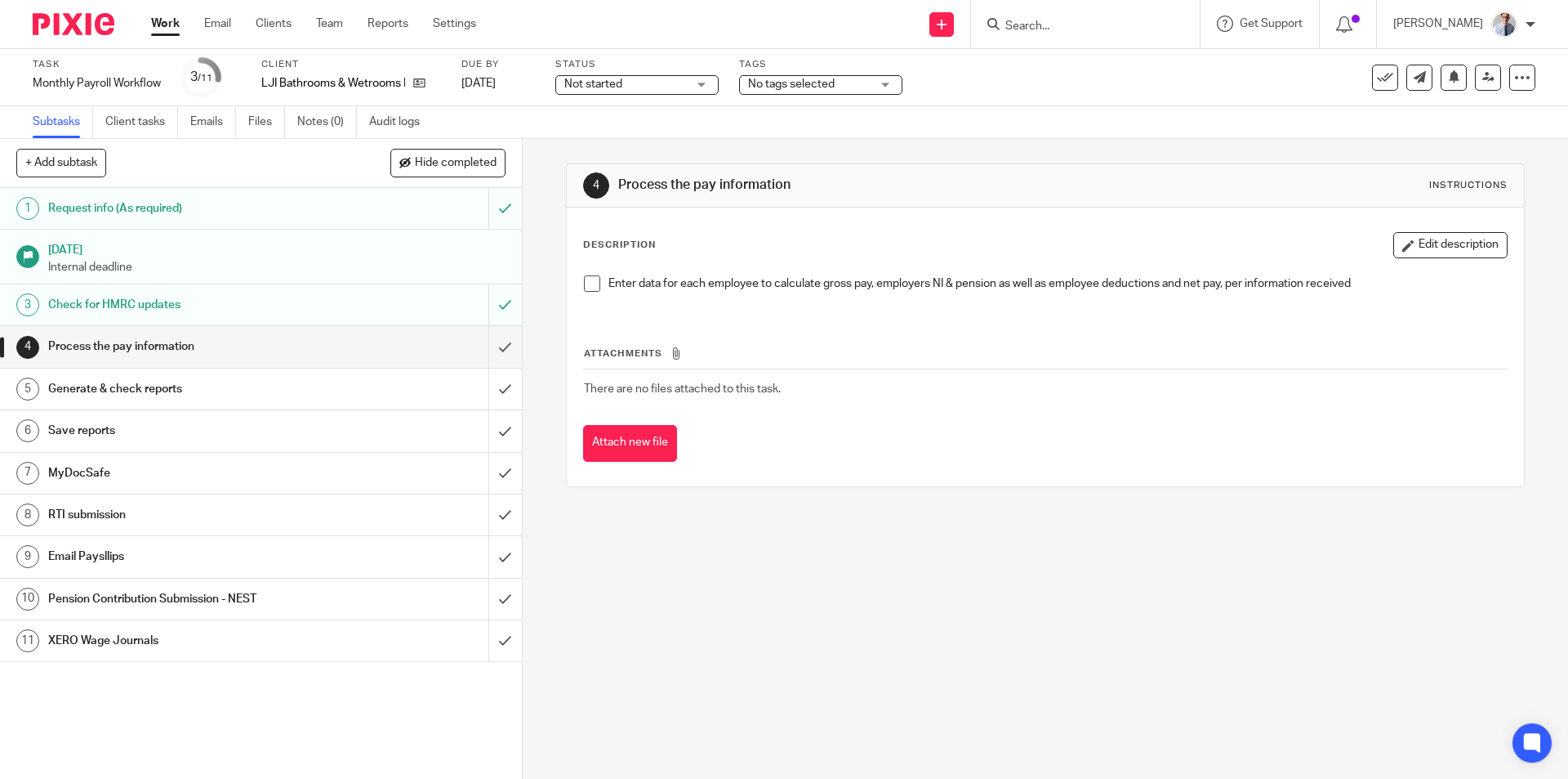
drag, startPoint x: 584, startPoint y: 284, endPoint x: 569, endPoint y: 295, distance: 18.6
click at [584, 284] on span at bounding box center [592, 284] width 17 height 17
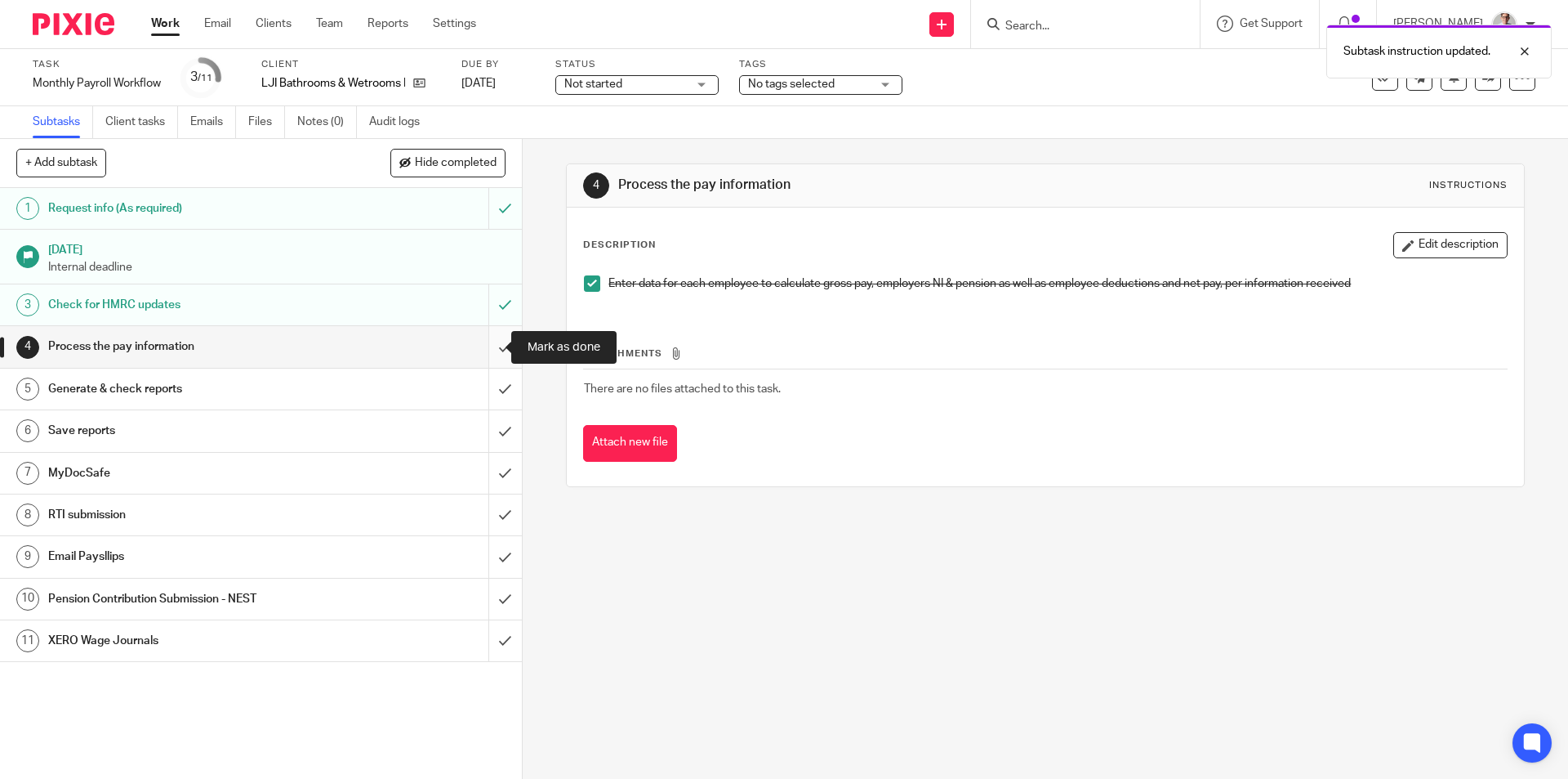
click at [479, 353] on input "submit" at bounding box center [260, 346] width 522 height 41
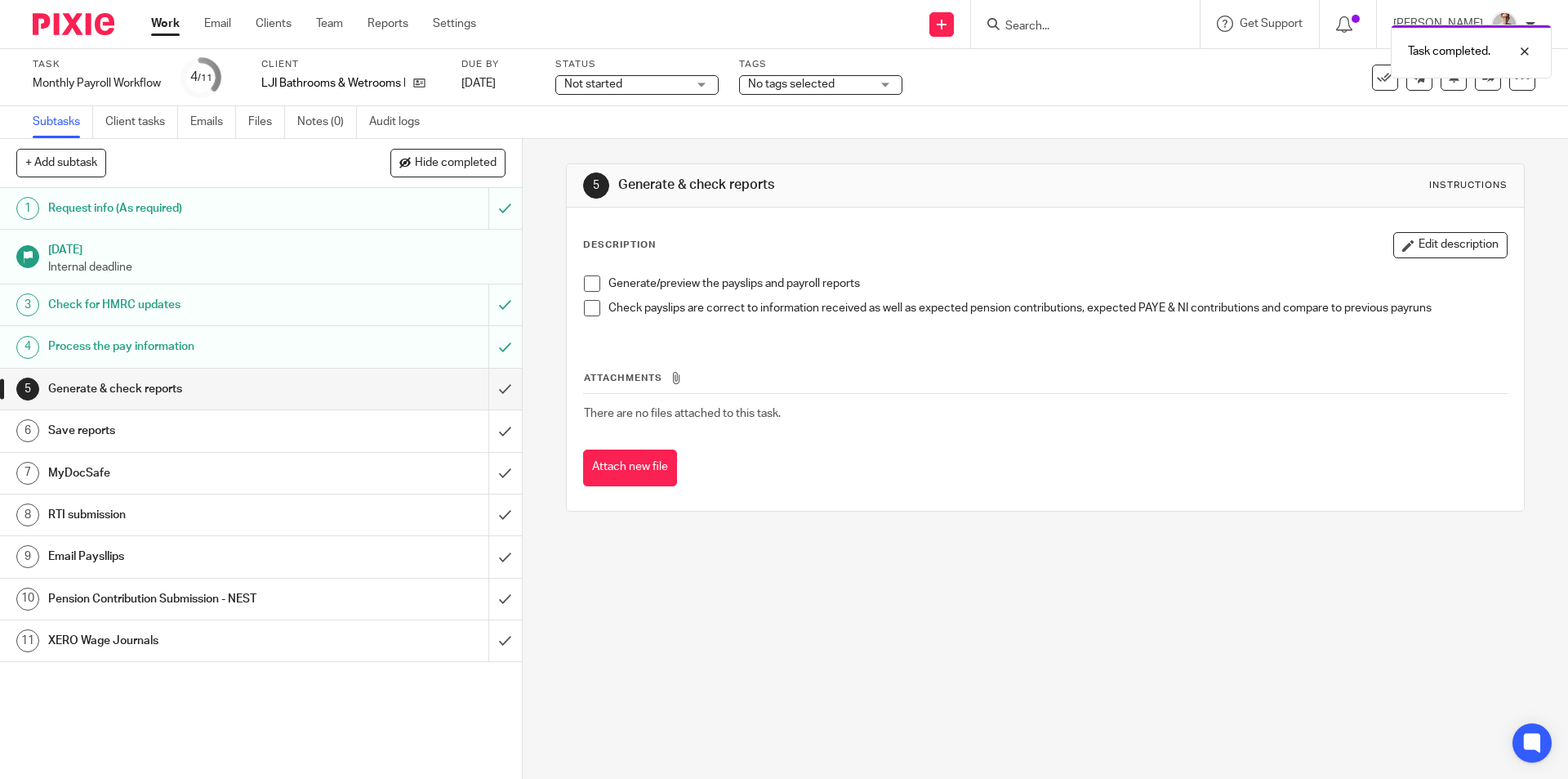
click at [584, 280] on span at bounding box center [592, 284] width 17 height 17
click at [584, 306] on span at bounding box center [592, 308] width 17 height 17
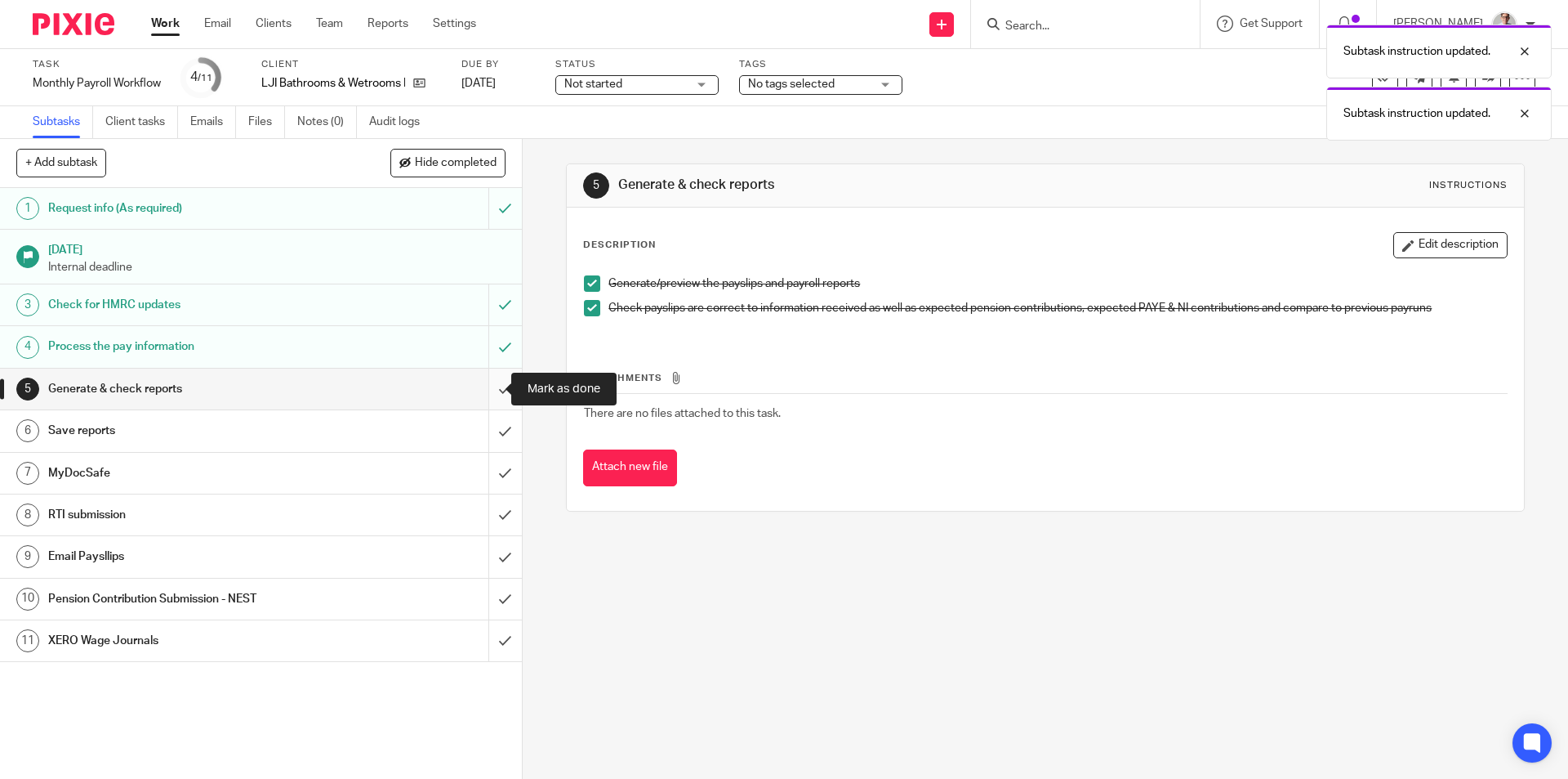
click at [492, 390] on input "submit" at bounding box center [260, 388] width 522 height 41
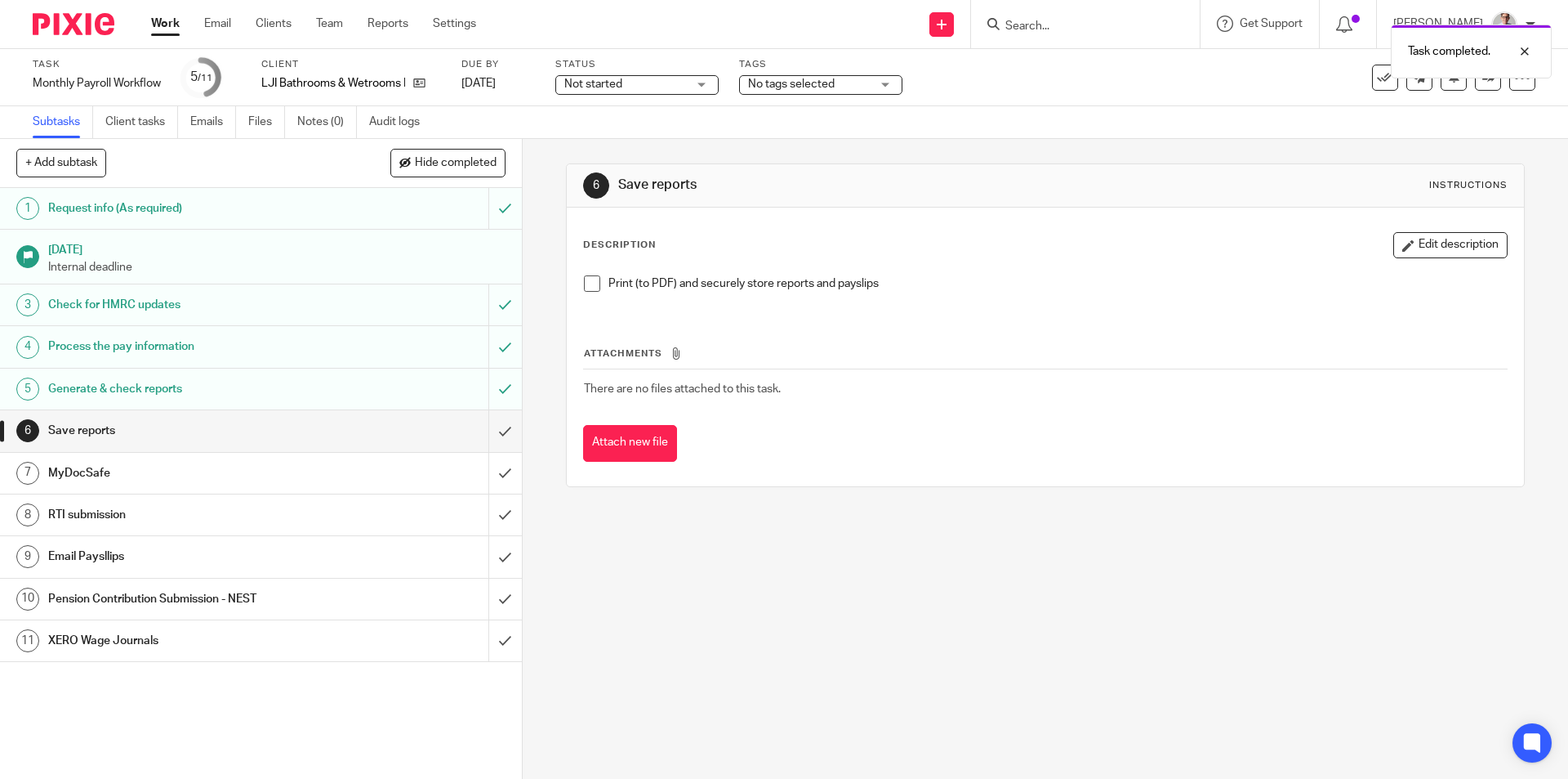
click at [588, 286] on span at bounding box center [592, 284] width 17 height 17
click at [484, 424] on input "submit" at bounding box center [260, 430] width 522 height 41
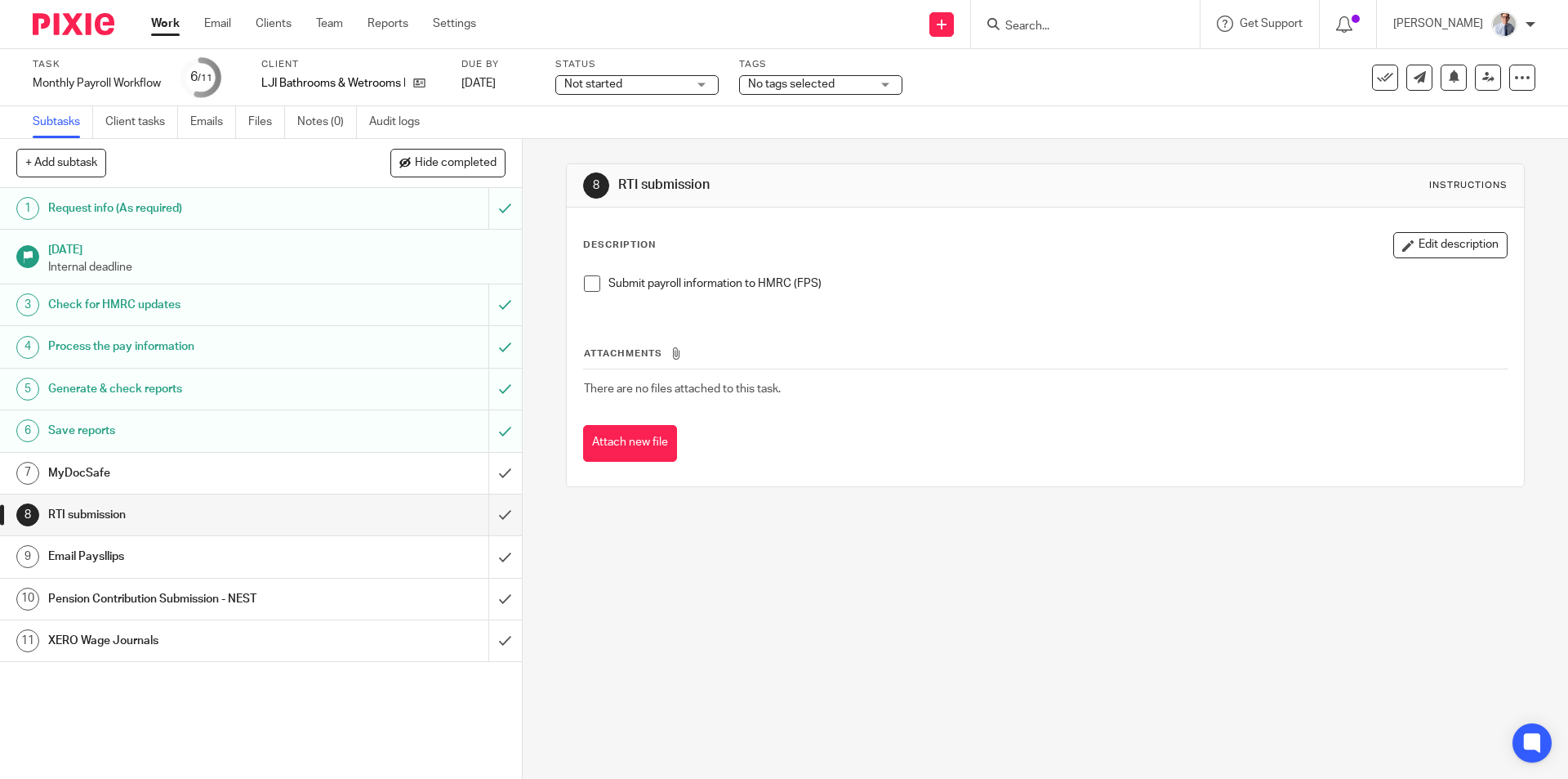
click at [584, 286] on span at bounding box center [592, 284] width 17 height 17
click at [590, 282] on span at bounding box center [592, 284] width 17 height 17
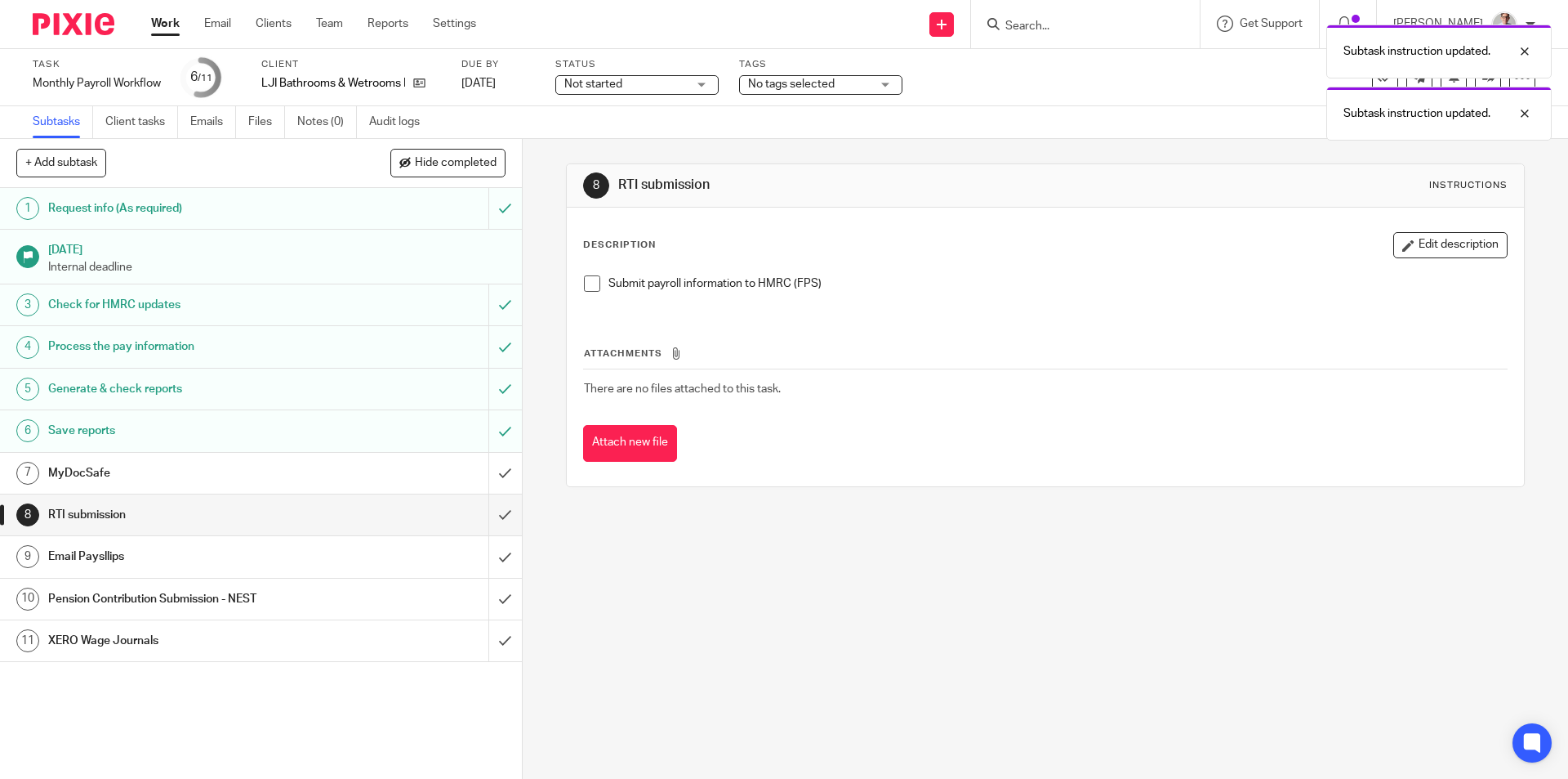
click at [174, 28] on link "Work" at bounding box center [165, 24] width 28 height 17
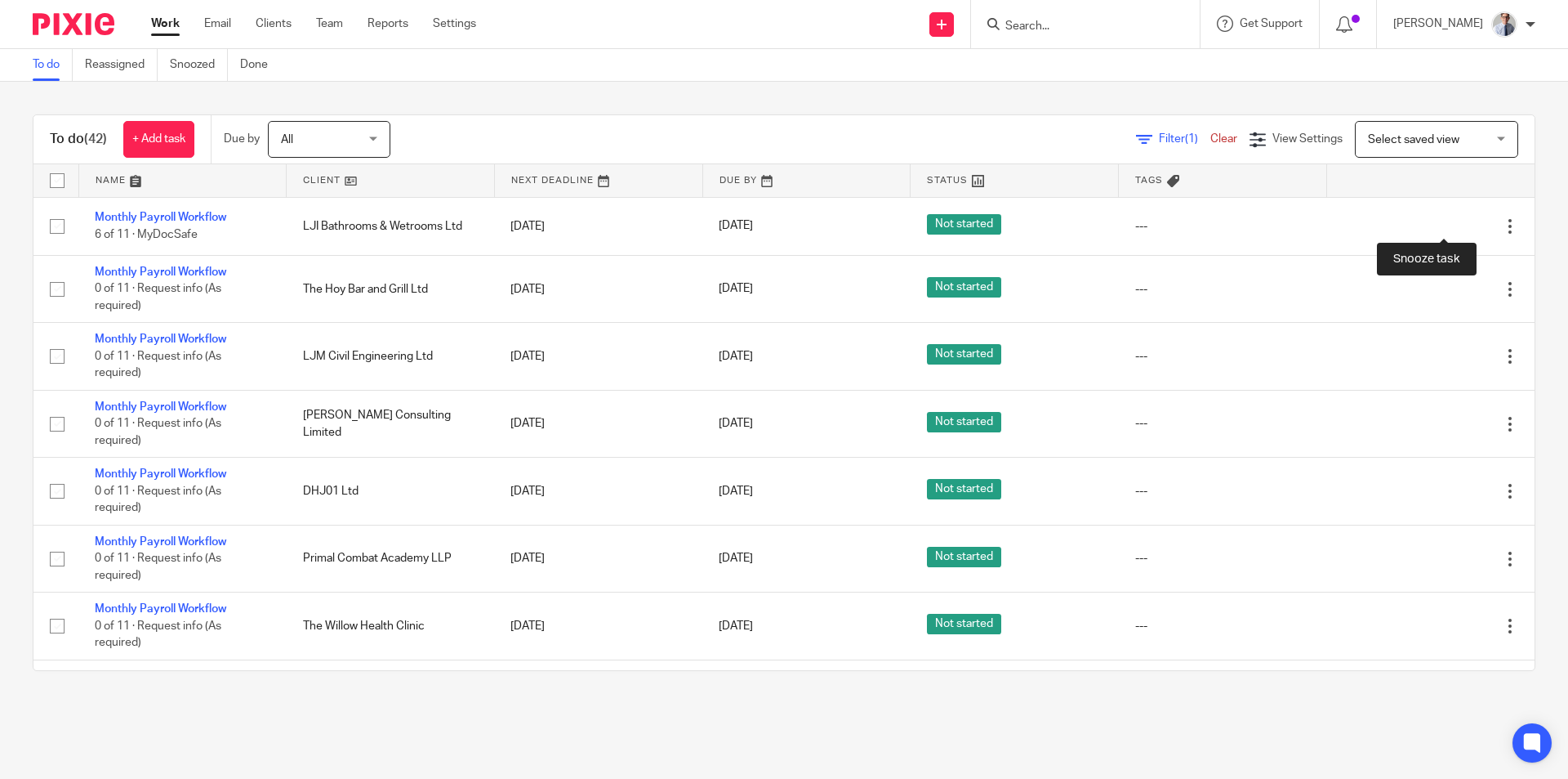
drag, startPoint x: 1437, startPoint y: 228, endPoint x: 1439, endPoint y: 245, distance: 17.1
click at [1473, 227] on div at bounding box center [1481, 226] width 17 height 17
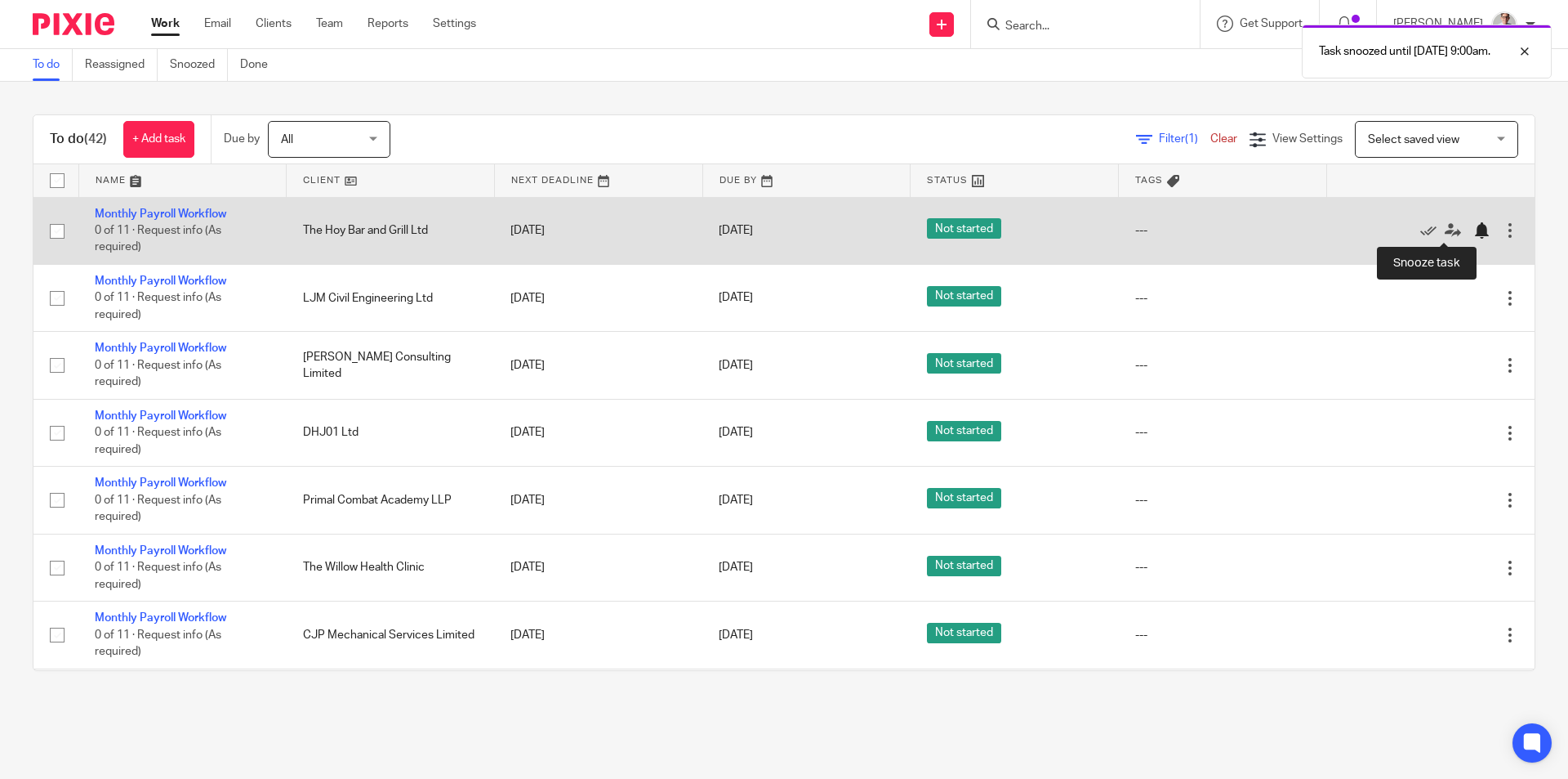
click at [1473, 230] on div at bounding box center [1481, 230] width 17 height 17
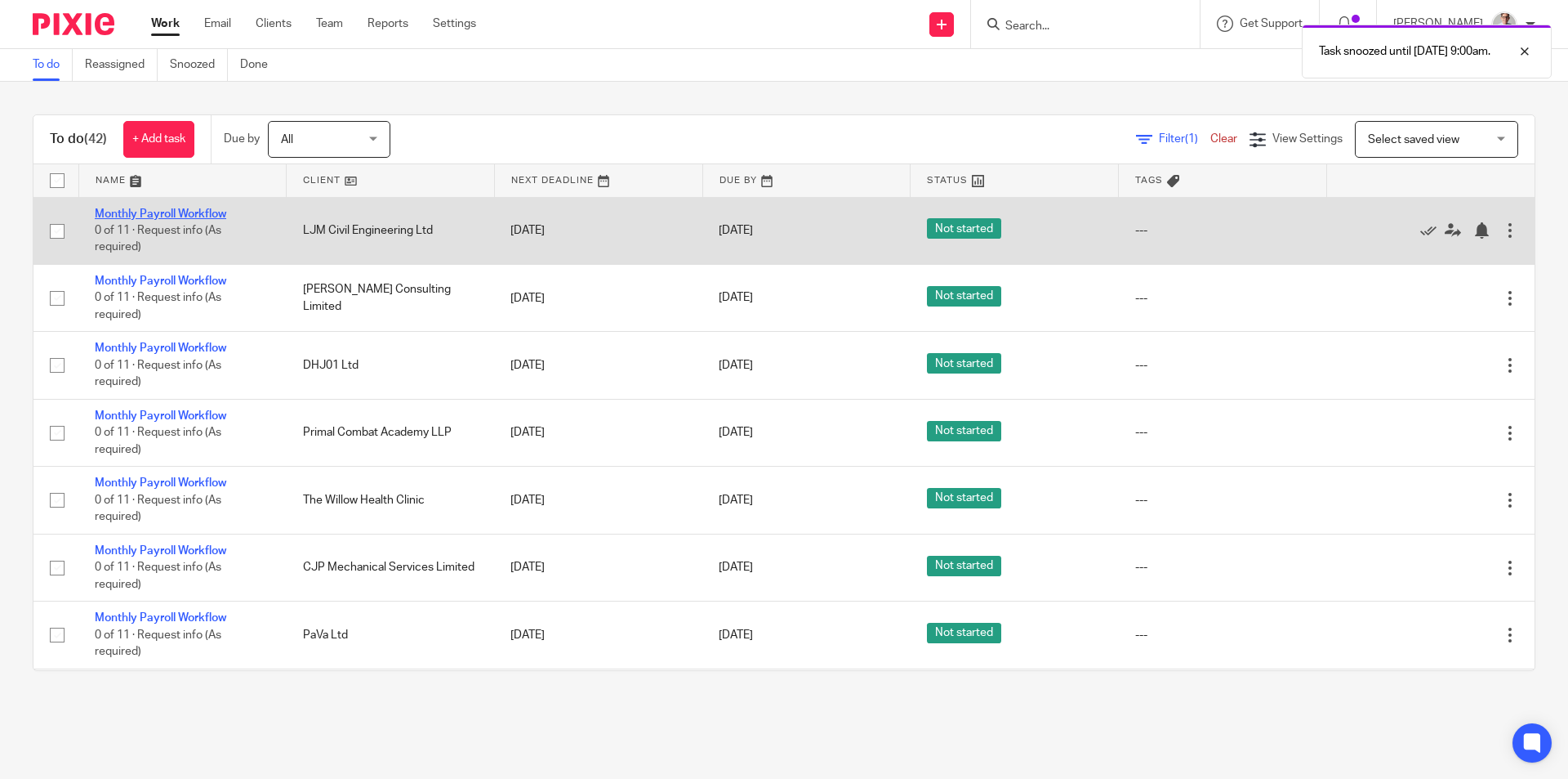
click at [130, 216] on link "Monthly Payroll Workflow" at bounding box center [161, 215] width 132 height 12
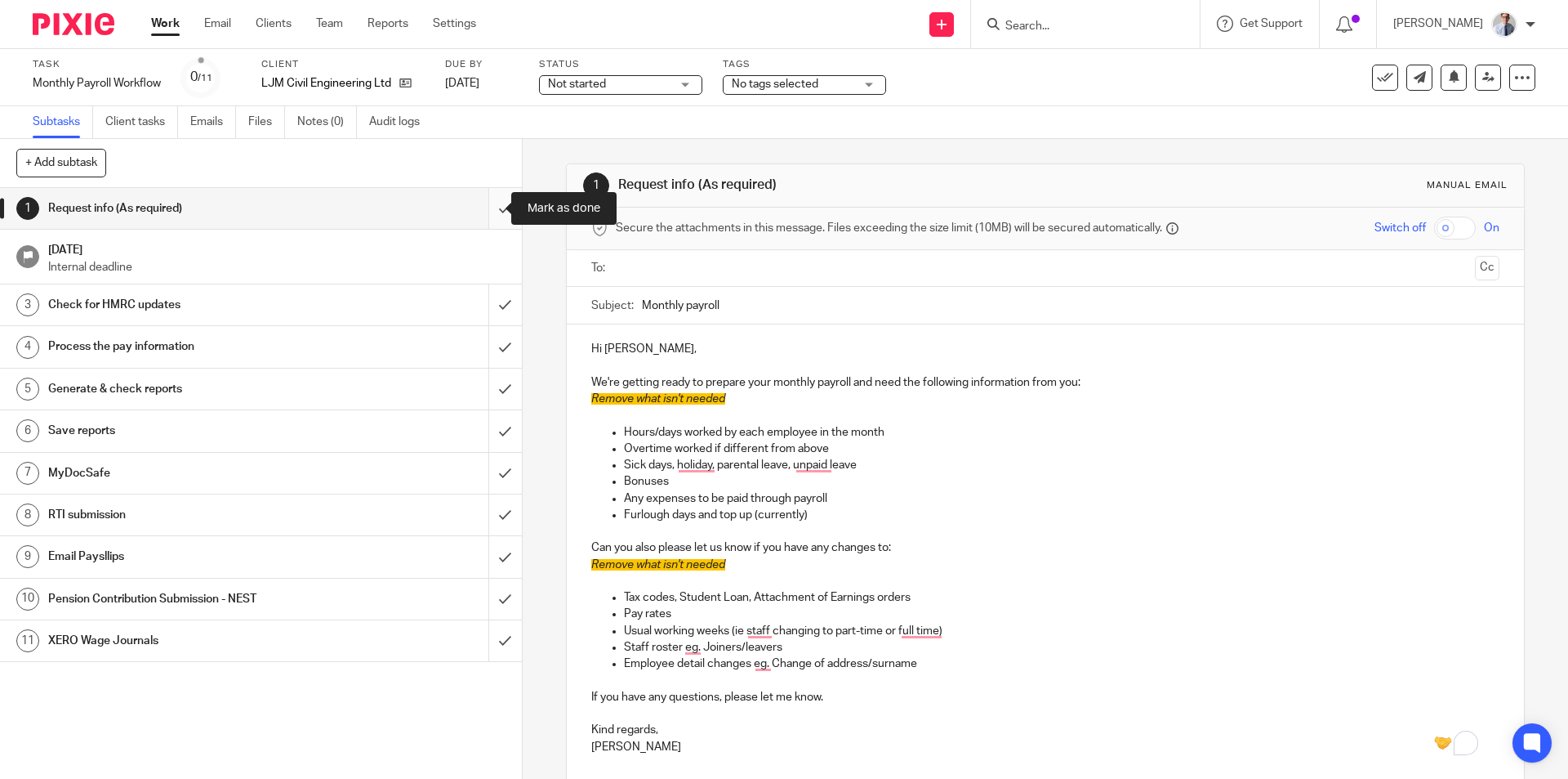
click at [480, 209] on input "submit" at bounding box center [260, 208] width 522 height 41
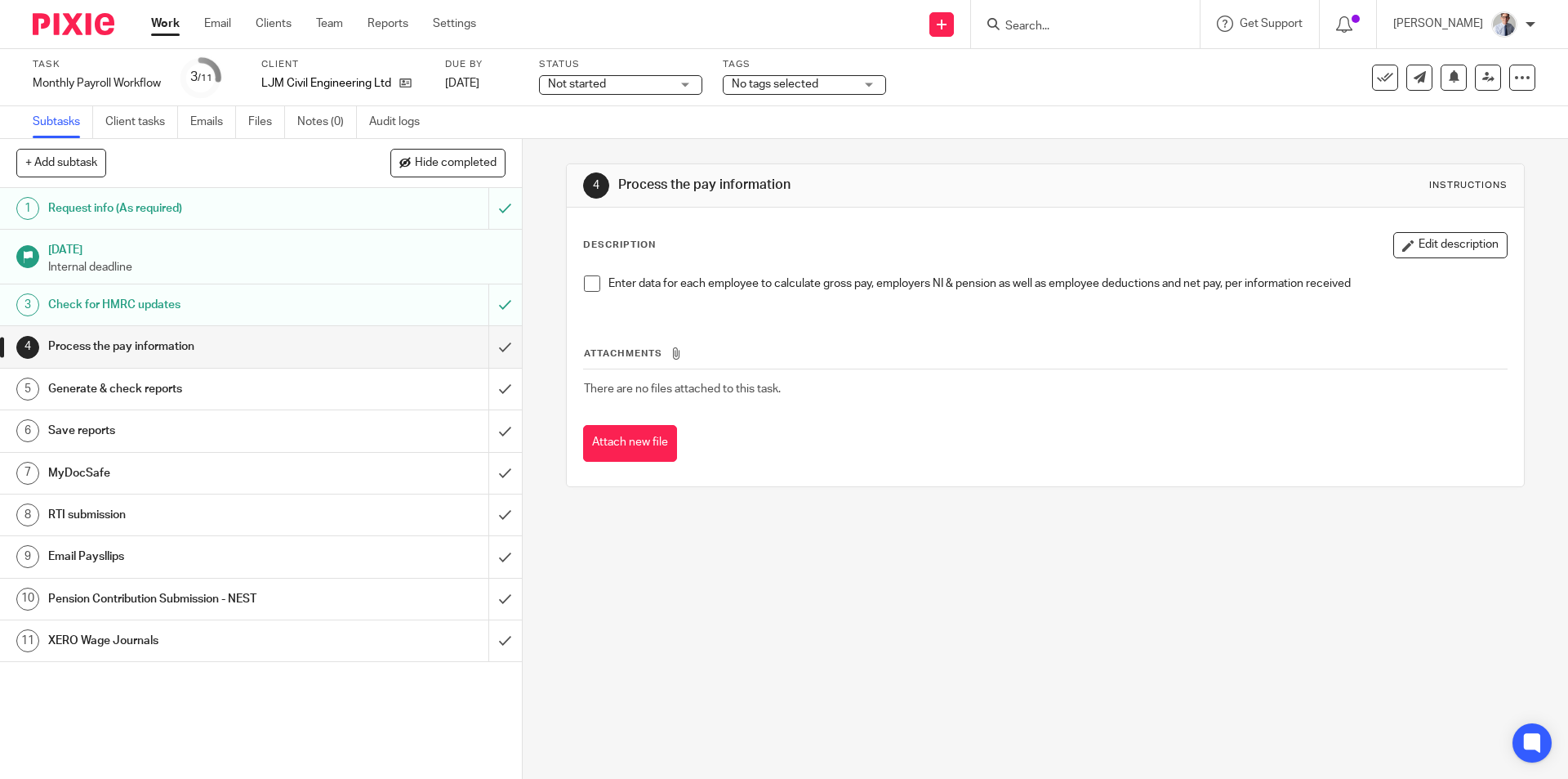
click at [587, 284] on span at bounding box center [592, 284] width 17 height 17
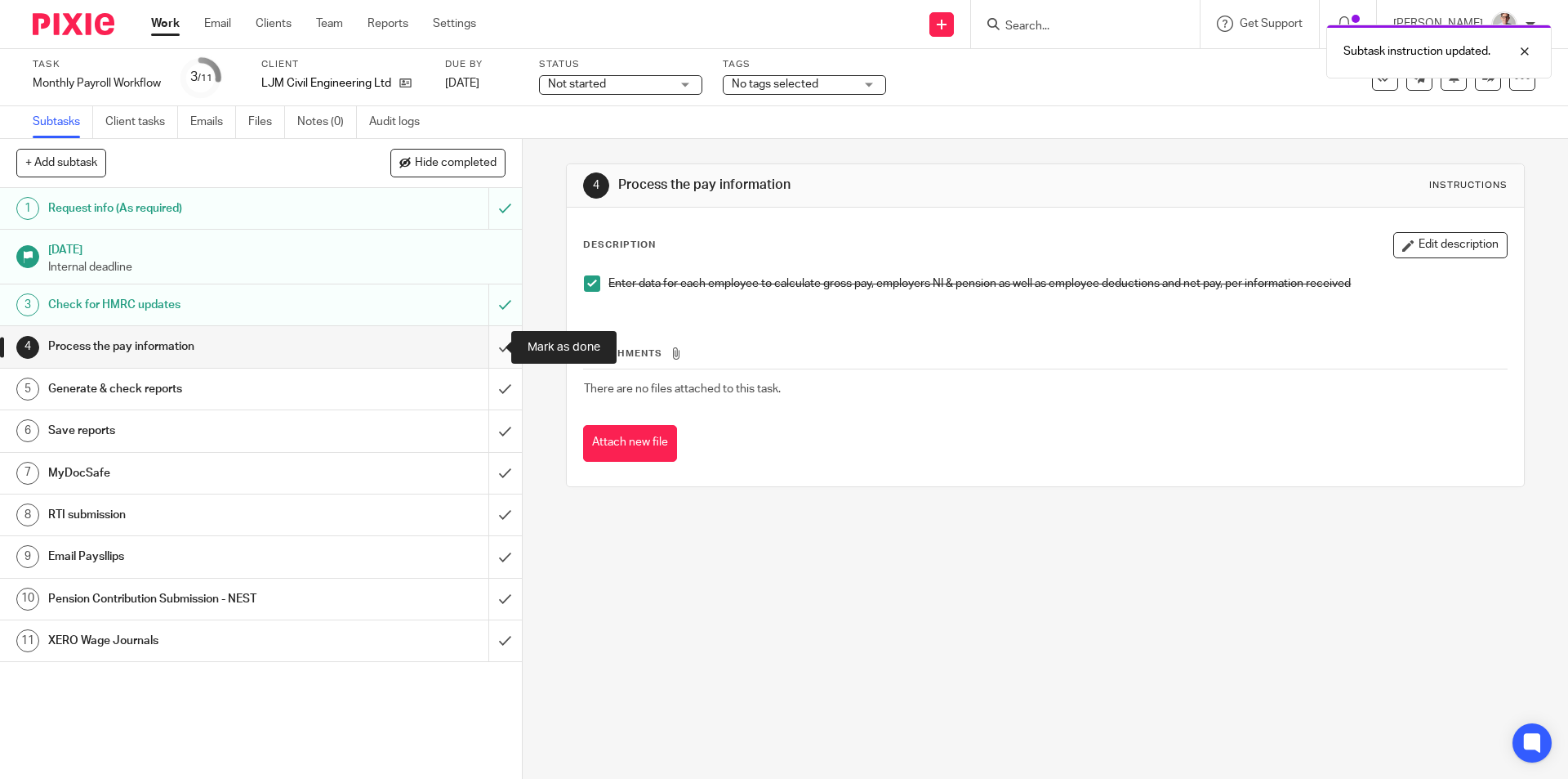
click at [484, 347] on input "submit" at bounding box center [260, 346] width 522 height 41
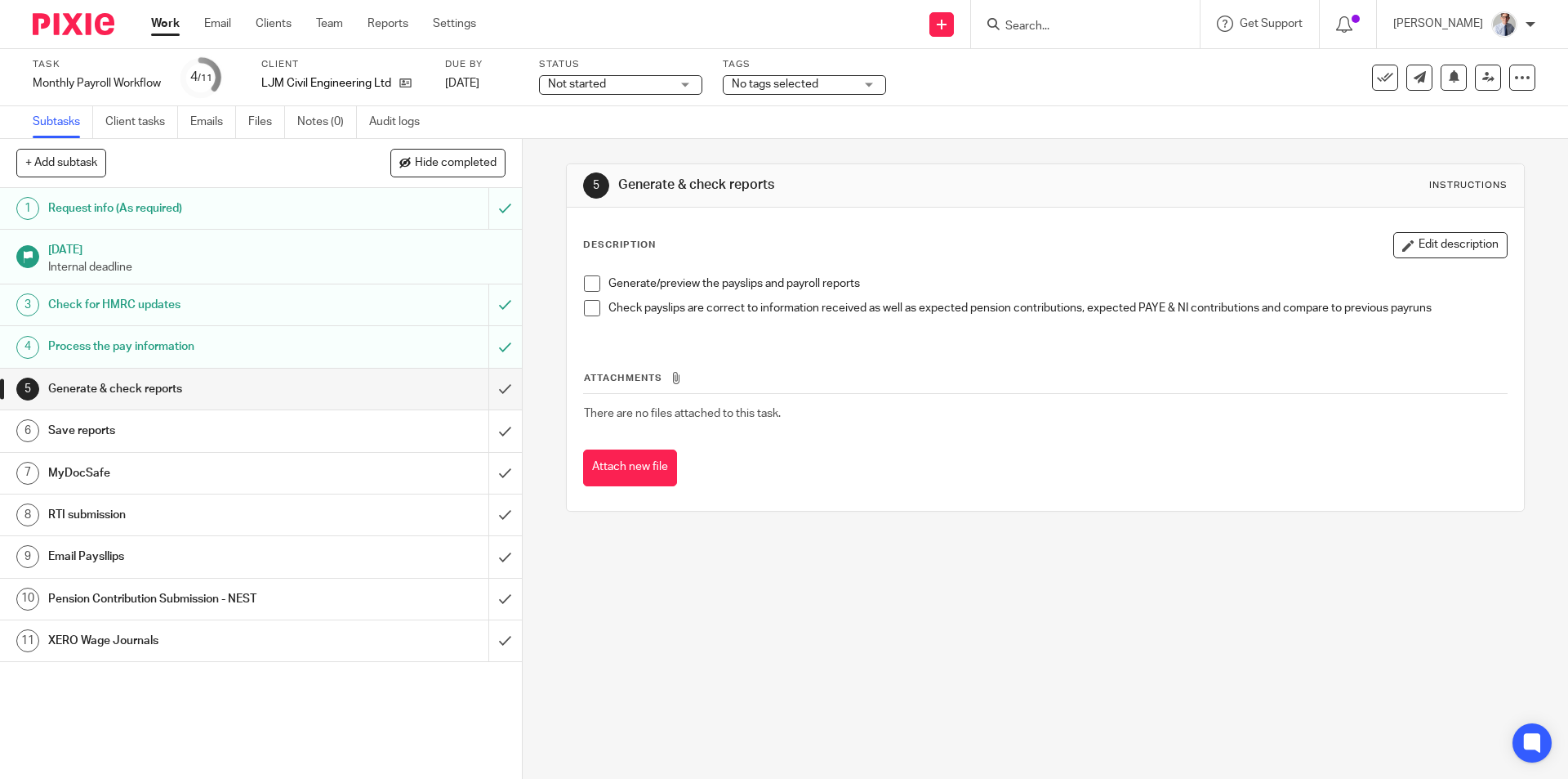
click at [588, 286] on span at bounding box center [592, 284] width 17 height 17
click at [584, 309] on span at bounding box center [592, 308] width 17 height 17
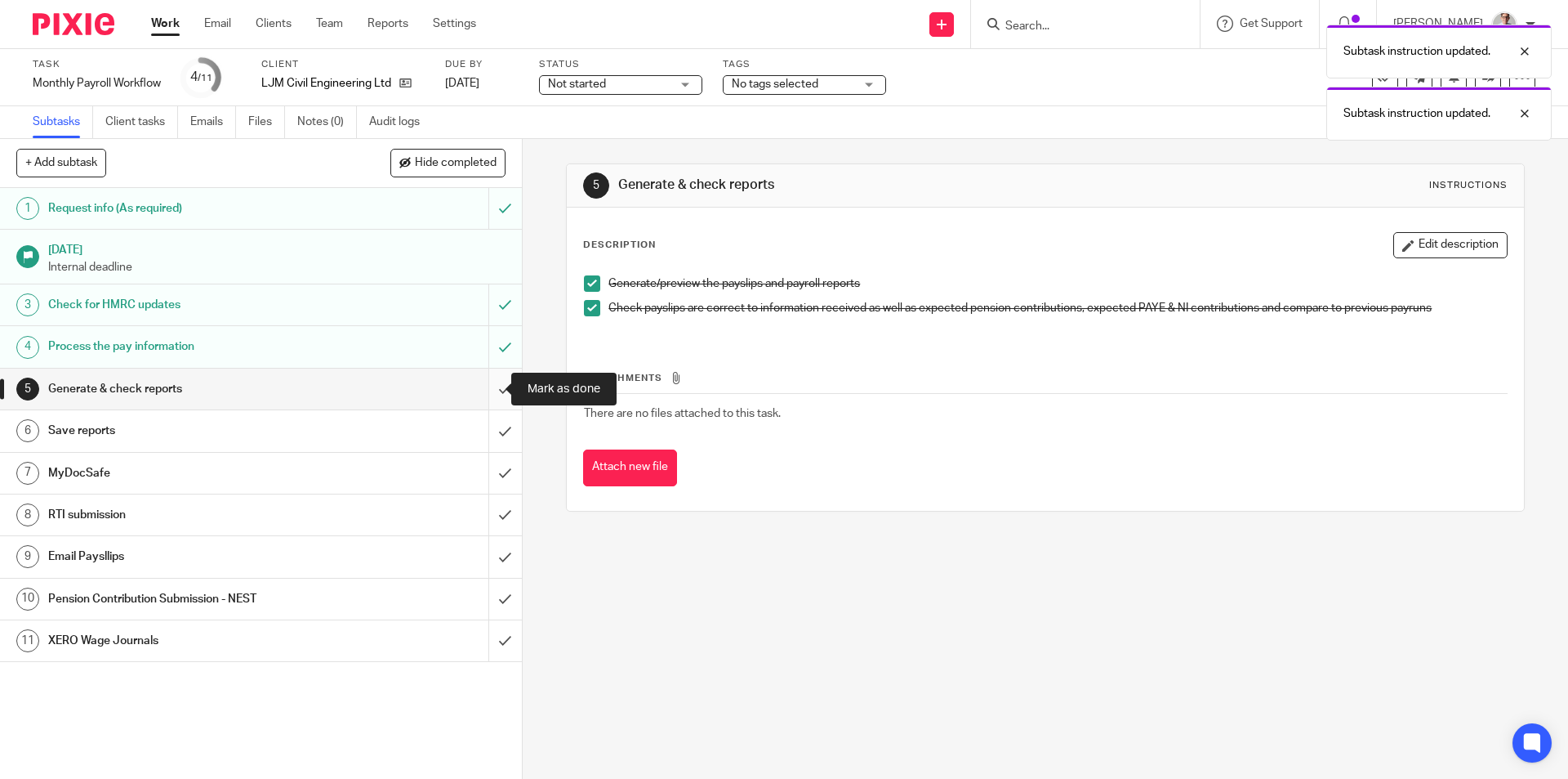
click at [485, 392] on input "submit" at bounding box center [260, 388] width 522 height 41
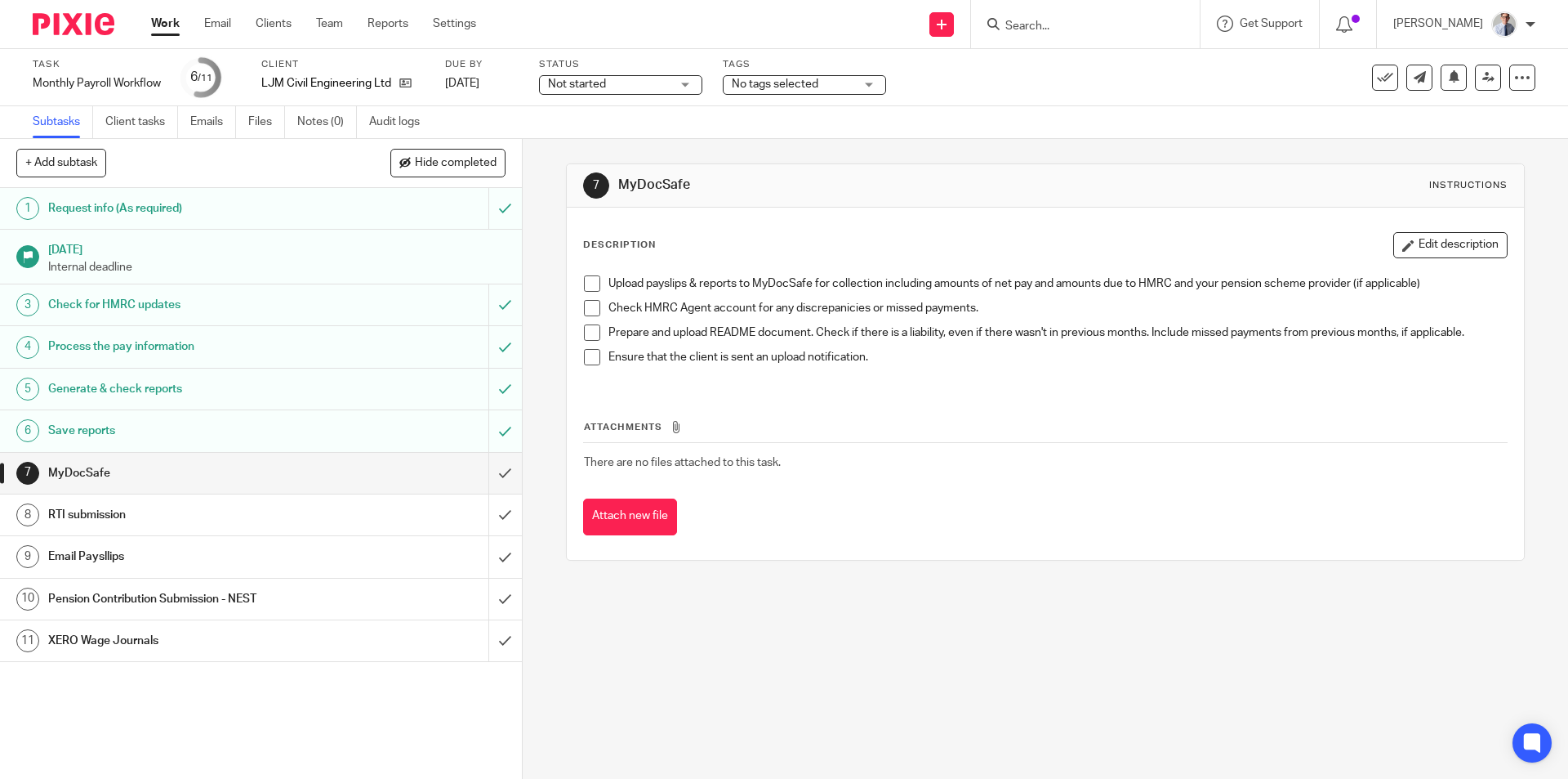
click at [323, 525] on div "RTI submission" at bounding box center [260, 514] width 424 height 24
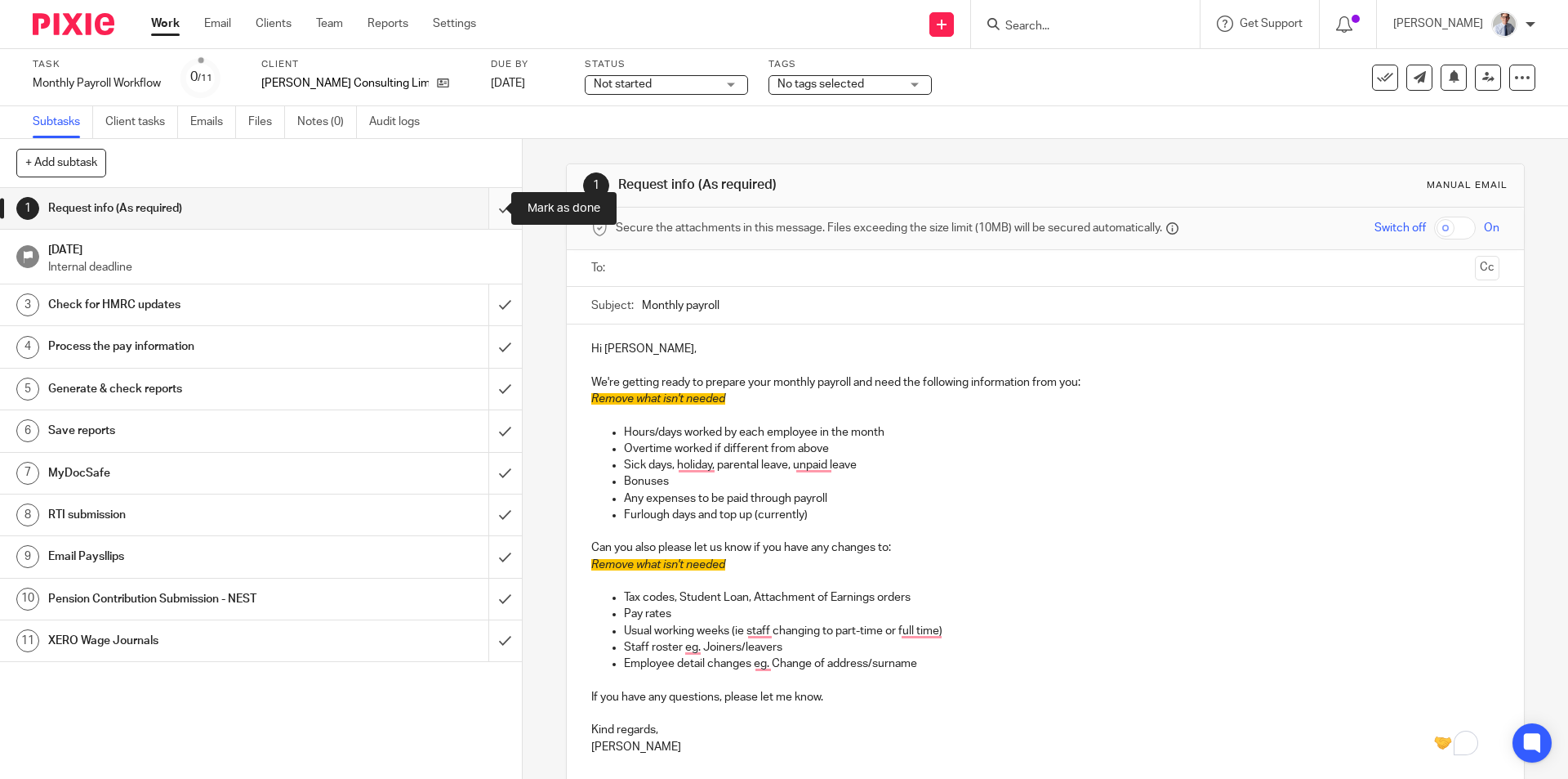
click at [488, 210] on input "submit" at bounding box center [260, 208] width 522 height 41
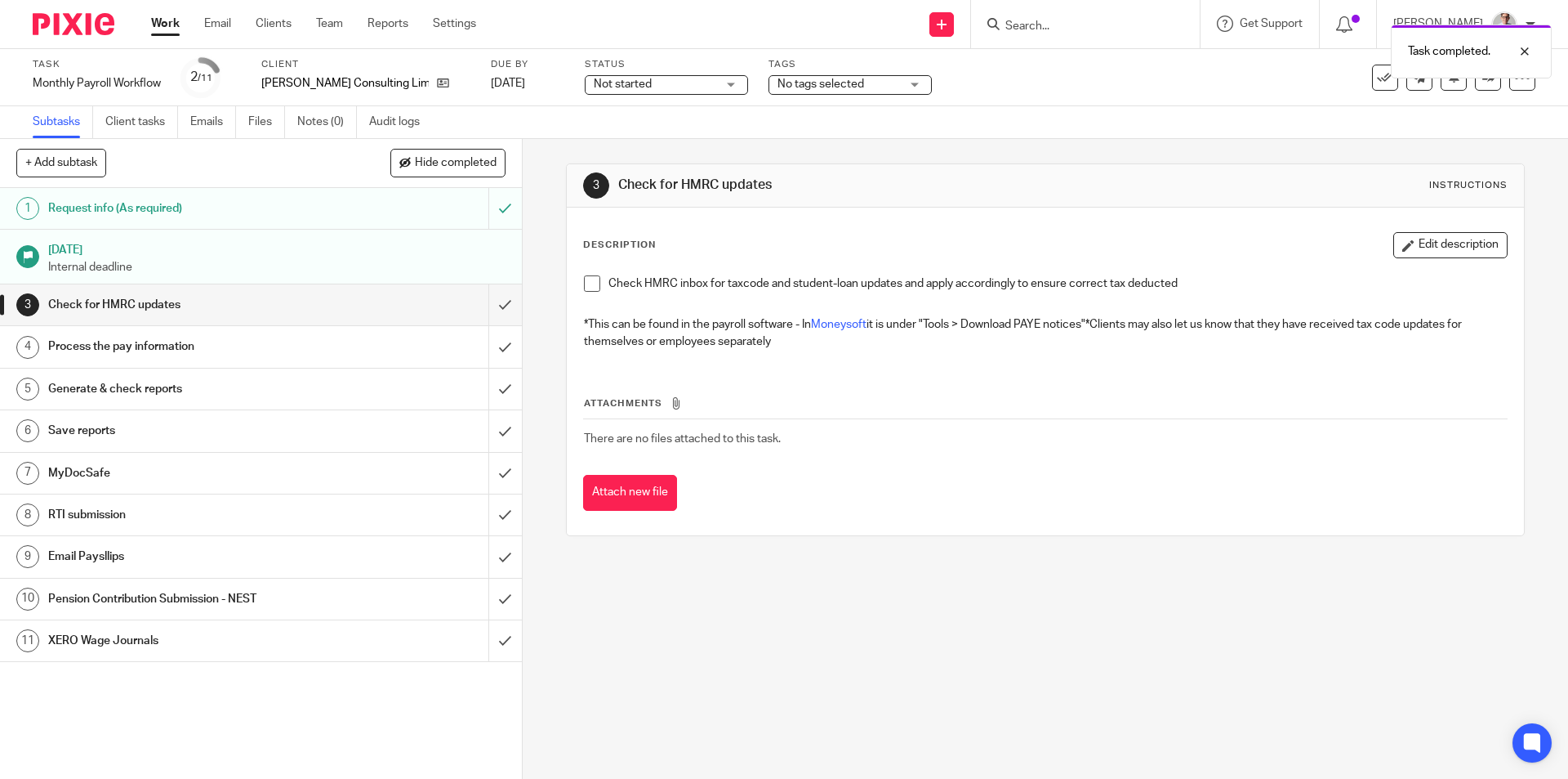
click at [586, 286] on span at bounding box center [592, 284] width 17 height 17
drag, startPoint x: 487, startPoint y: 301, endPoint x: 503, endPoint y: 301, distance: 16.0
click at [487, 301] on input "submit" at bounding box center [260, 305] width 522 height 41
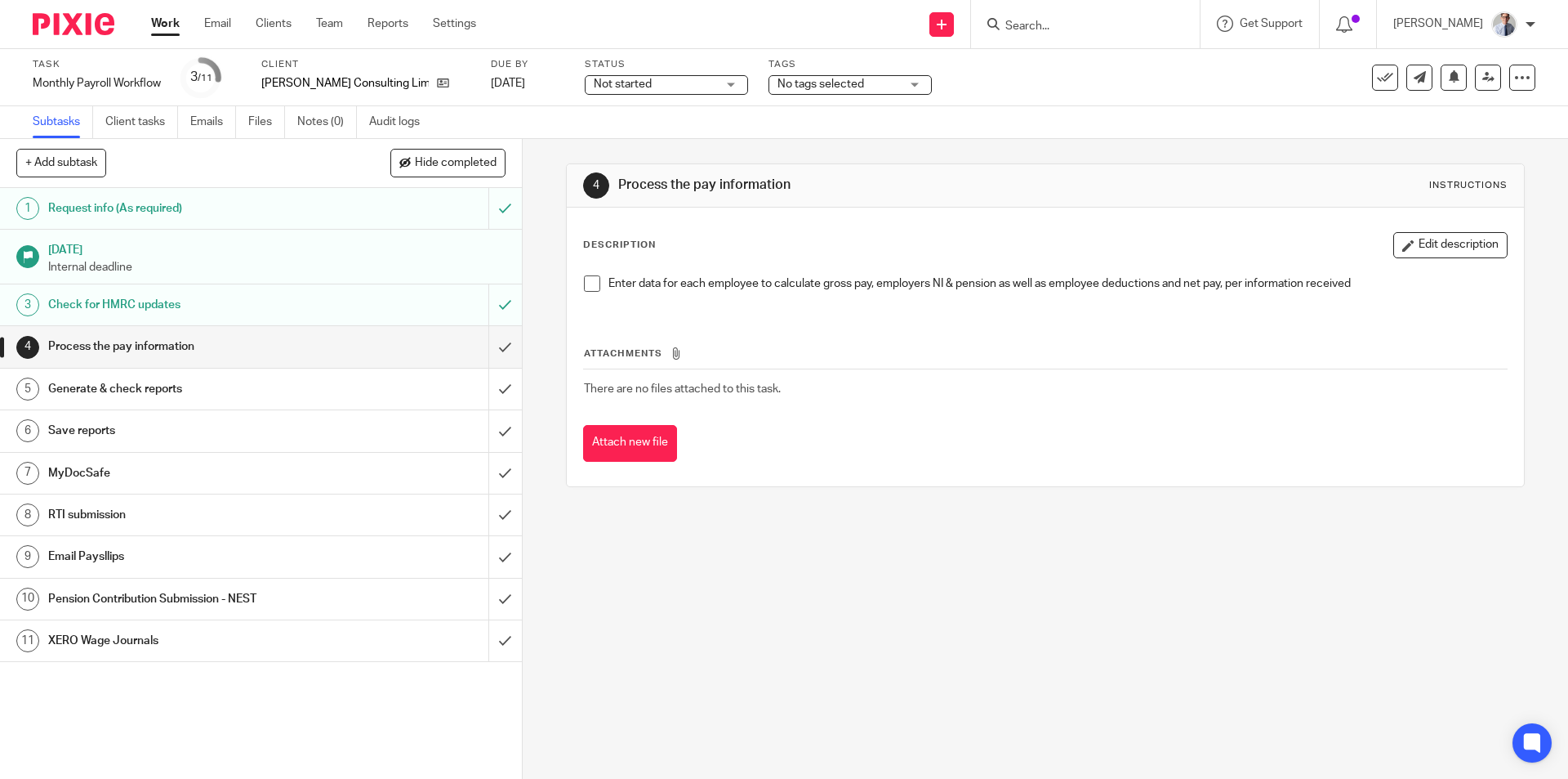
click at [587, 282] on span at bounding box center [592, 284] width 17 height 17
click at [478, 352] on input "submit" at bounding box center [260, 346] width 522 height 41
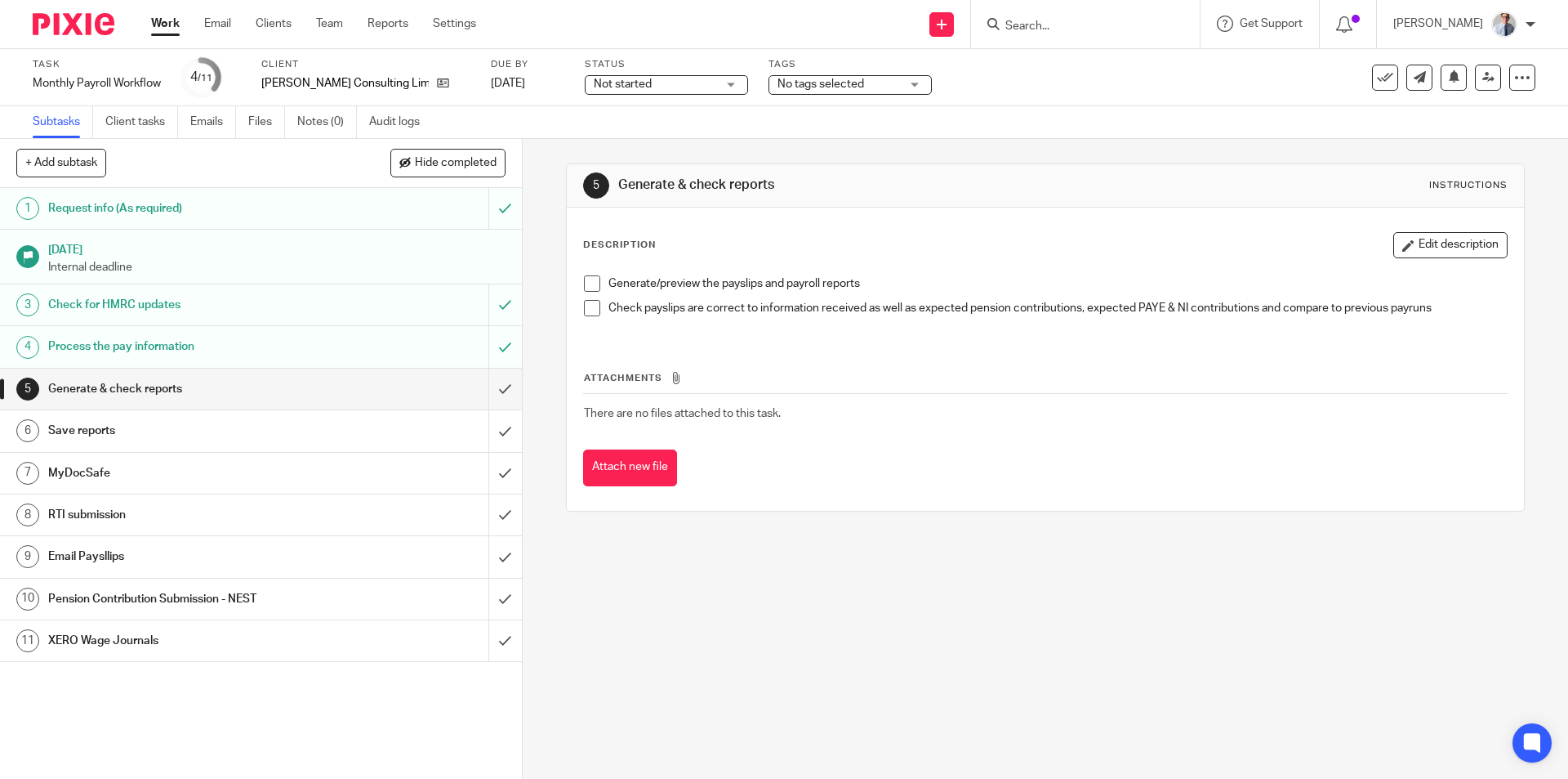
click at [584, 286] on span at bounding box center [592, 284] width 17 height 17
click at [584, 311] on span at bounding box center [592, 308] width 17 height 17
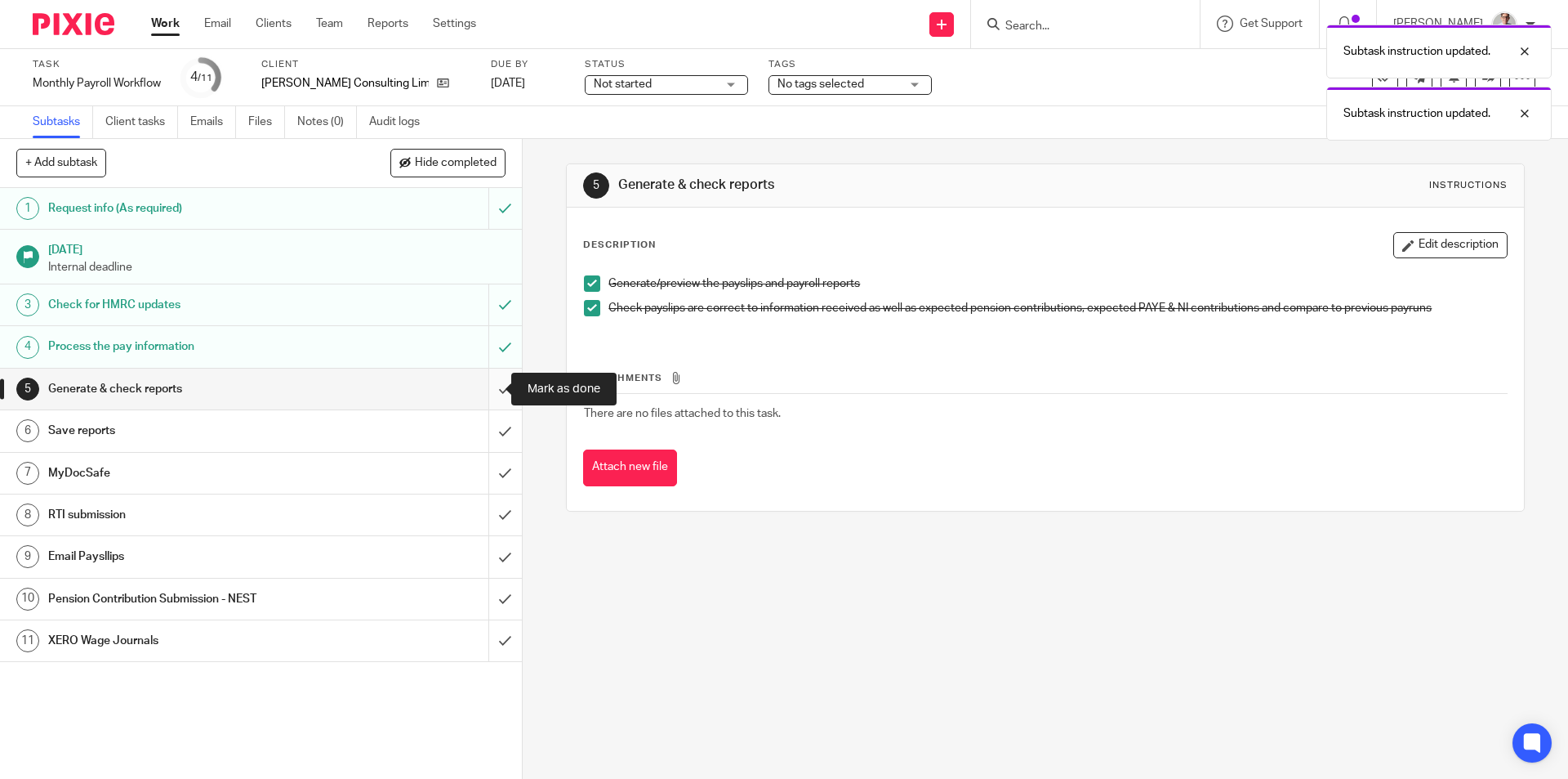
click at [489, 392] on input "submit" at bounding box center [260, 388] width 522 height 41
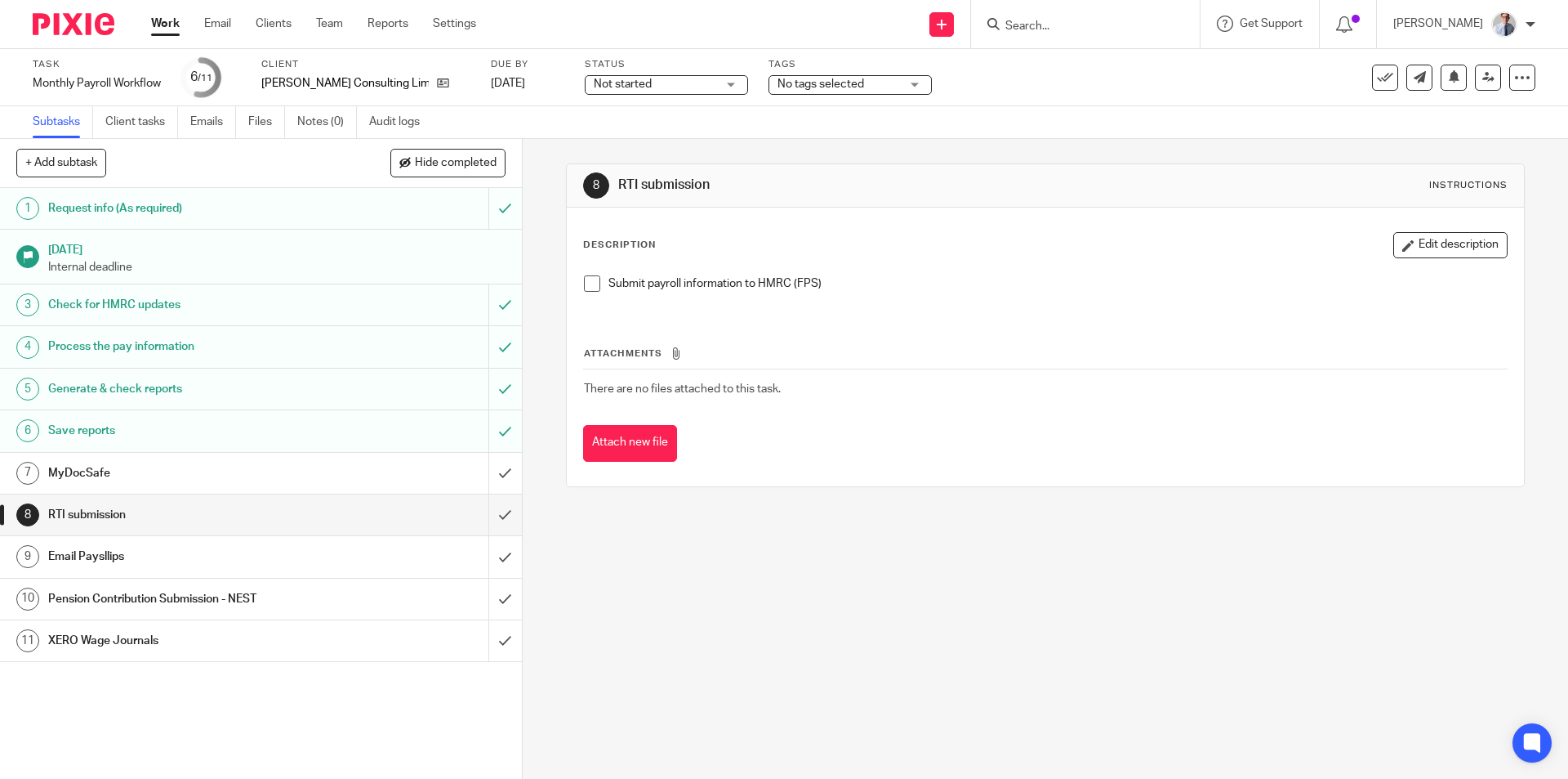
click at [584, 285] on span at bounding box center [592, 284] width 17 height 17
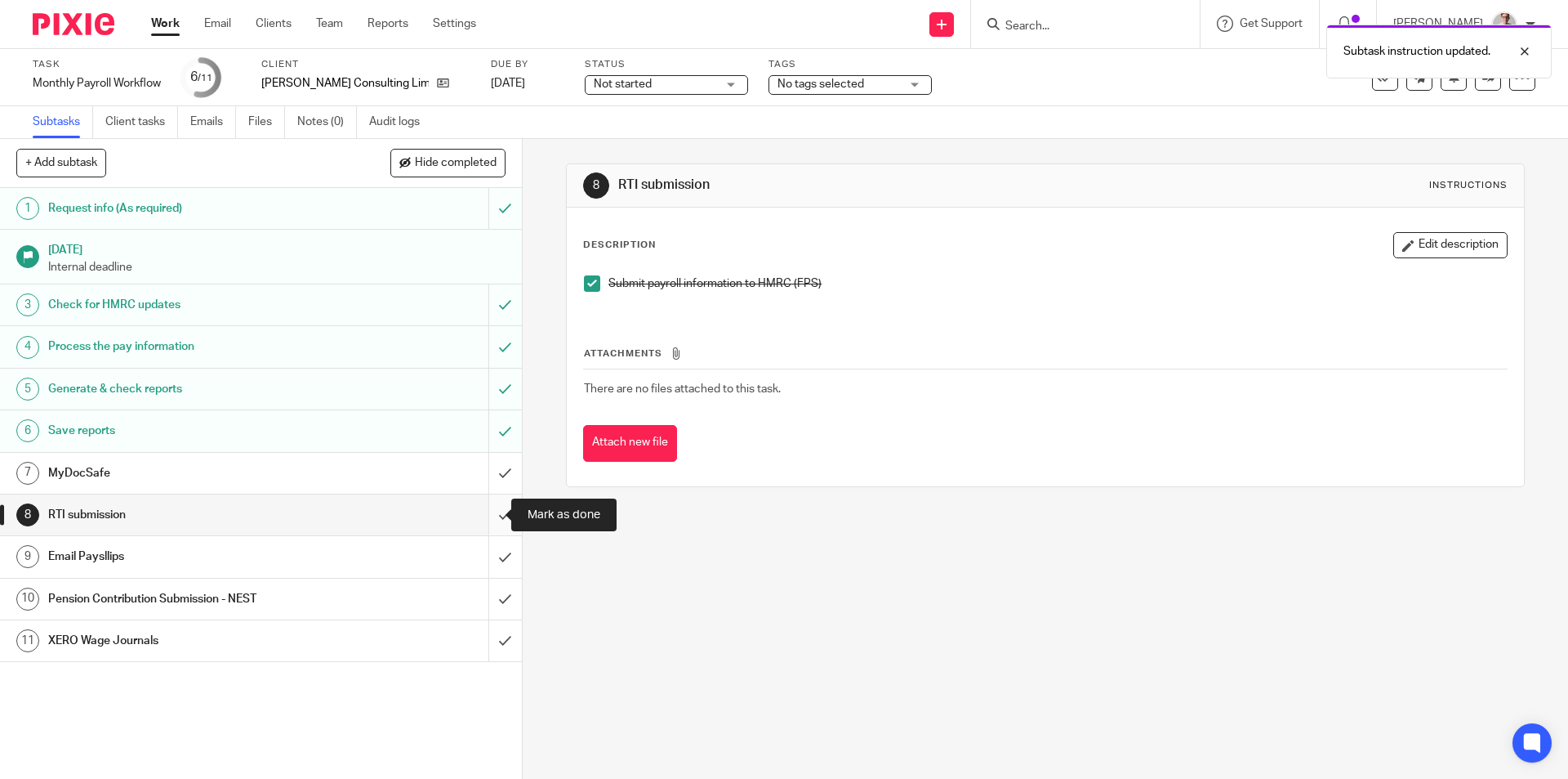
click at [489, 512] on input "submit" at bounding box center [260, 514] width 522 height 41
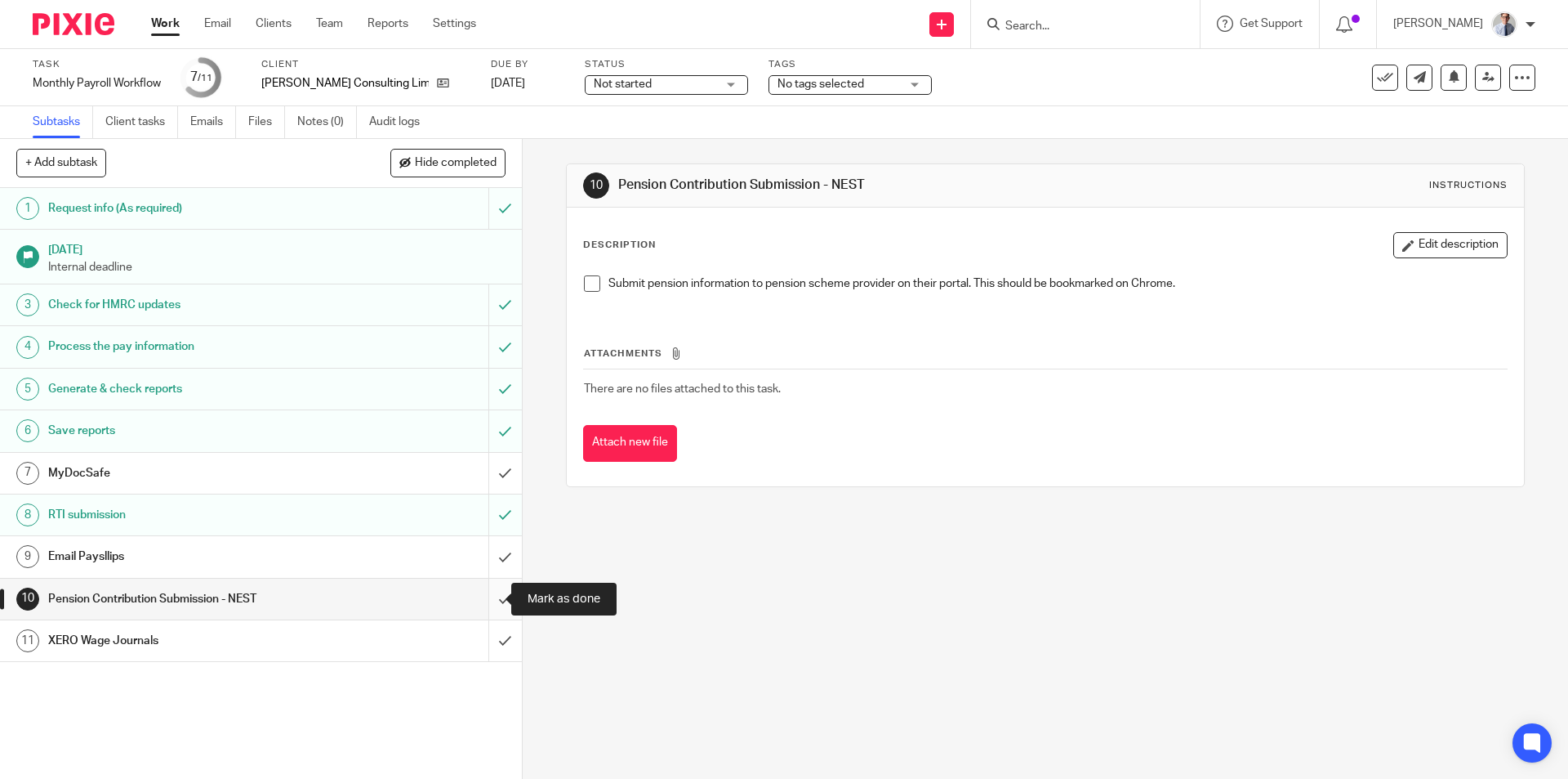
click at [498, 598] on input "submit" at bounding box center [260, 599] width 522 height 41
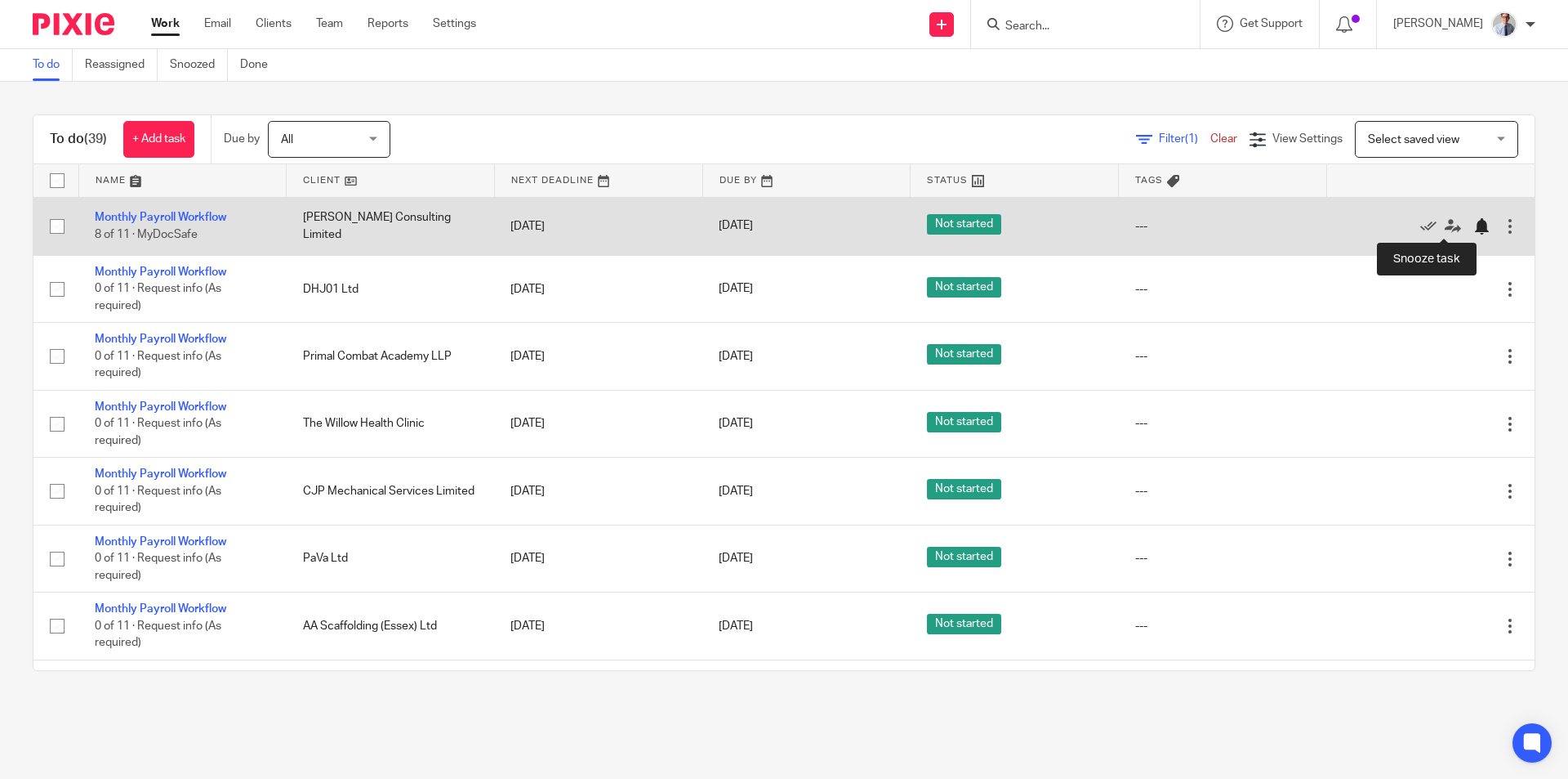
click at [1473, 232] on div at bounding box center [1481, 226] width 17 height 17
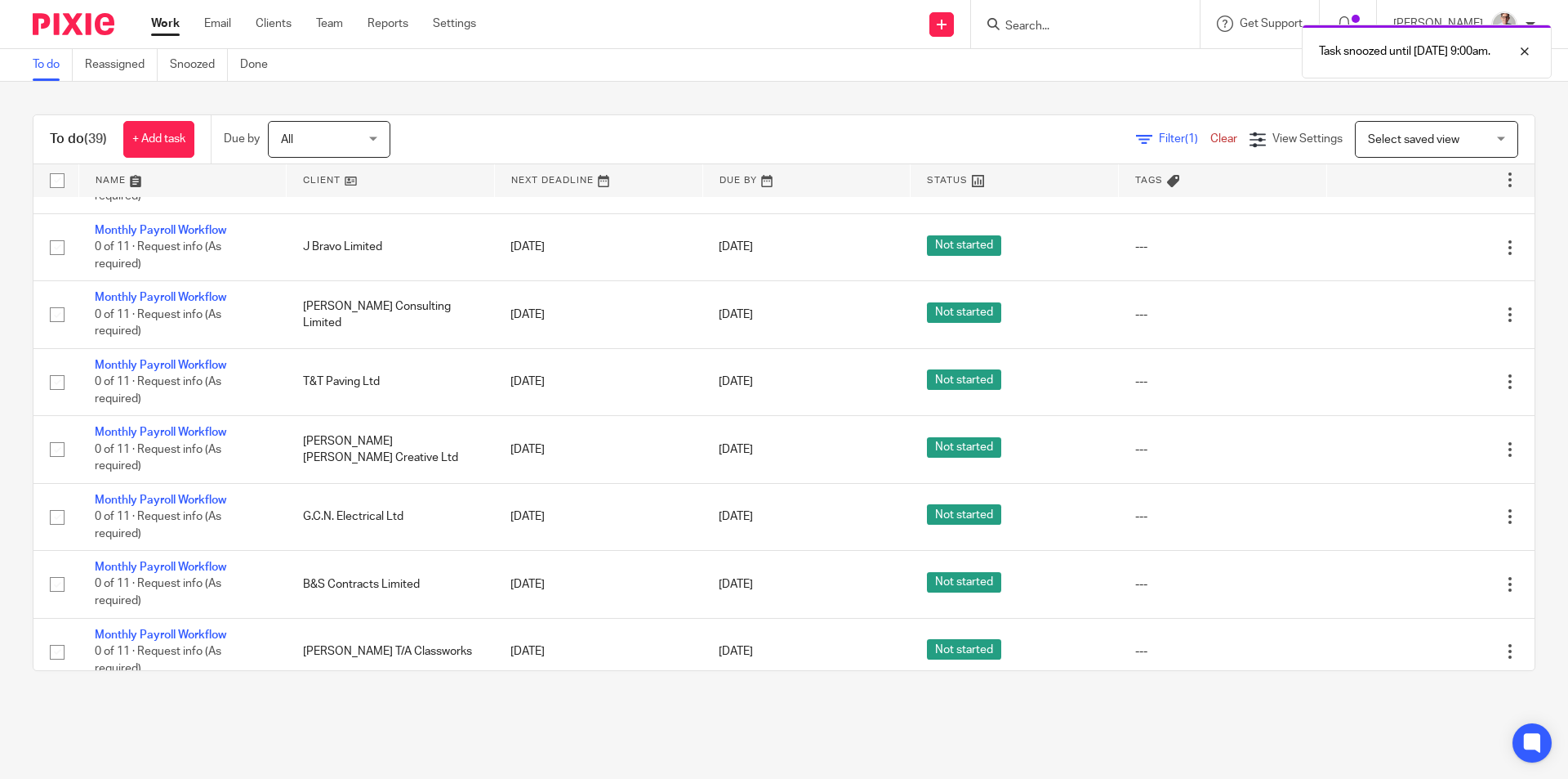
scroll to position [1471, 0]
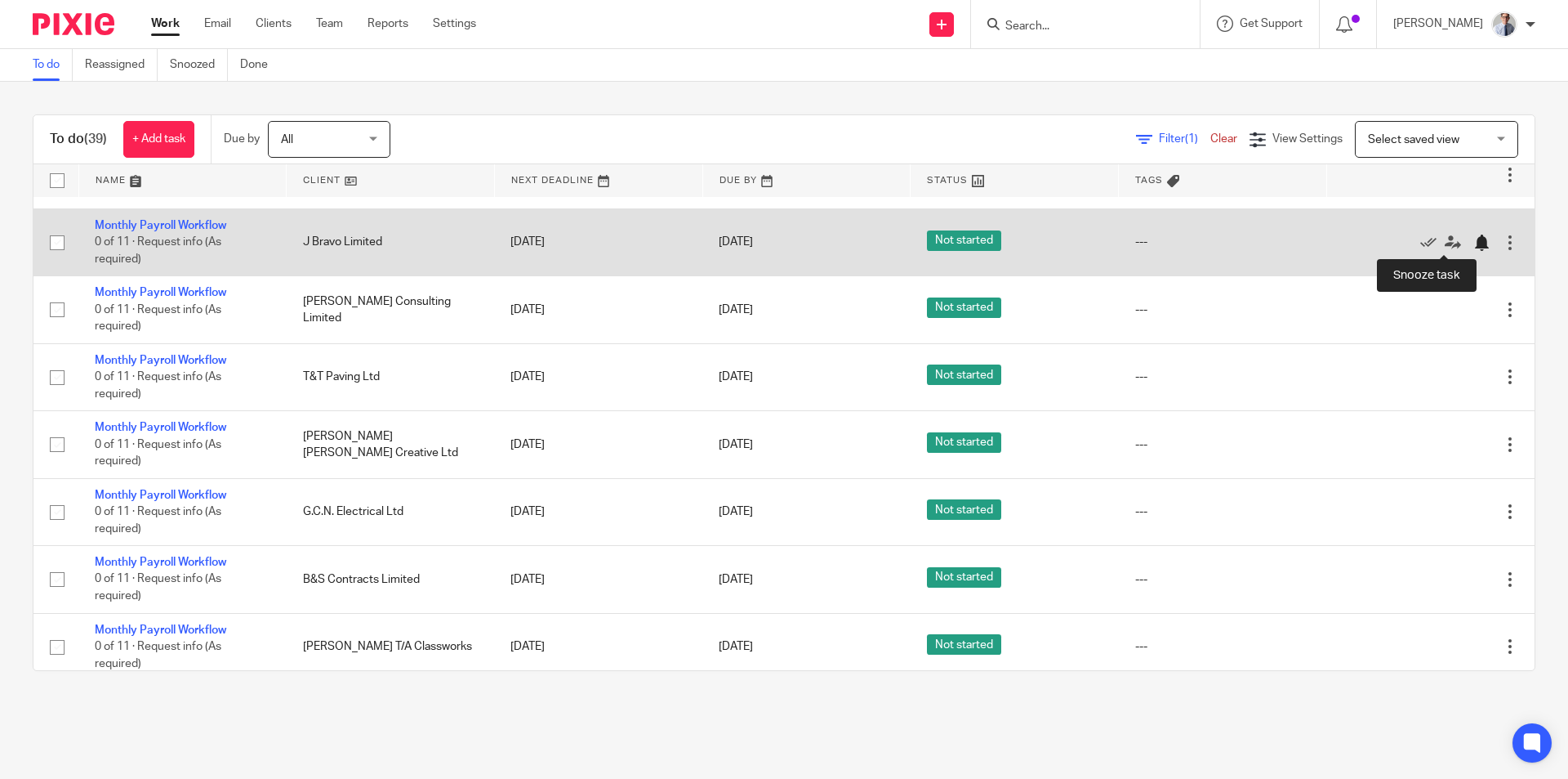
click at [1473, 245] on div at bounding box center [1481, 243] width 17 height 17
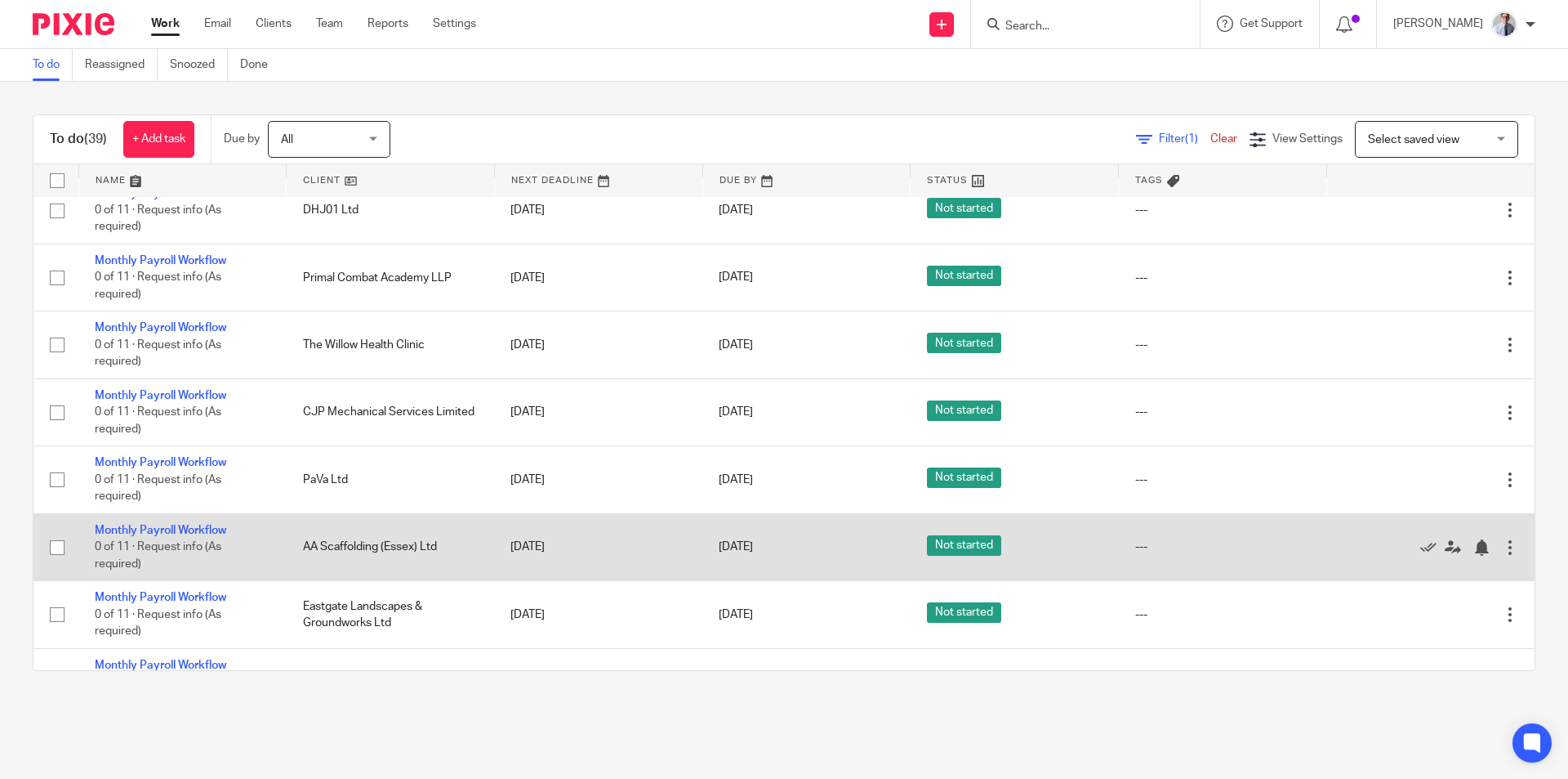
scroll to position [0, 0]
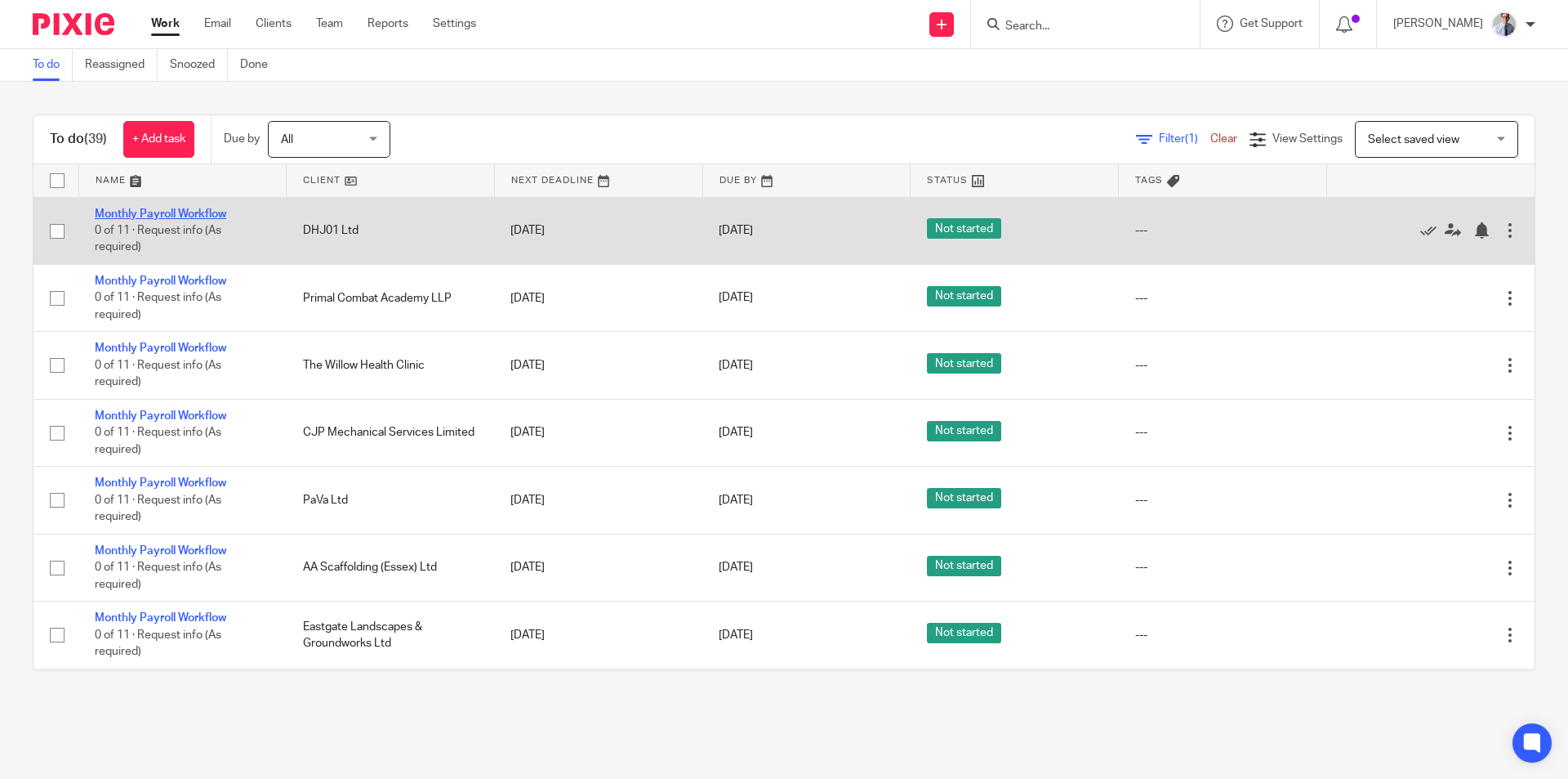
click at [130, 214] on link "Monthly Payroll Workflow" at bounding box center [161, 215] width 132 height 12
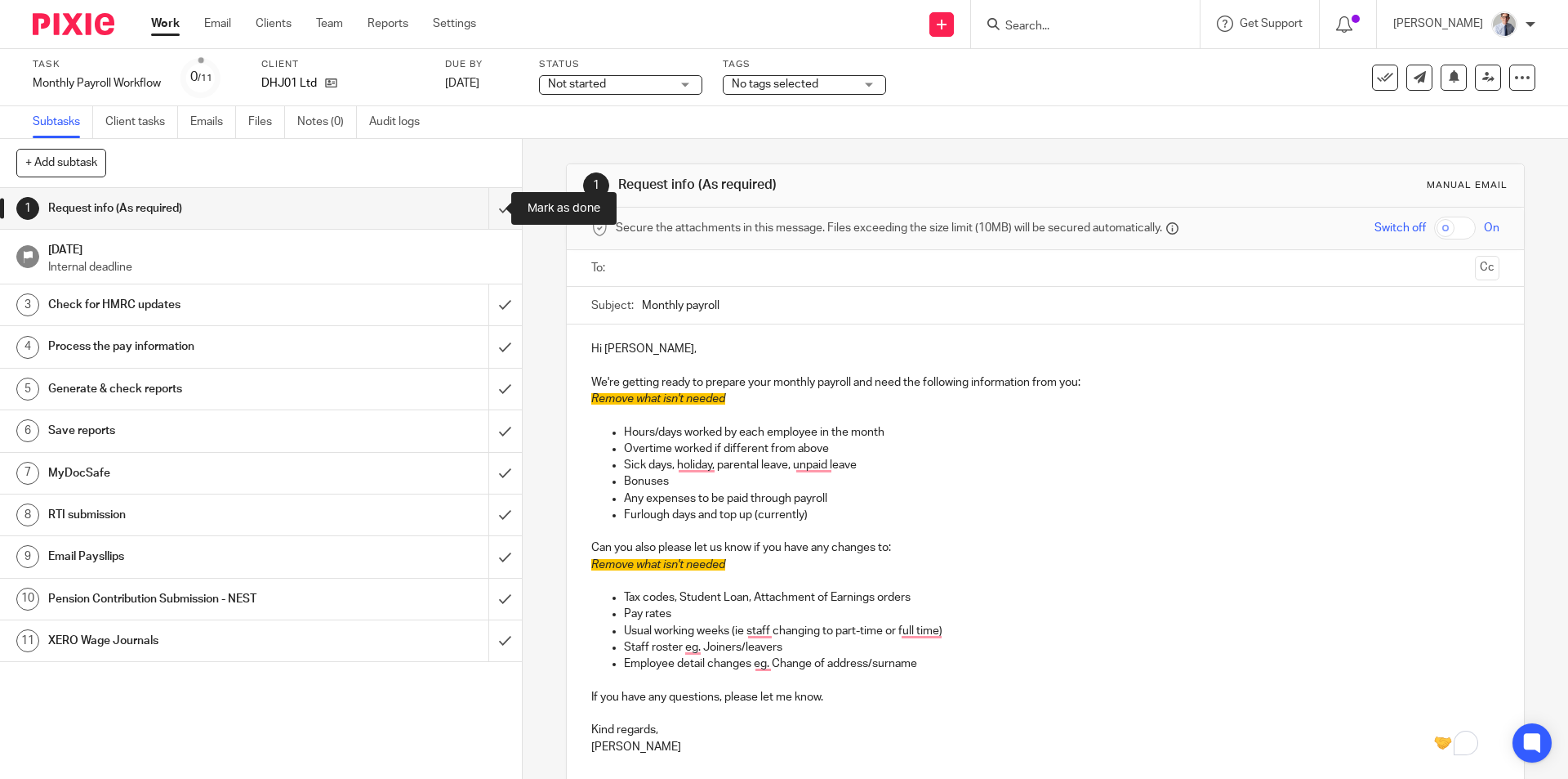
click at [487, 209] on input "submit" at bounding box center [260, 208] width 522 height 41
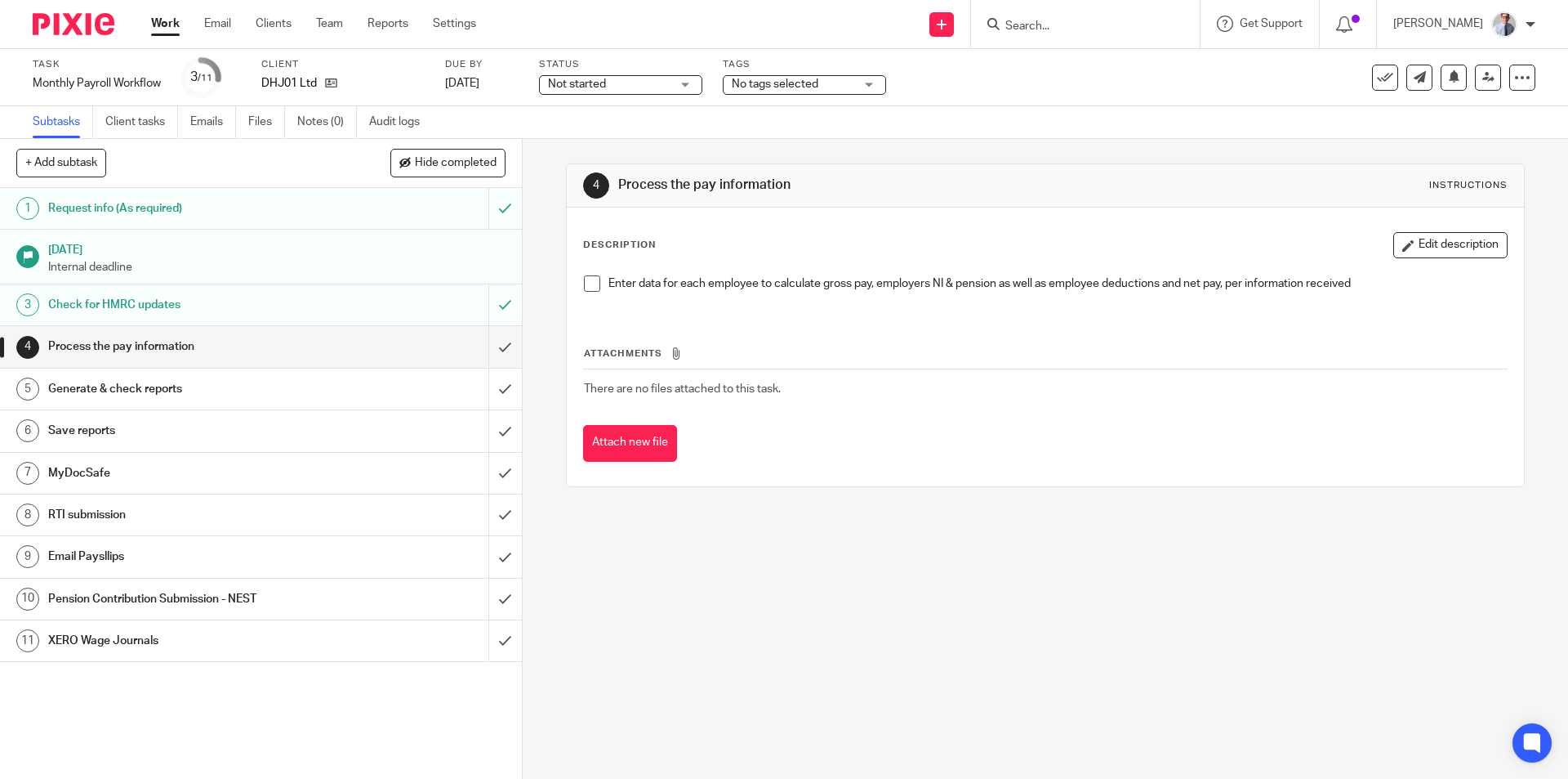
drag, startPoint x: 588, startPoint y: 282, endPoint x: 569, endPoint y: 303, distance: 28.3
click at [588, 282] on span at bounding box center [592, 284] width 17 height 17
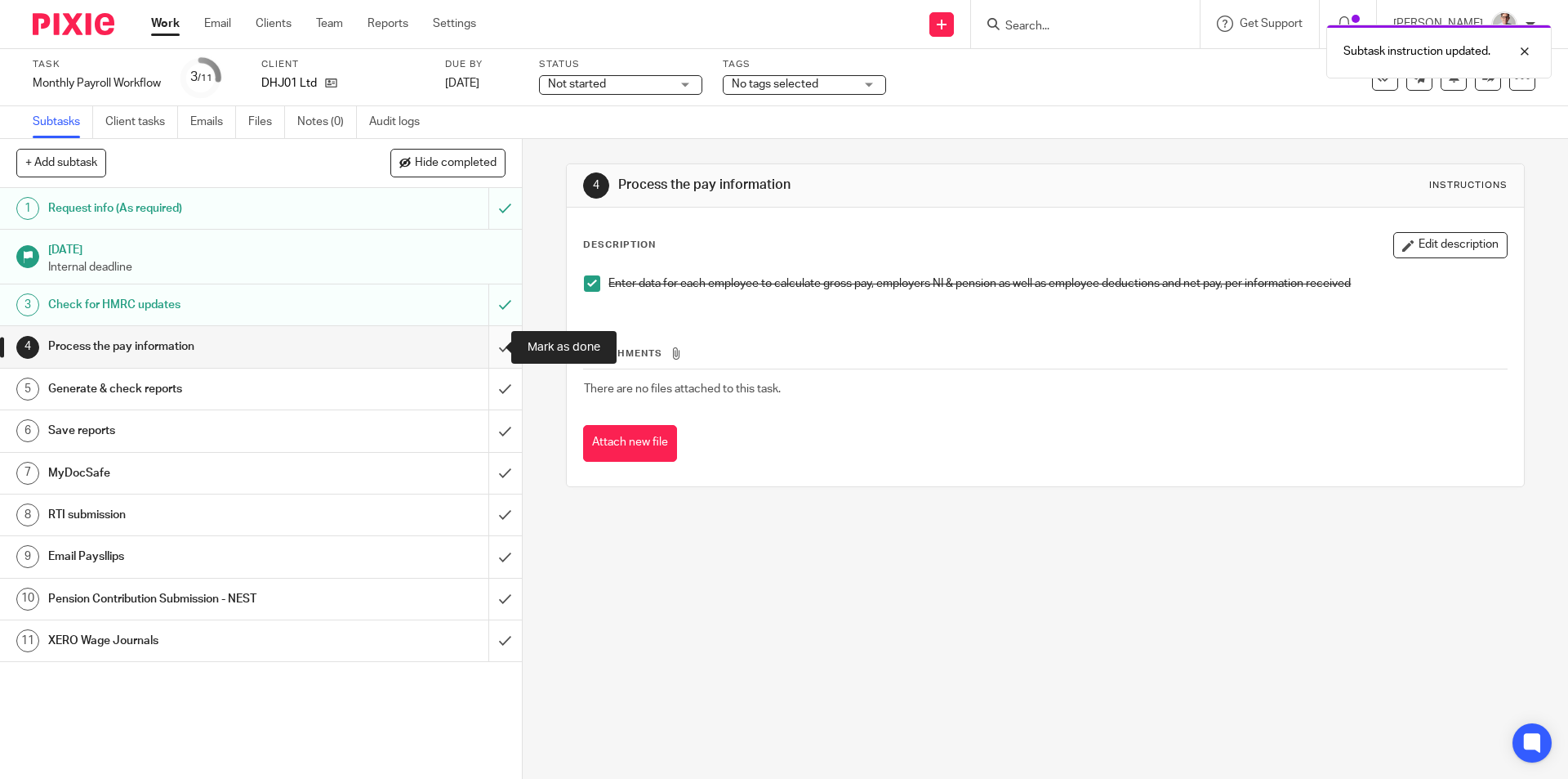
click at [493, 337] on input "submit" at bounding box center [260, 346] width 522 height 41
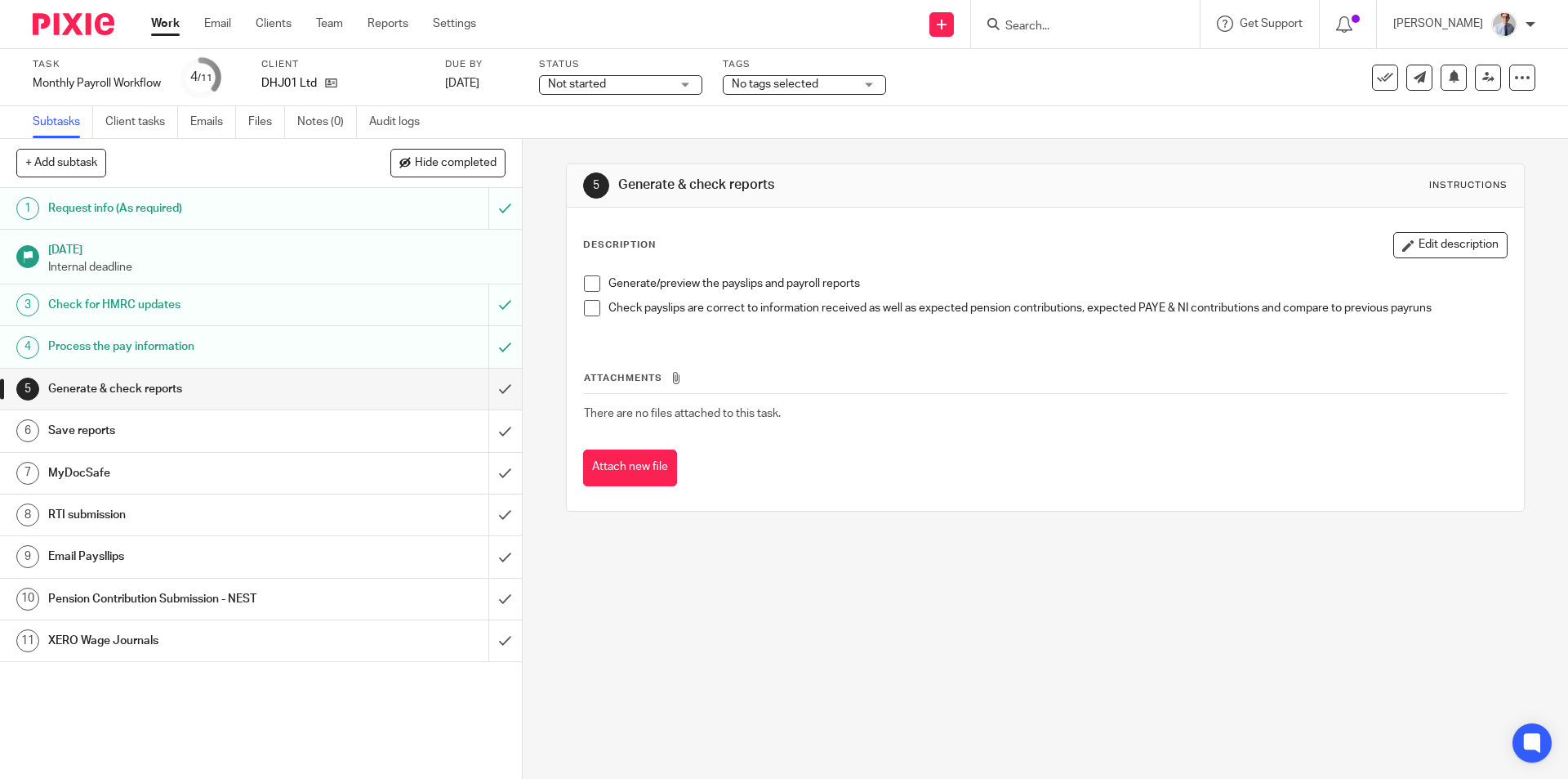
click at [587, 283] on span at bounding box center [592, 284] width 17 height 17
click at [584, 305] on span at bounding box center [592, 308] width 17 height 17
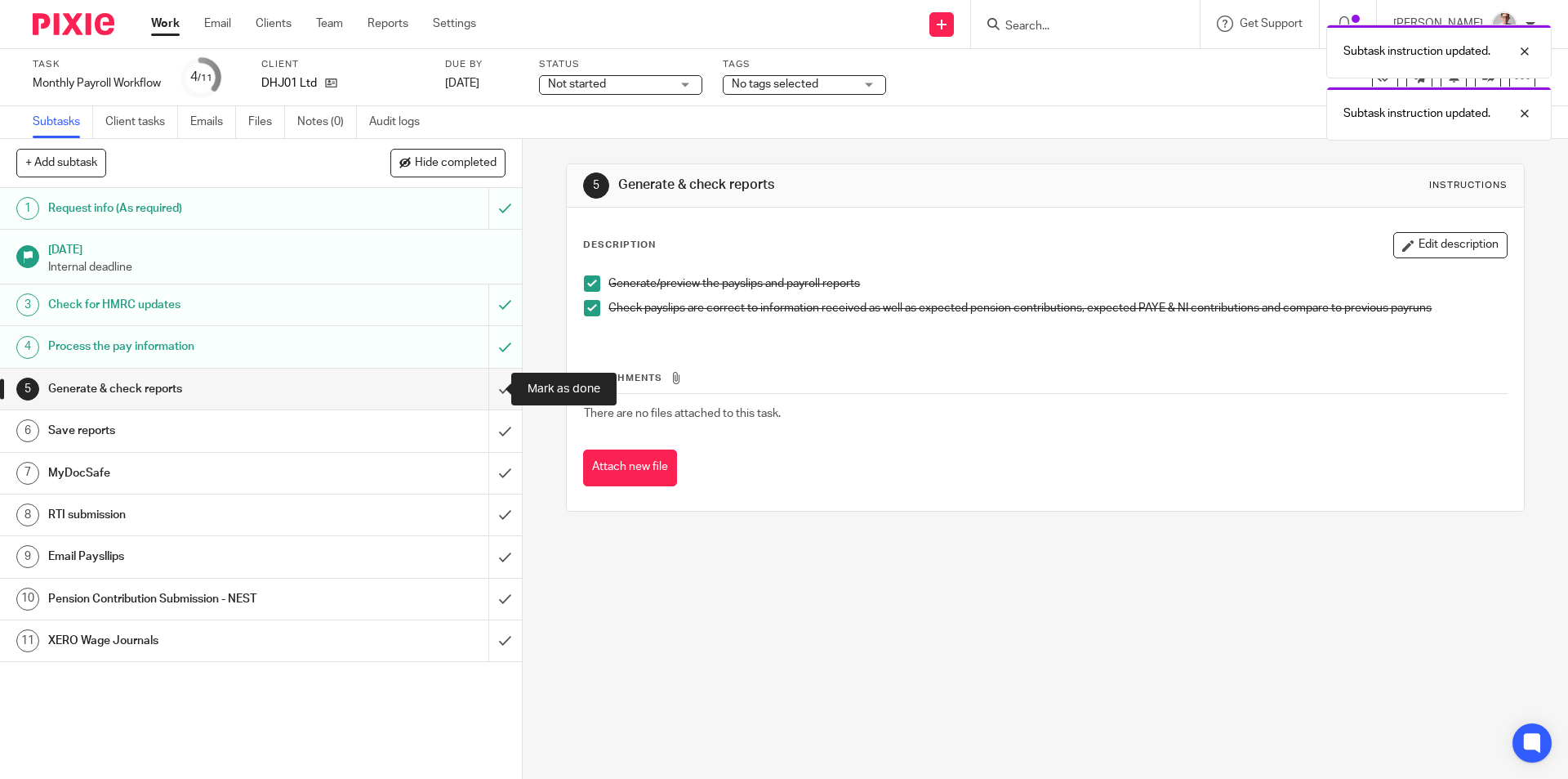
click at [495, 387] on input "submit" at bounding box center [260, 388] width 522 height 41
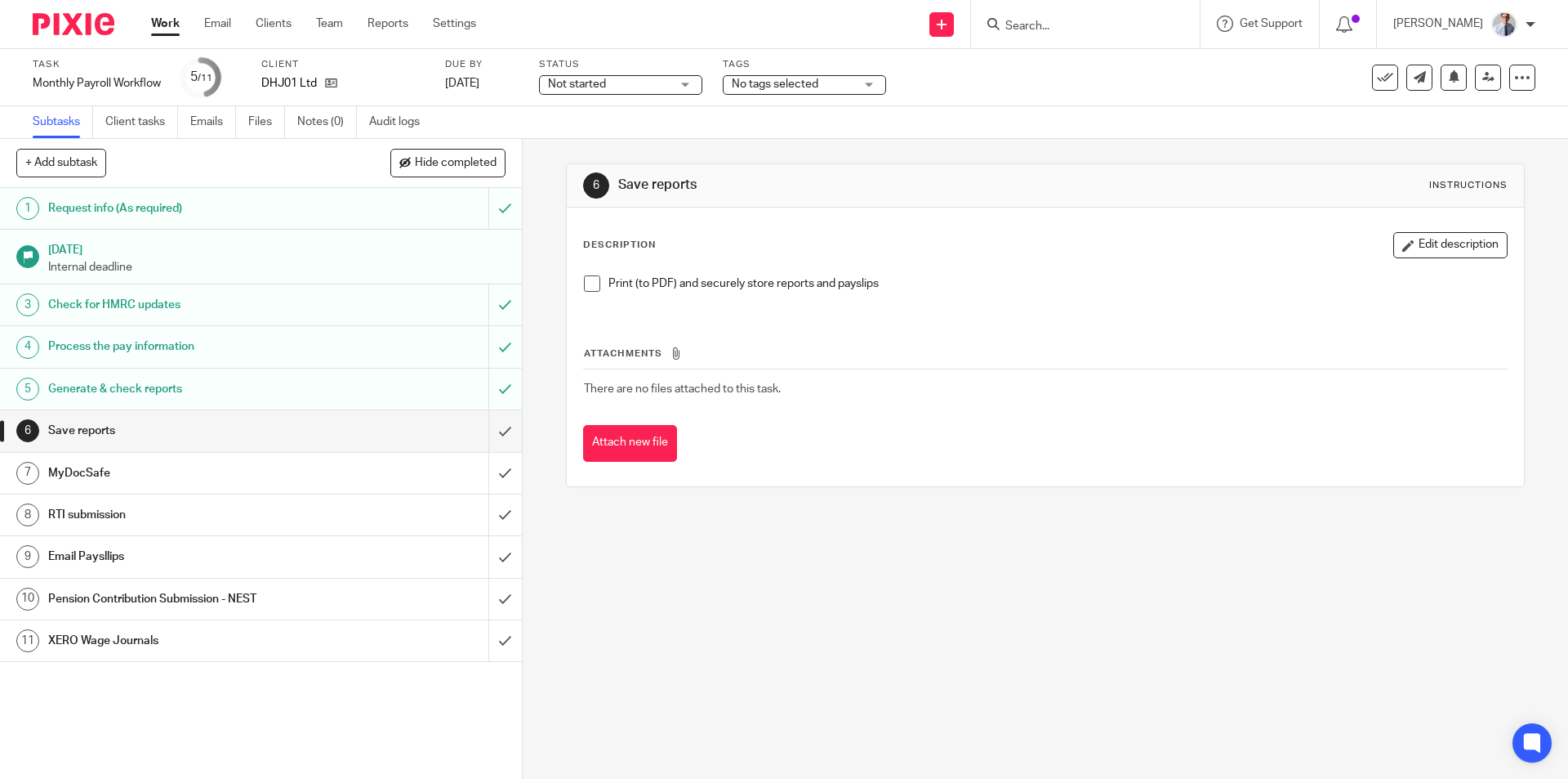
click at [584, 286] on span at bounding box center [592, 284] width 17 height 17
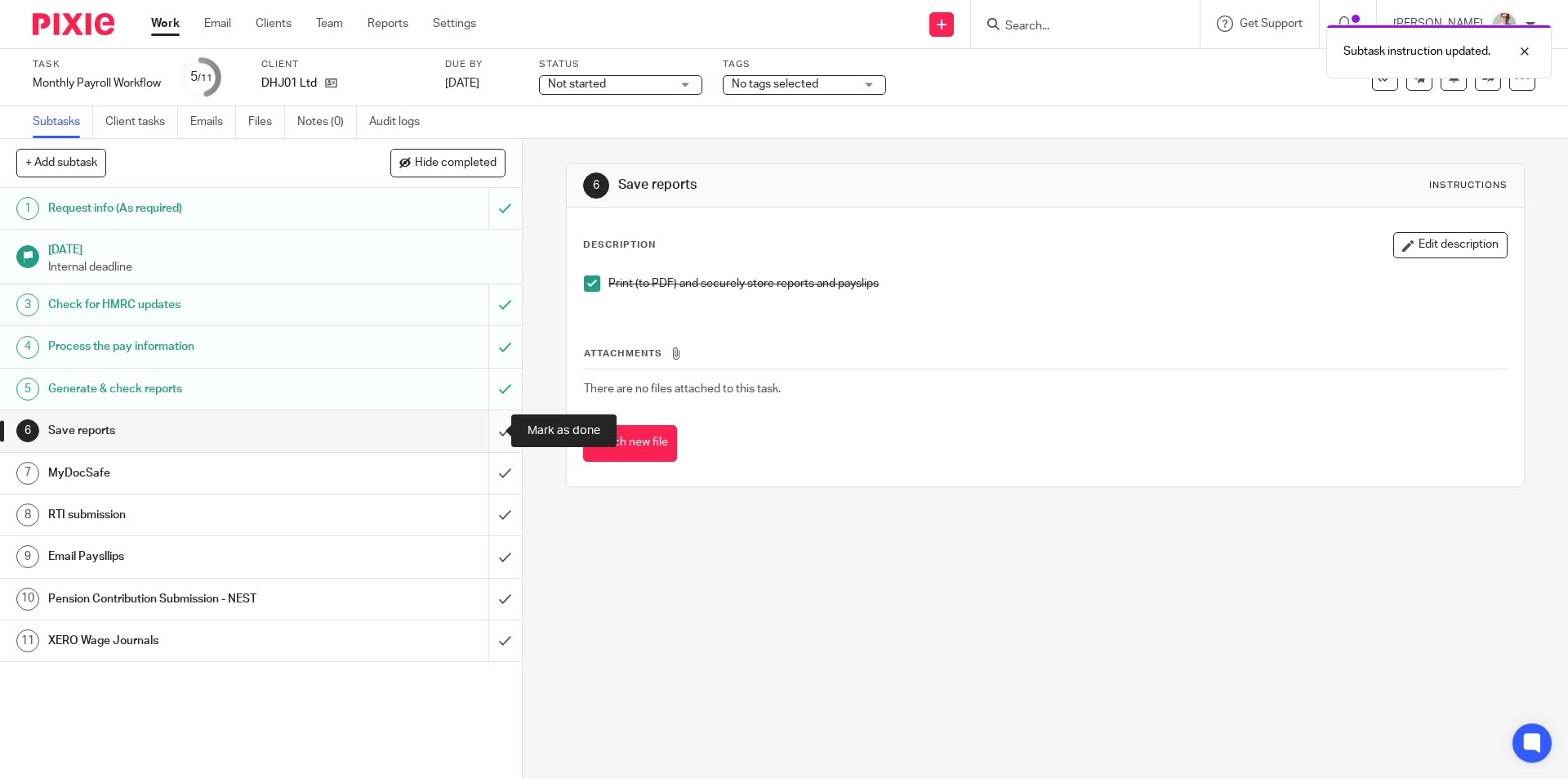
click at [486, 435] on input "submit" at bounding box center [260, 430] width 522 height 41
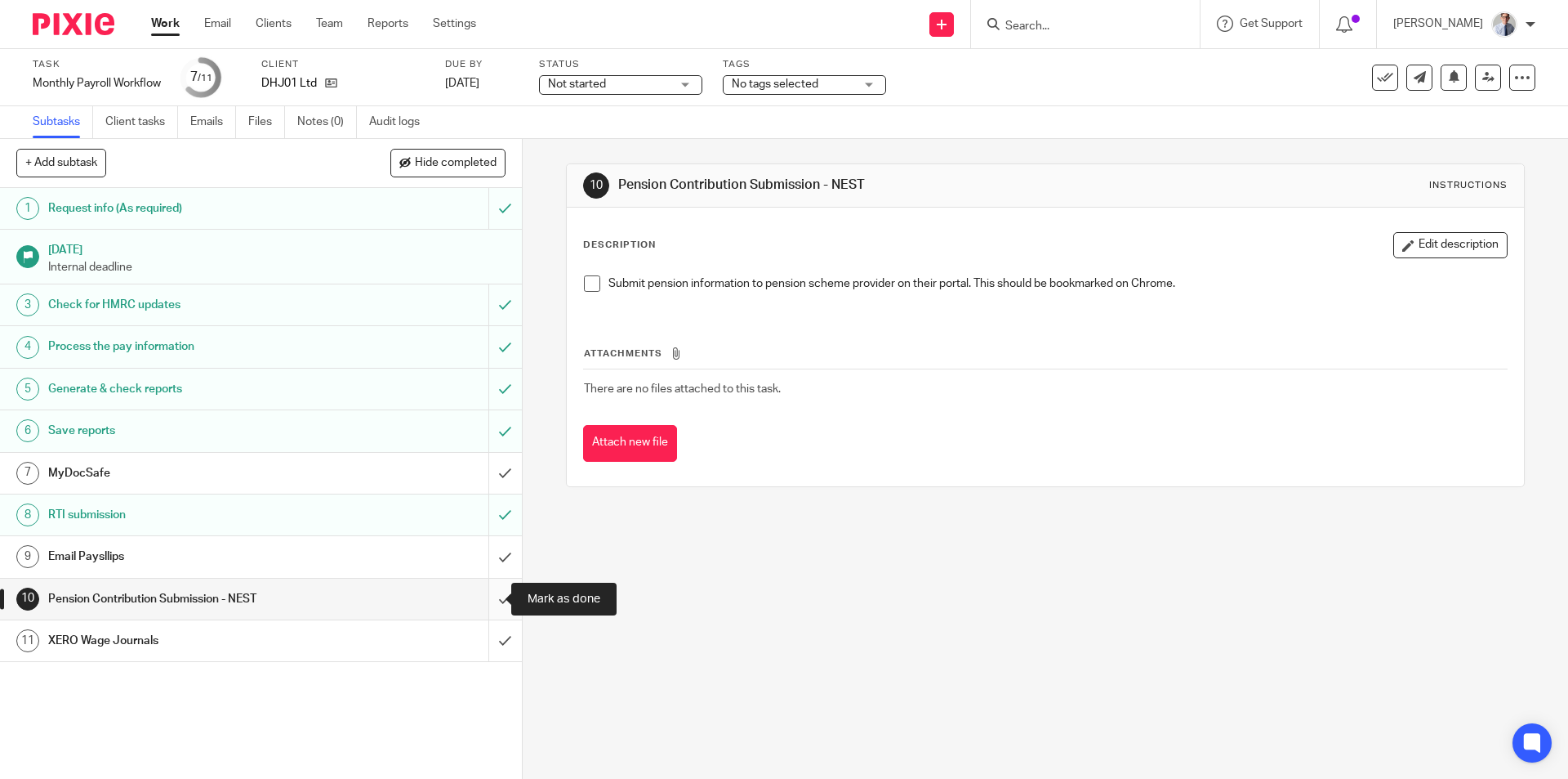
click at [484, 597] on input "submit" at bounding box center [260, 599] width 522 height 41
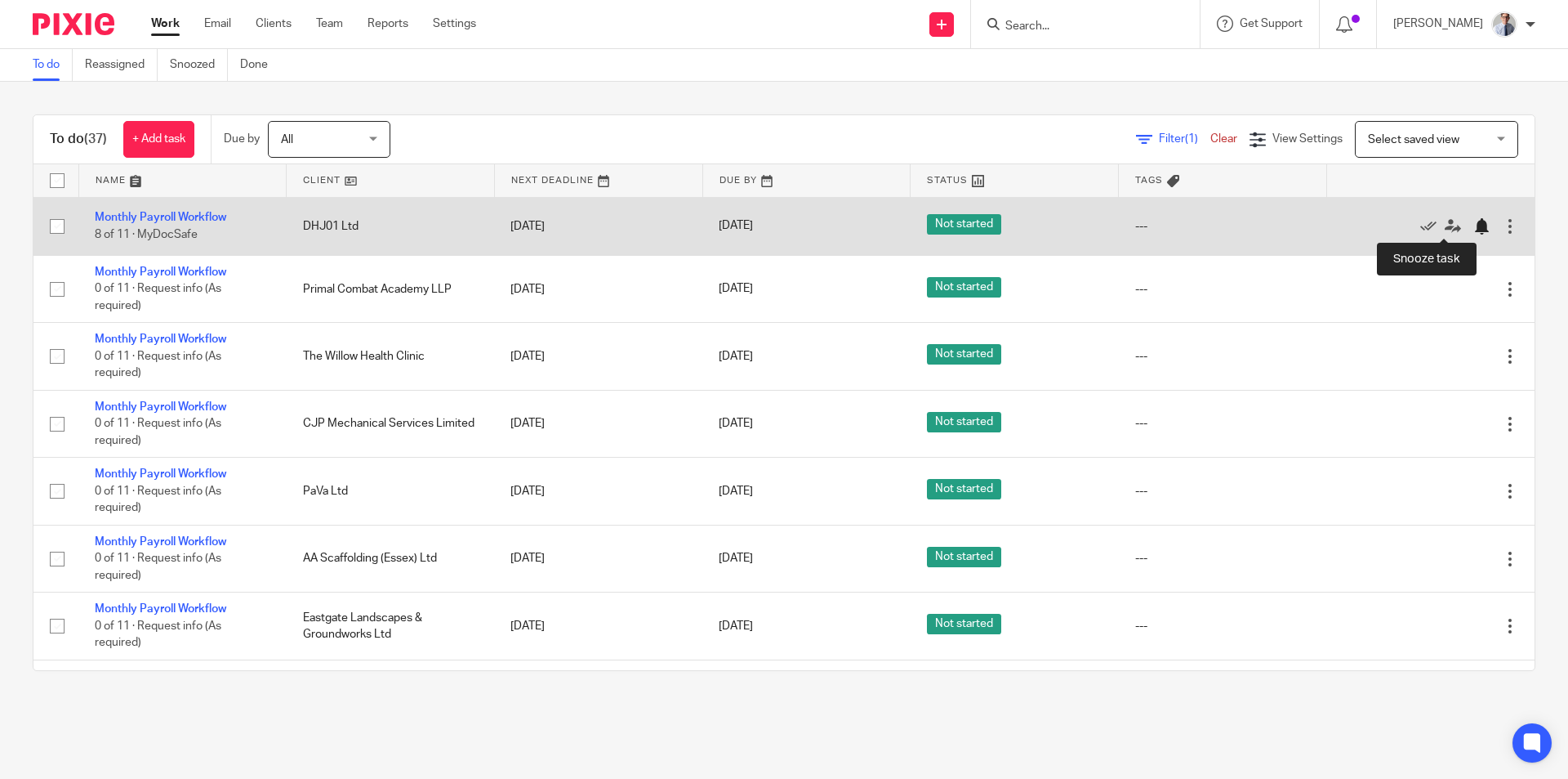
click at [1473, 228] on div at bounding box center [1481, 226] width 17 height 17
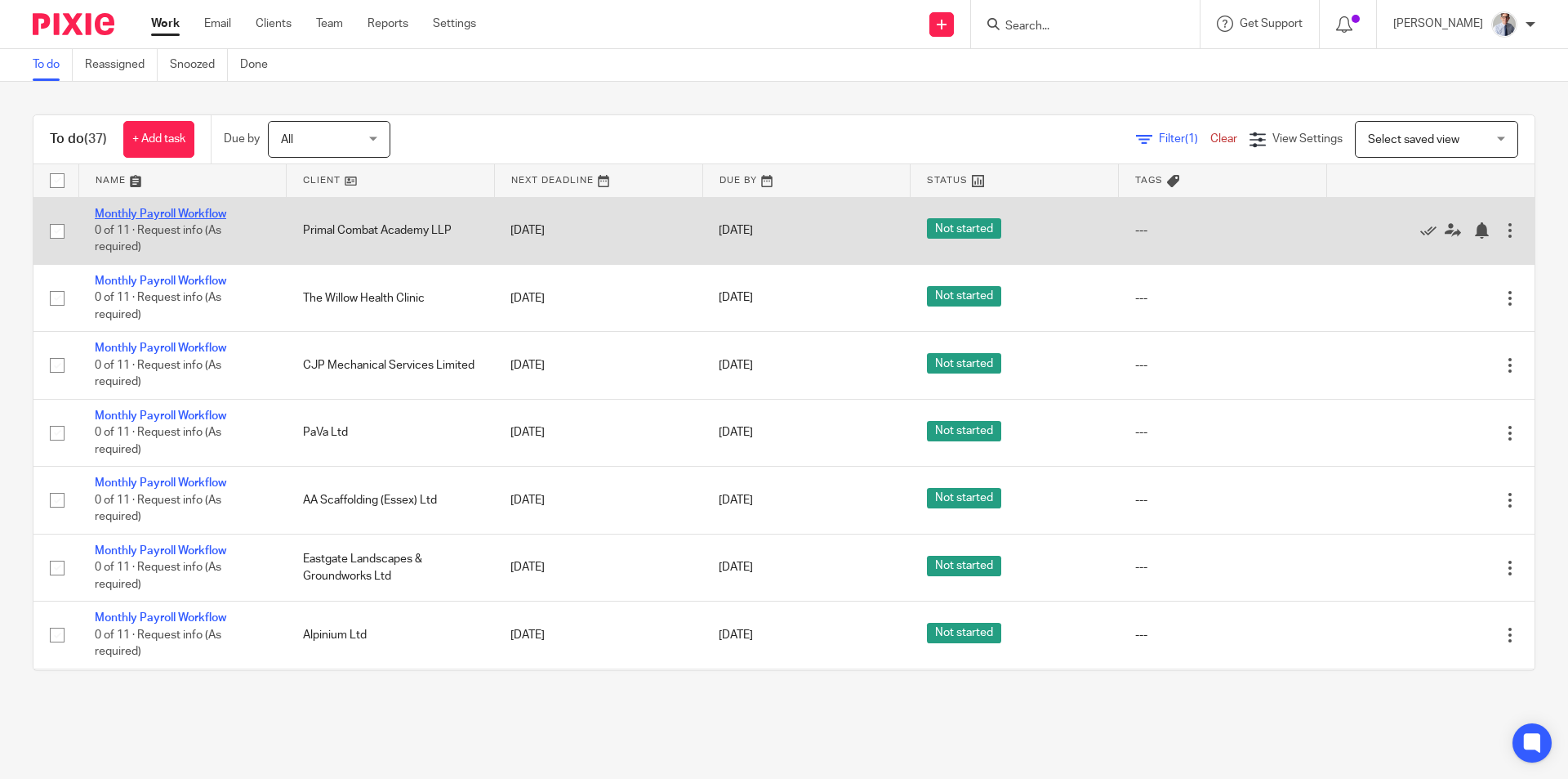
click at [155, 215] on link "Monthly Payroll Workflow" at bounding box center [161, 215] width 132 height 12
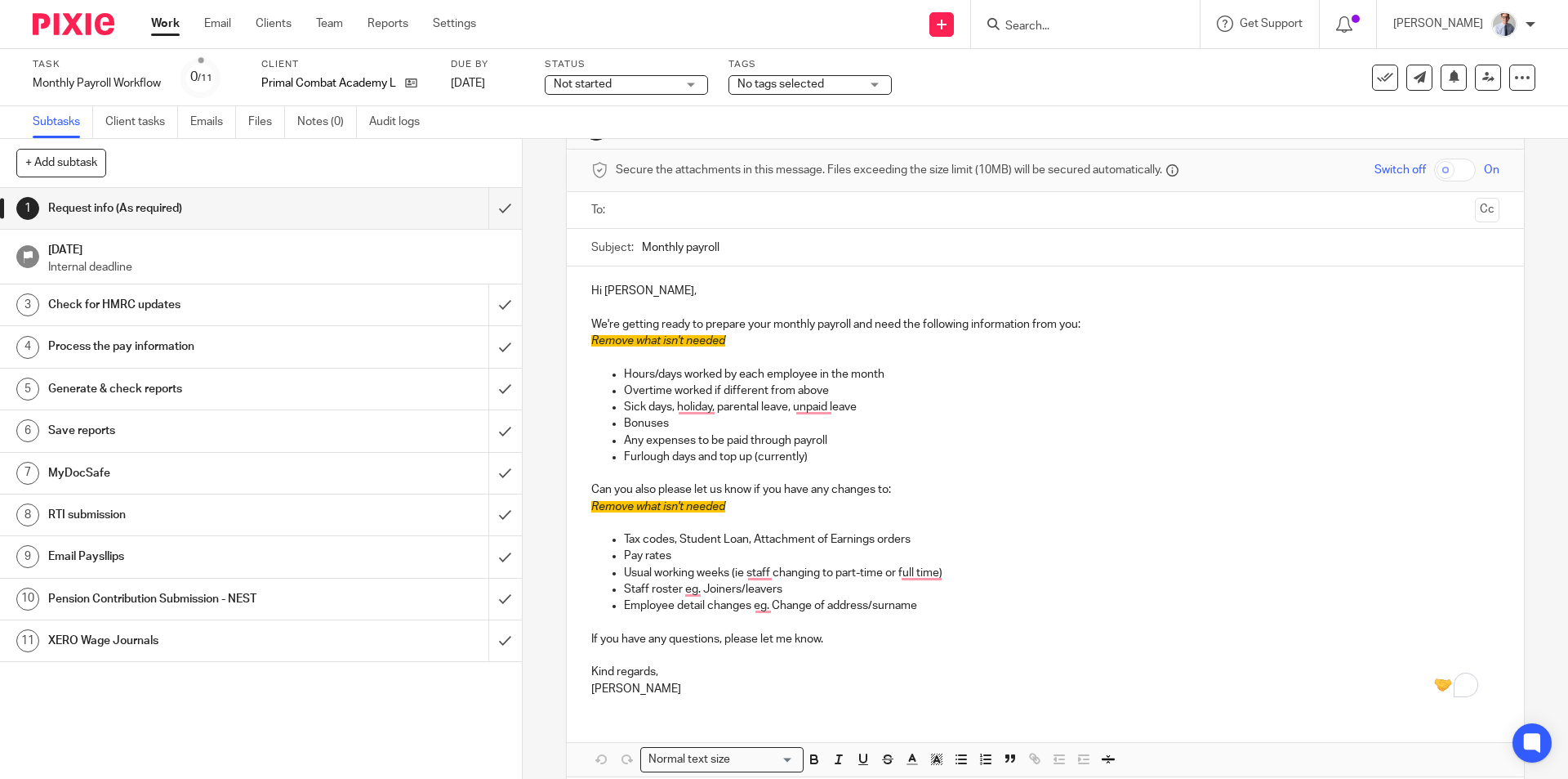
scroll to position [134, 0]
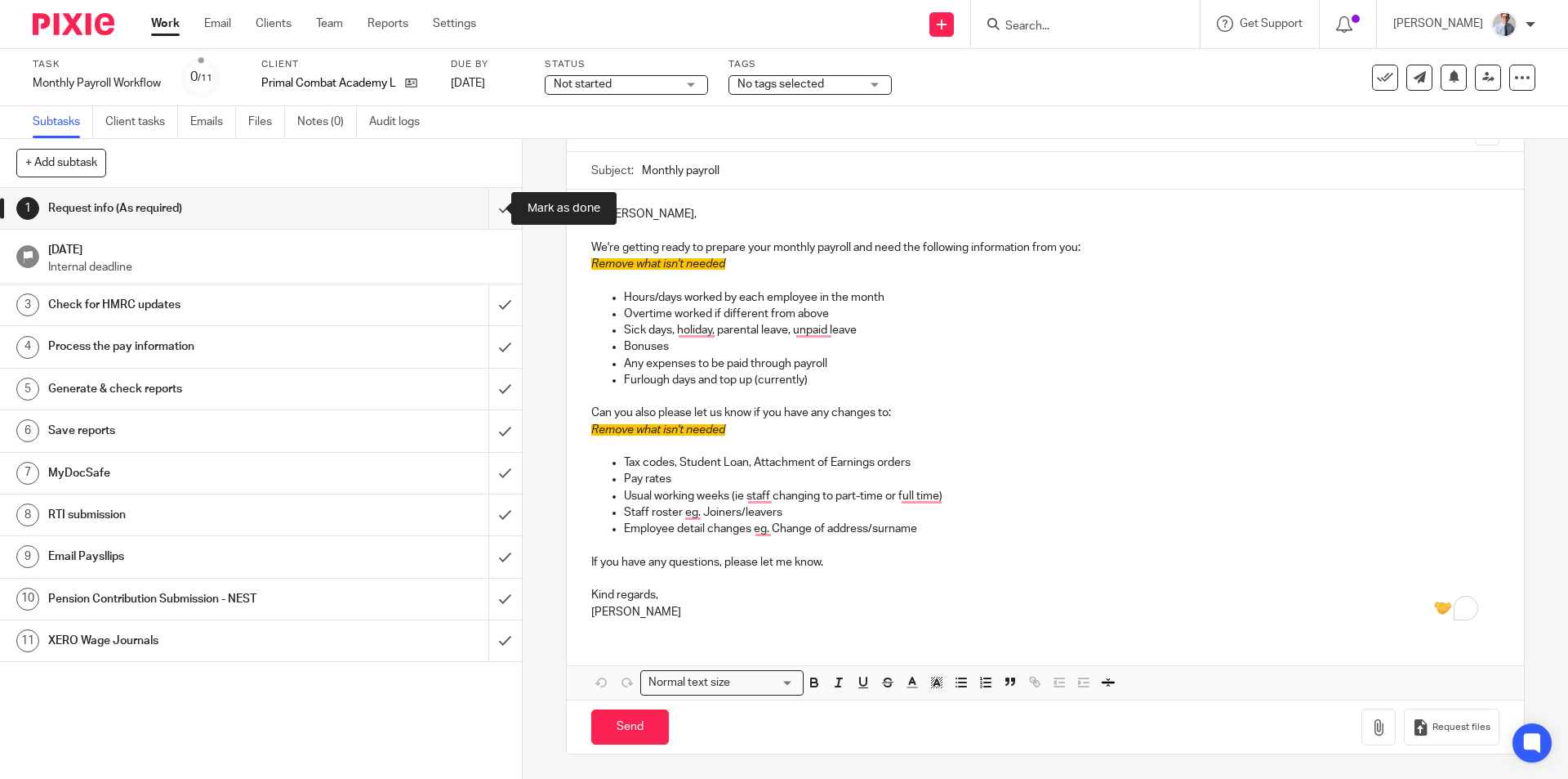
click at [496, 209] on input "submit" at bounding box center [260, 208] width 522 height 41
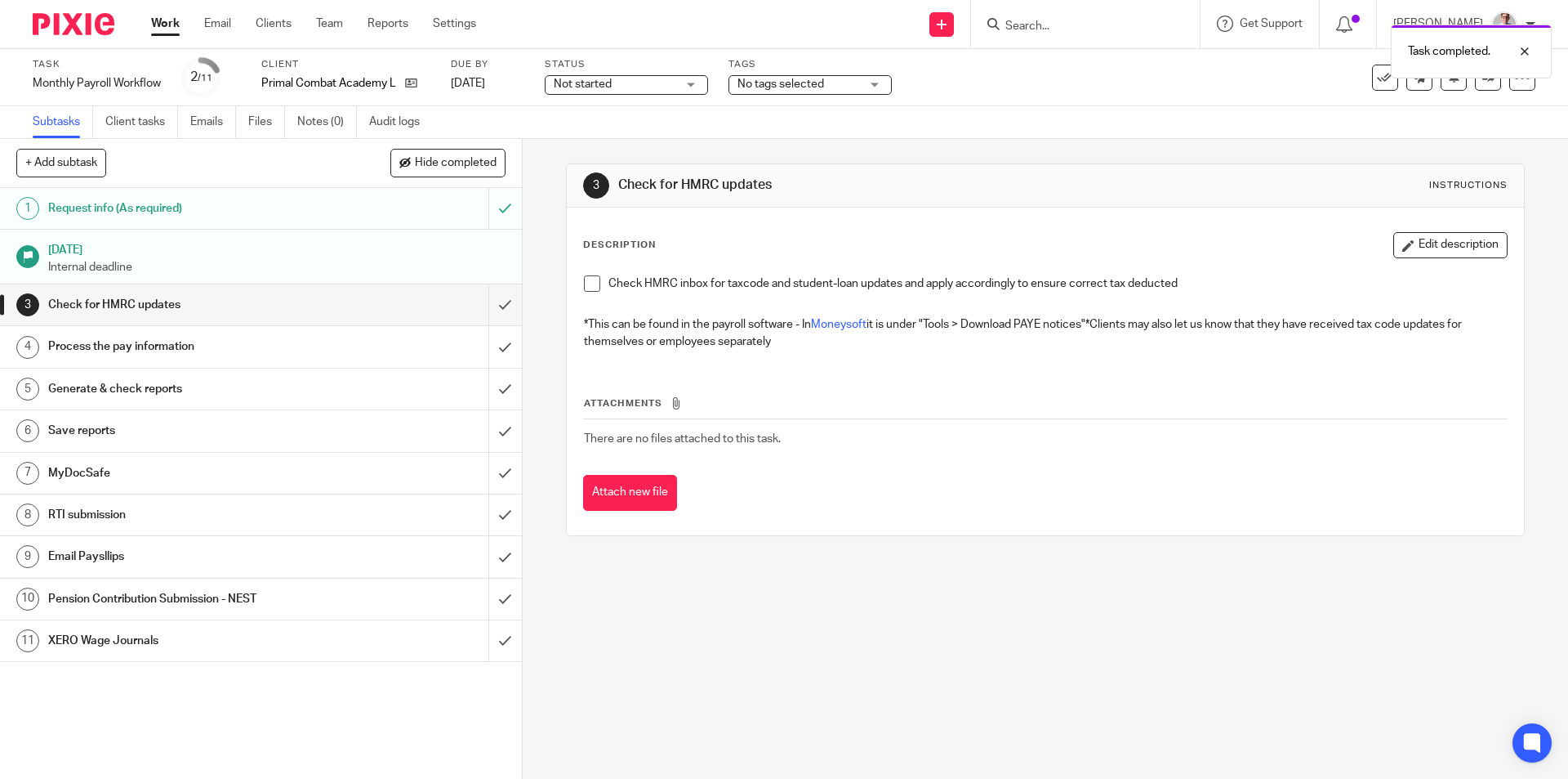
drag, startPoint x: 575, startPoint y: 286, endPoint x: 589, endPoint y: 288, distance: 14.1
click at [576, 286] on div "Check HMRC inbox for taxcode and student-loan updates and apply accordingly to …" at bounding box center [1045, 315] width 938 height 95
click at [584, 285] on span at bounding box center [592, 284] width 17 height 17
click at [481, 309] on input "submit" at bounding box center [260, 305] width 522 height 41
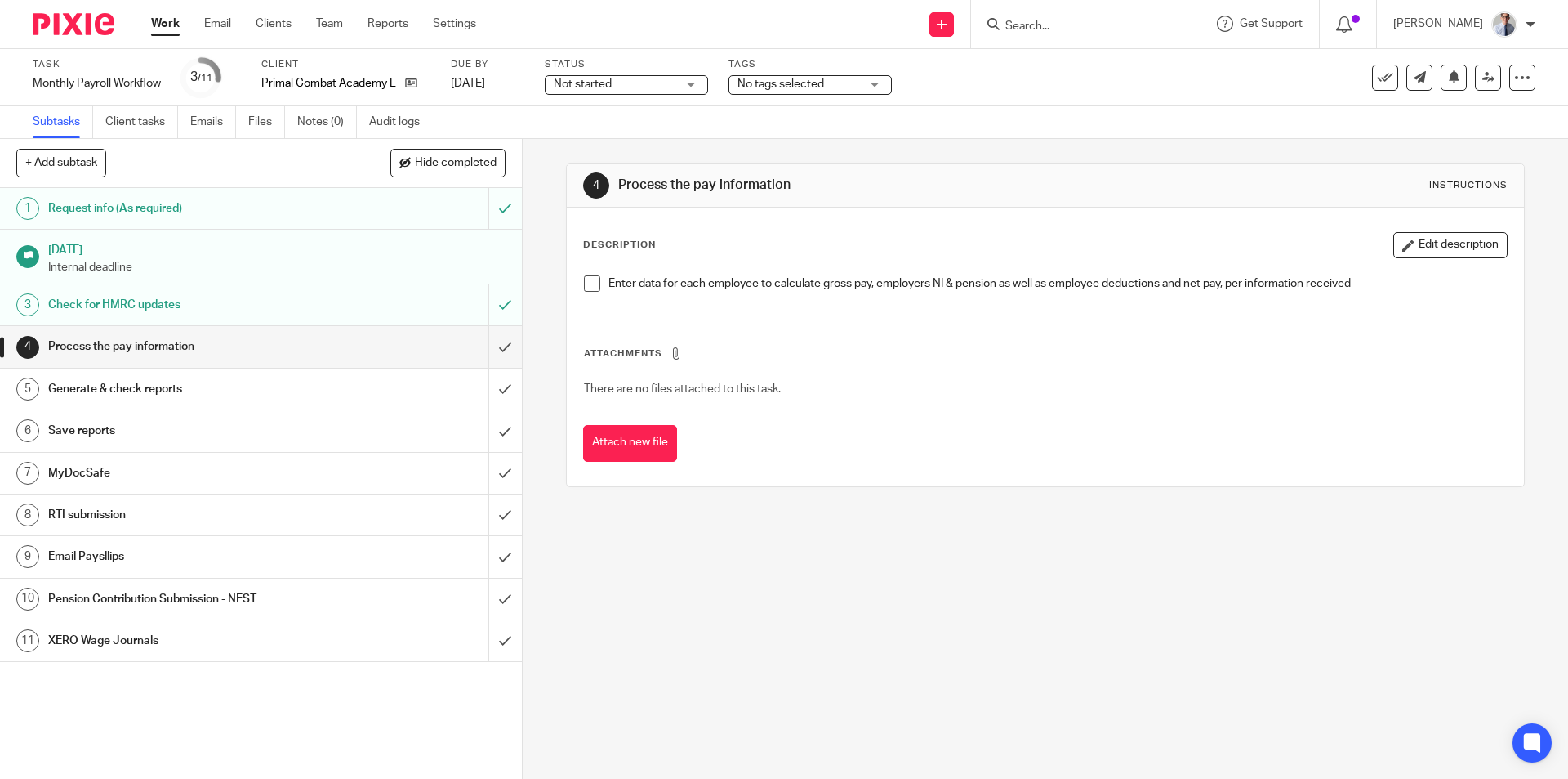
click at [589, 282] on span at bounding box center [592, 284] width 17 height 17
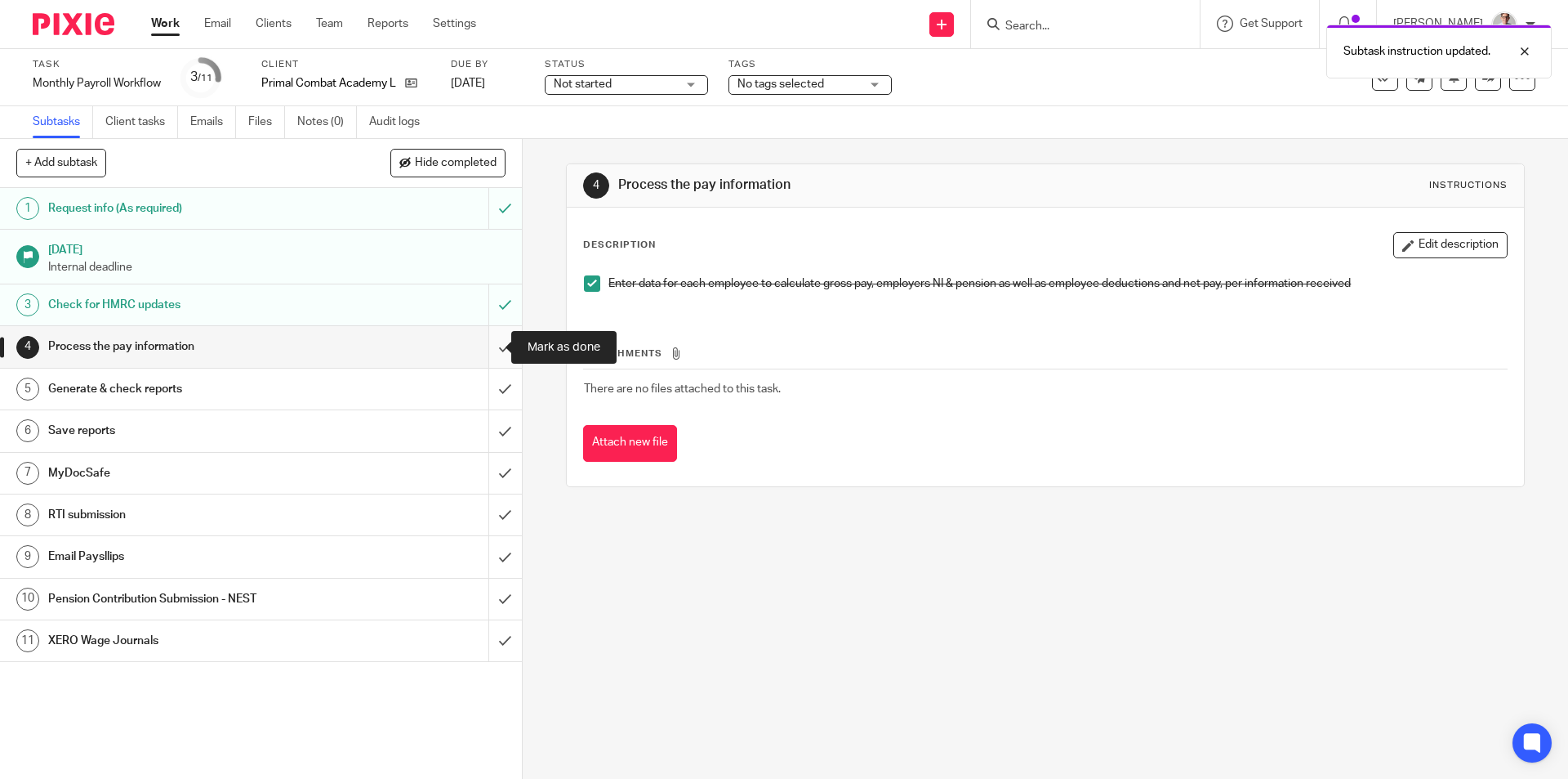
click at [494, 347] on input "submit" at bounding box center [260, 346] width 522 height 41
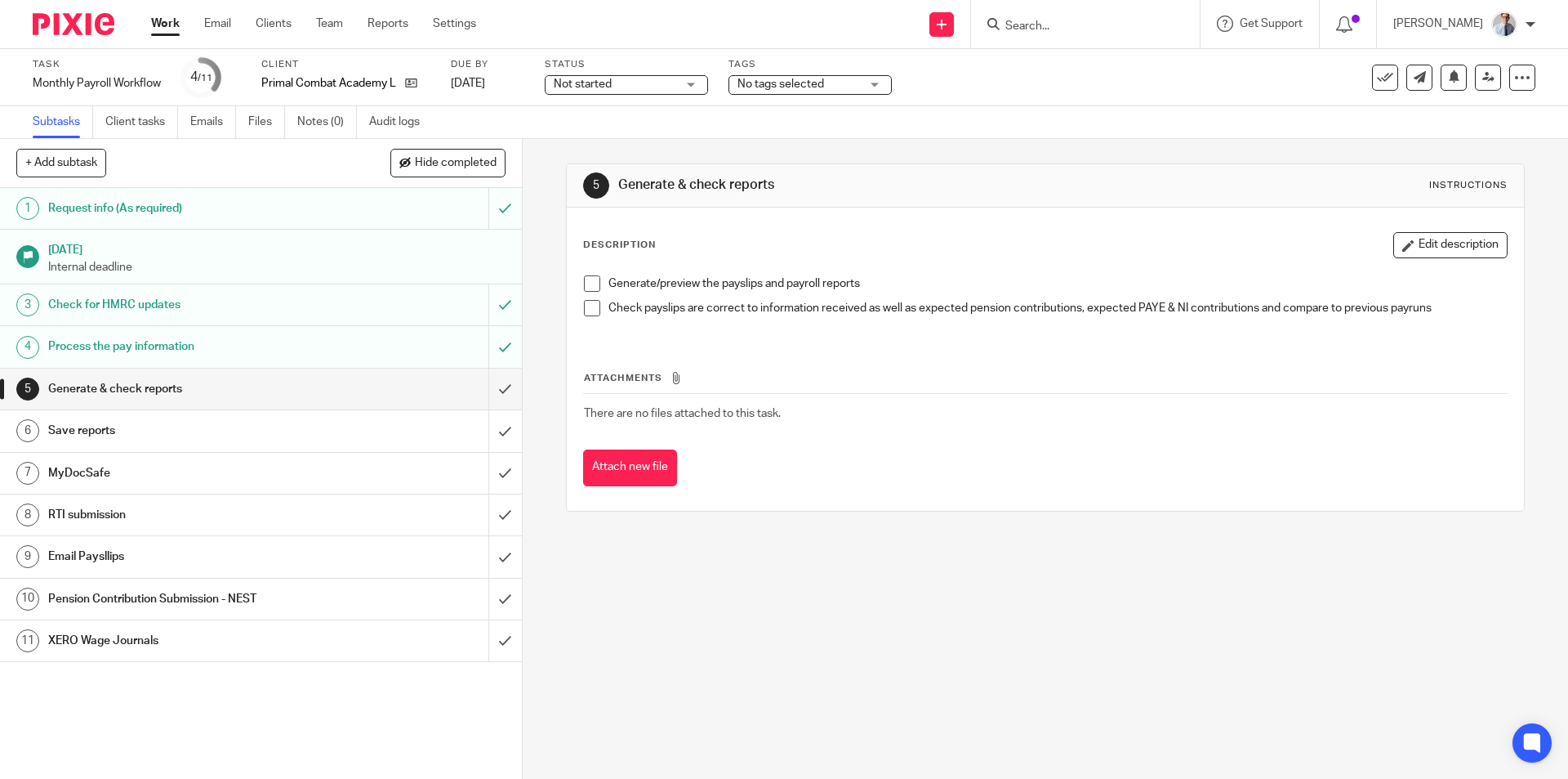
drag, startPoint x: 591, startPoint y: 280, endPoint x: 585, endPoint y: 306, distance: 26.7
click at [591, 280] on span at bounding box center [592, 284] width 17 height 17
click at [585, 311] on span at bounding box center [592, 308] width 17 height 17
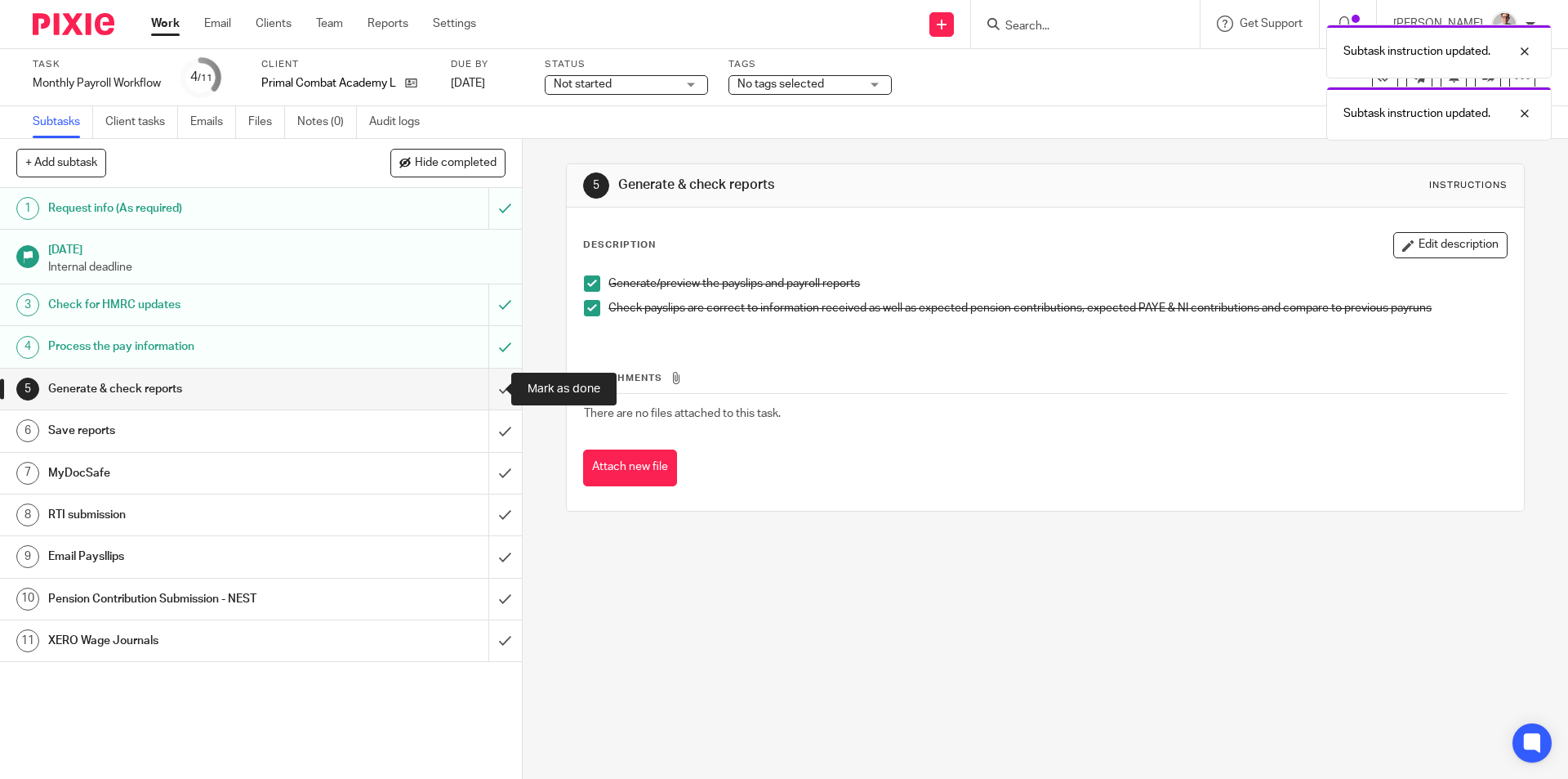
drag, startPoint x: 488, startPoint y: 391, endPoint x: 1061, endPoint y: 281, distance: 583.5
click at [488, 390] on input "submit" at bounding box center [260, 388] width 522 height 41
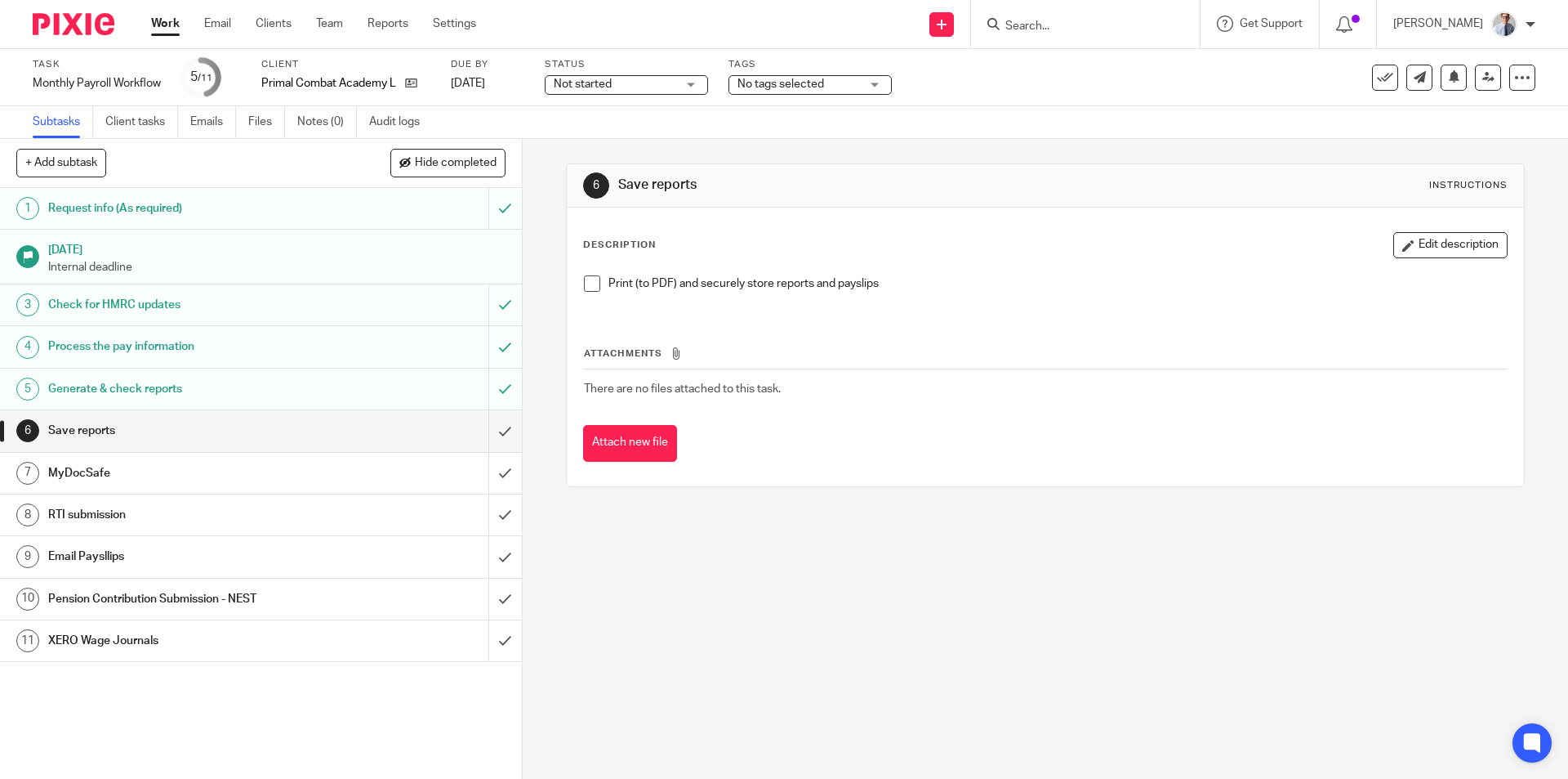
click at [592, 286] on span at bounding box center [592, 284] width 17 height 17
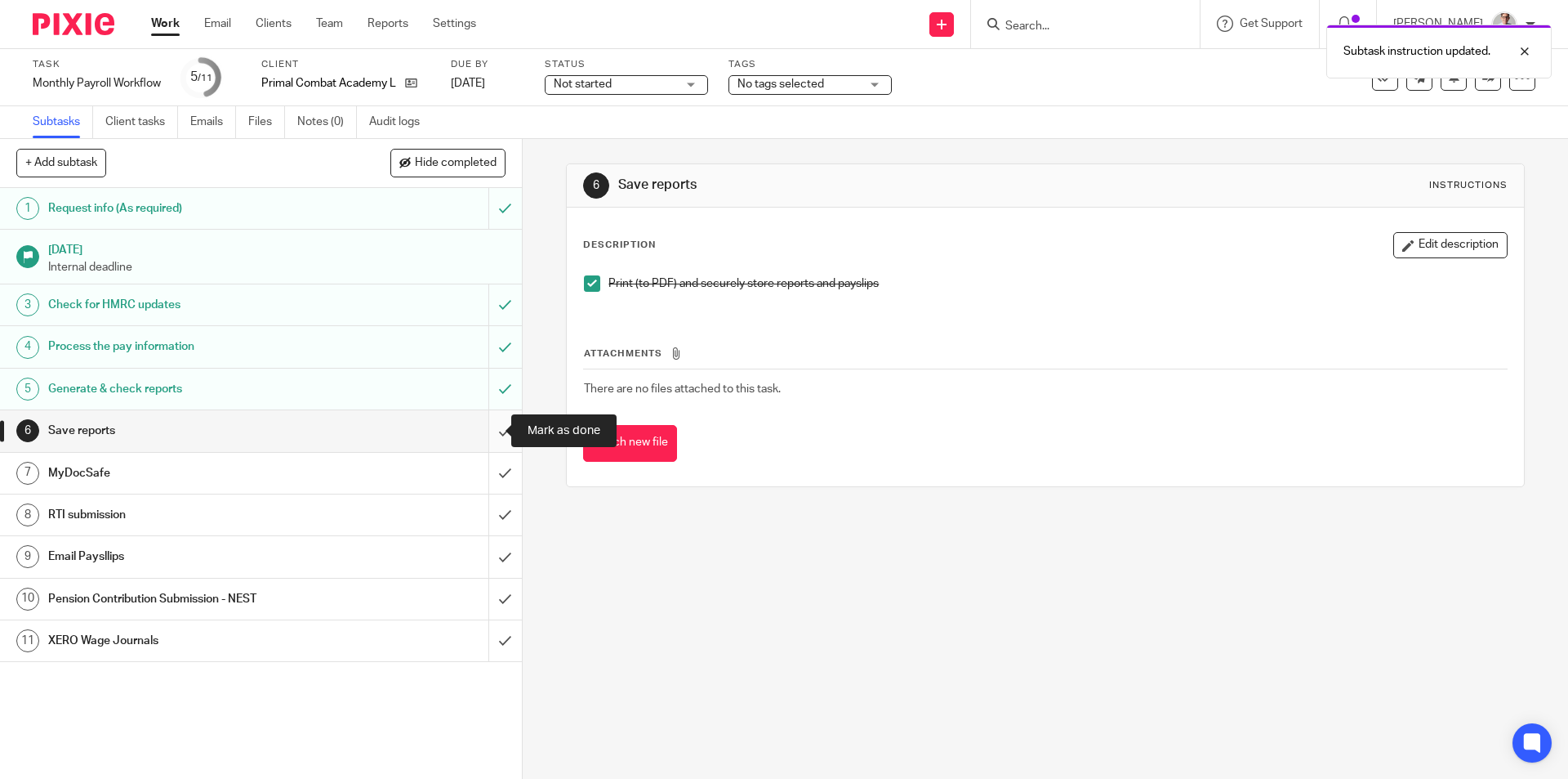
click at [484, 433] on input "submit" at bounding box center [260, 430] width 522 height 41
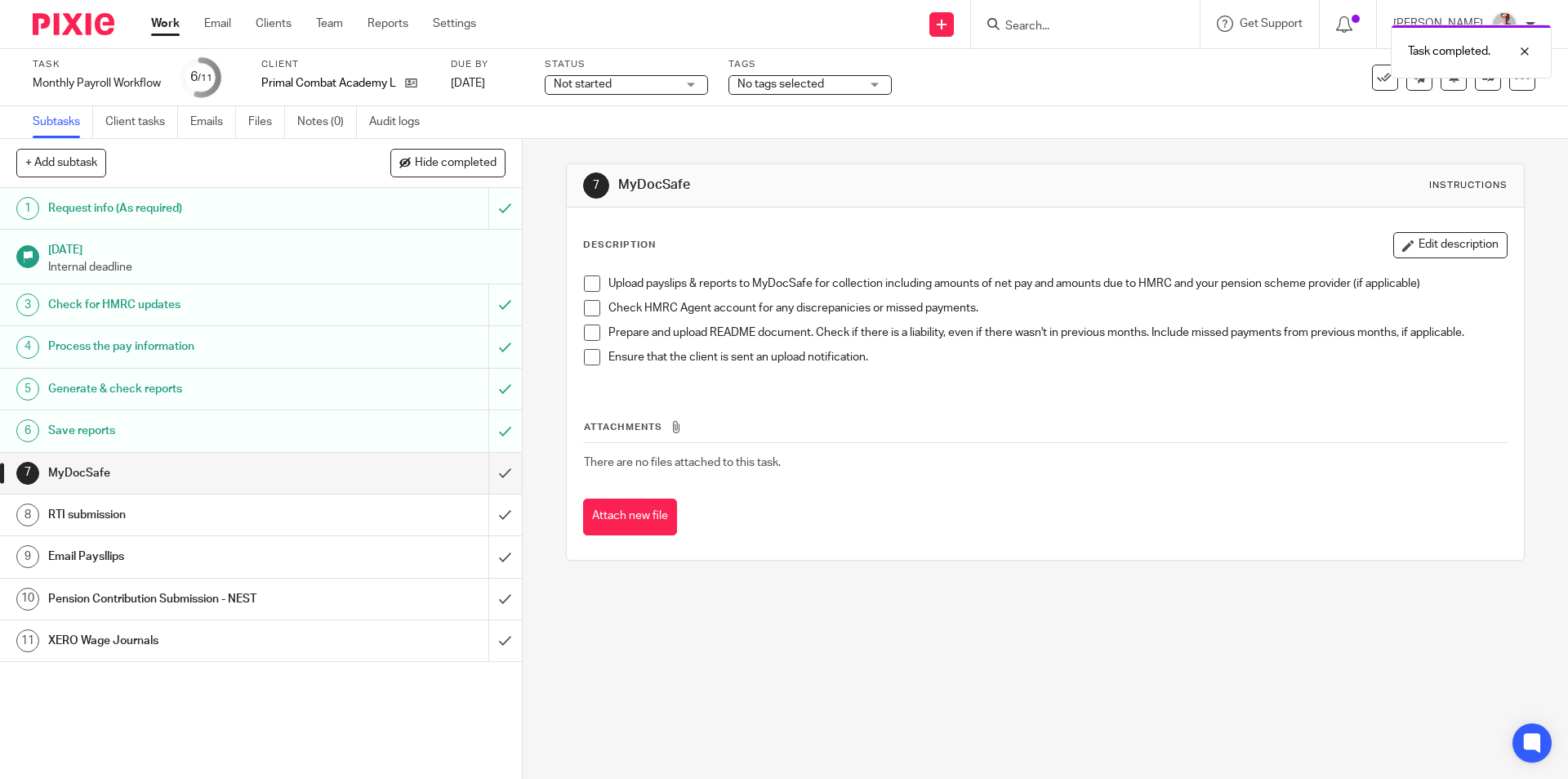
click at [366, 512] on div "RTI submission" at bounding box center [260, 514] width 424 height 24
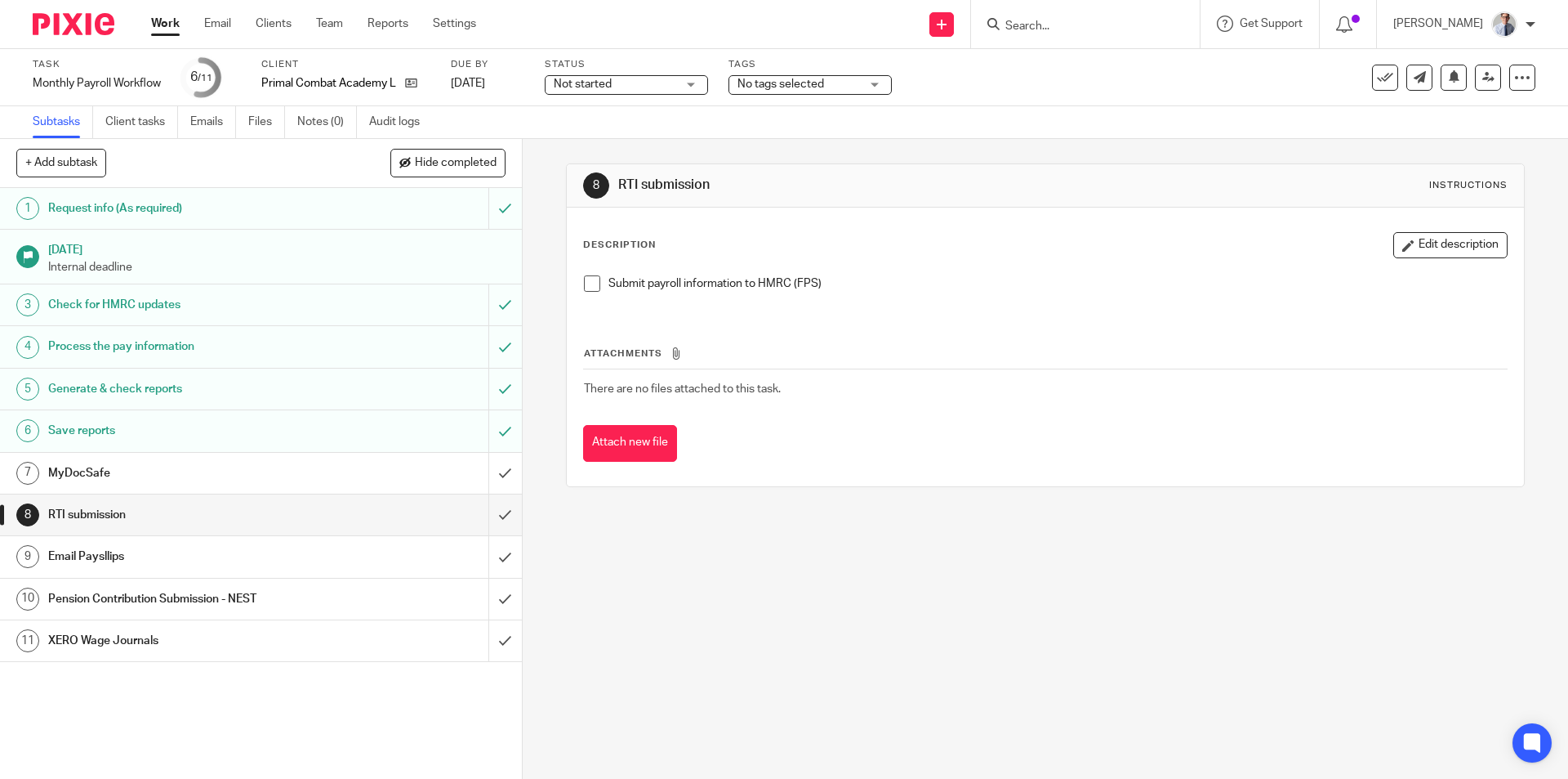
click at [591, 285] on span at bounding box center [592, 284] width 17 height 17
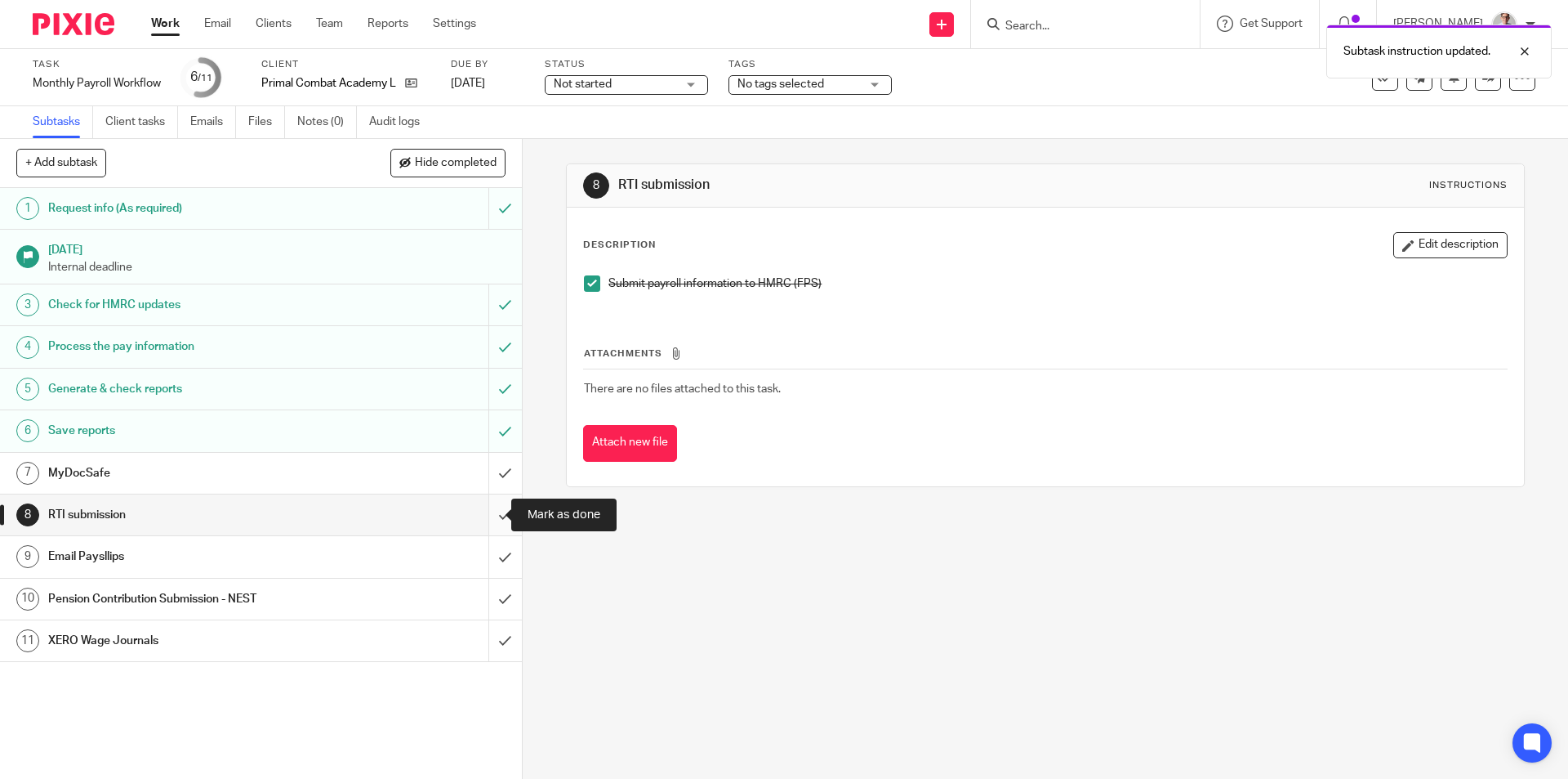
click at [481, 526] on input "submit" at bounding box center [260, 514] width 522 height 41
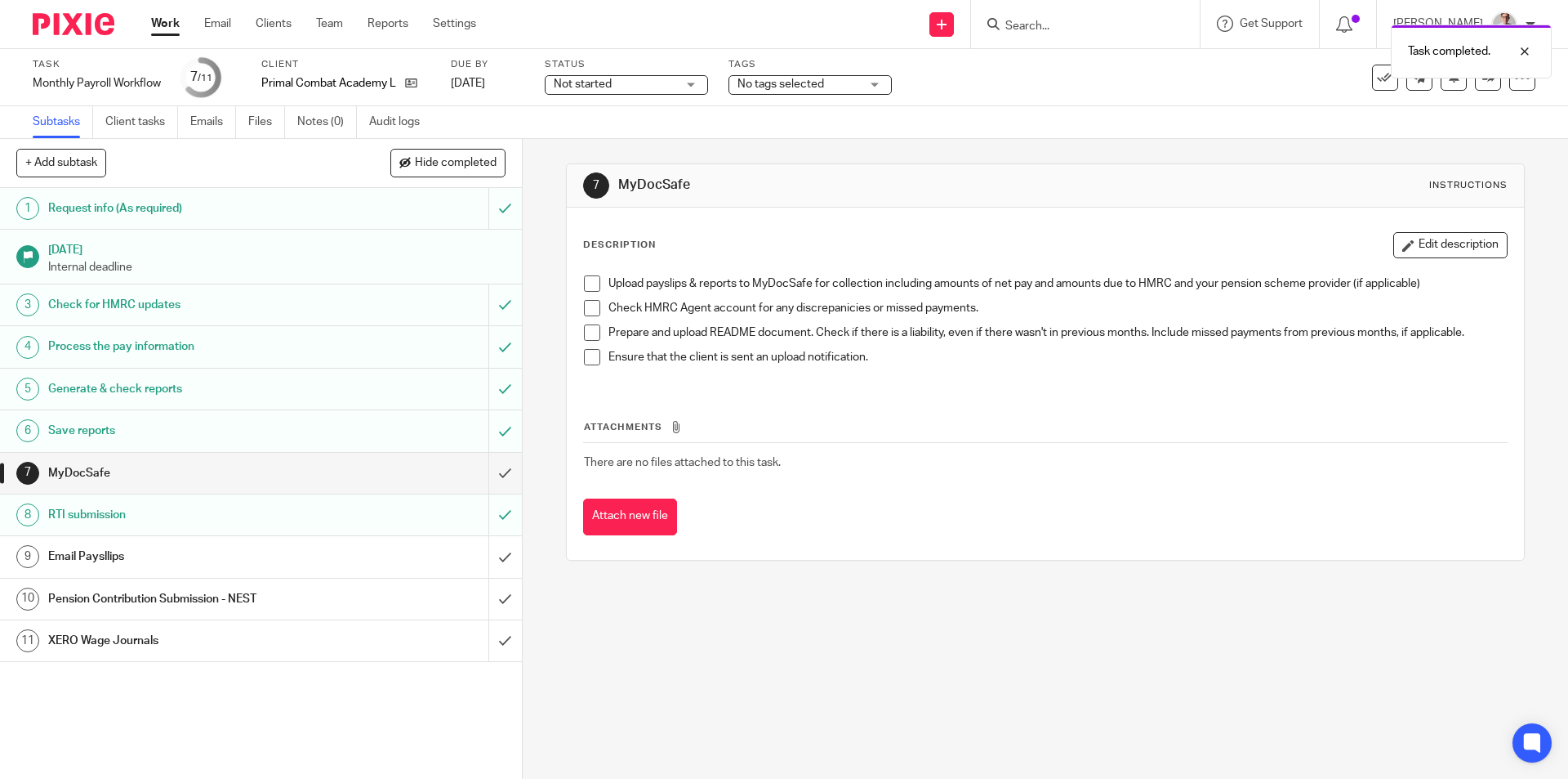
click at [386, 598] on div "Pension Contribution Submission - NEST" at bounding box center [260, 599] width 424 height 24
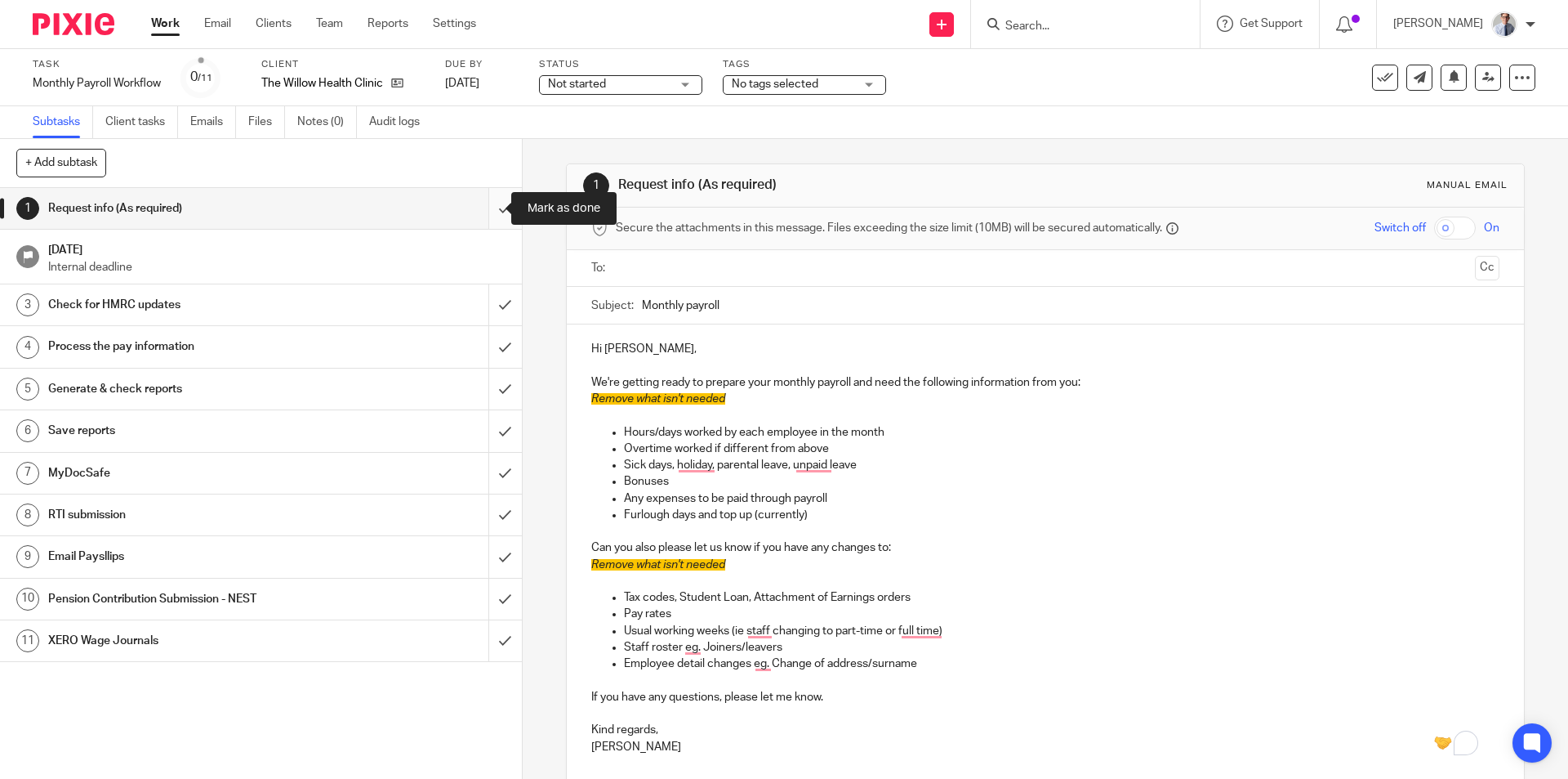
click at [494, 210] on input "submit" at bounding box center [260, 208] width 522 height 41
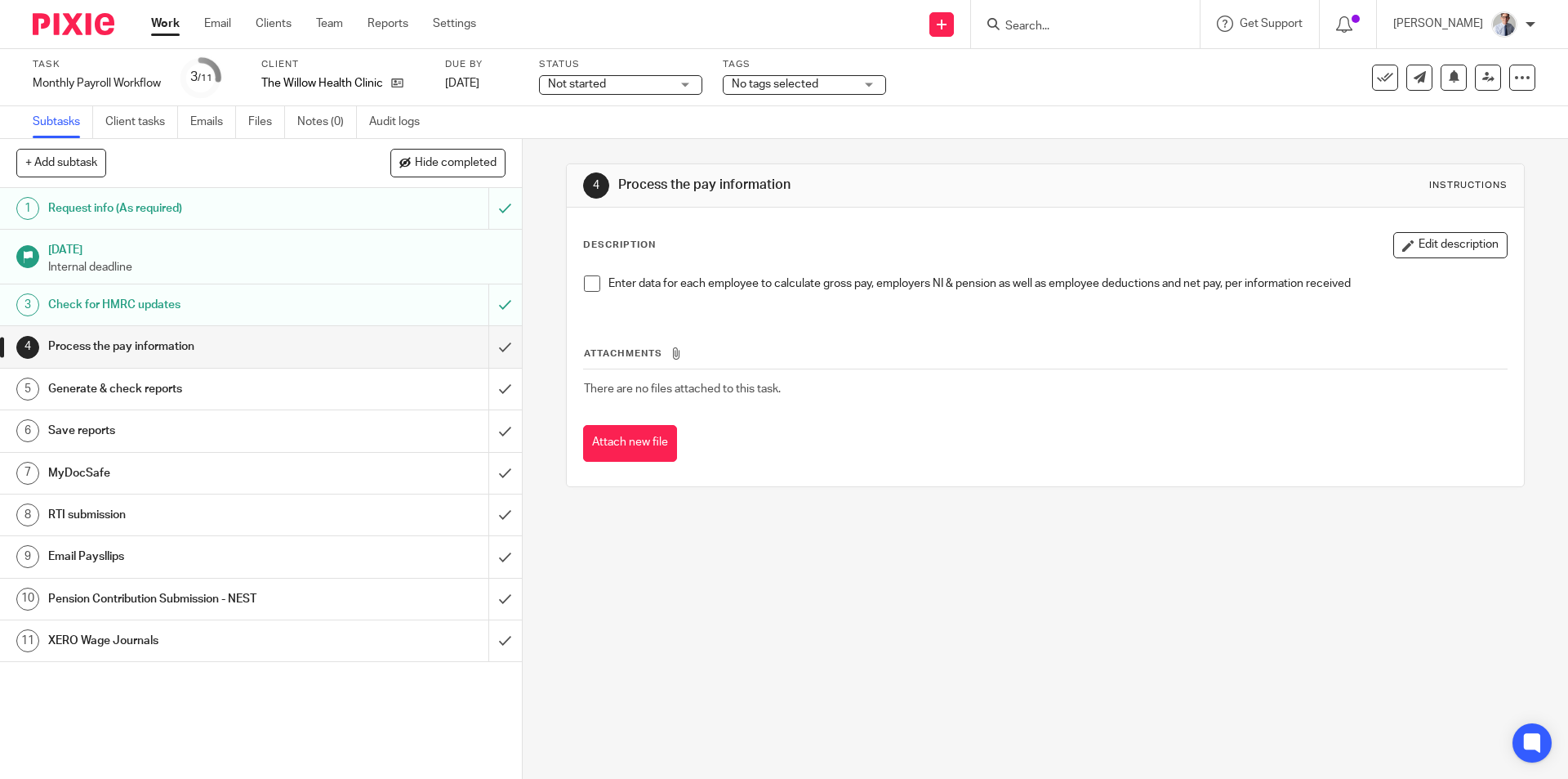
click at [586, 288] on span at bounding box center [592, 284] width 17 height 17
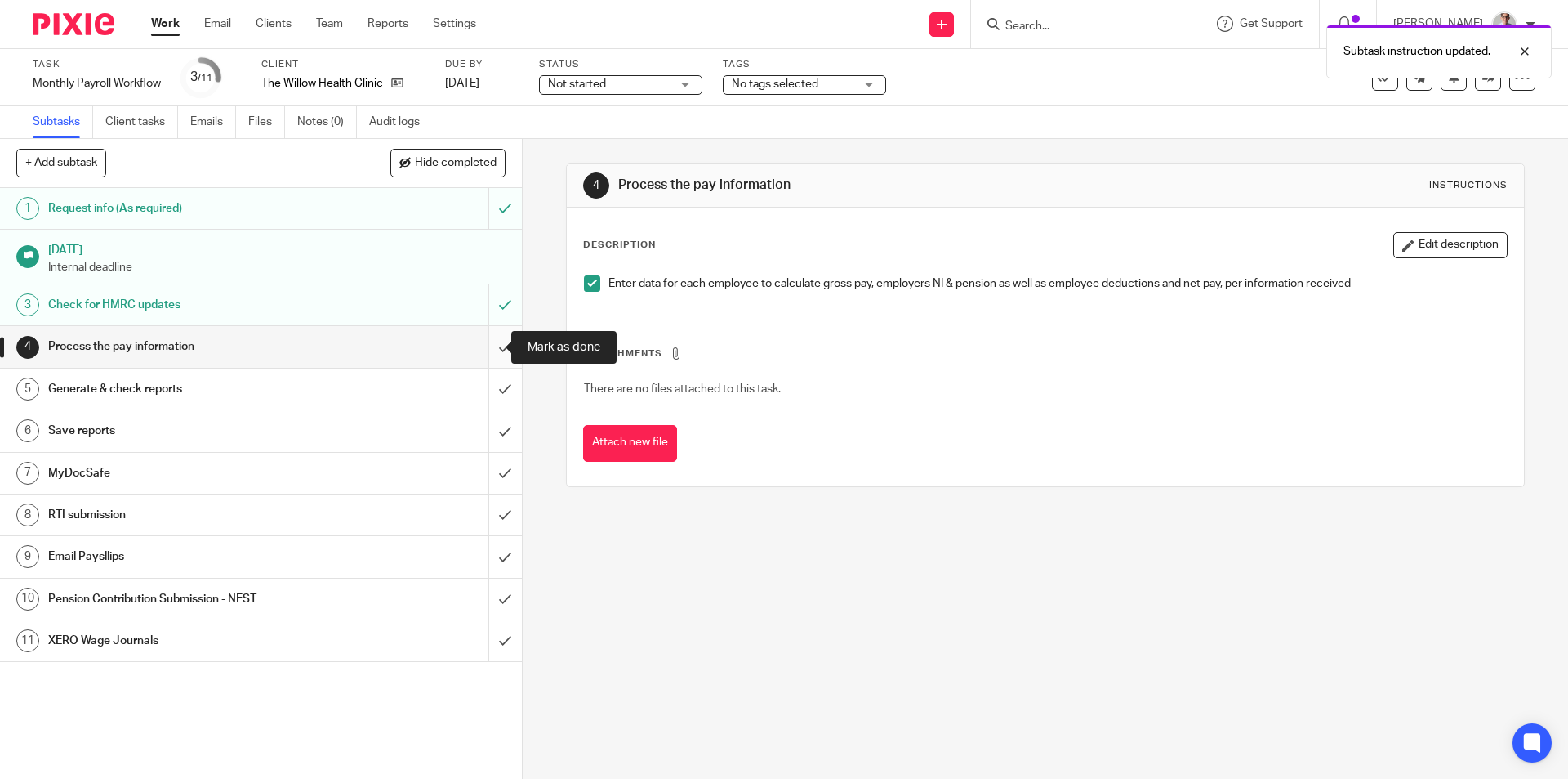
click at [482, 349] on input "submit" at bounding box center [260, 346] width 522 height 41
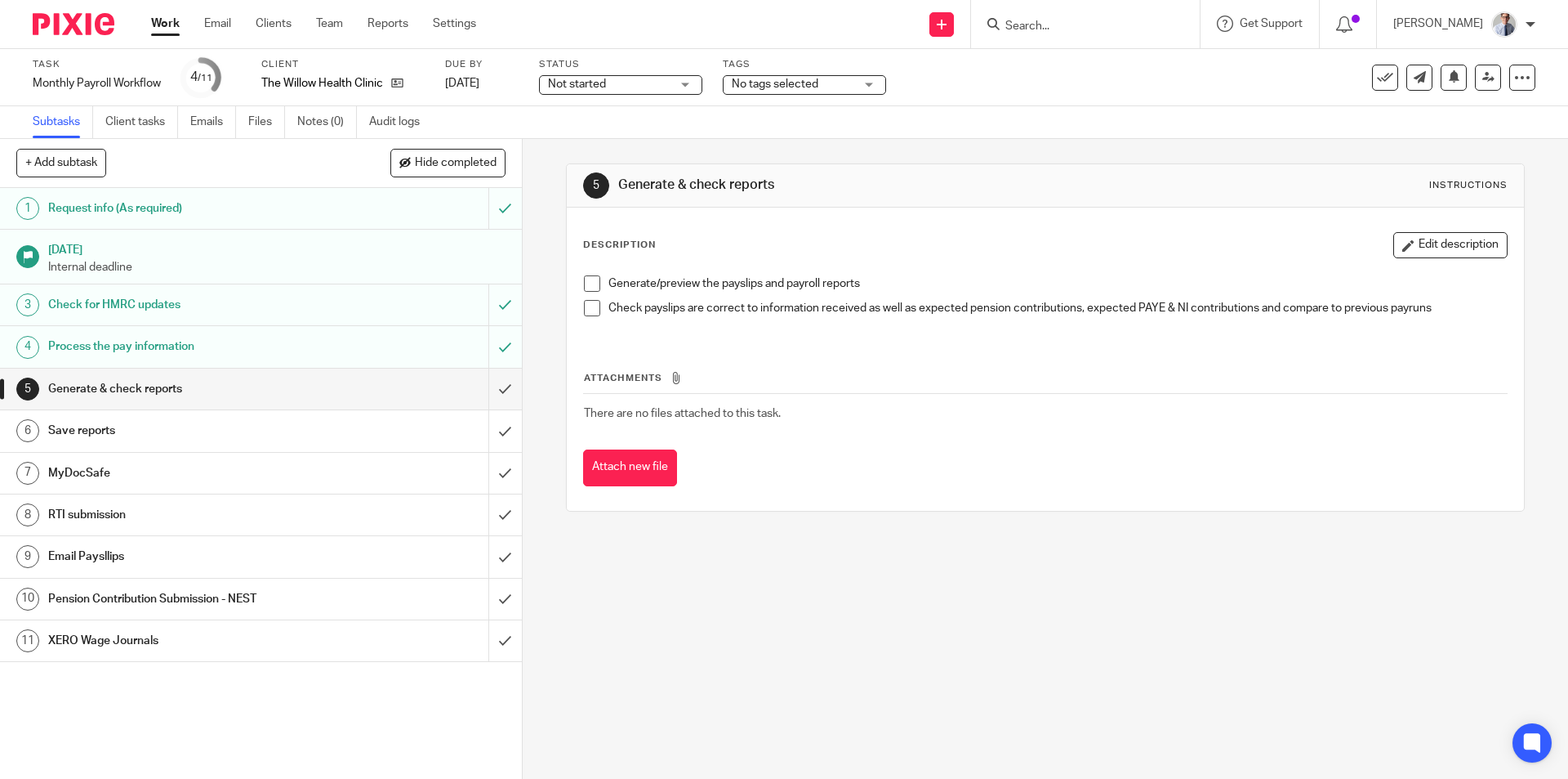
click at [587, 282] on span at bounding box center [592, 284] width 17 height 17
click at [584, 314] on span at bounding box center [592, 308] width 17 height 17
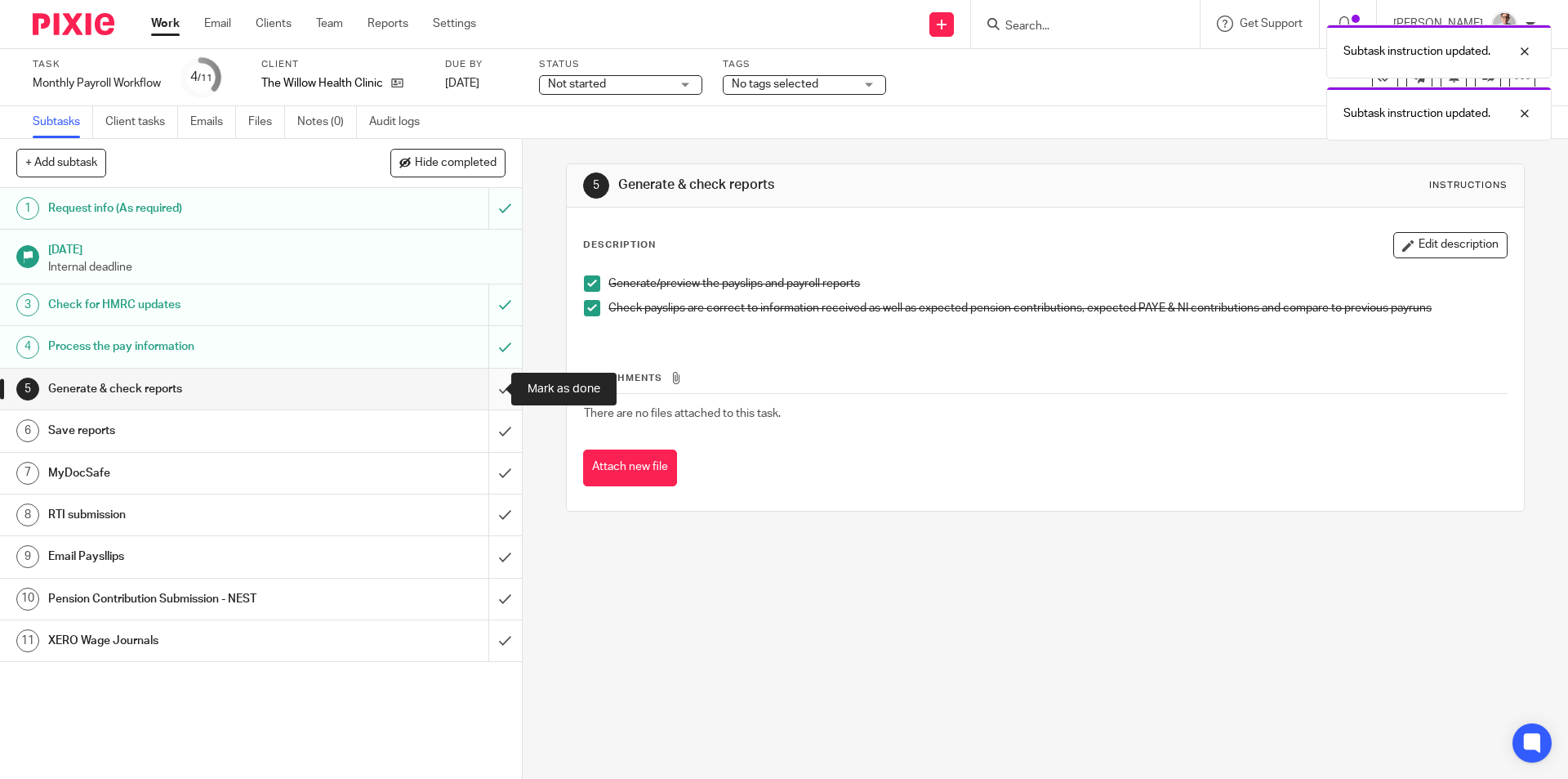
click at [486, 385] on input "submit" at bounding box center [260, 388] width 522 height 41
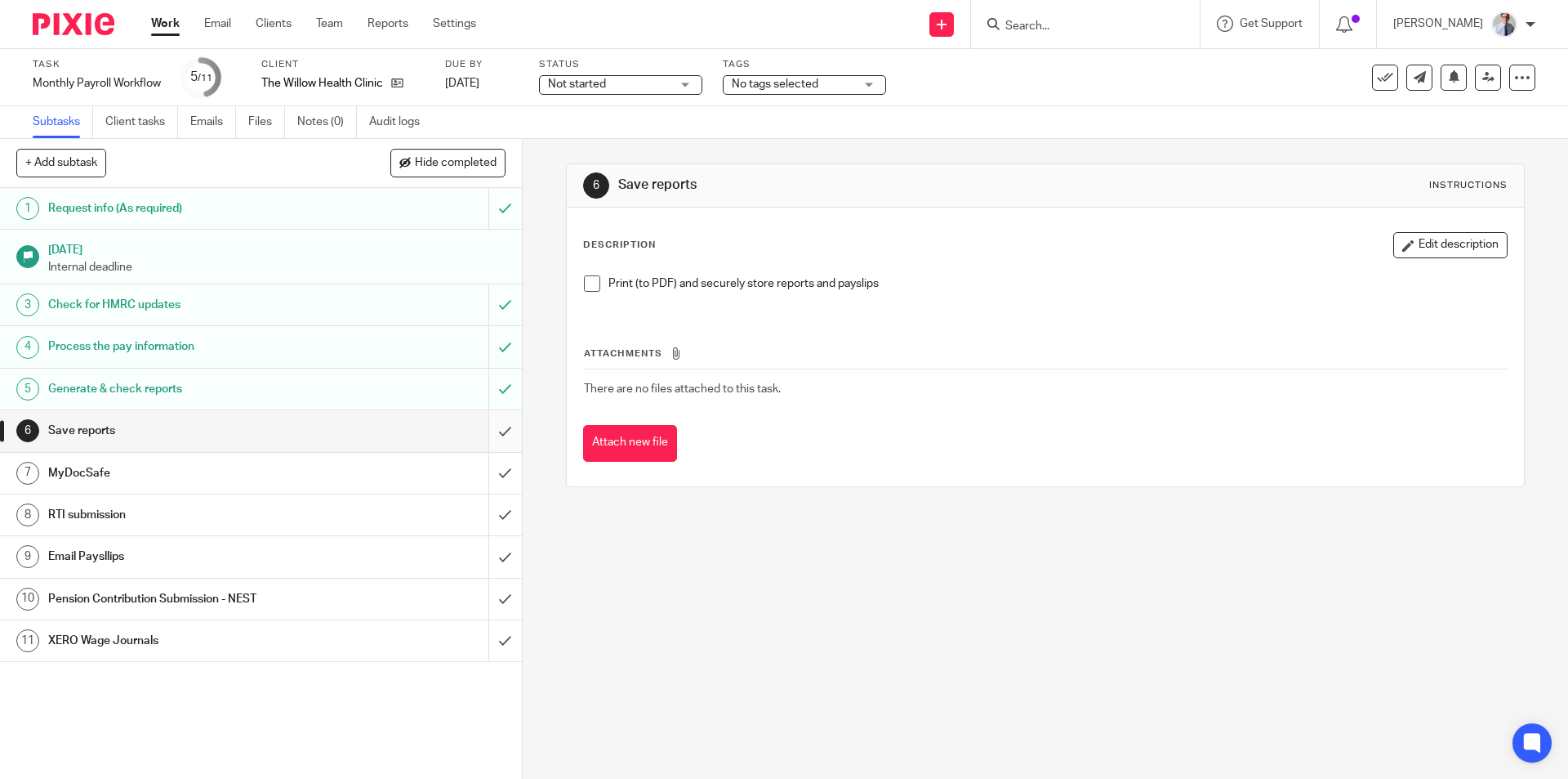
click at [584, 285] on span at bounding box center [592, 284] width 17 height 17
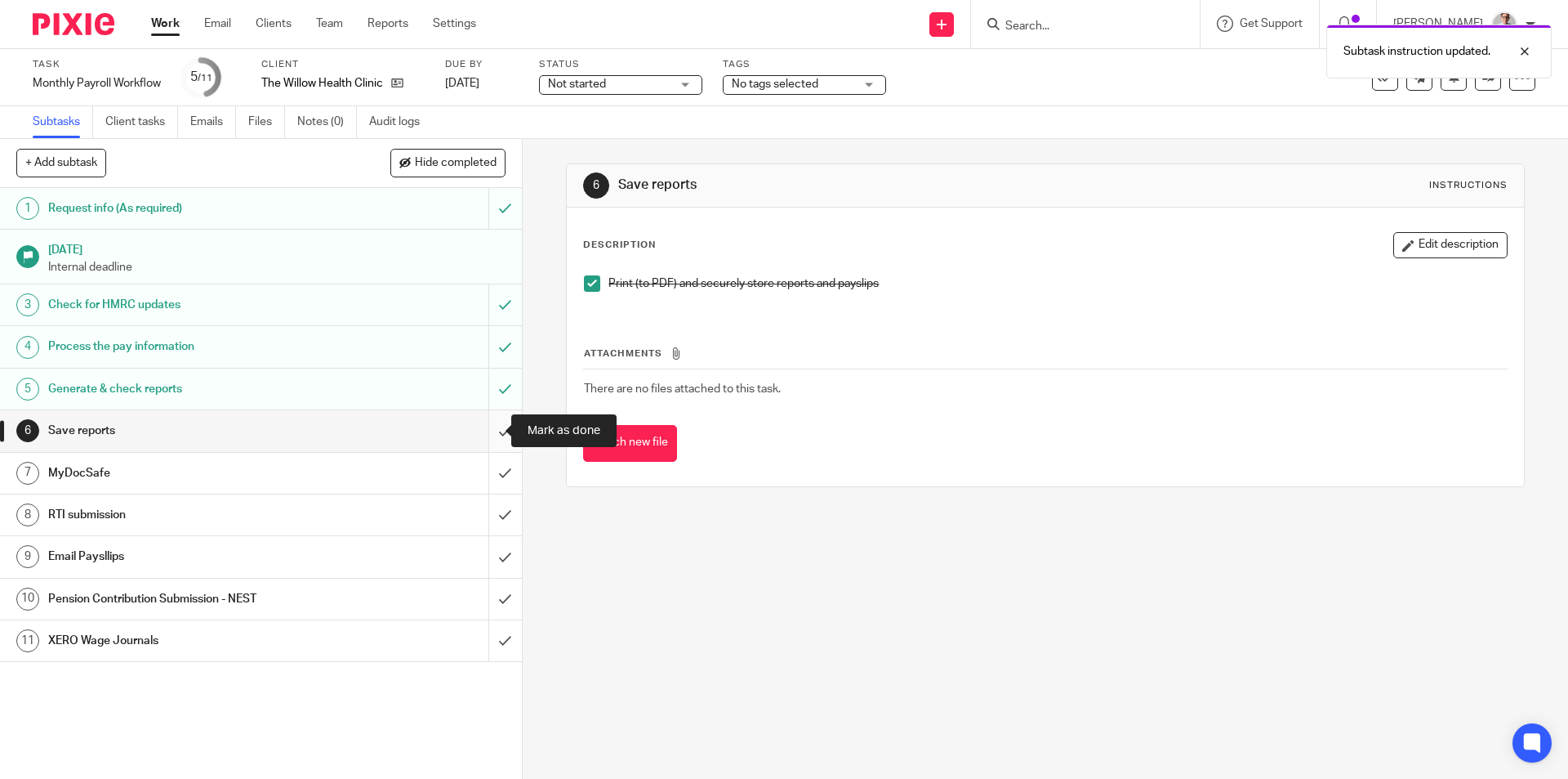
click at [489, 434] on input "submit" at bounding box center [260, 430] width 522 height 41
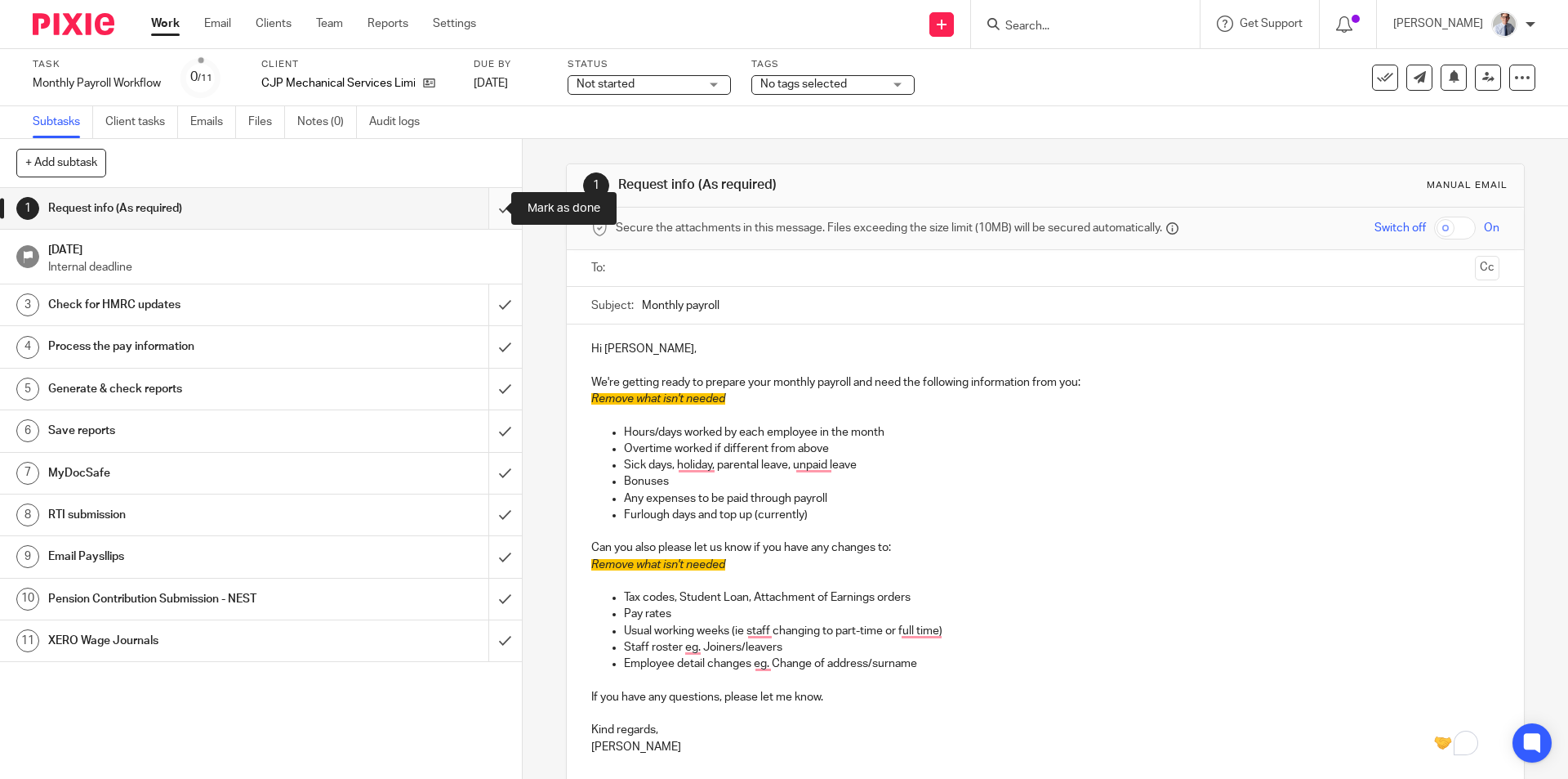
click at [486, 201] on input "submit" at bounding box center [260, 208] width 522 height 41
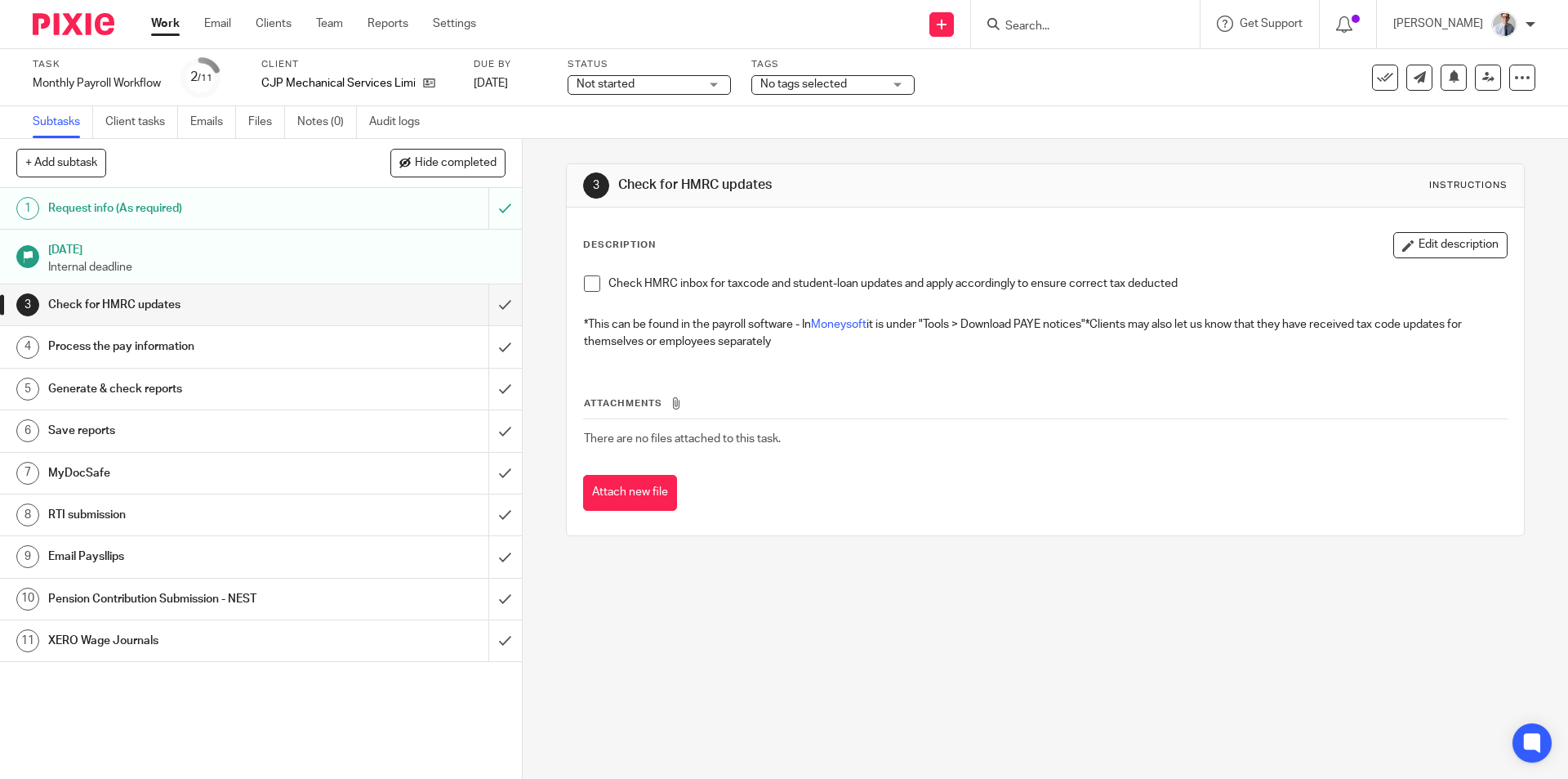
click at [587, 283] on span at bounding box center [592, 284] width 17 height 17
click at [497, 298] on input "submit" at bounding box center [260, 305] width 522 height 41
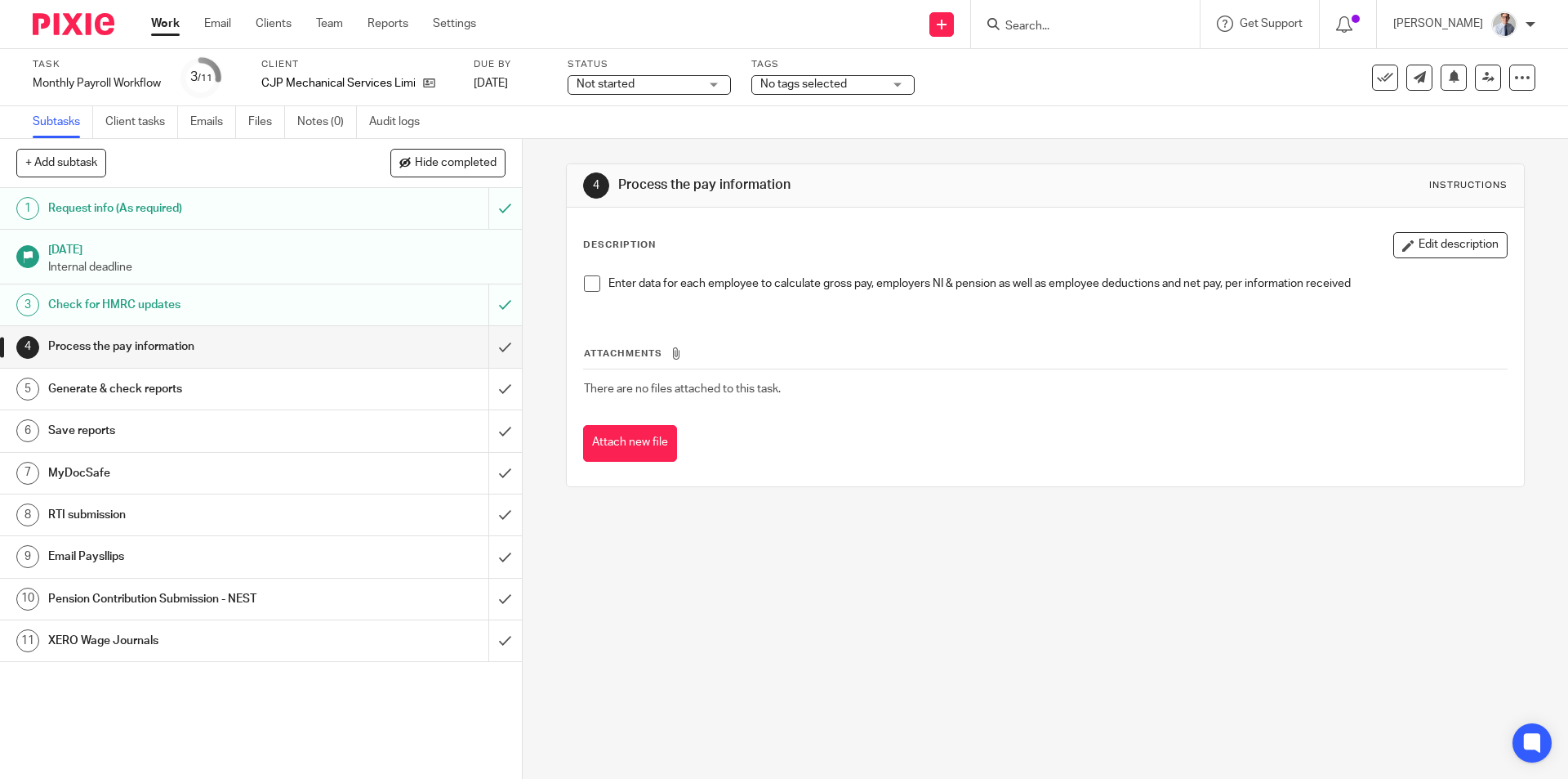
click at [584, 284] on span at bounding box center [592, 284] width 17 height 17
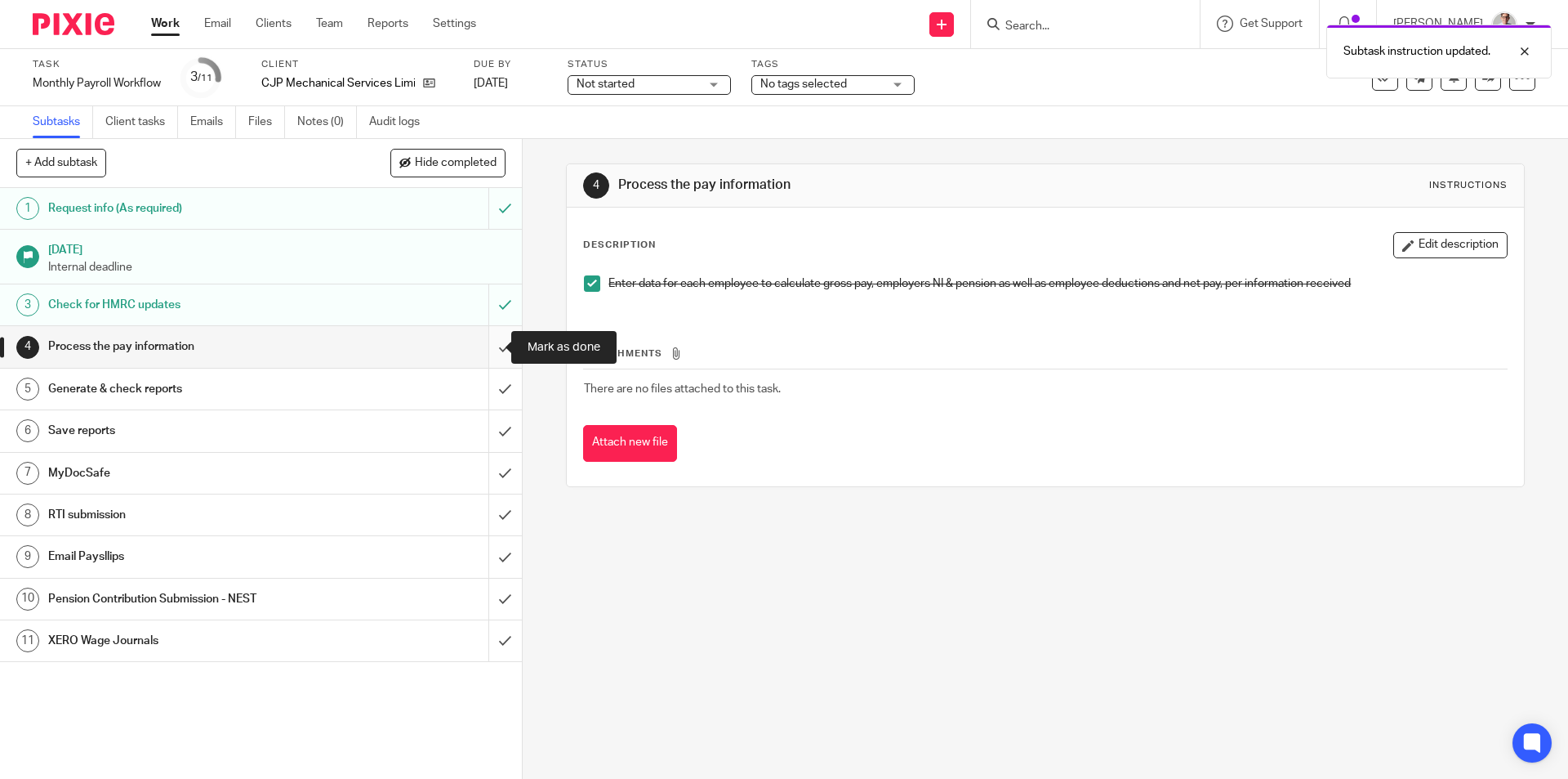
click at [492, 350] on input "submit" at bounding box center [260, 346] width 522 height 41
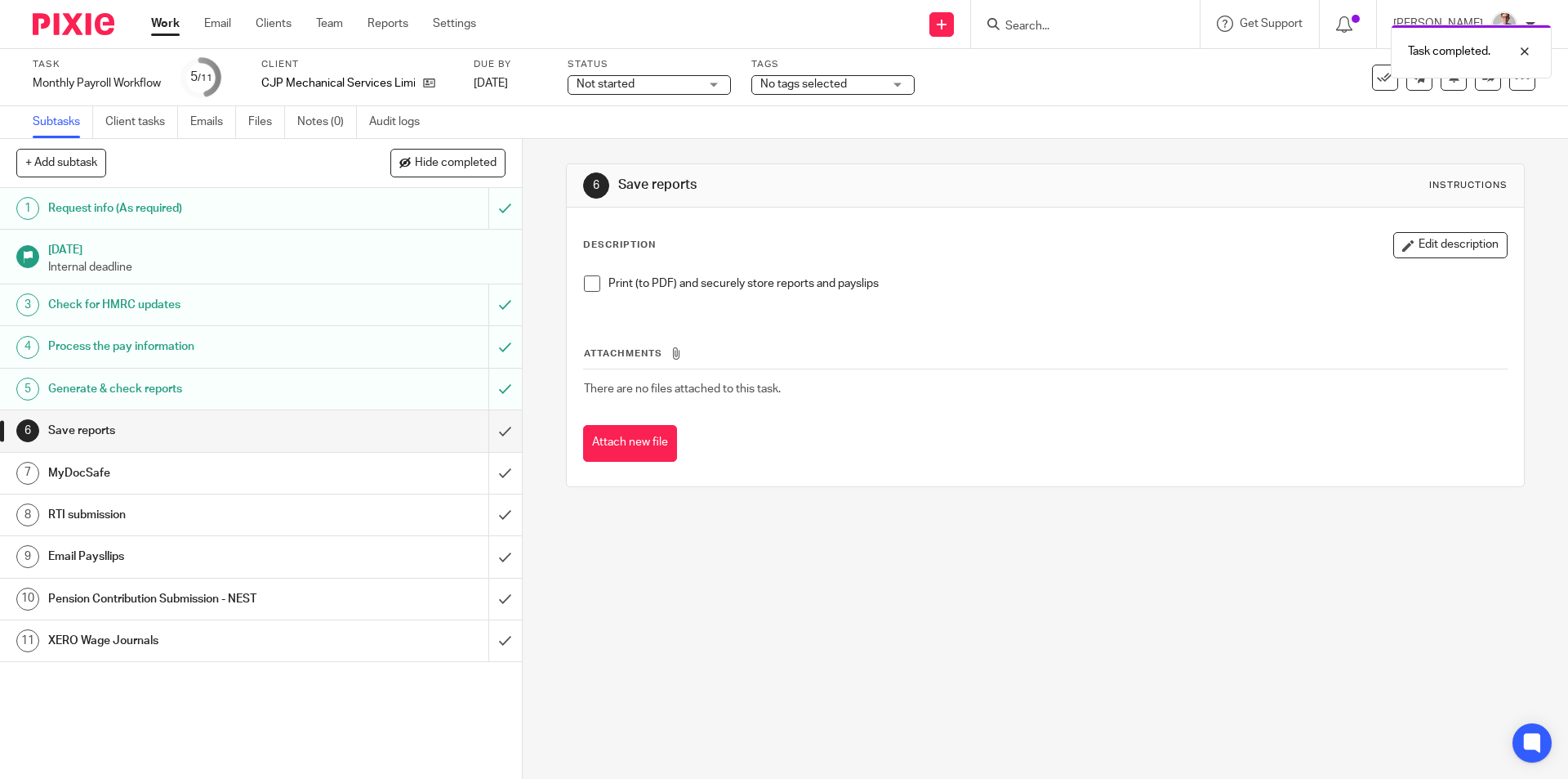
click at [591, 276] on span at bounding box center [592, 284] width 17 height 17
click at [491, 436] on input "submit" at bounding box center [260, 430] width 522 height 41
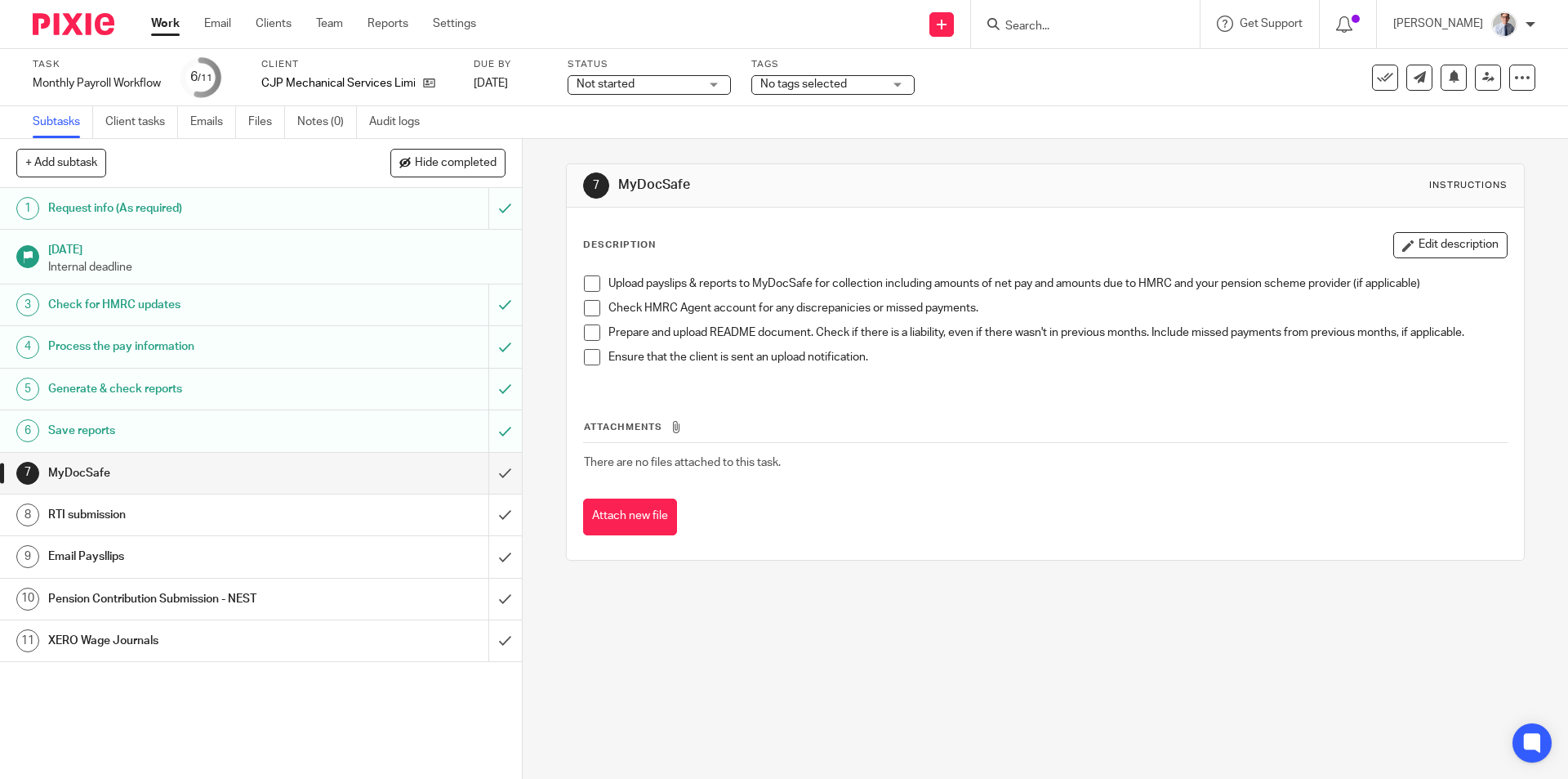
click at [261, 517] on h1 "RTI submission" at bounding box center [189, 514] width 283 height 24
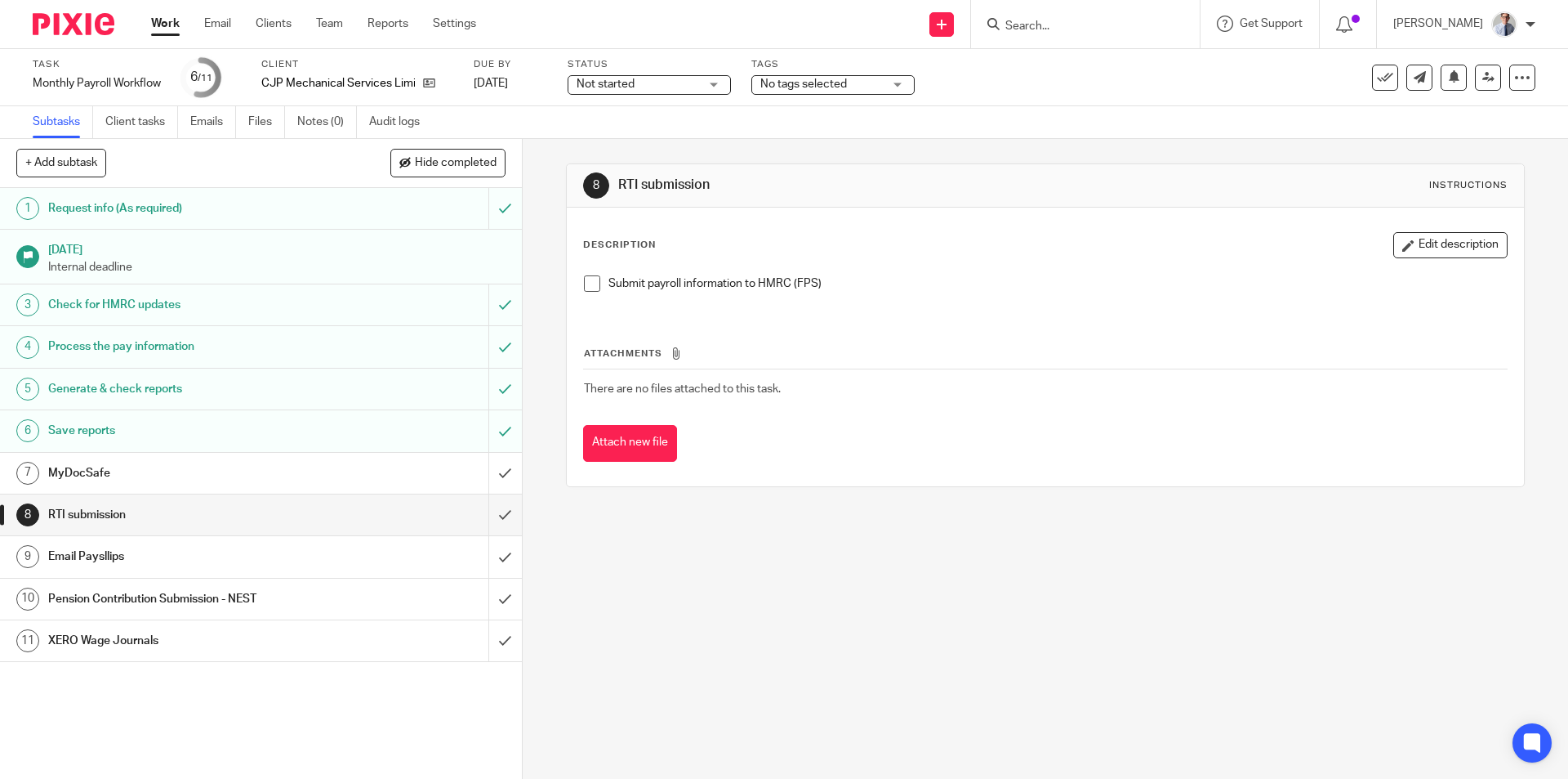
drag, startPoint x: 583, startPoint y: 278, endPoint x: 562, endPoint y: 412, distance: 135.6
click at [584, 278] on span at bounding box center [592, 284] width 17 height 17
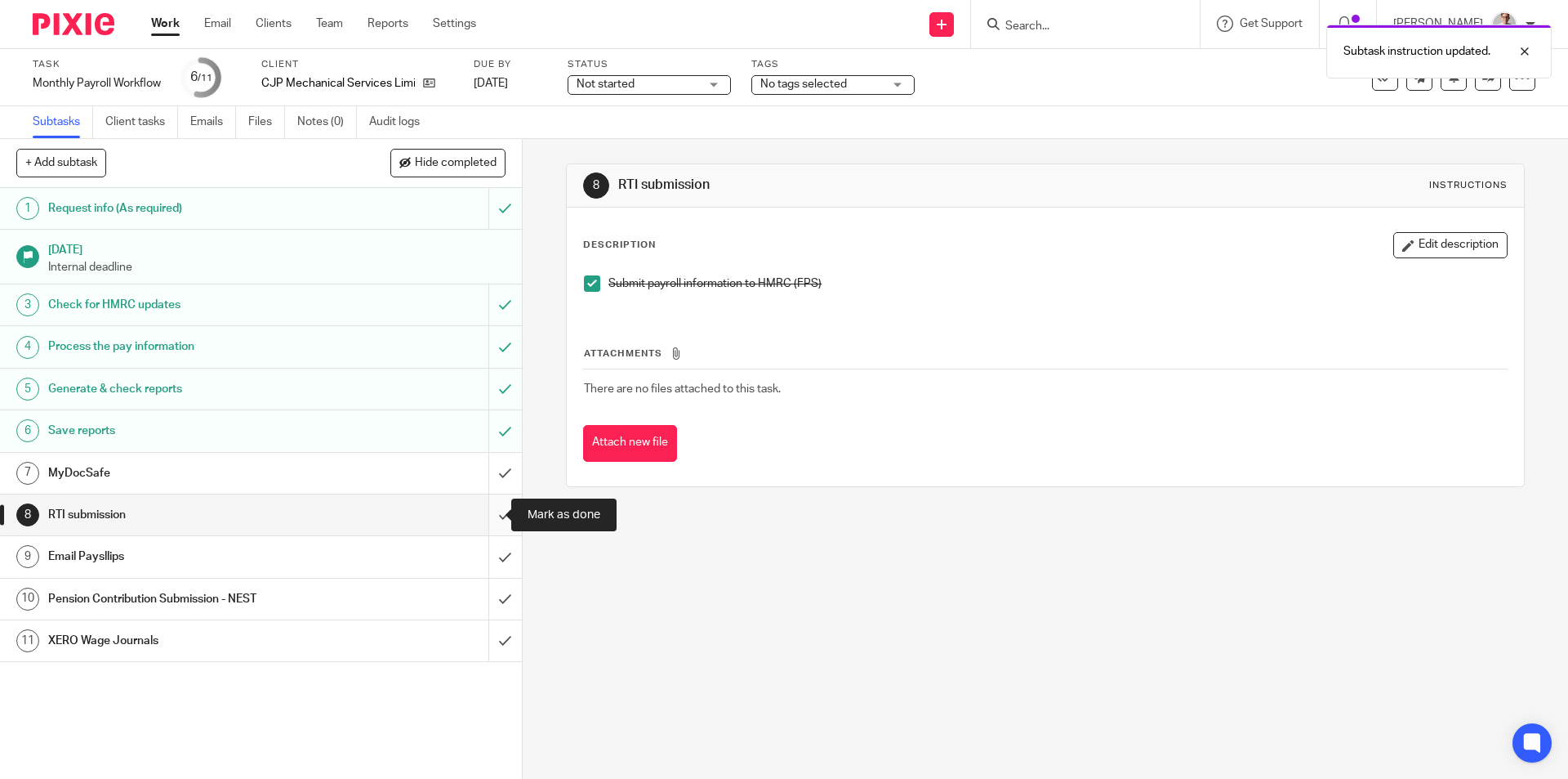
click at [483, 510] on input "submit" at bounding box center [260, 514] width 522 height 41
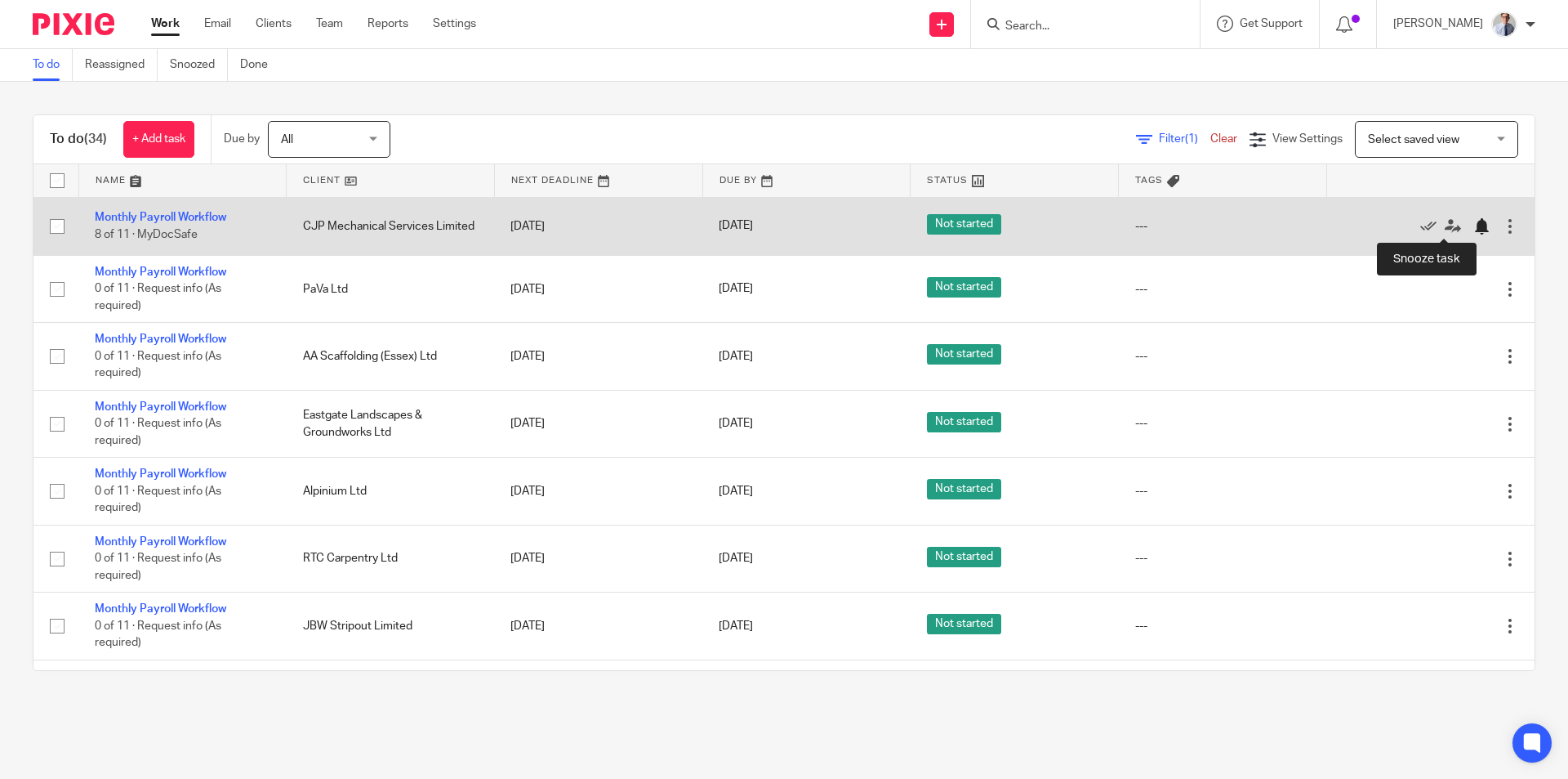
click at [1473, 223] on div at bounding box center [1481, 226] width 17 height 17
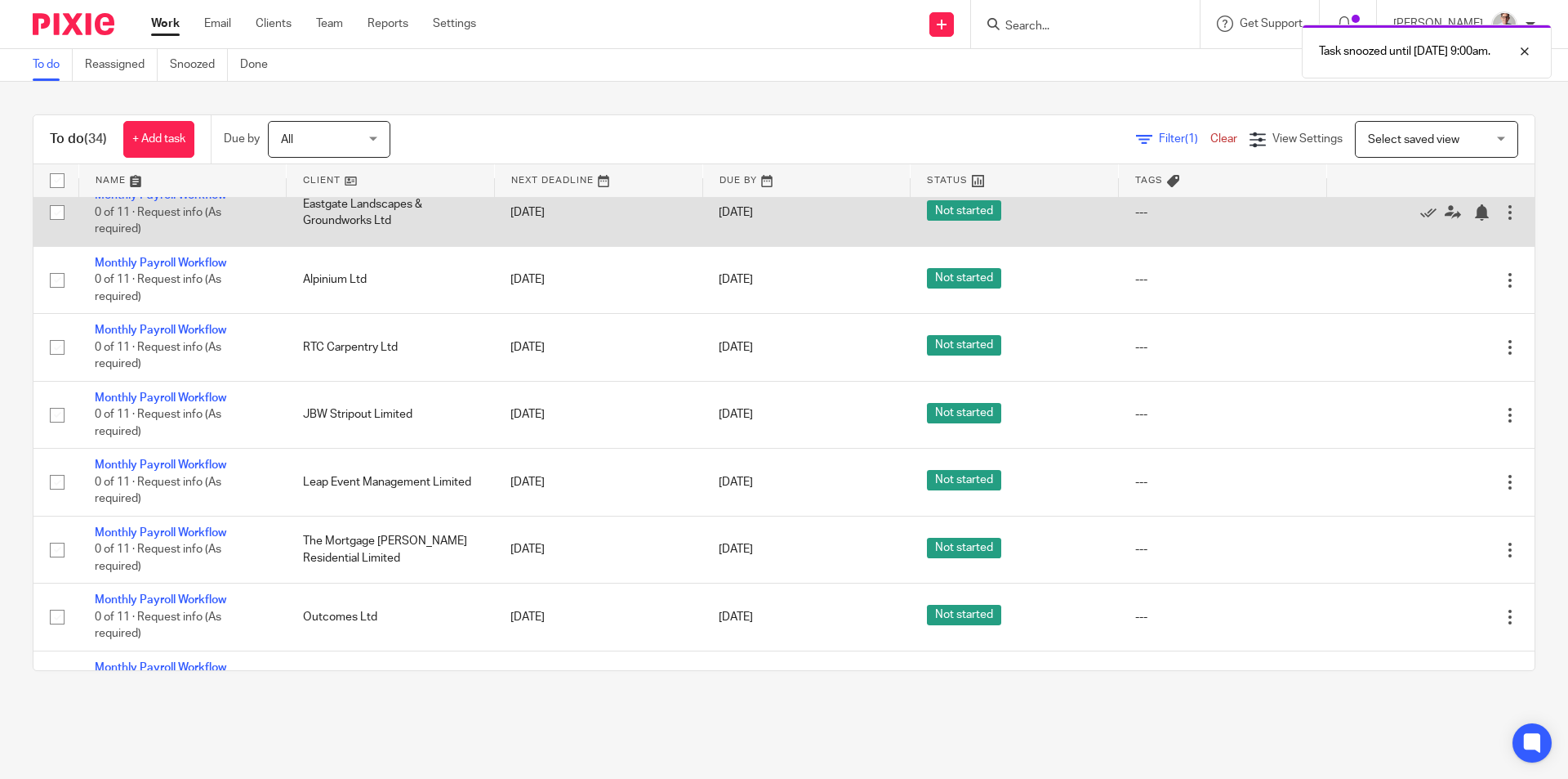
scroll to position [82, 0]
